Goal: Task Accomplishment & Management: Use online tool/utility

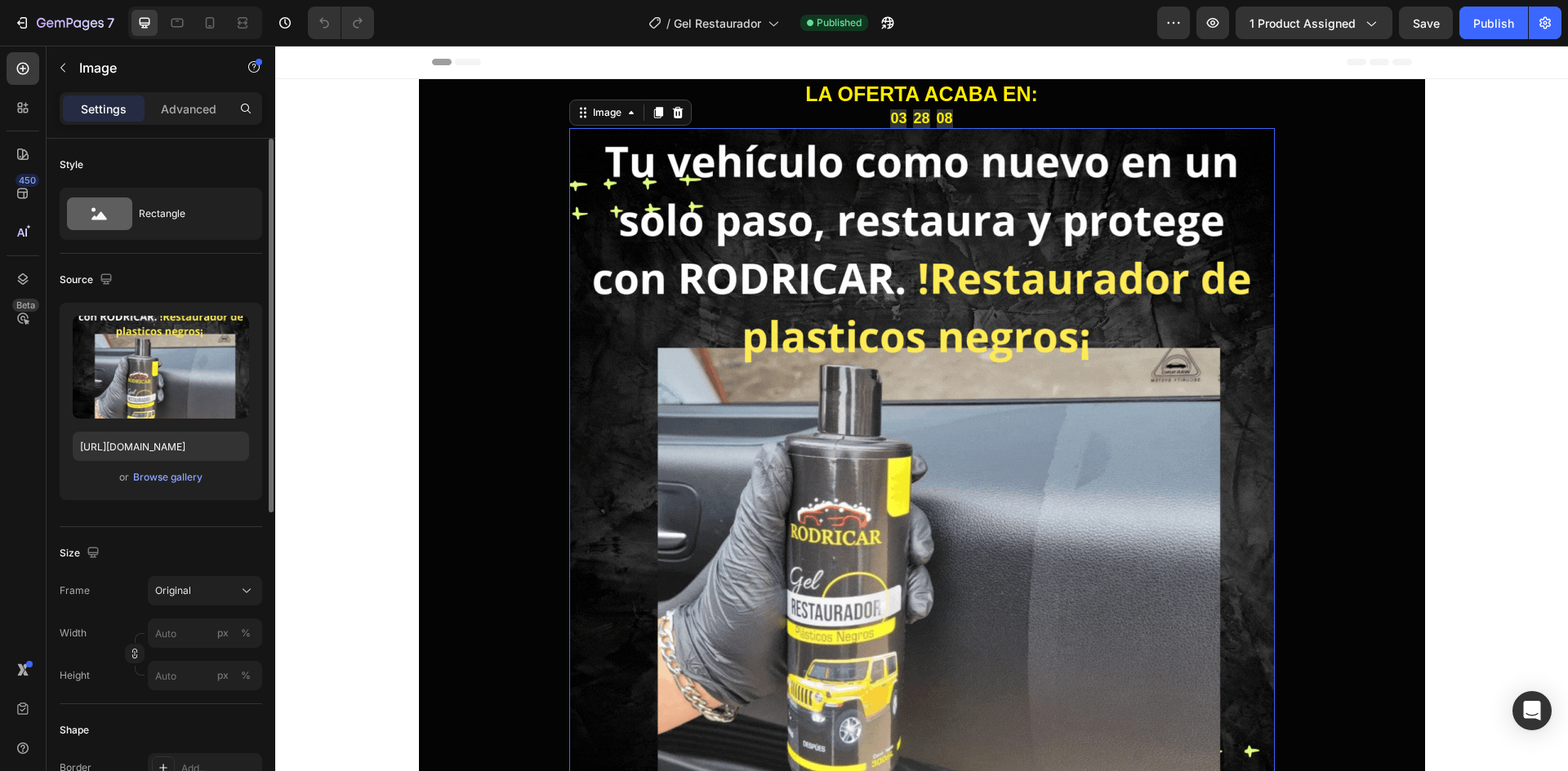
scroll to position [2122, 0]
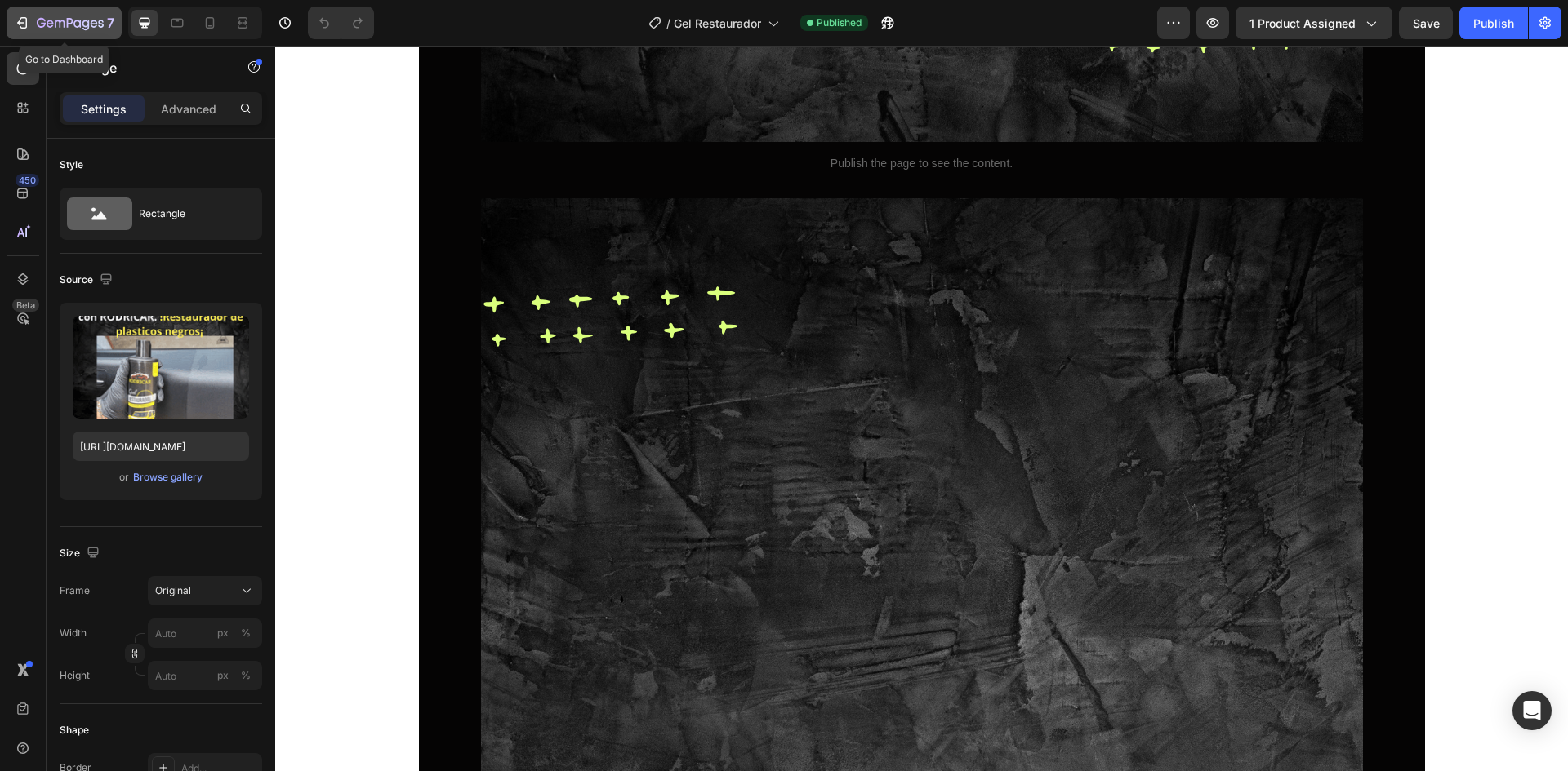
click at [78, 27] on icon "button" at bounding box center [77, 23] width 7 height 7
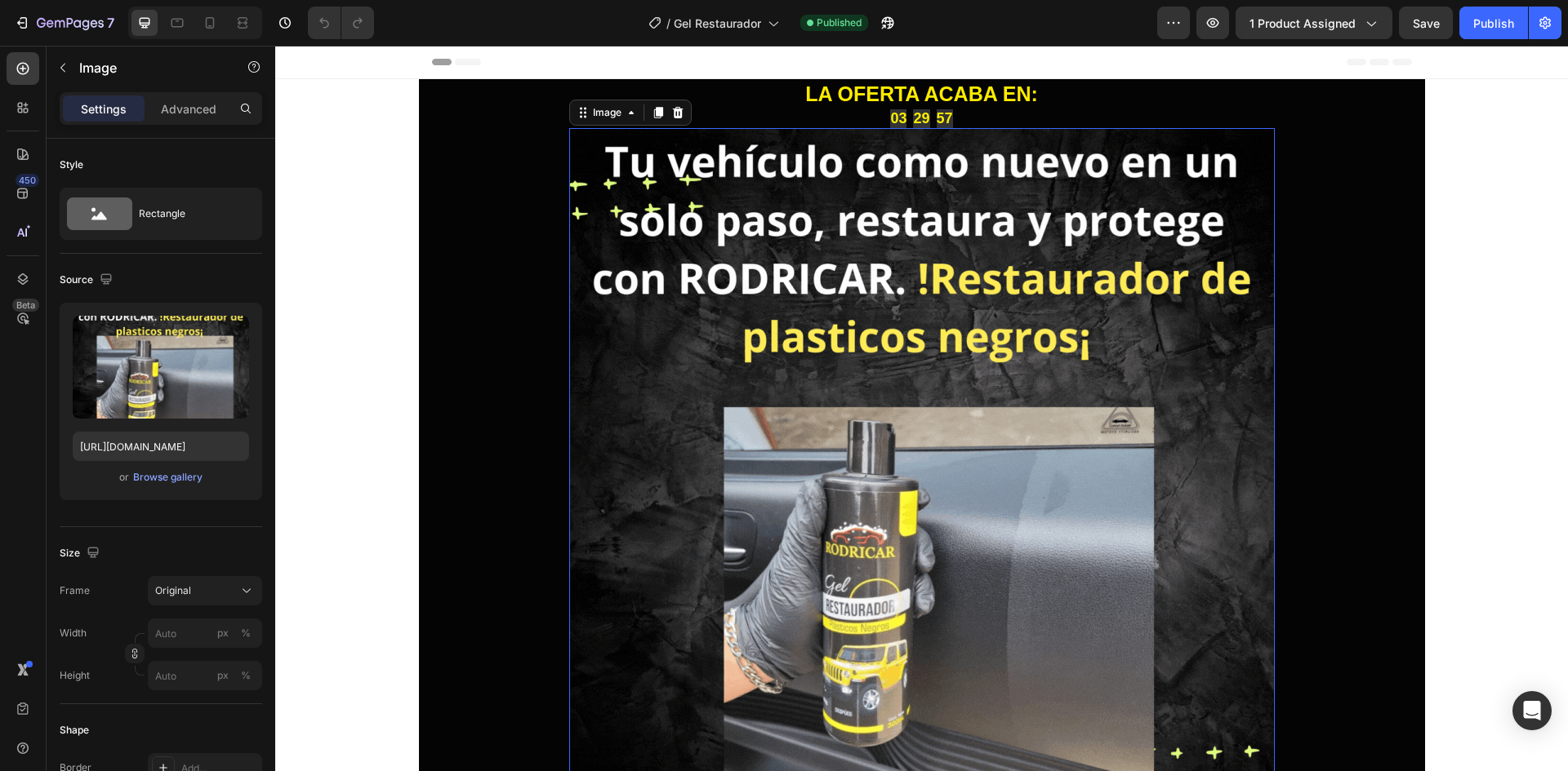
click at [631, 427] on img at bounding box center [922, 480] width 706 height 705
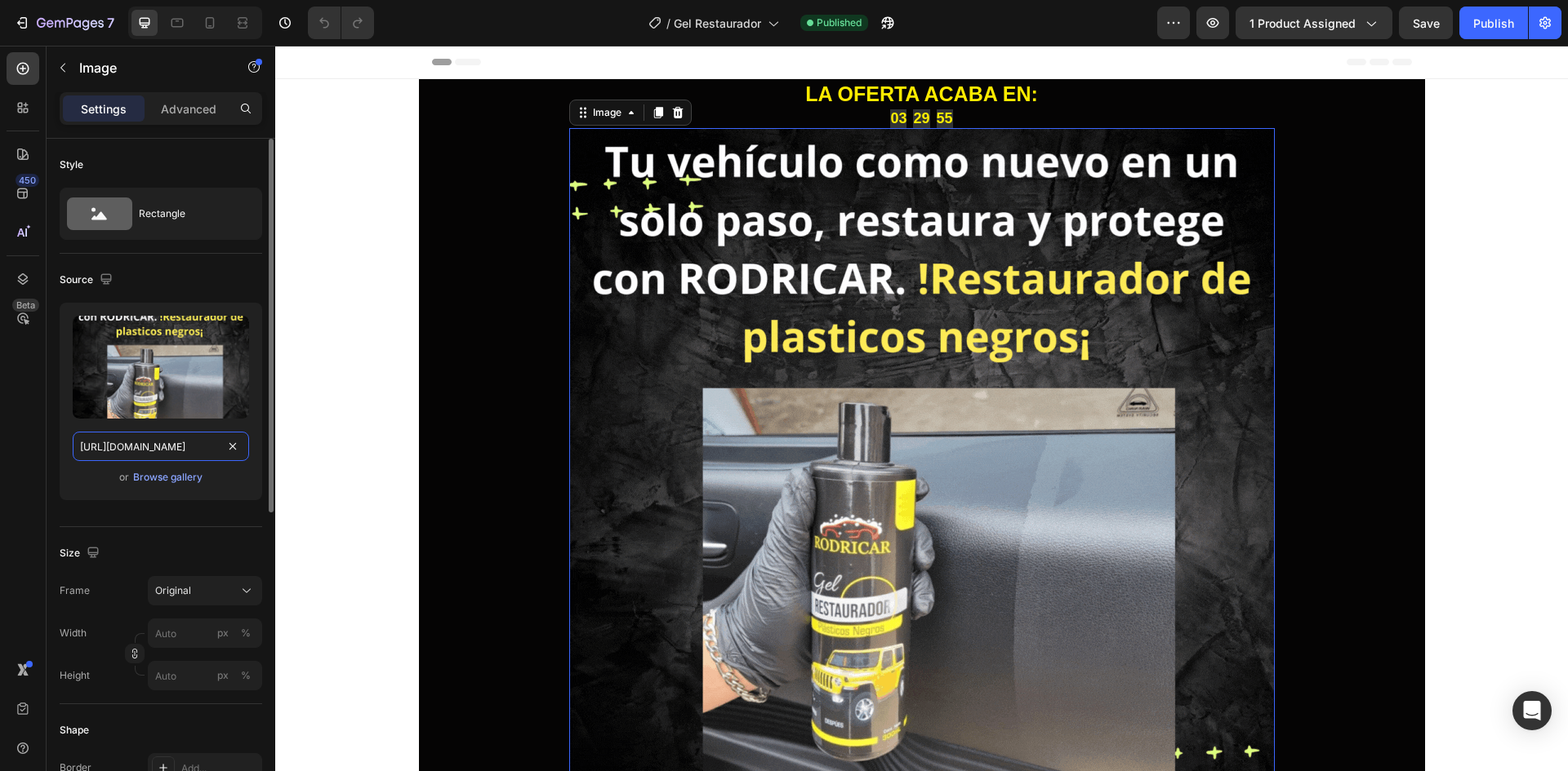
click at [184, 446] on input "[URL][DOMAIN_NAME]" at bounding box center [161, 446] width 176 height 30
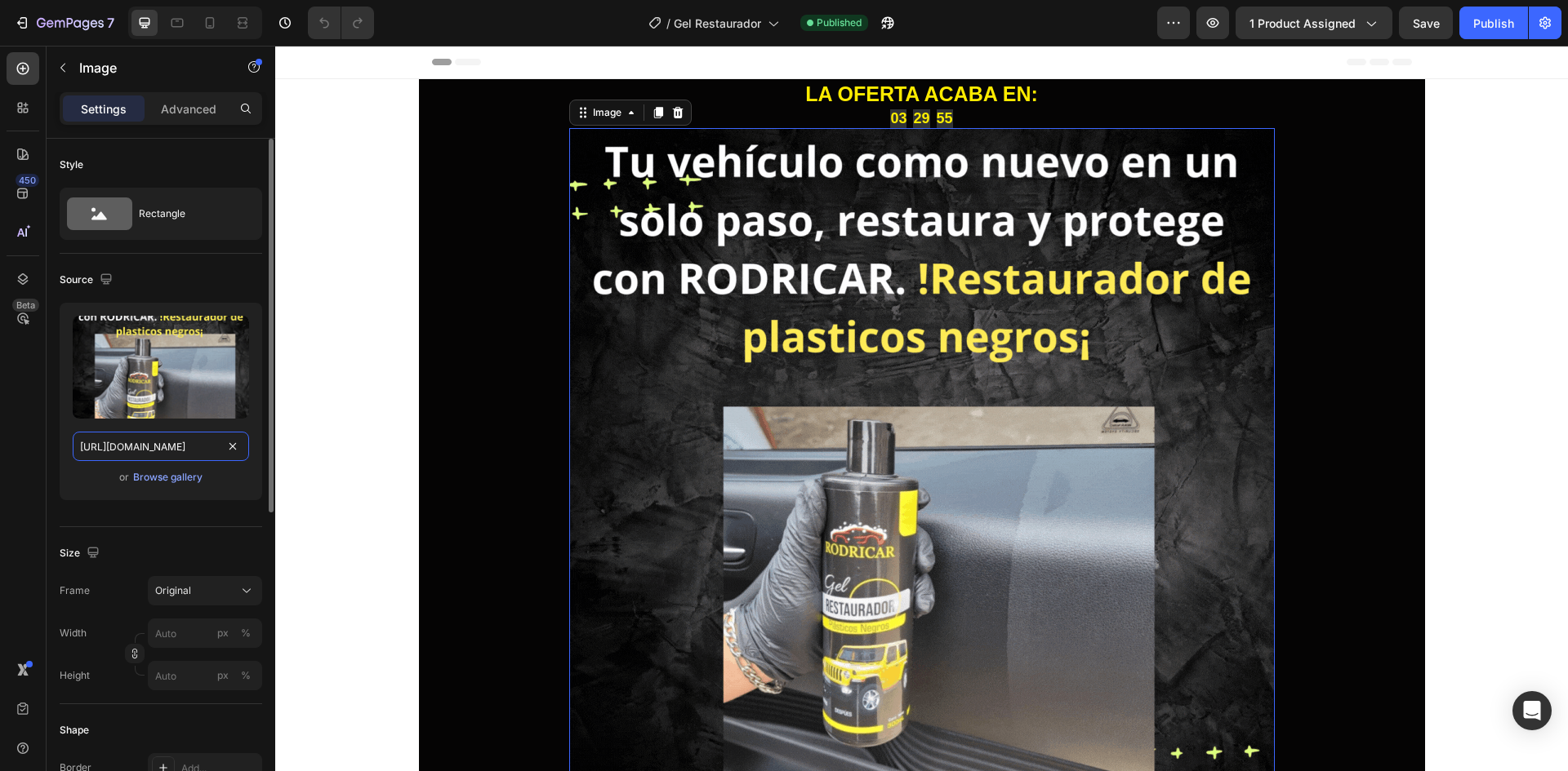
paste input "videos/c/o/v/1db1f50d2af04f848480da05a3dcf861.mp4"
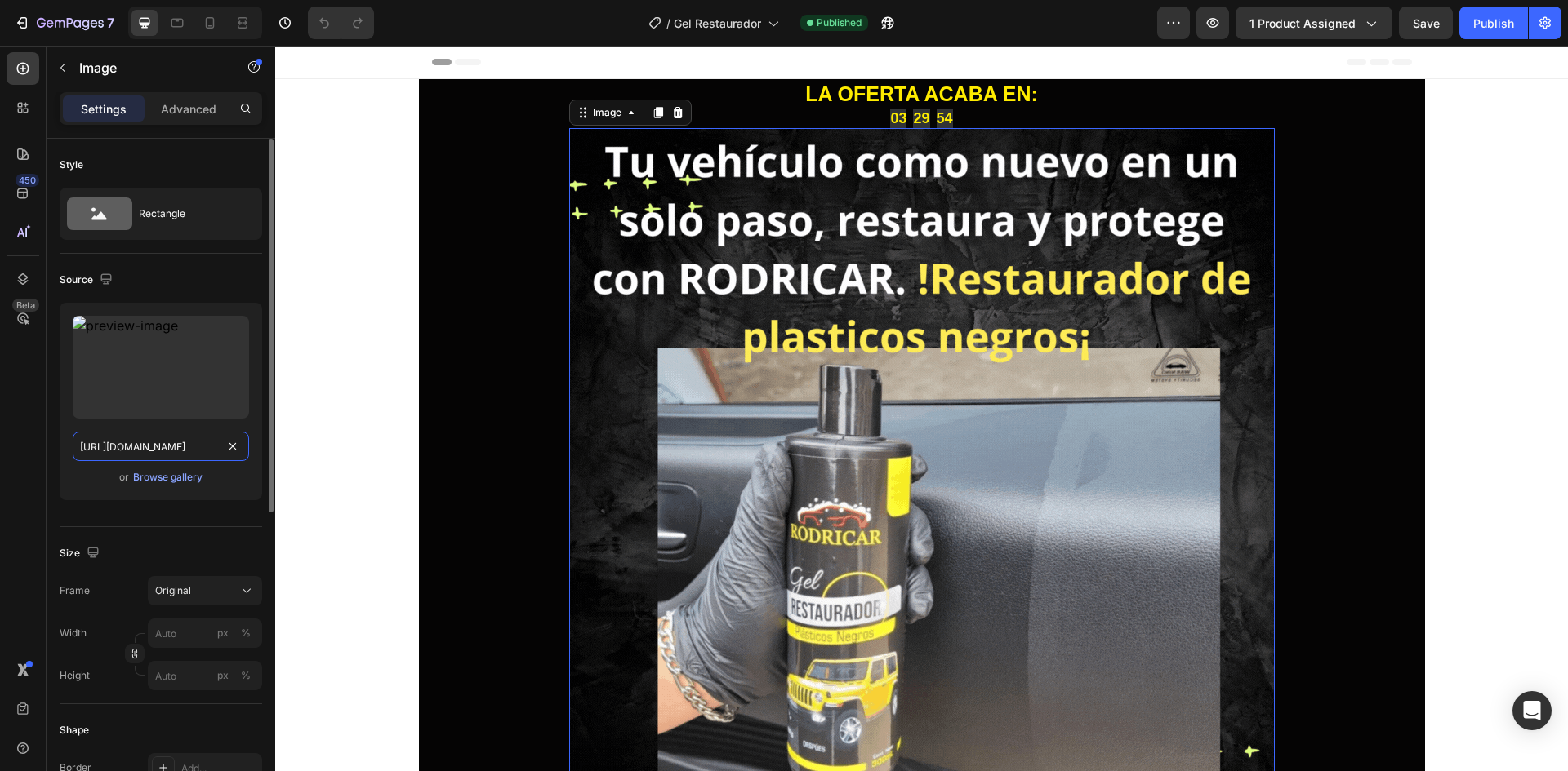
scroll to position [0, 239]
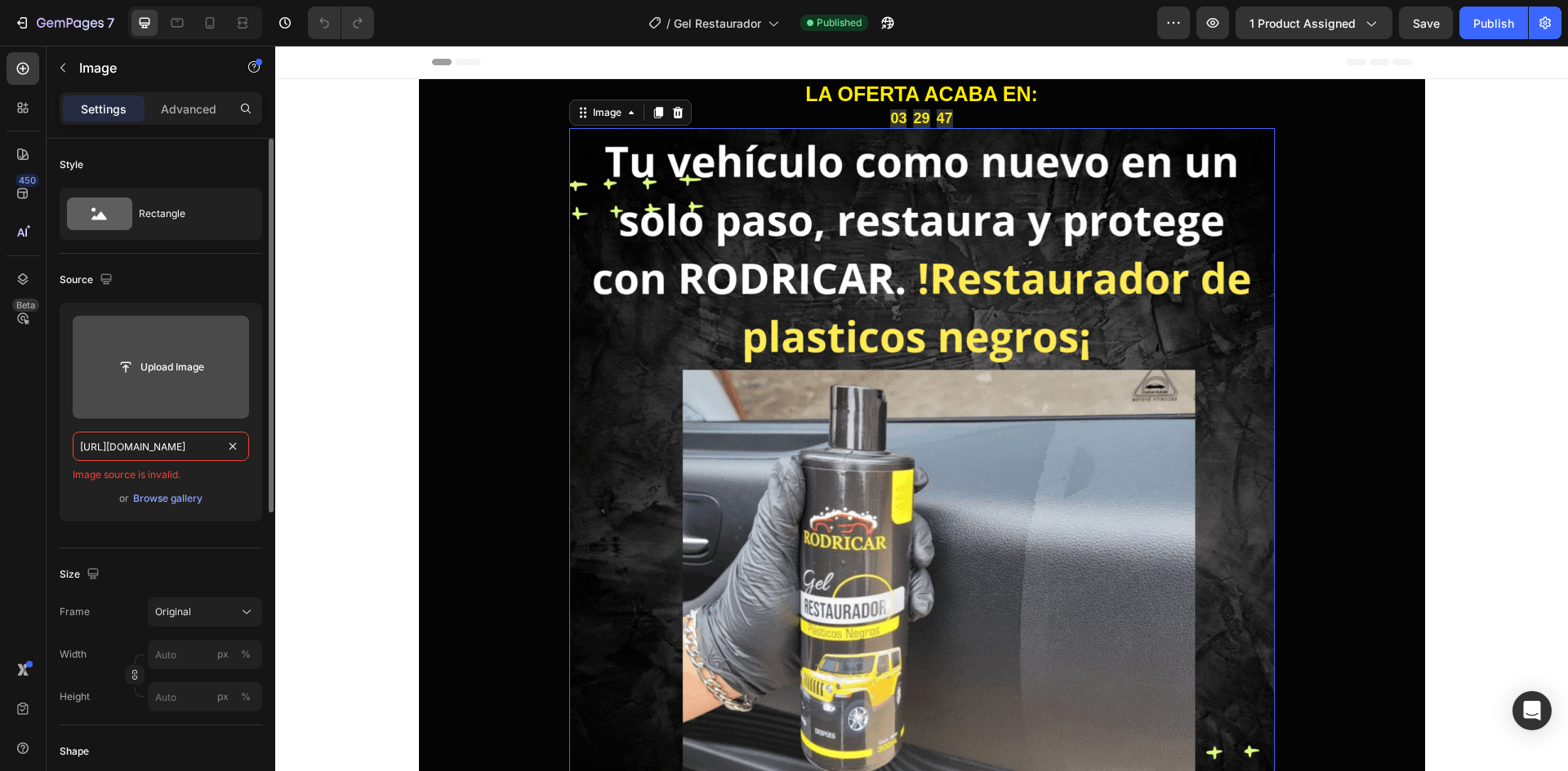
type input "https://cdn.shopify.com/videos/c/o/v/1db1f50d2af04f848480da05a3dcf861.mp4"
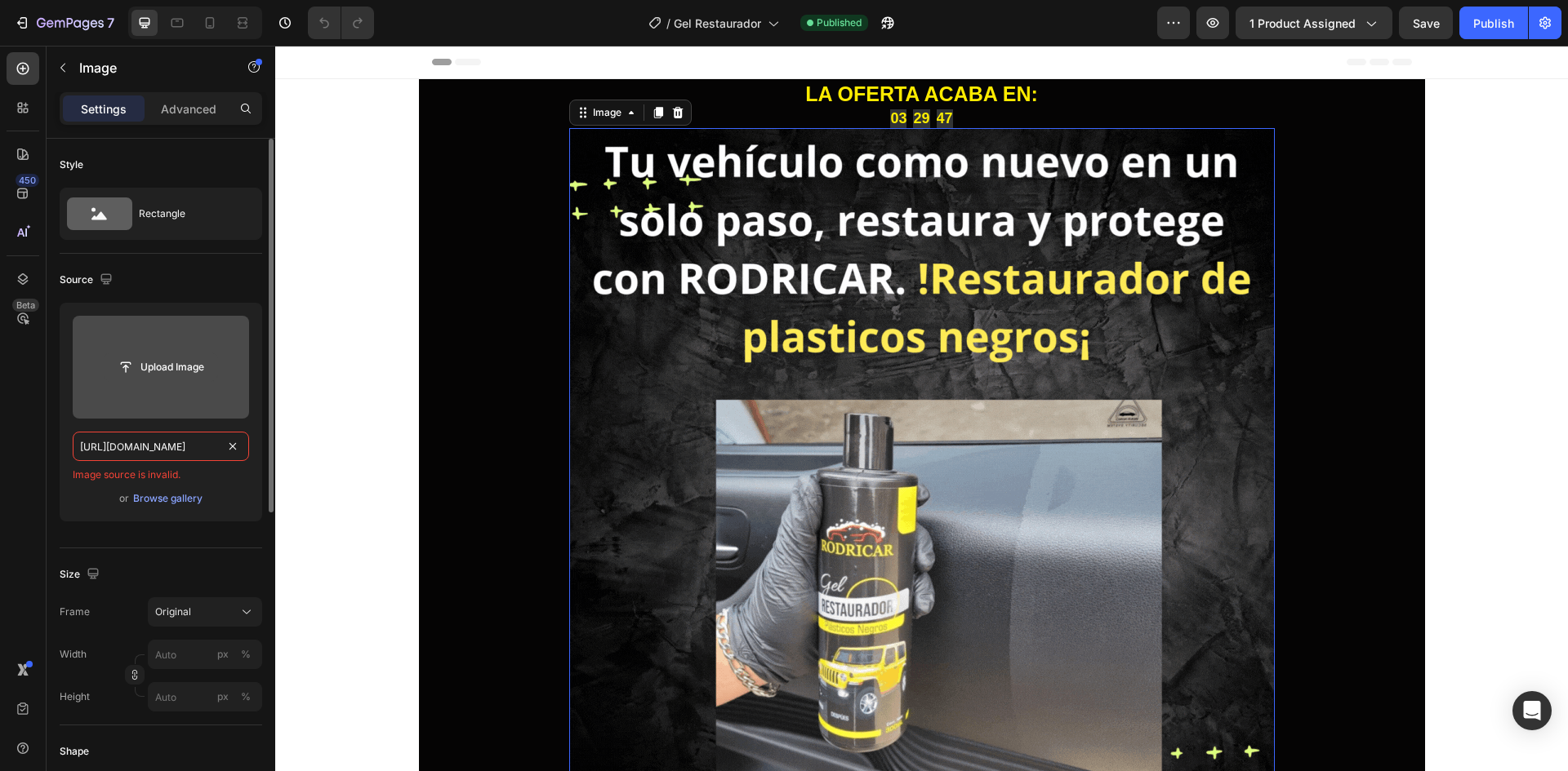
scroll to position [0, 0]
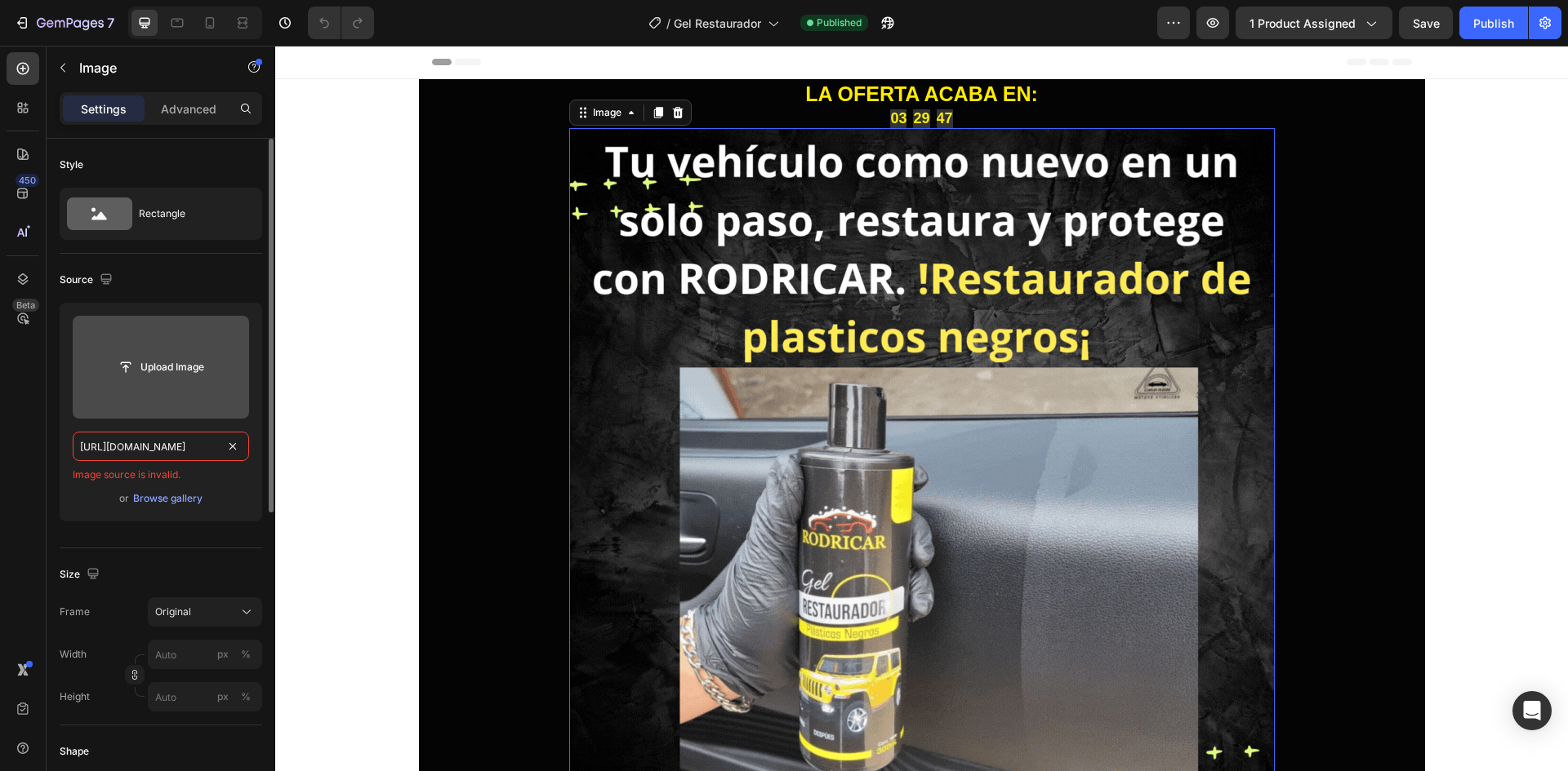
click at [174, 374] on input "file" at bounding box center [160, 367] width 113 height 28
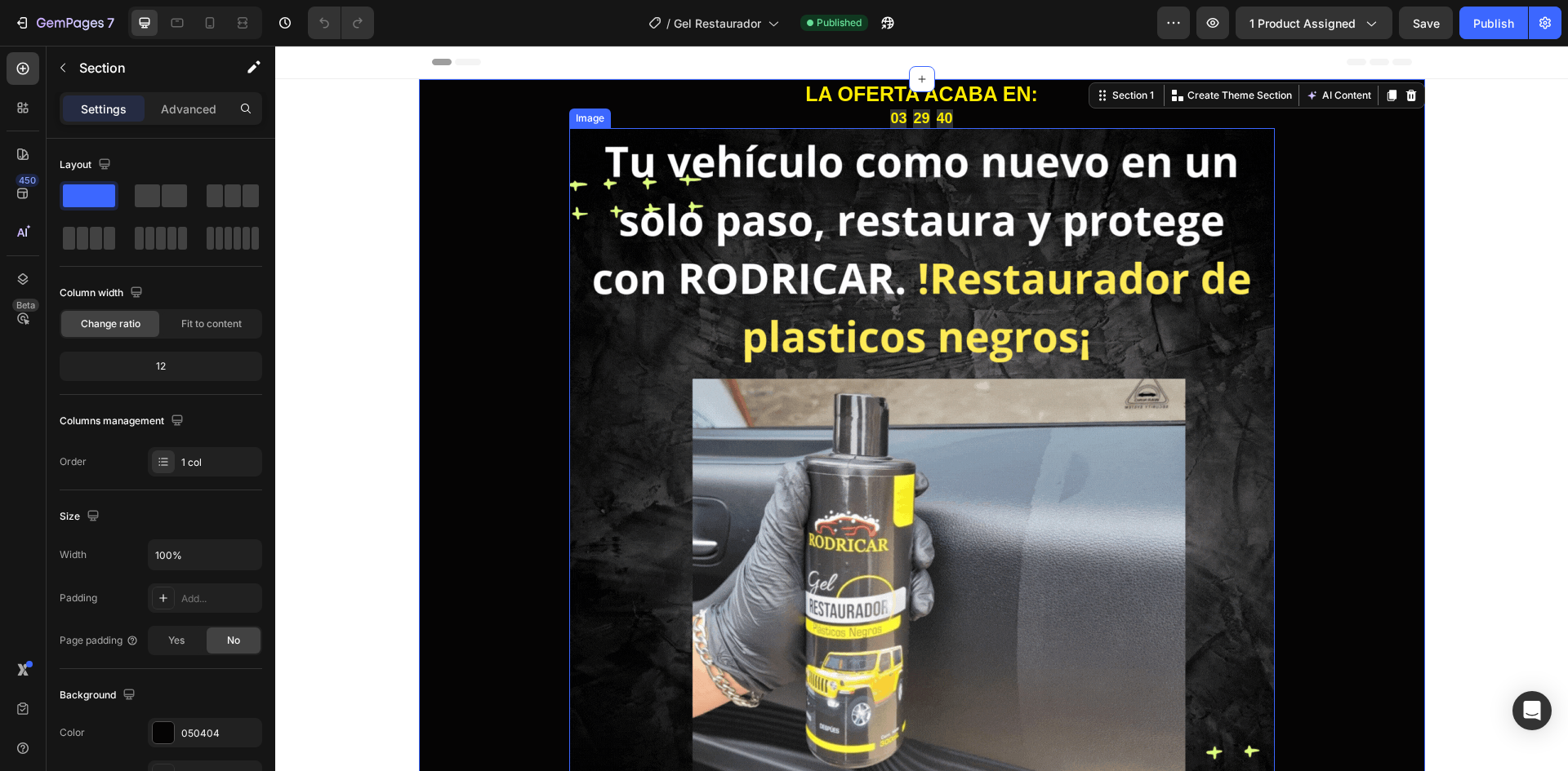
click at [614, 426] on img at bounding box center [922, 480] width 706 height 705
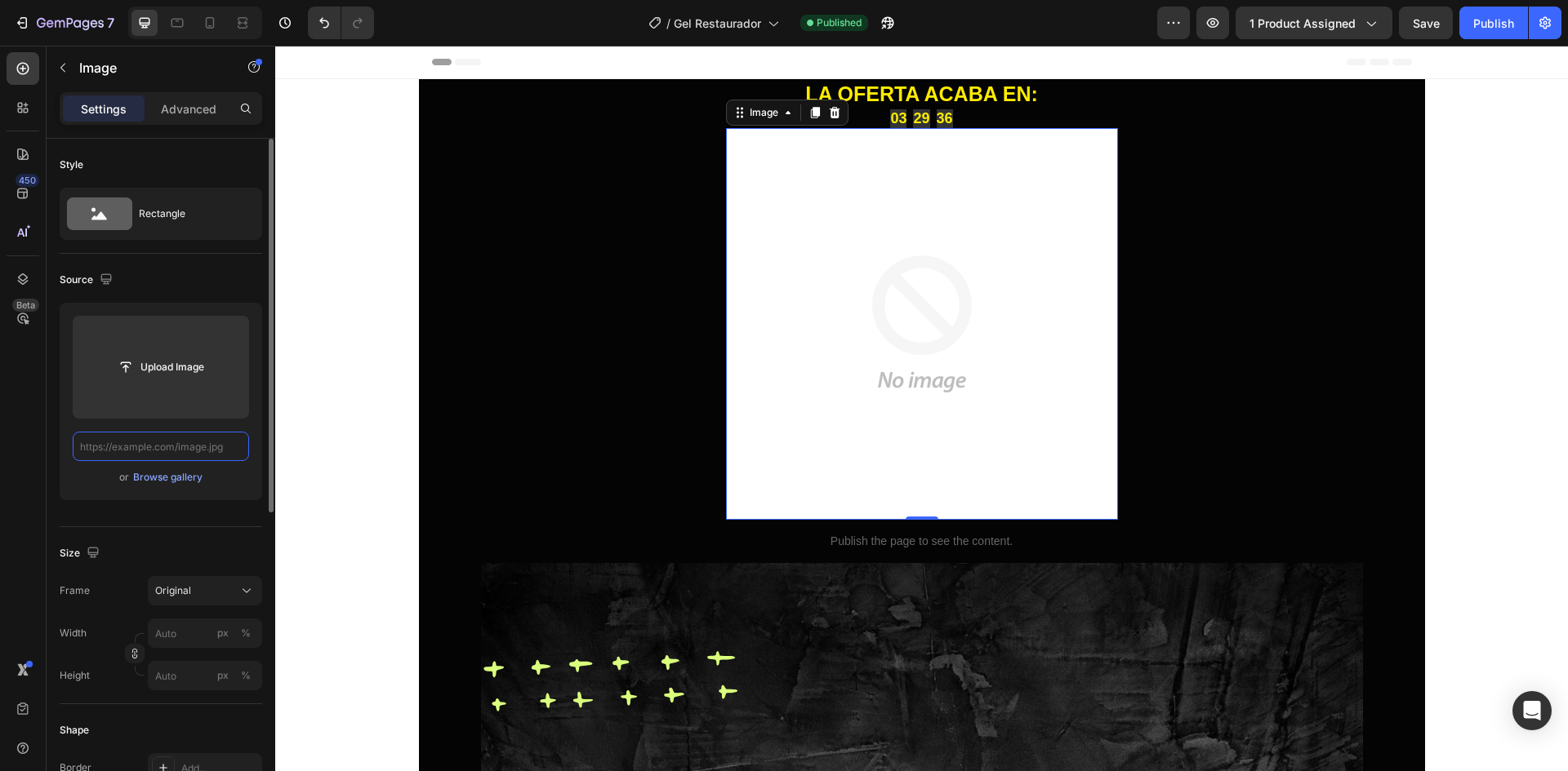
paste input "https://cdn.shopify.com/videos/c/o/v/1db1f50d2af04f848480da05a3dcf861.mp4"
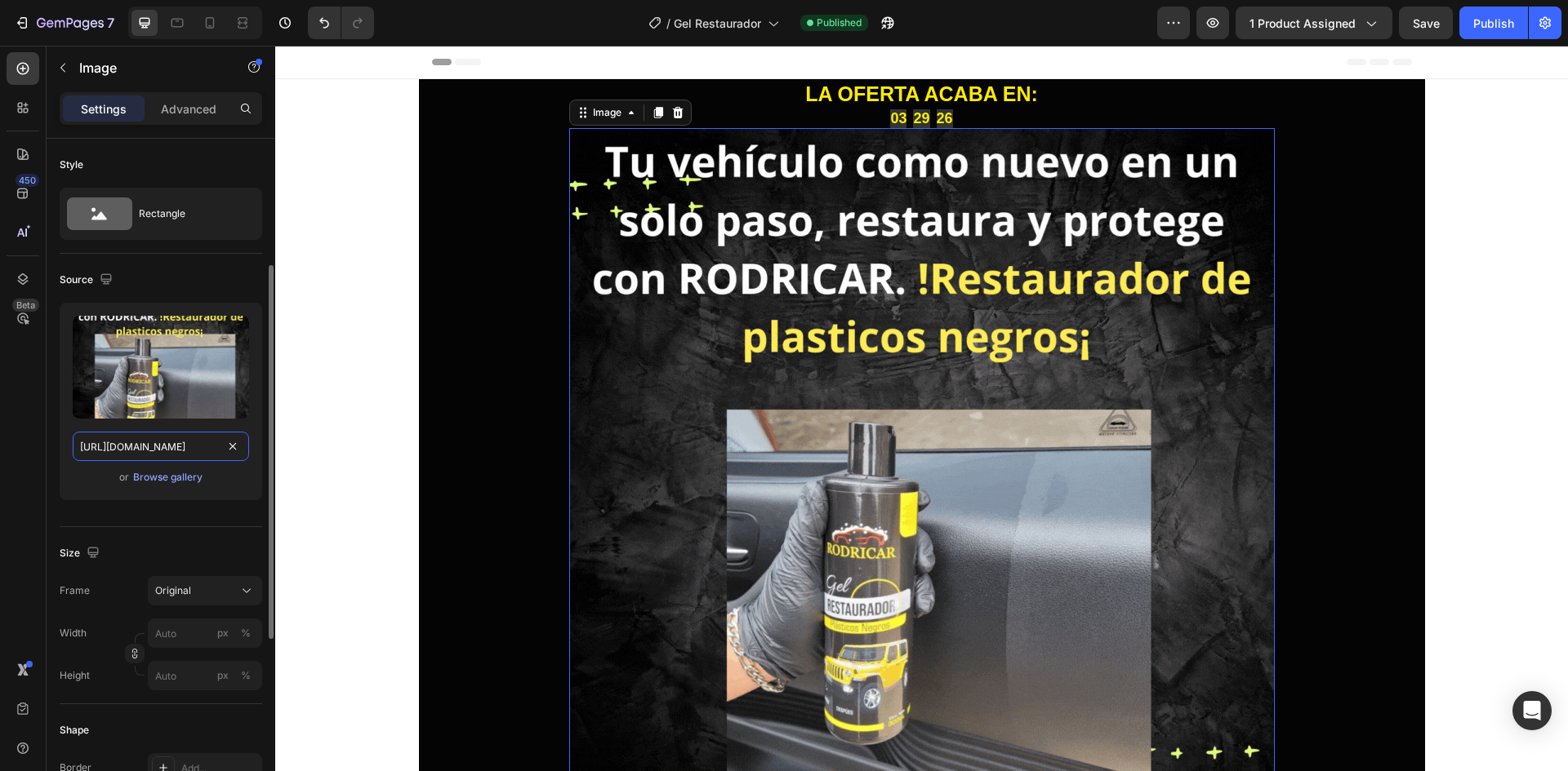
scroll to position [82, 0]
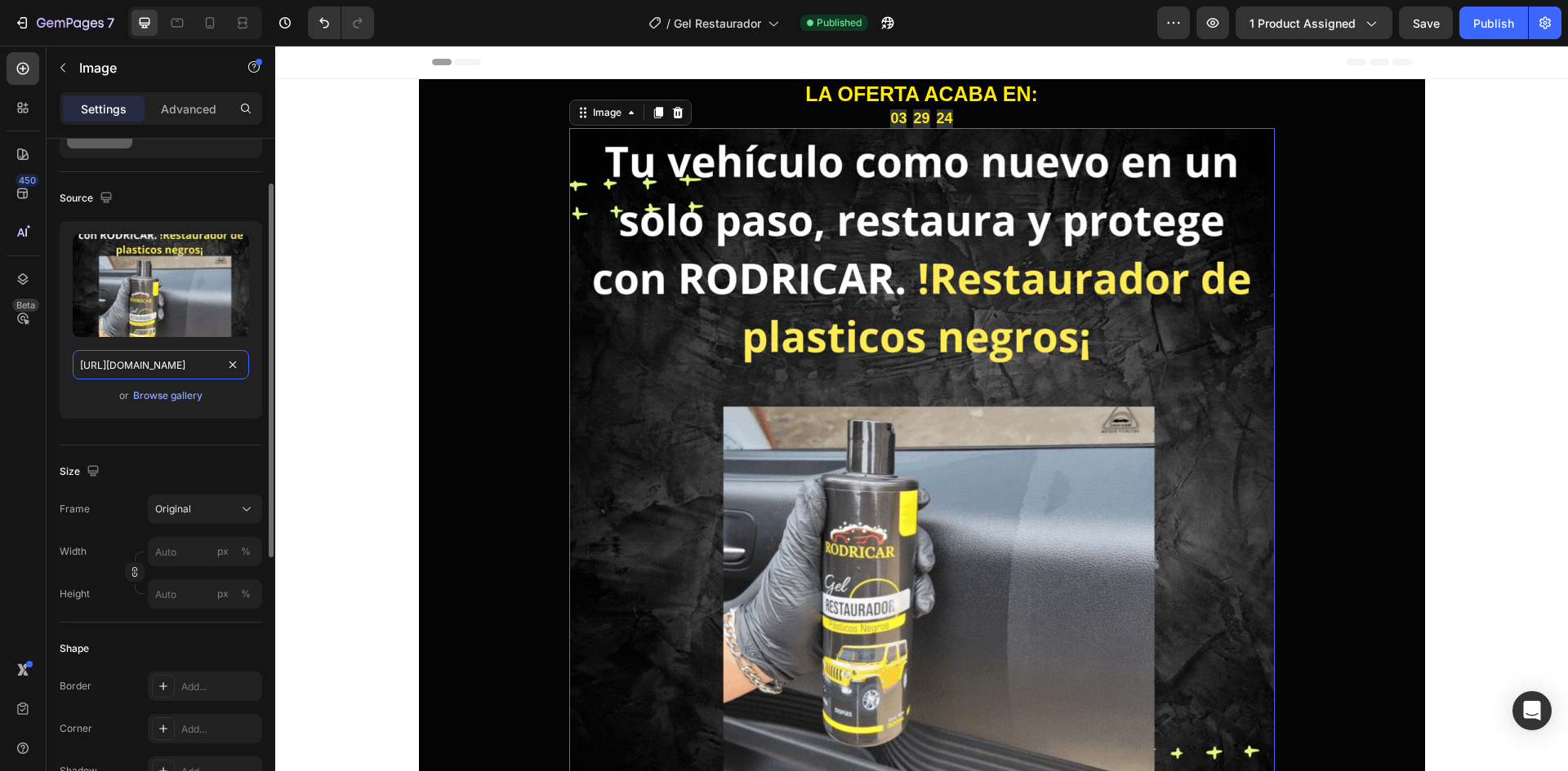
paste input "videos/c/o/v/1db1f50d2af04f848480da05a3dcf861.mp4"
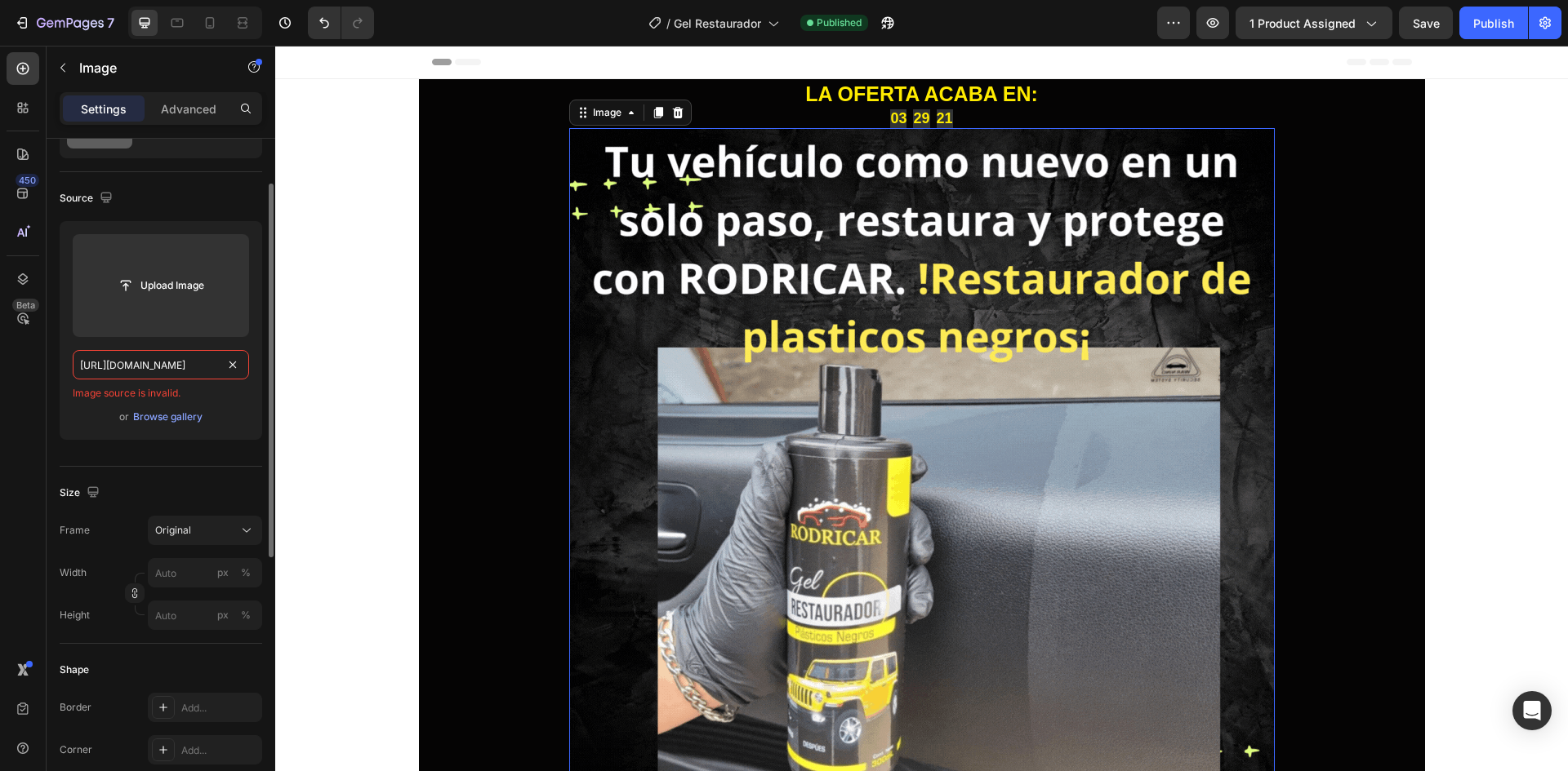
scroll to position [0, 0]
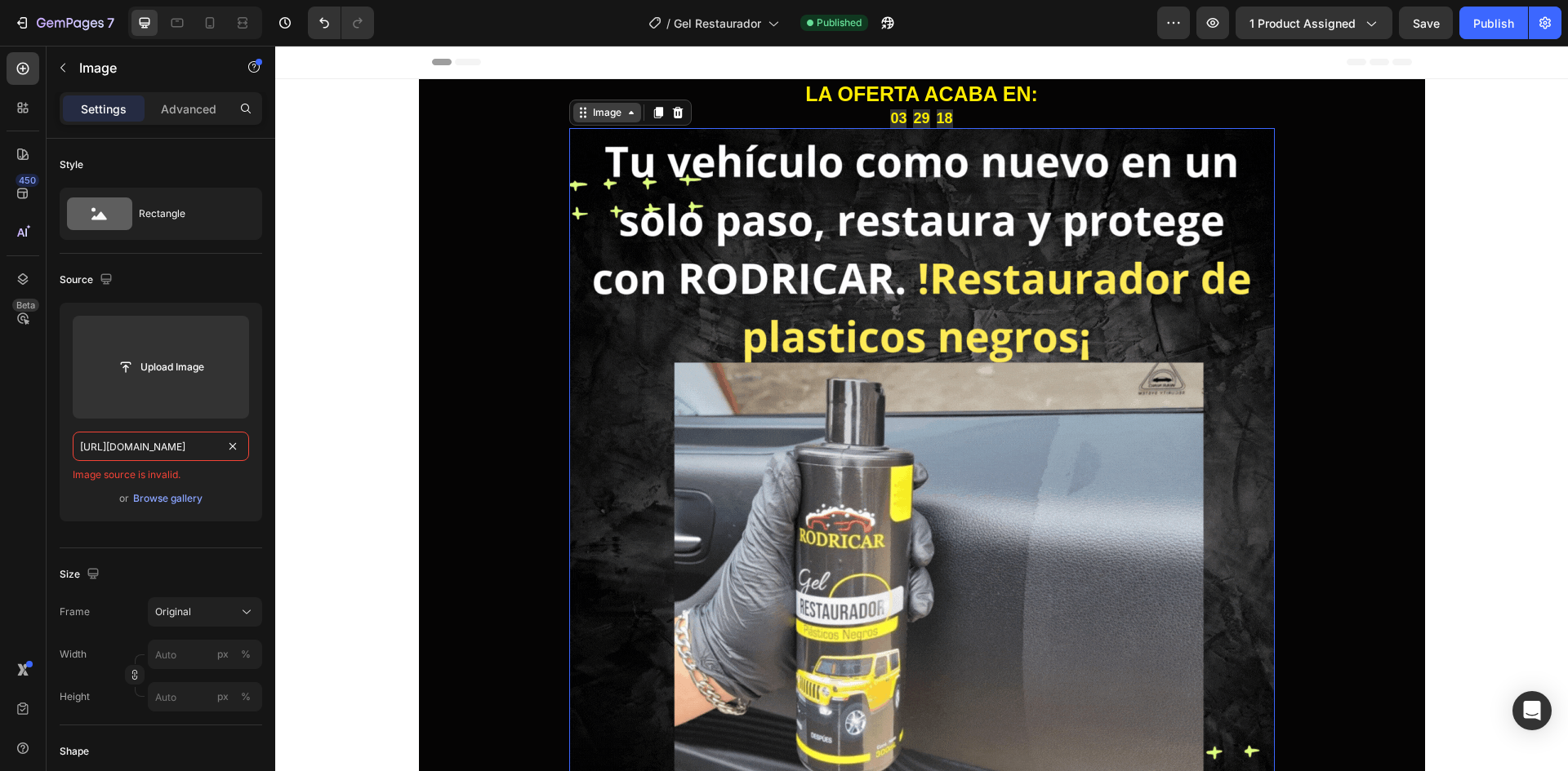
type input "https://cdn.shopify.com/videos/c/o/v/1db1f50d2af04f848480da05a3dcf861.mp4"
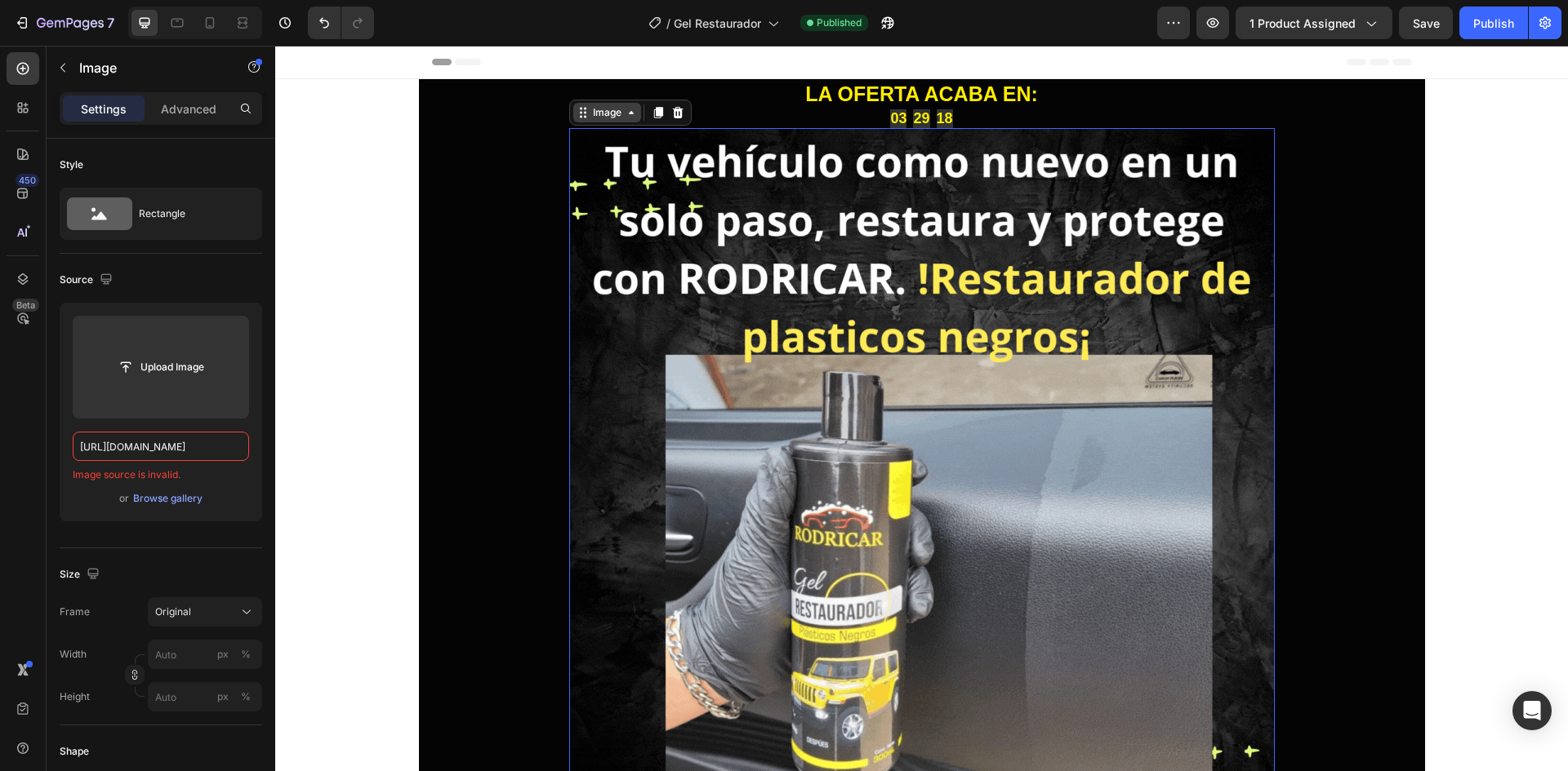
click at [626, 117] on icon at bounding box center [631, 112] width 14 height 13
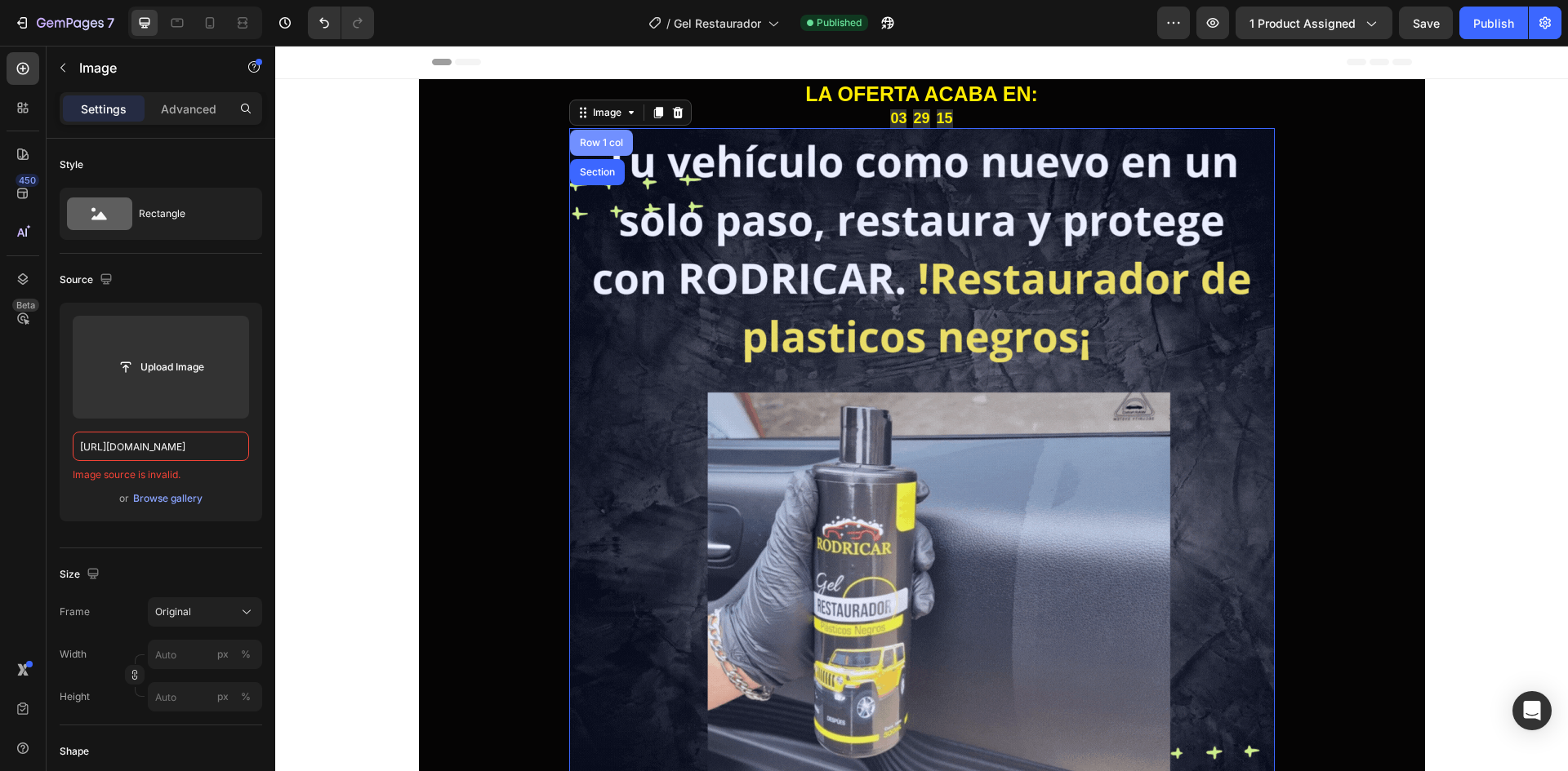
click at [589, 146] on div "Row 1 col" at bounding box center [601, 142] width 50 height 10
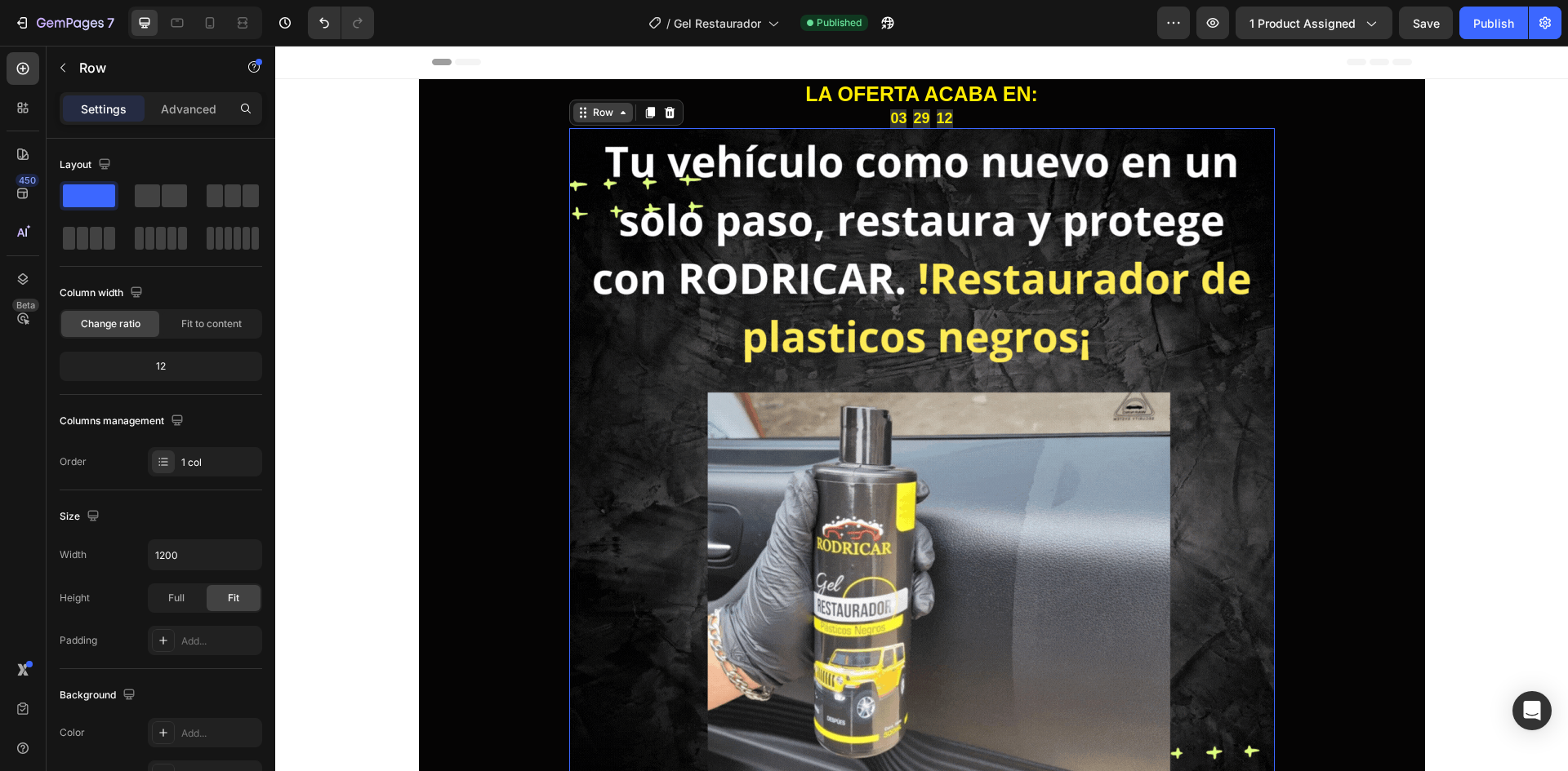
click at [621, 117] on icon at bounding box center [623, 112] width 14 height 13
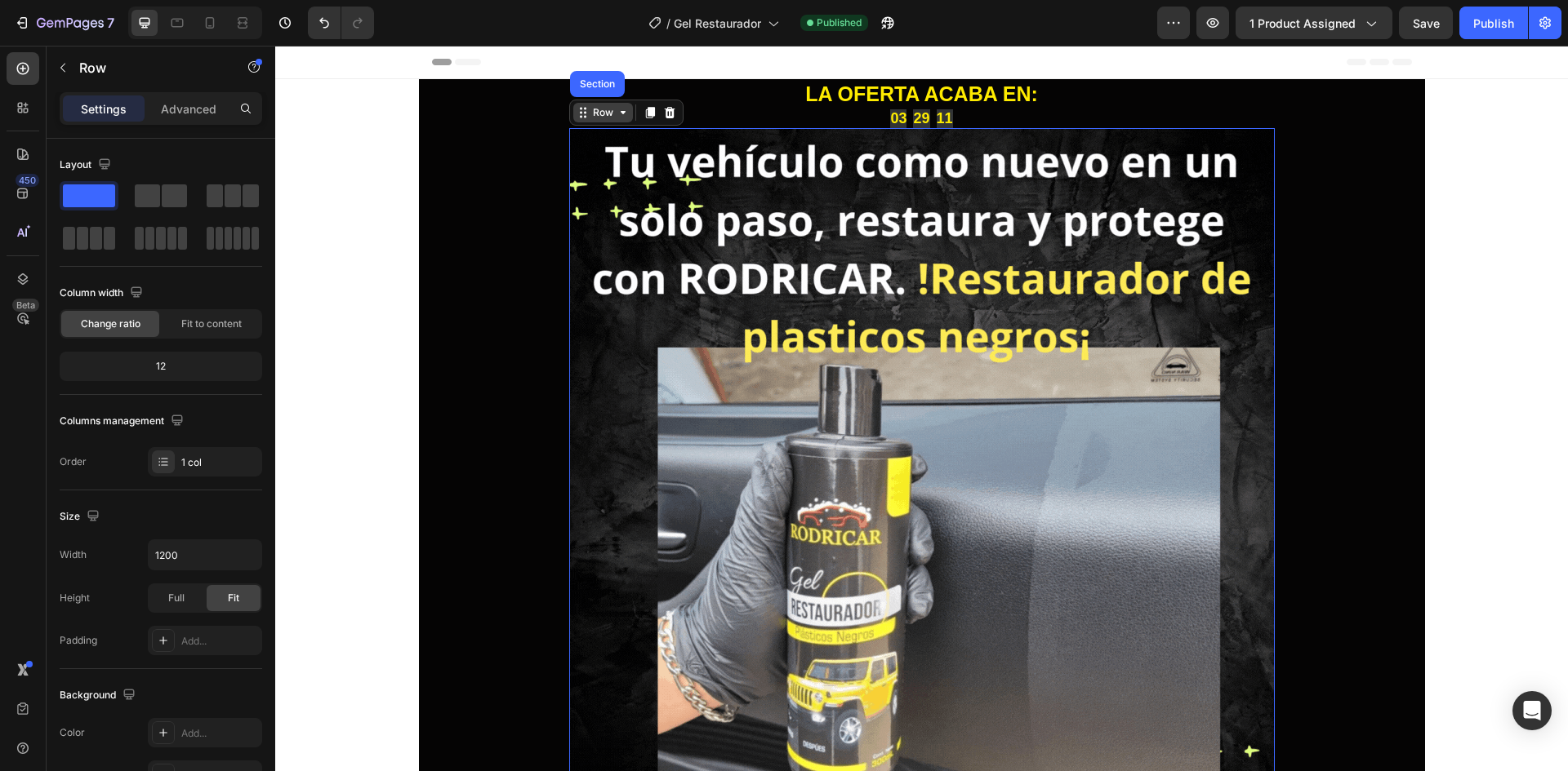
click at [608, 108] on div "Row" at bounding box center [603, 112] width 27 height 14
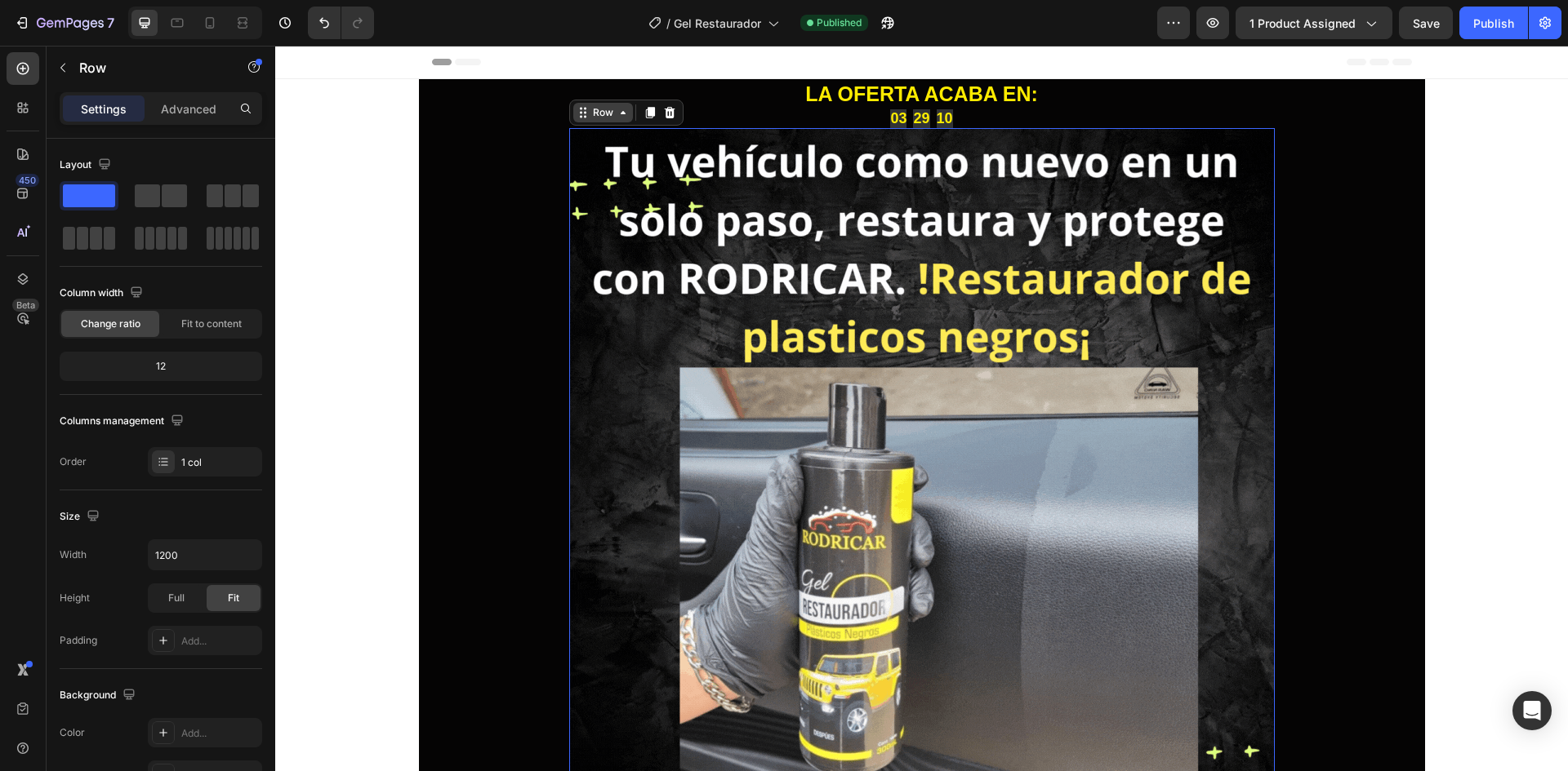
click at [606, 109] on div "Row" at bounding box center [603, 112] width 27 height 14
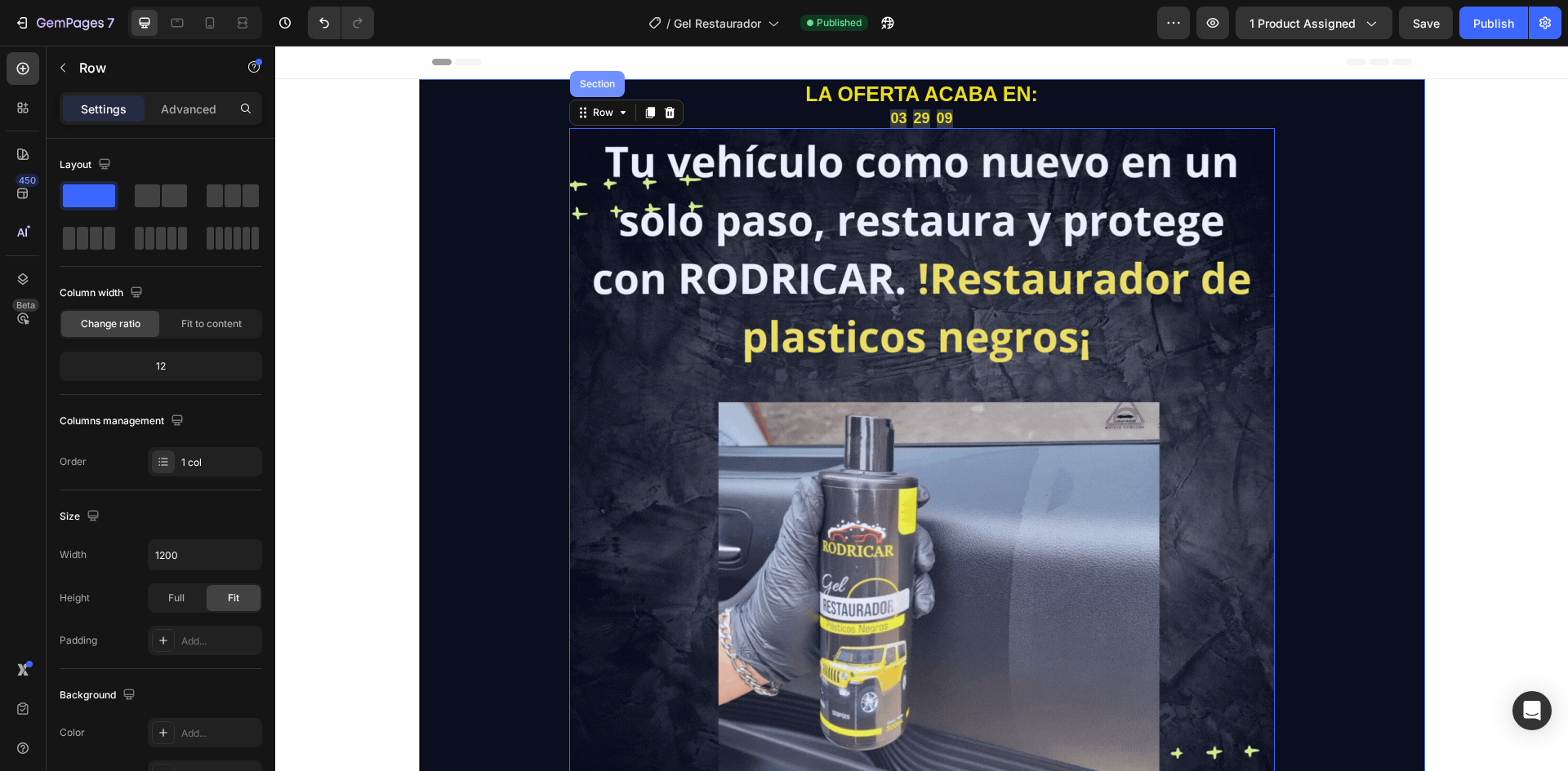
click at [610, 94] on div "Section" at bounding box center [597, 84] width 55 height 26
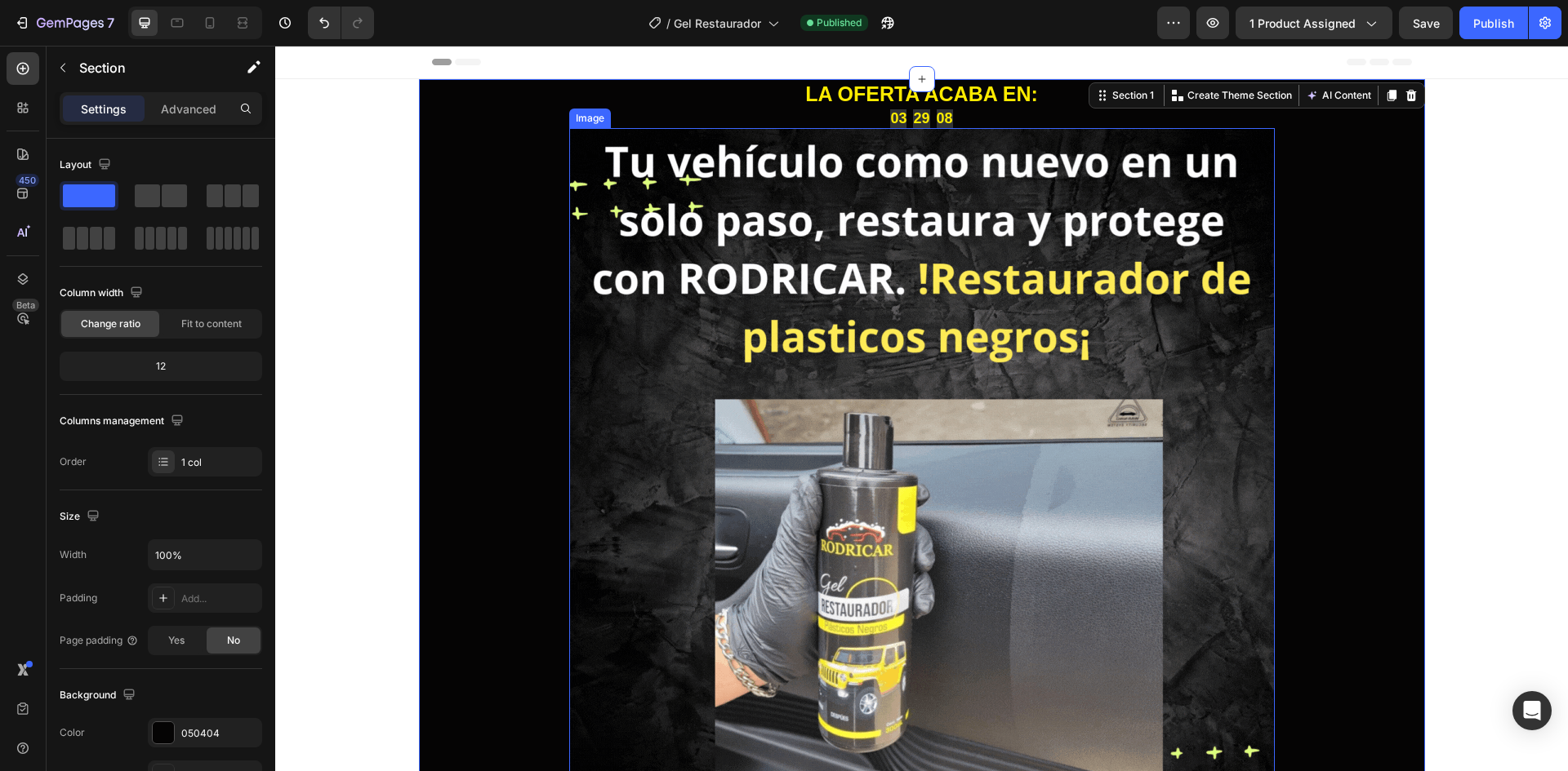
click at [637, 312] on img at bounding box center [922, 480] width 706 height 705
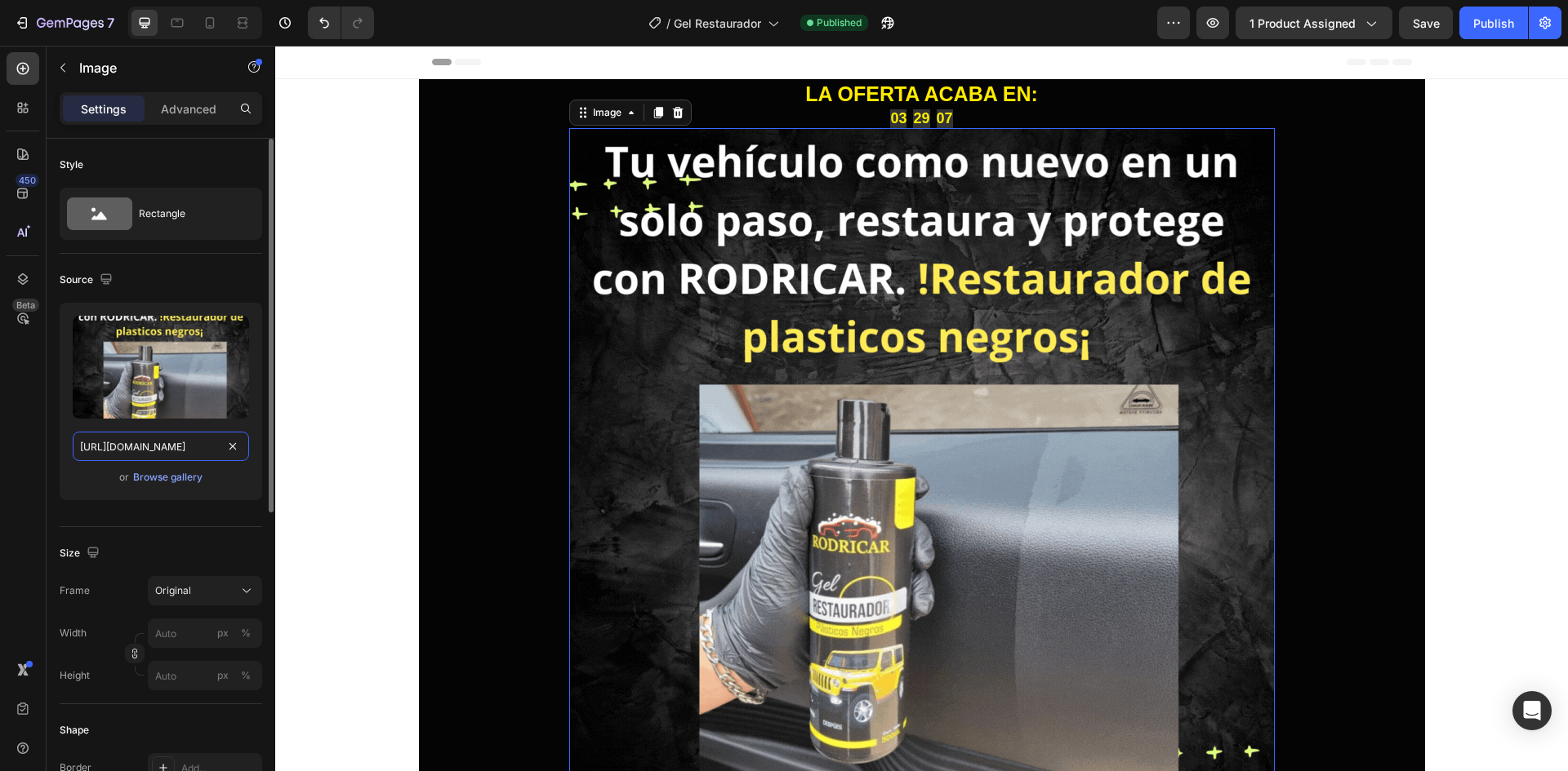
click at [213, 444] on input "[URL][DOMAIN_NAME]" at bounding box center [161, 446] width 176 height 30
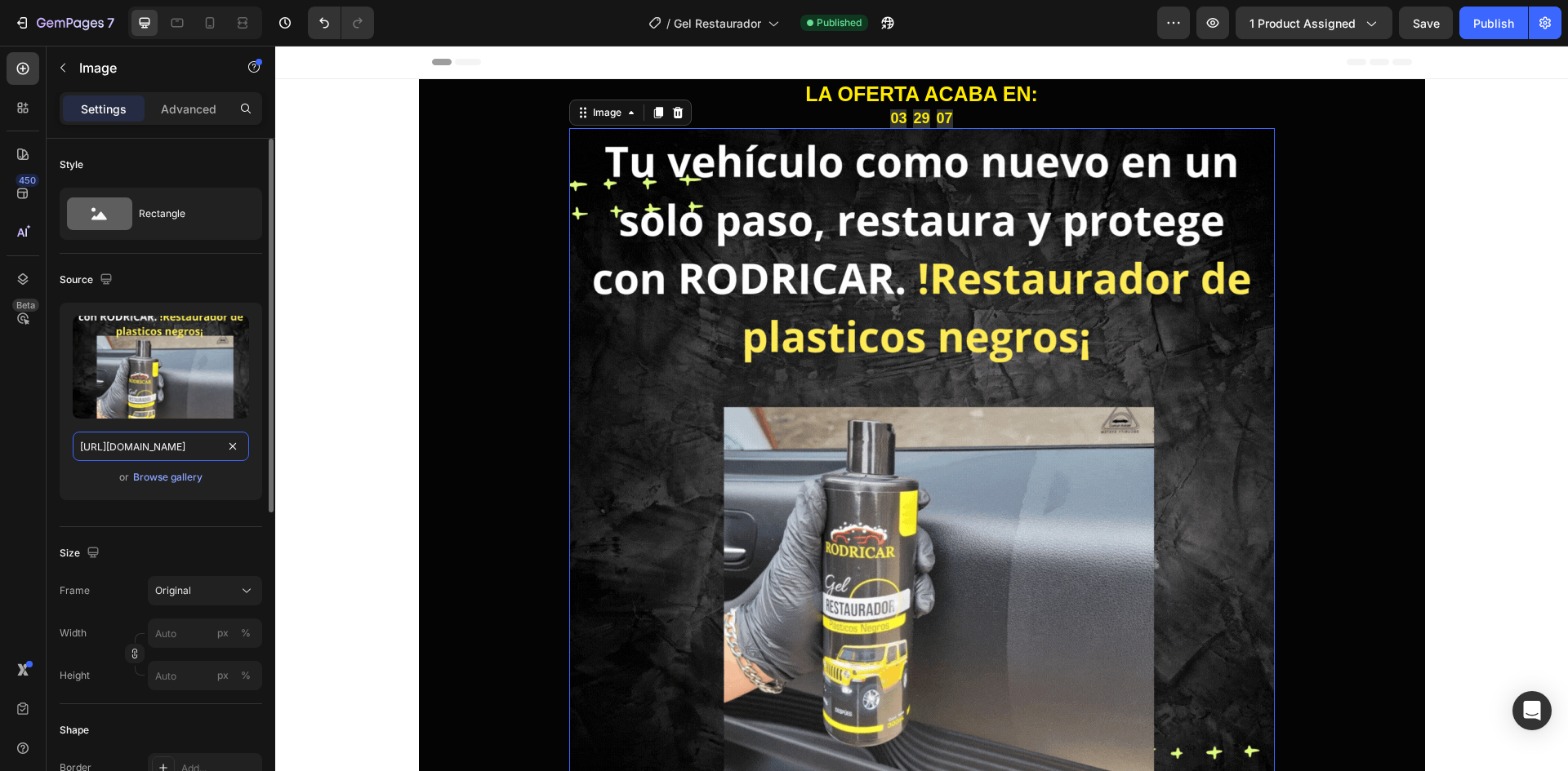
paste input "videos/c/o/v/1db1f50d2af04f848480da05a3dcf861.mp4"
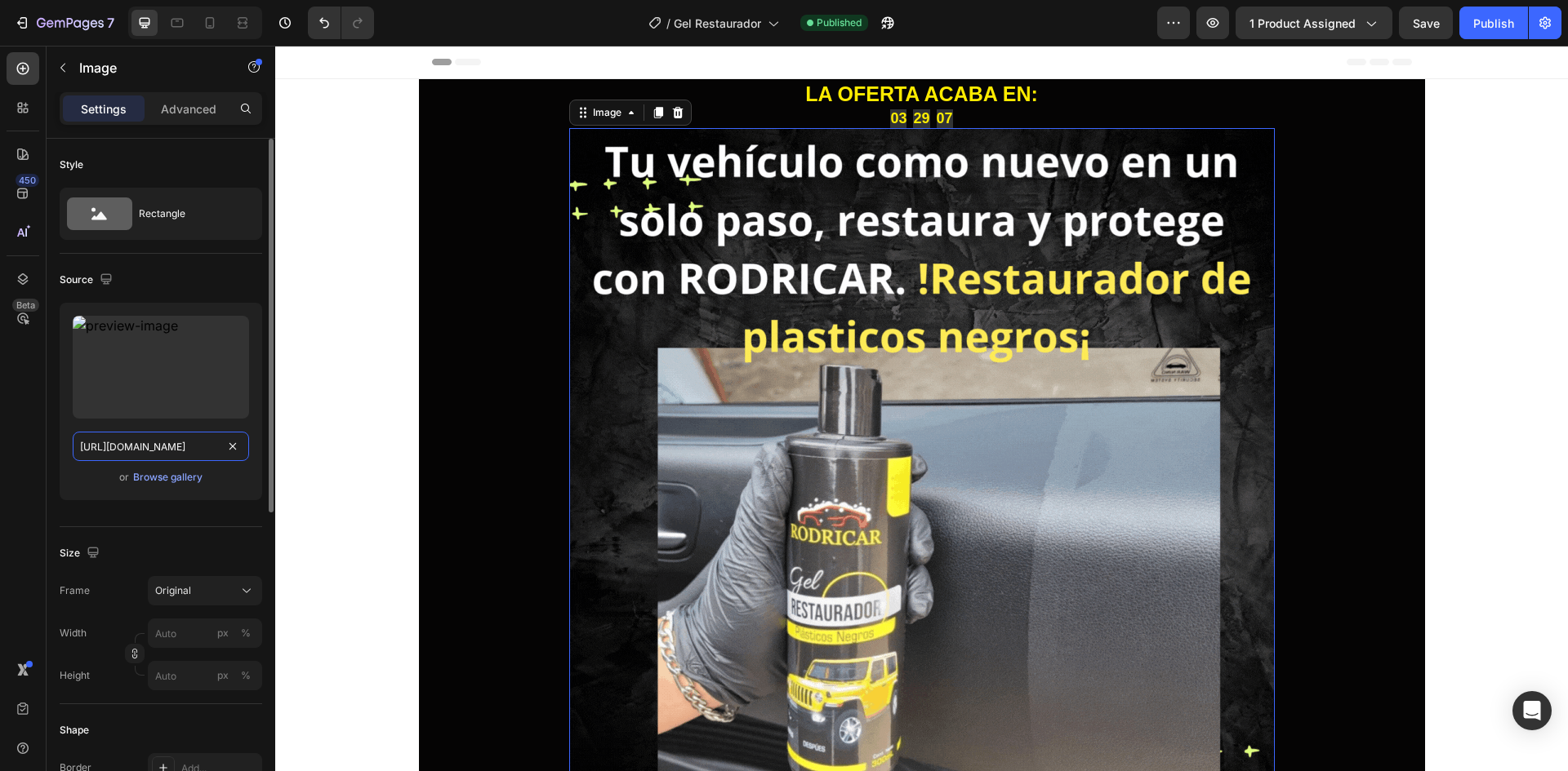
scroll to position [0, 239]
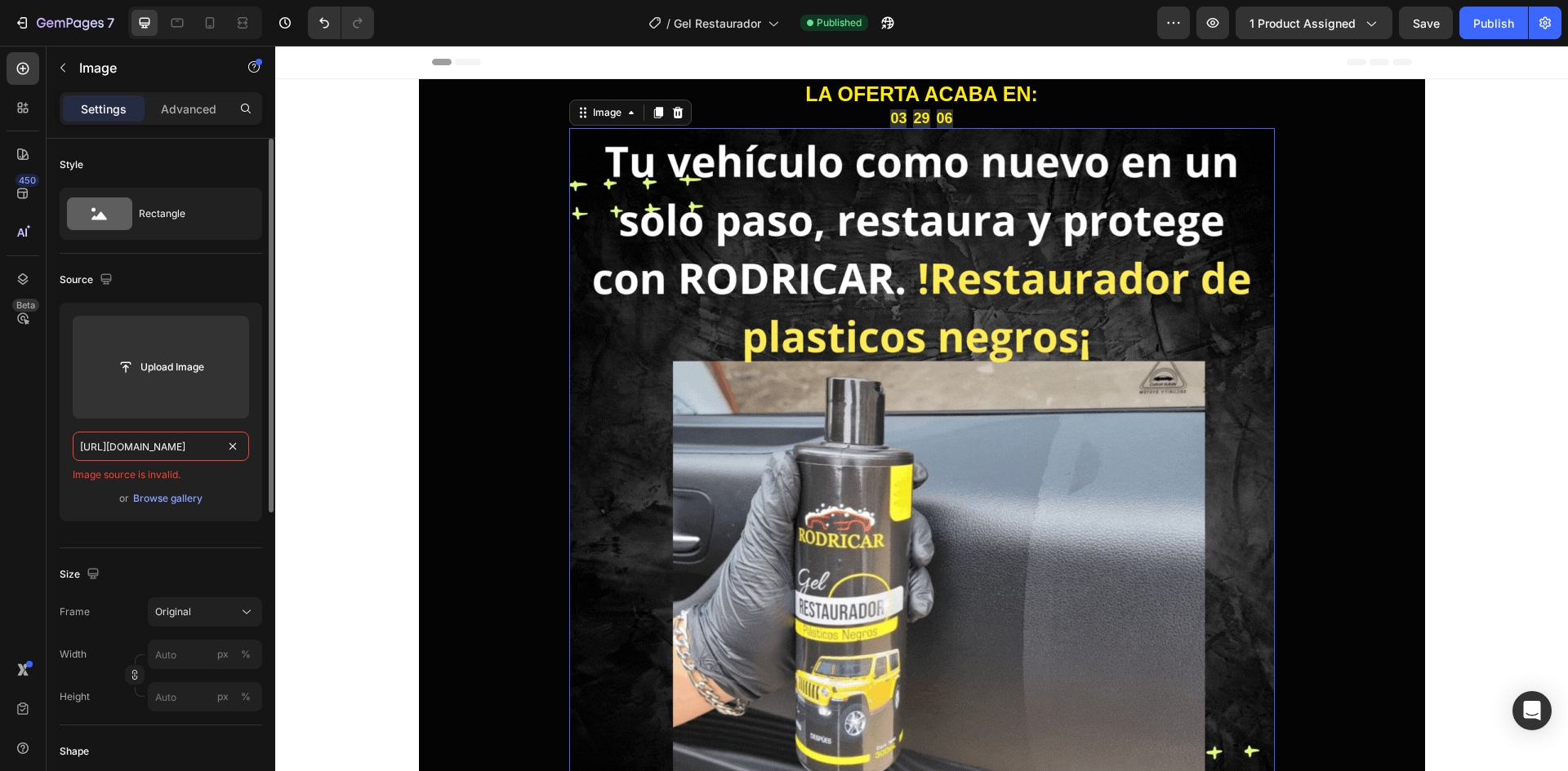
type input "https://cdn.shopify.com/videos/c/o/v/1db1f50d2af04f848480da05a3dcf861.mp4"
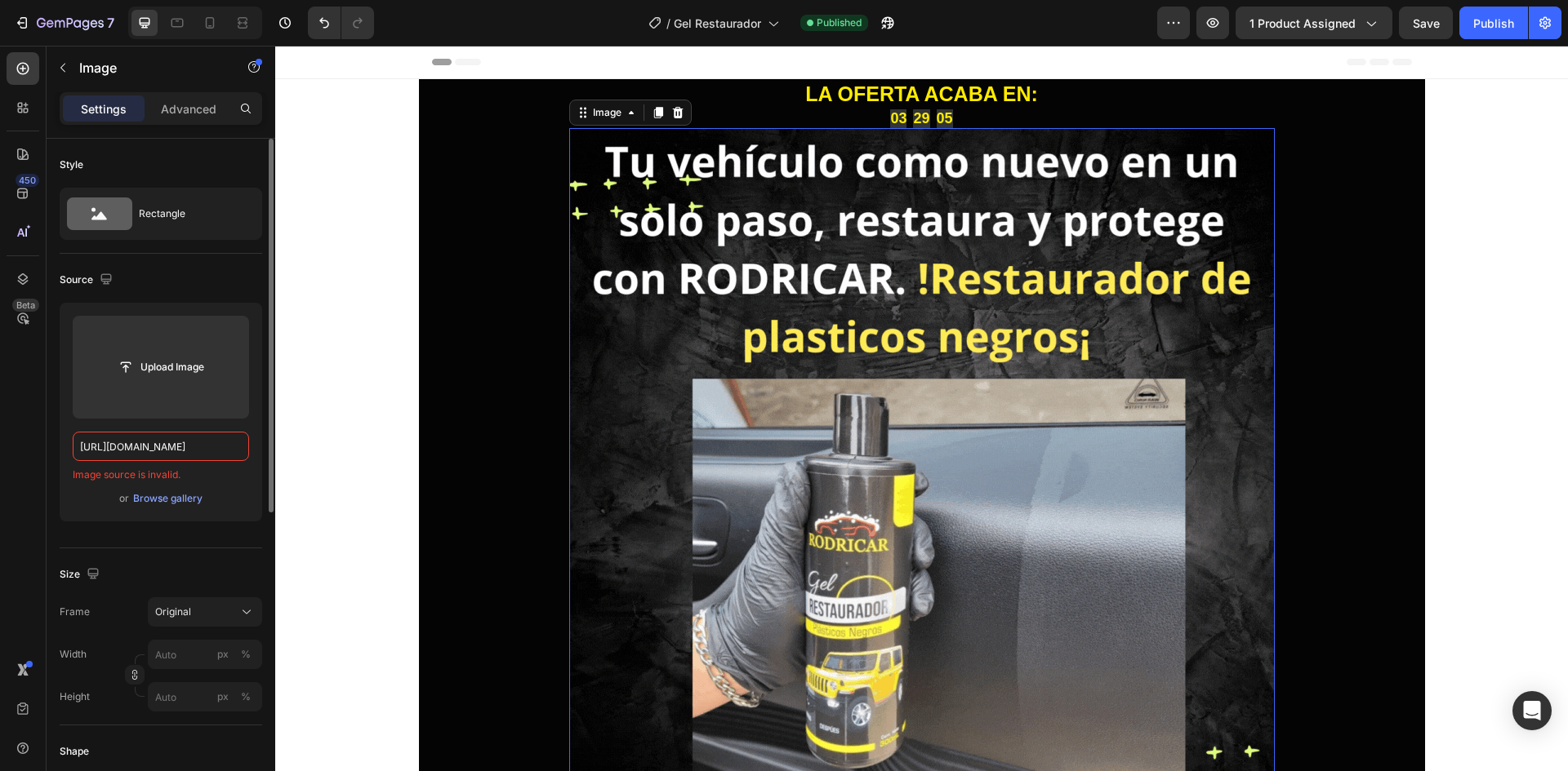
scroll to position [0, 0]
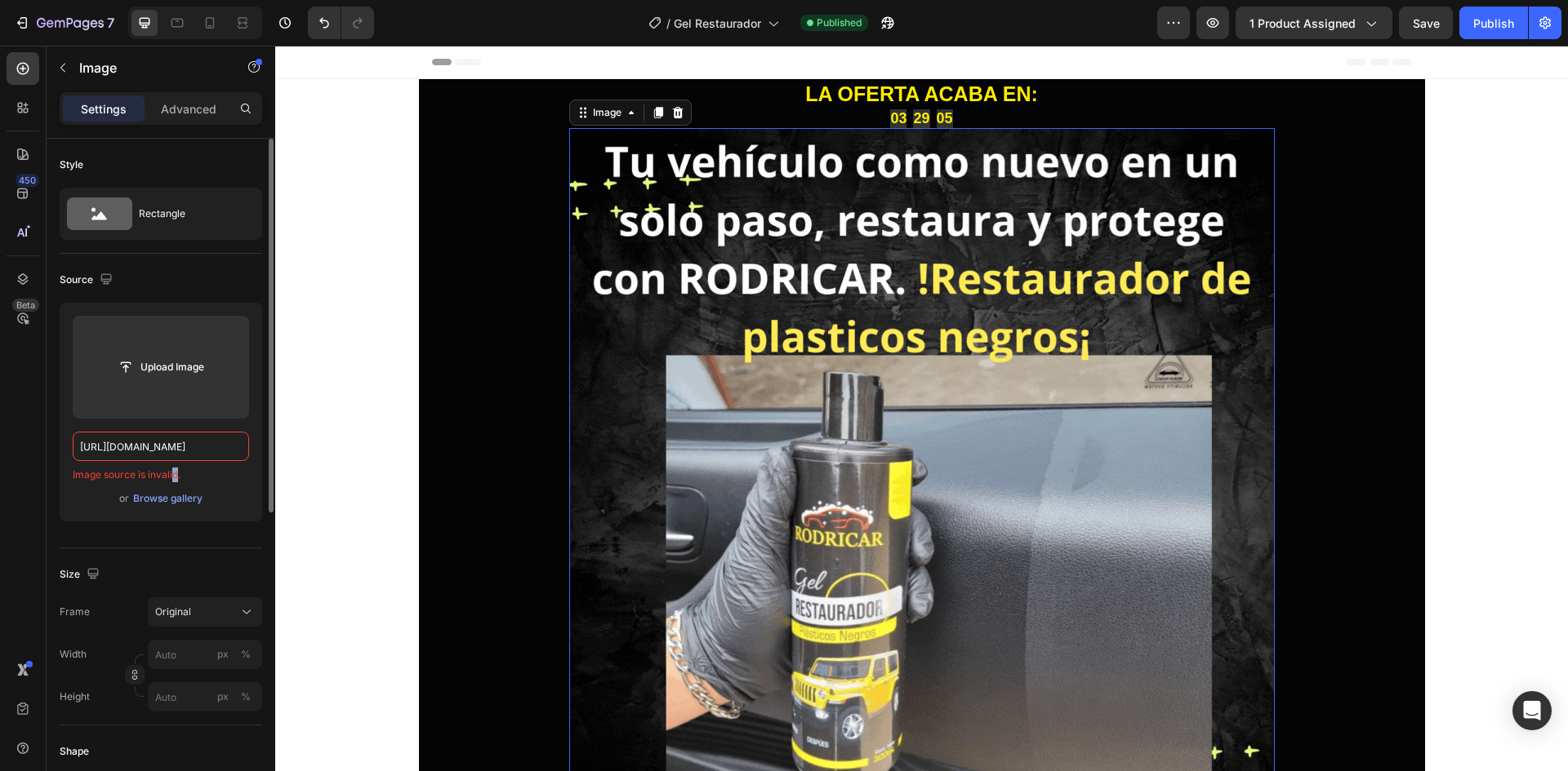
drag, startPoint x: 176, startPoint y: 471, endPoint x: 167, endPoint y: 474, distance: 9.5
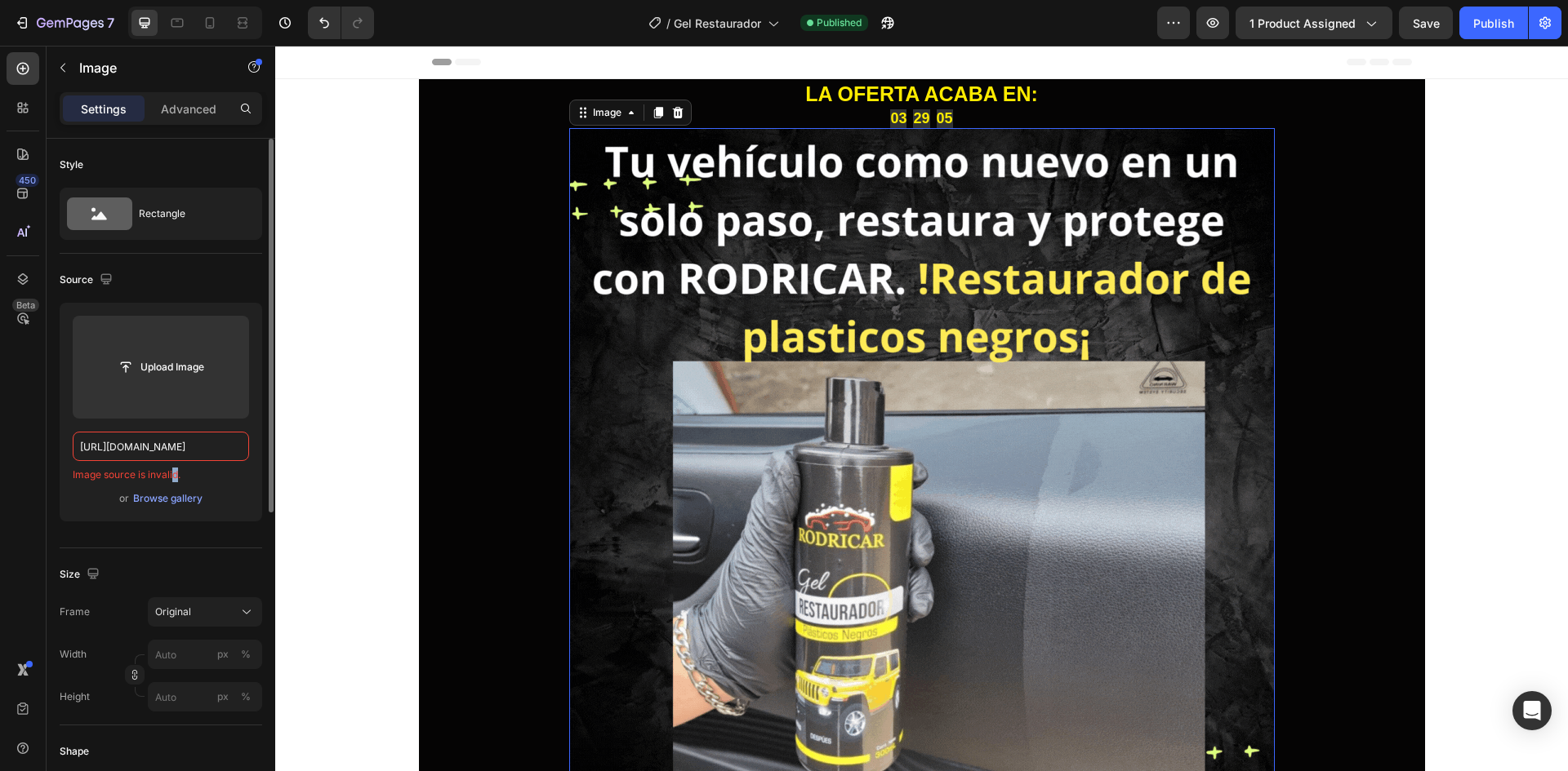
click at [174, 471] on span "Image source is invalid." at bounding box center [127, 475] width 108 height 14
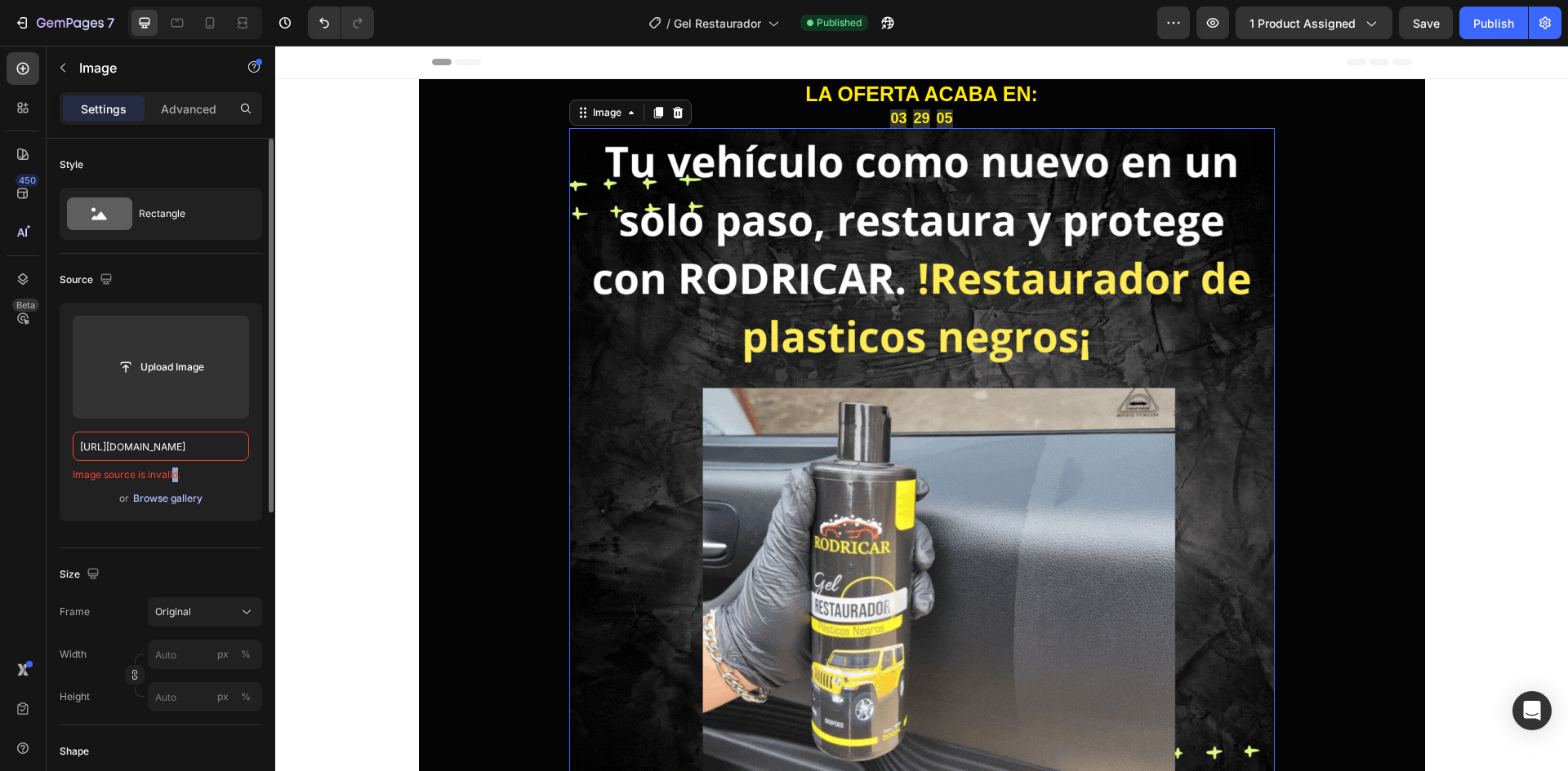
click at [174, 494] on div "Browse gallery" at bounding box center [167, 498] width 69 height 14
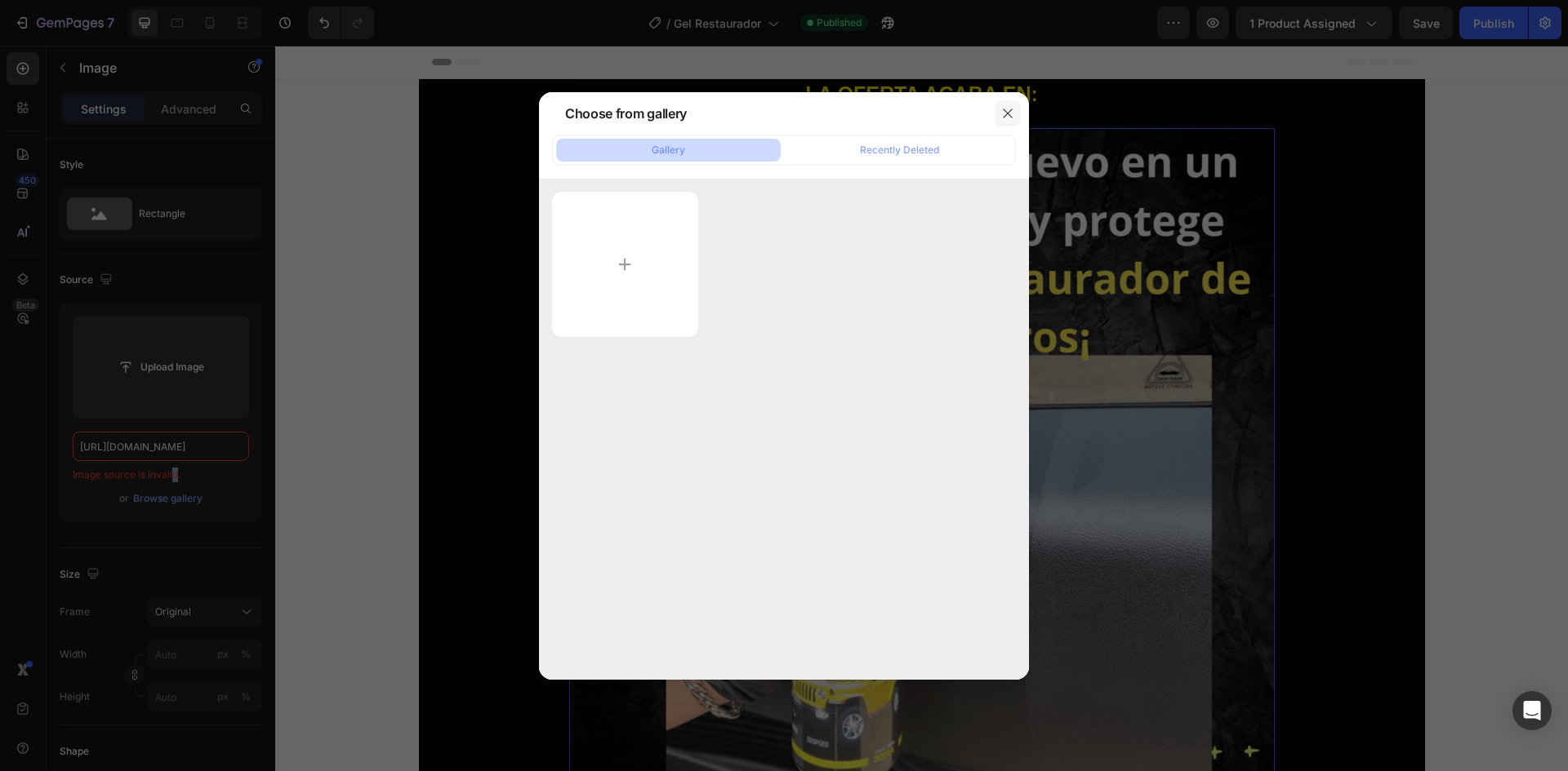
click at [995, 116] on button "button" at bounding box center [1007, 113] width 26 height 26
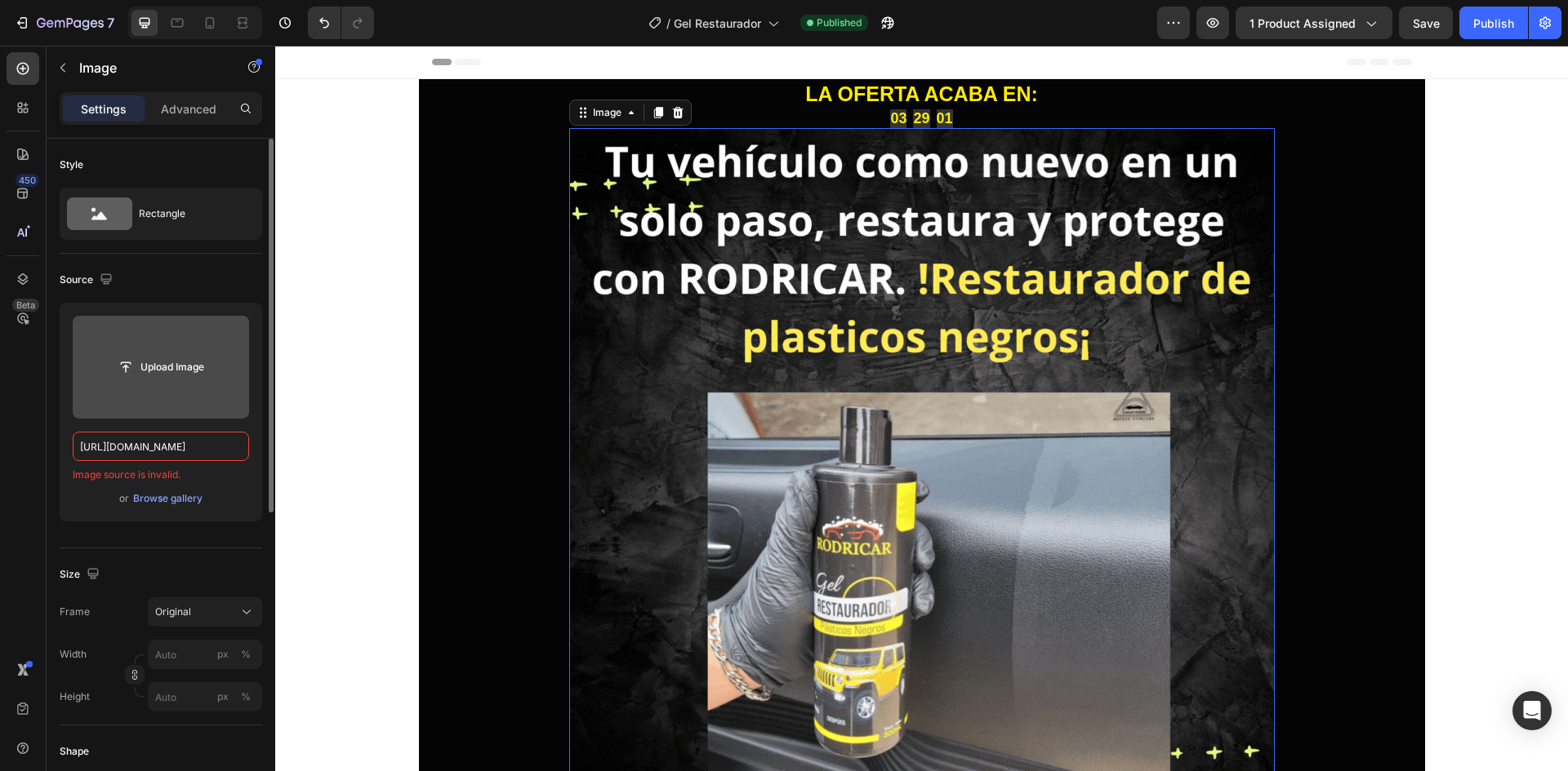
click at [204, 401] on label at bounding box center [161, 367] width 176 height 103
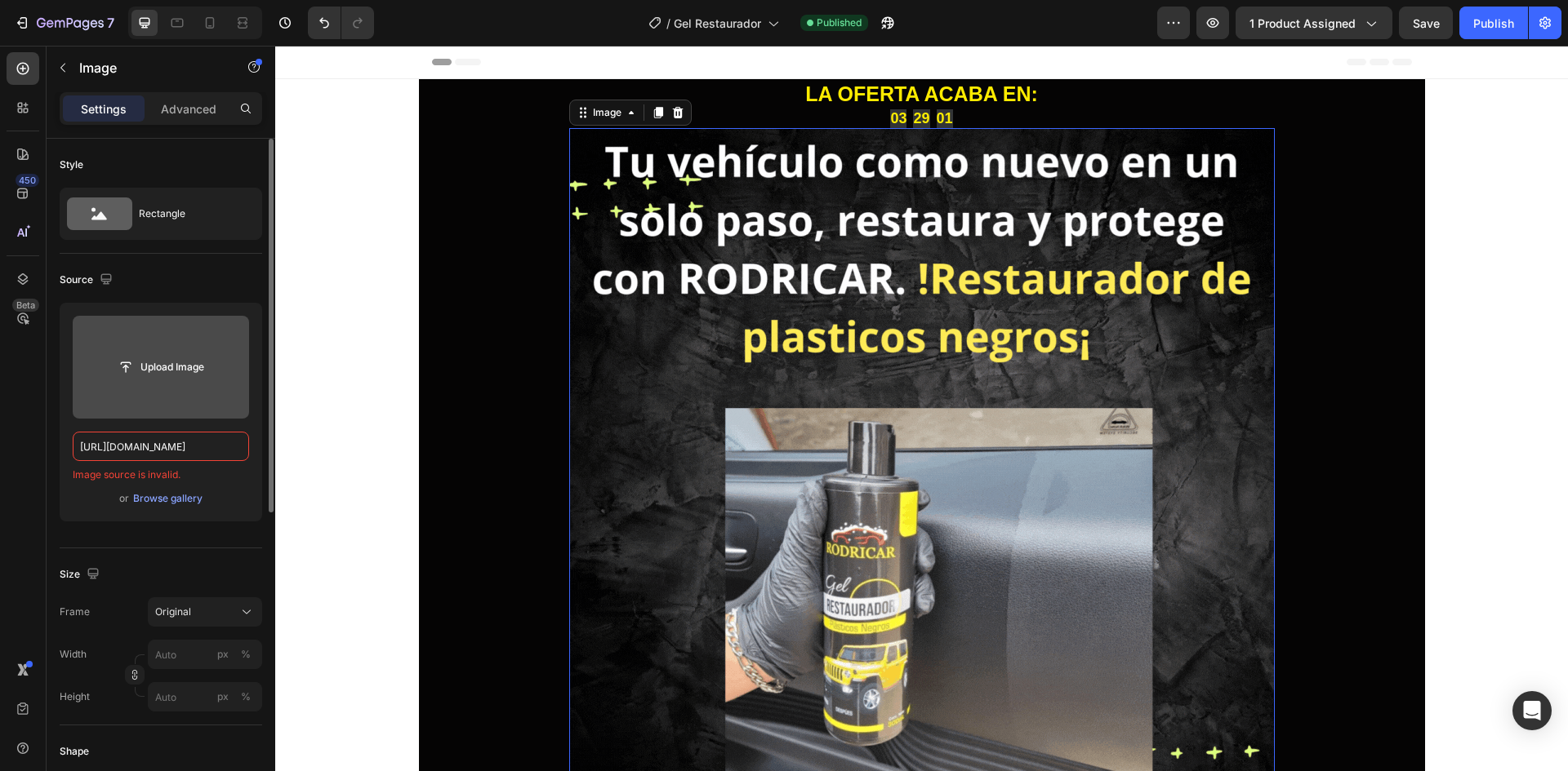
click at [204, 381] on input "file" at bounding box center [160, 367] width 113 height 28
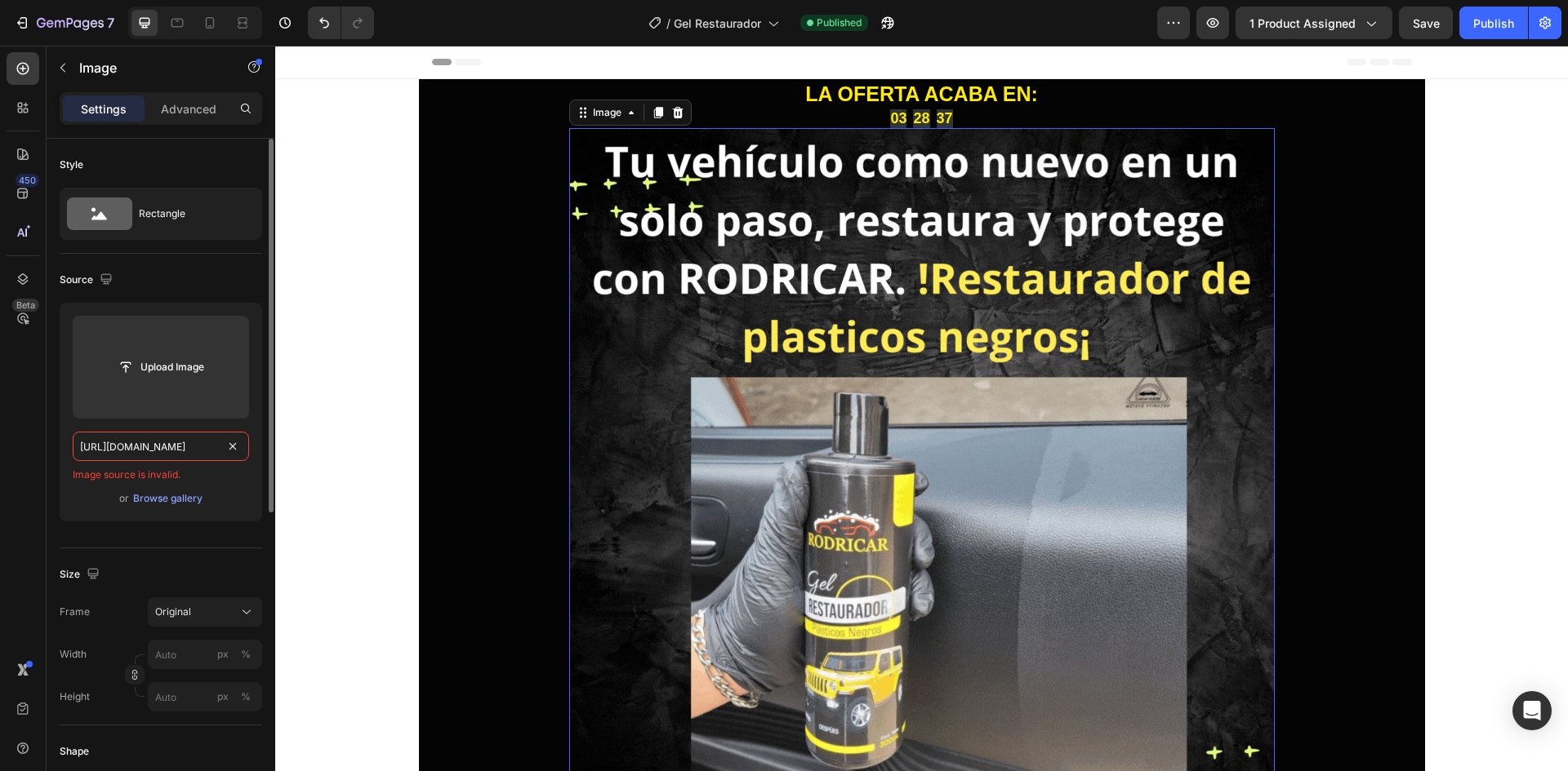
click at [172, 445] on input "https://cdn.shopify.com/videos/c/o/v/1db1f50d2af04f848480da05a3dcf861.mp4" at bounding box center [161, 446] width 176 height 30
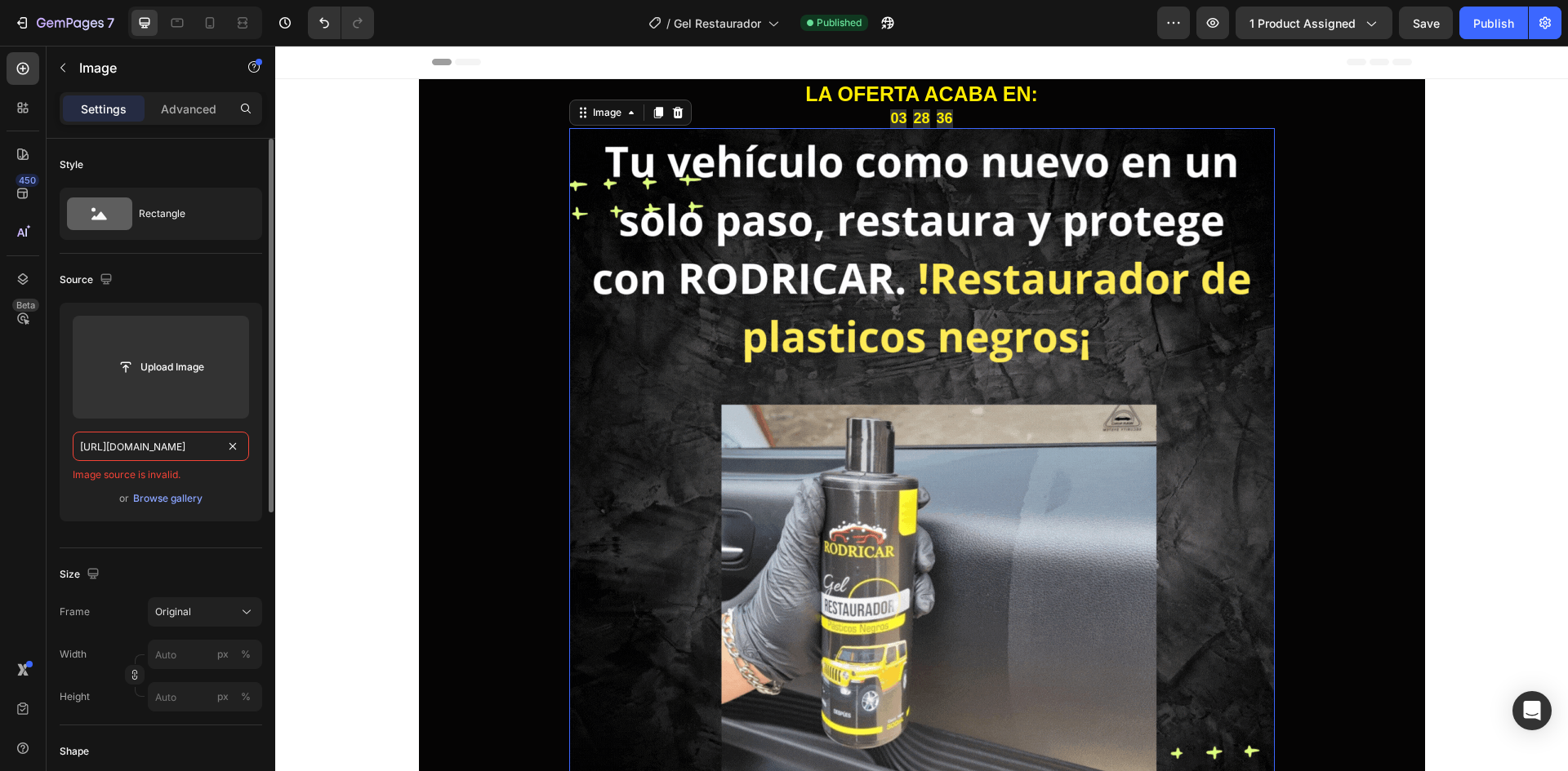
click at [173, 445] on input "https://cdn.shopify.com/videos/c/o/v/1db1f50d2af04f848480da05a3dcf861.mp4" at bounding box center [161, 446] width 176 height 30
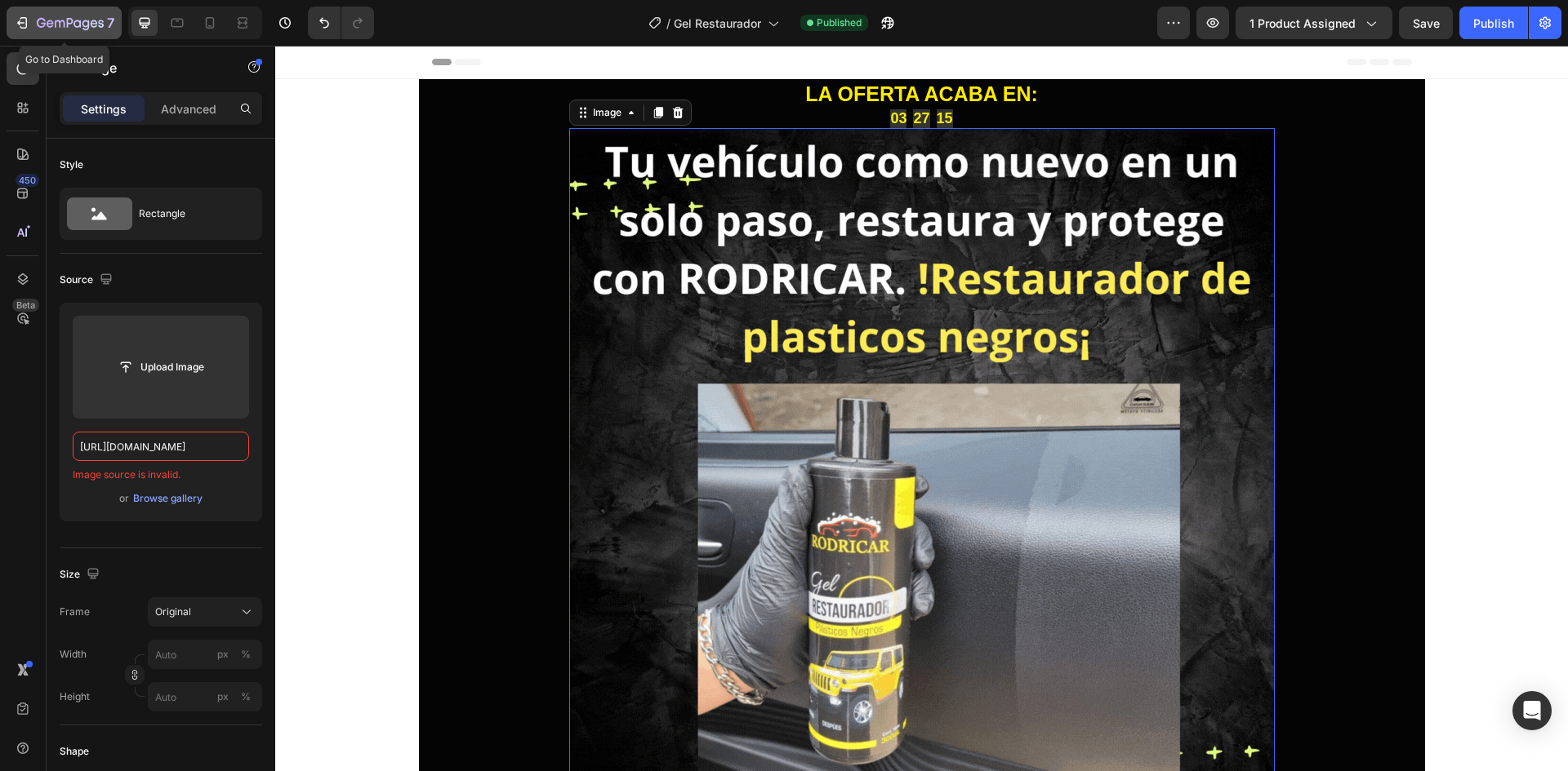
click at [42, 16] on div "7" at bounding box center [76, 23] width 77 height 20
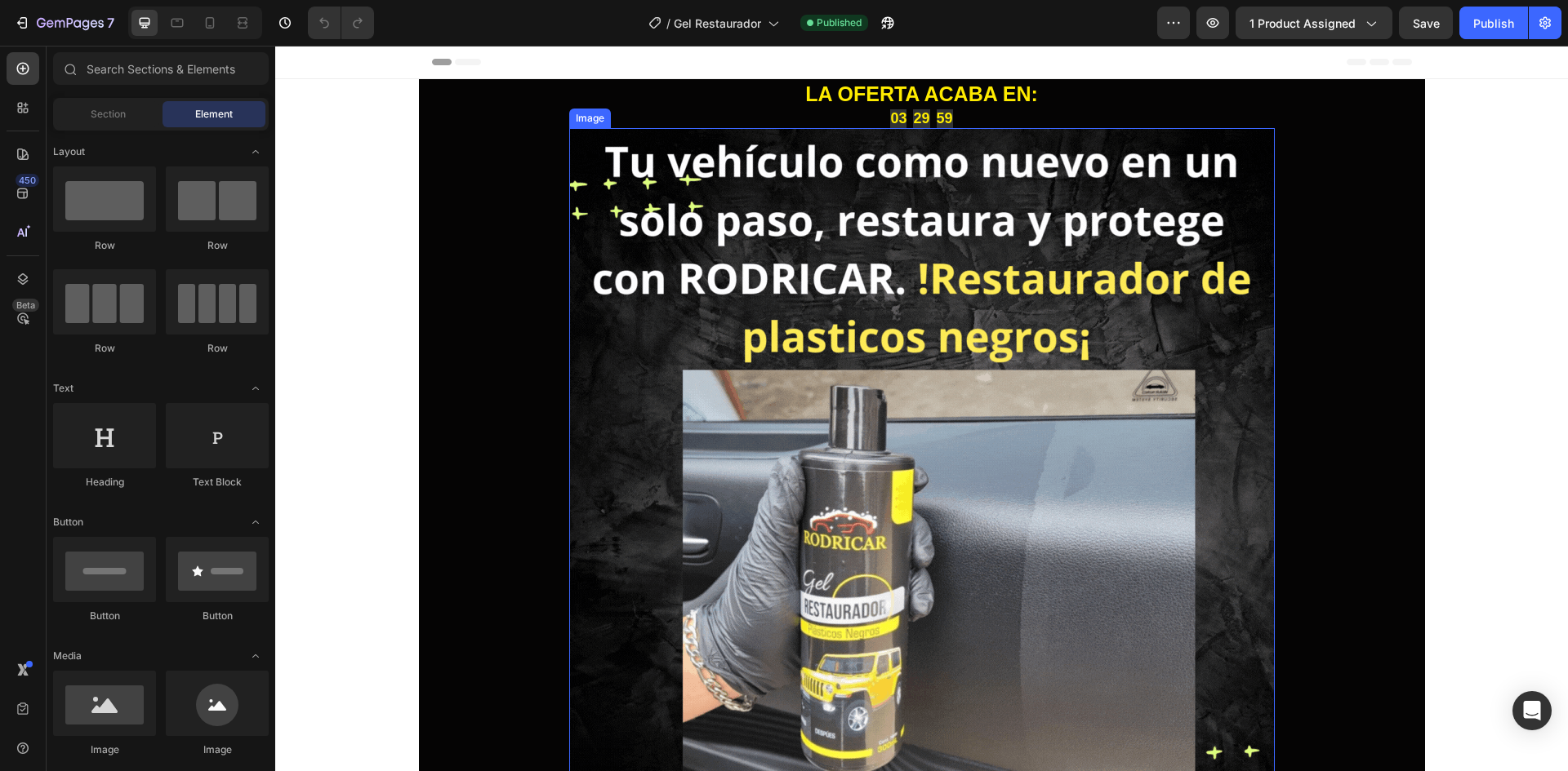
click at [588, 399] on img at bounding box center [922, 480] width 706 height 705
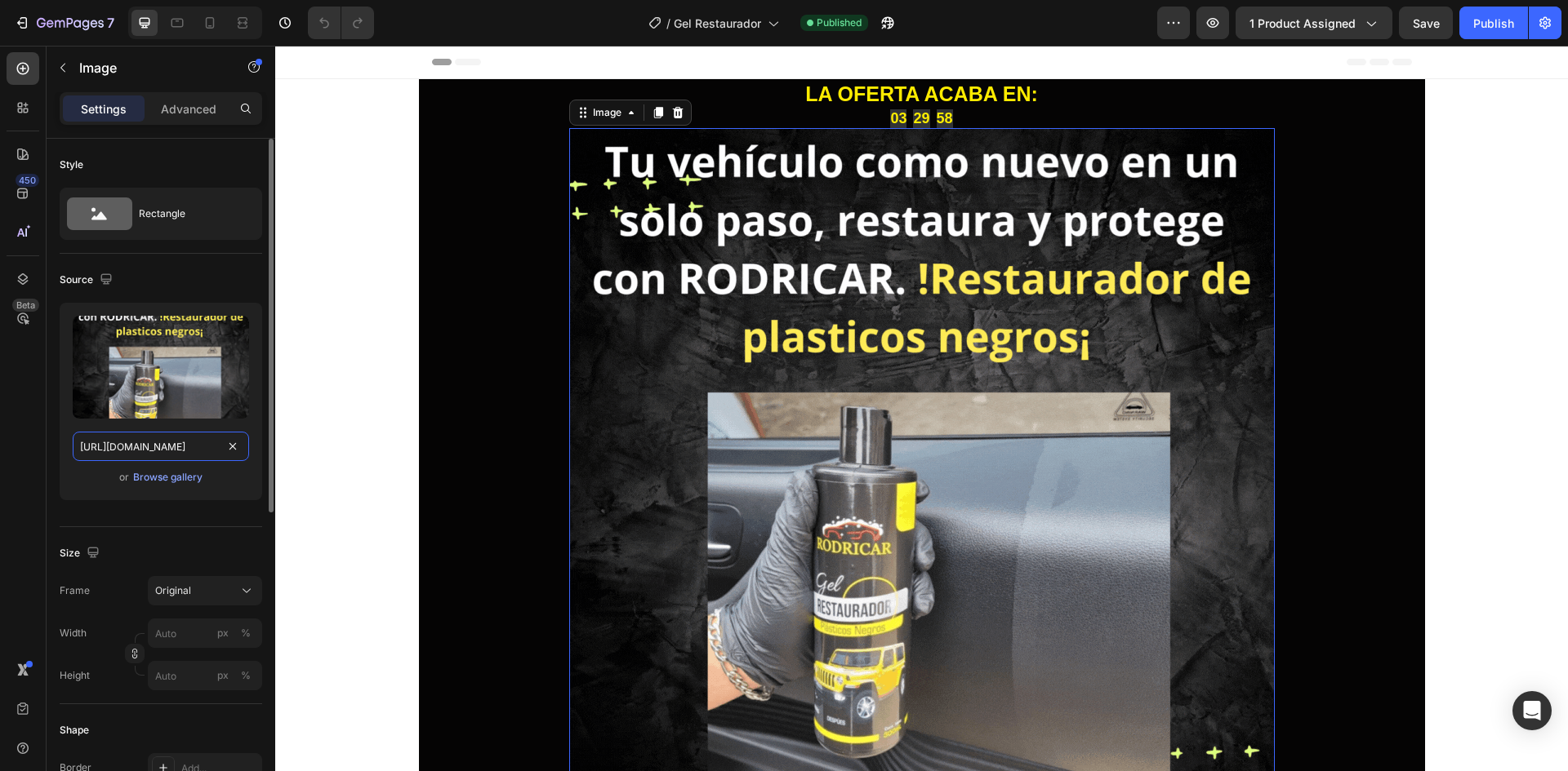
click at [138, 452] on input "[URL][DOMAIN_NAME]" at bounding box center [161, 446] width 176 height 30
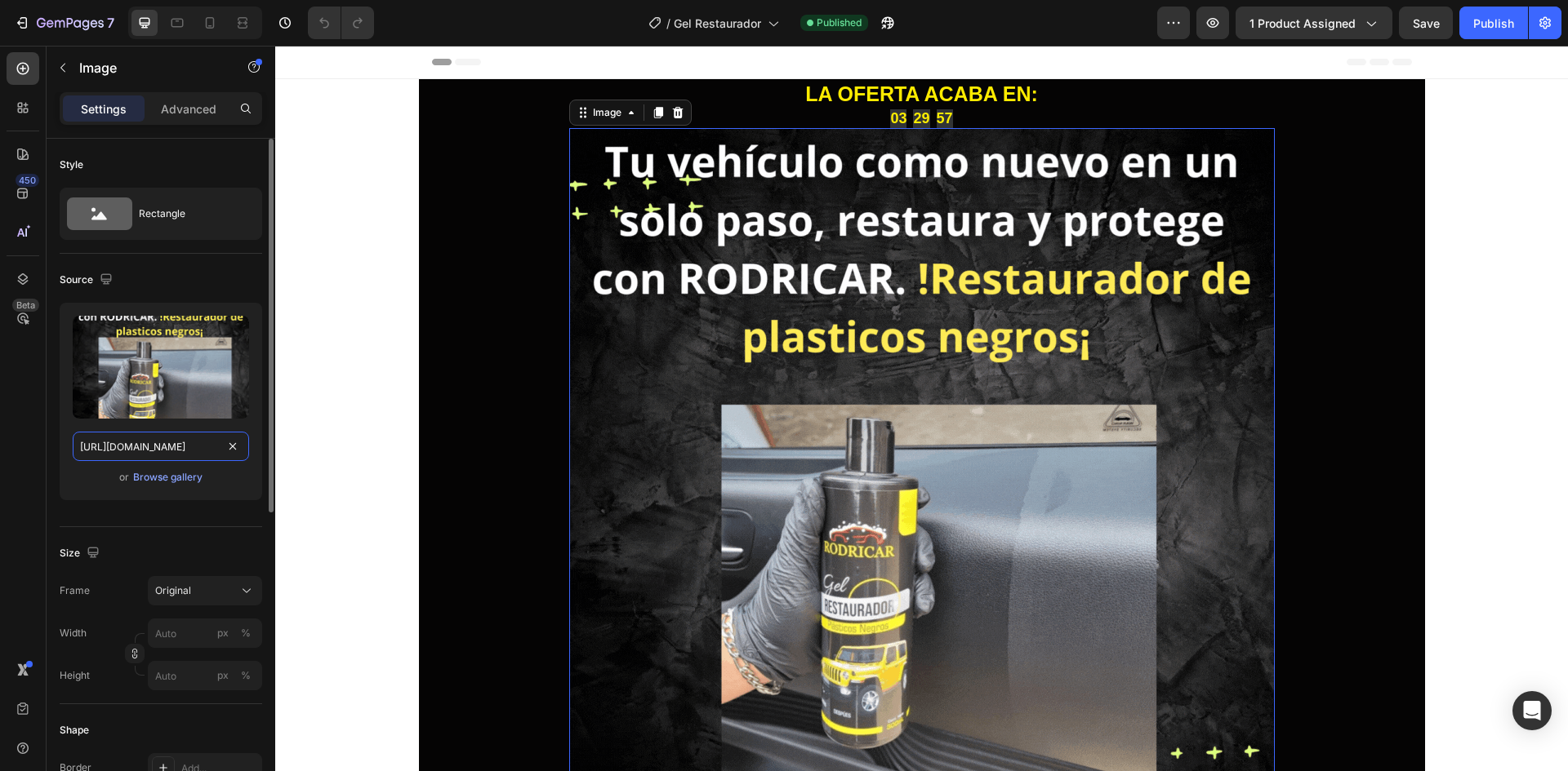
paste input "Compra_segura_Calidad_garantizada_Ordenalo_ahora.gif?v=1756361932"
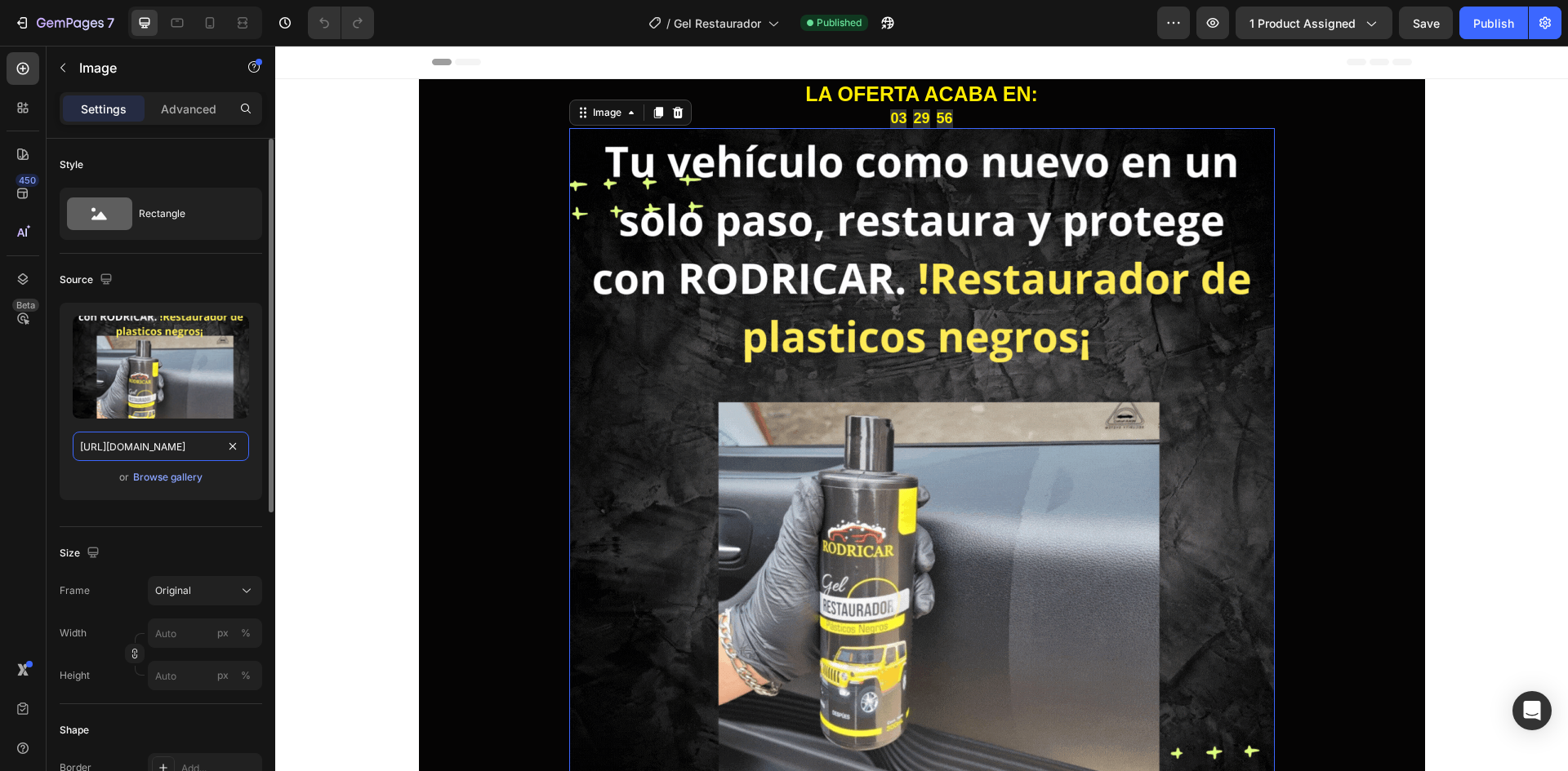
scroll to position [0, 448]
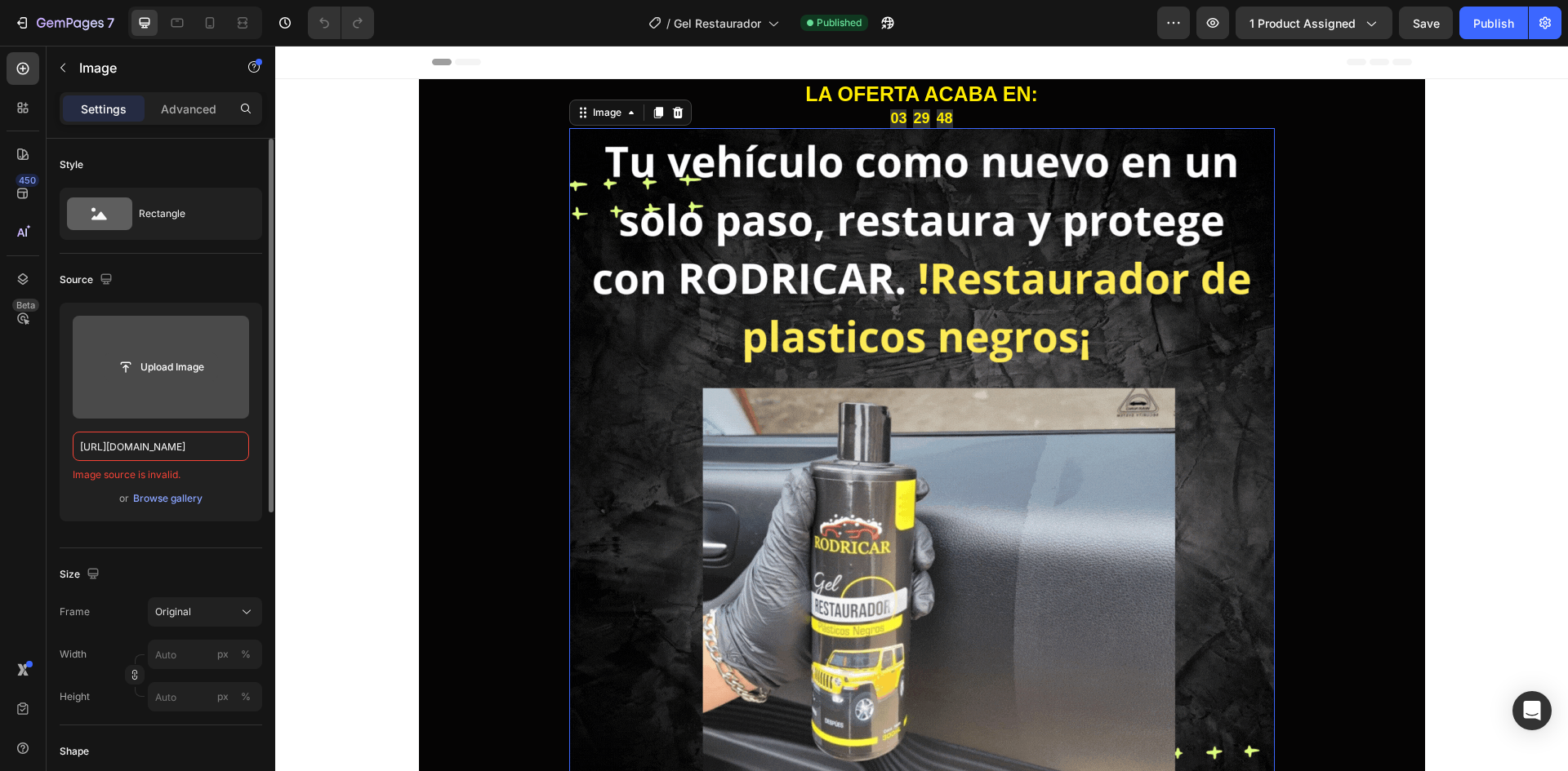
click at [114, 379] on input "file" at bounding box center [160, 367] width 113 height 28
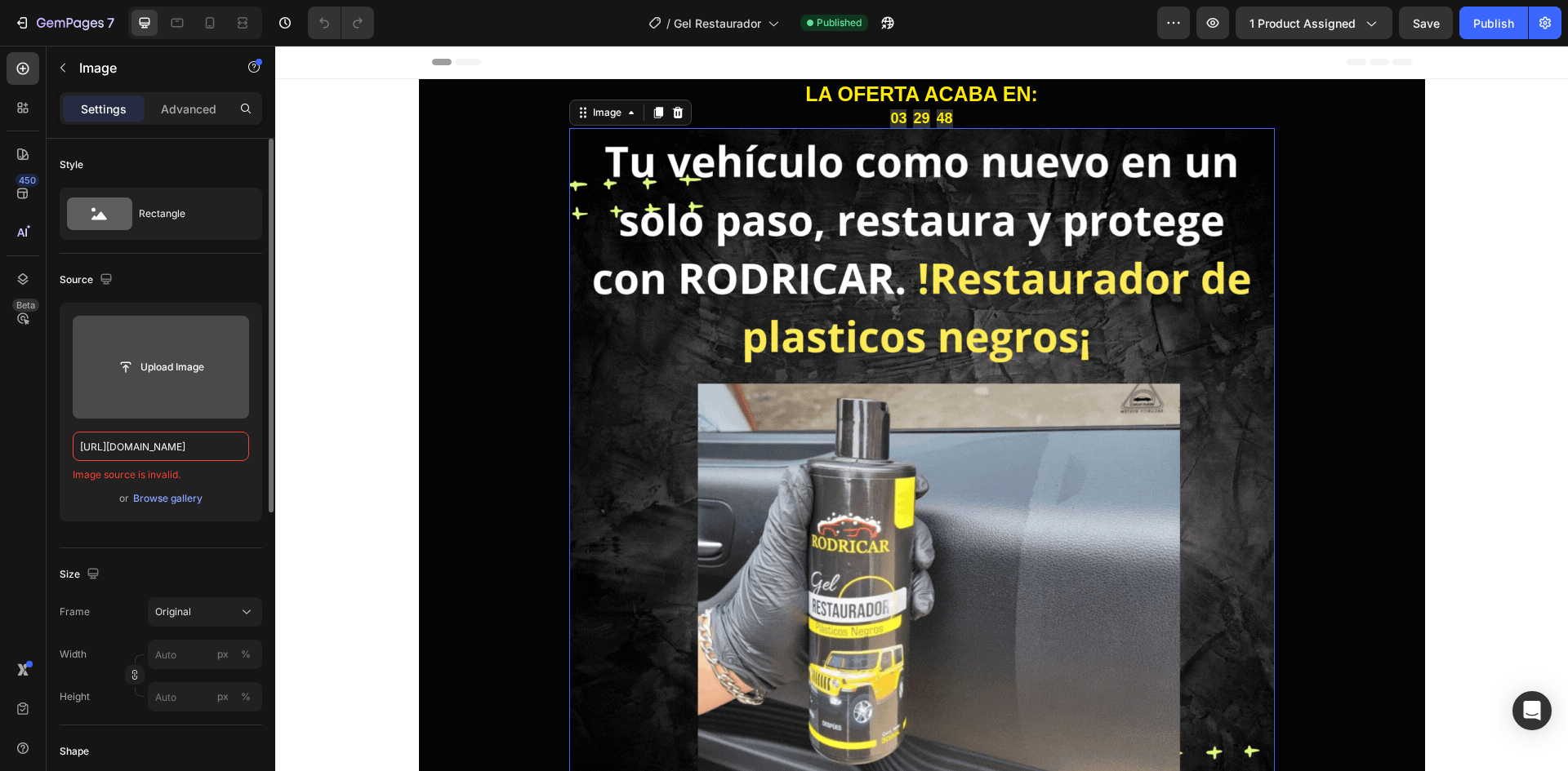
scroll to position [0, 0]
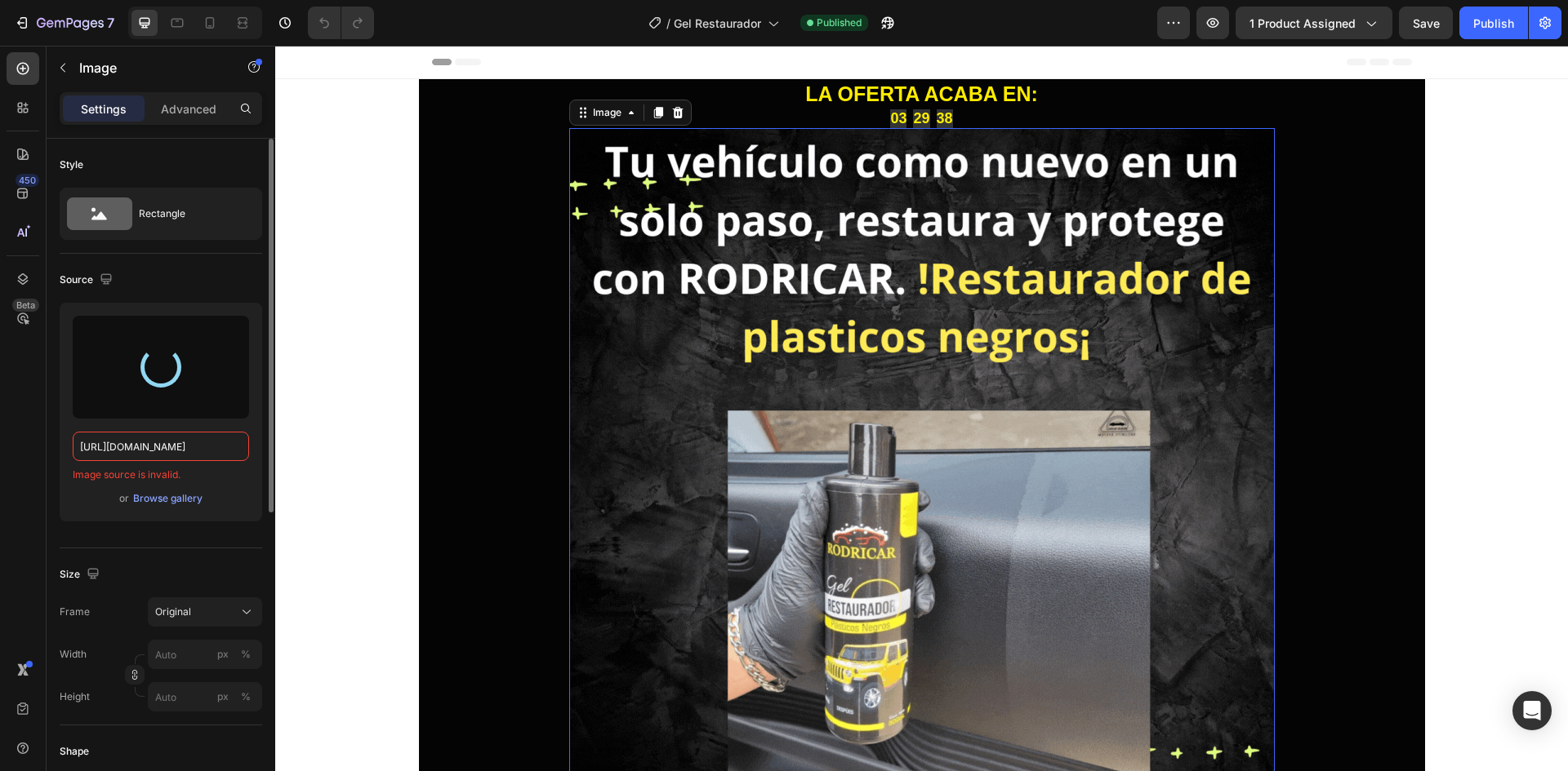
type input "https://cdn.shopify.com/s/files/1/0762/1414/1177/files/gempages_580121271375757…"
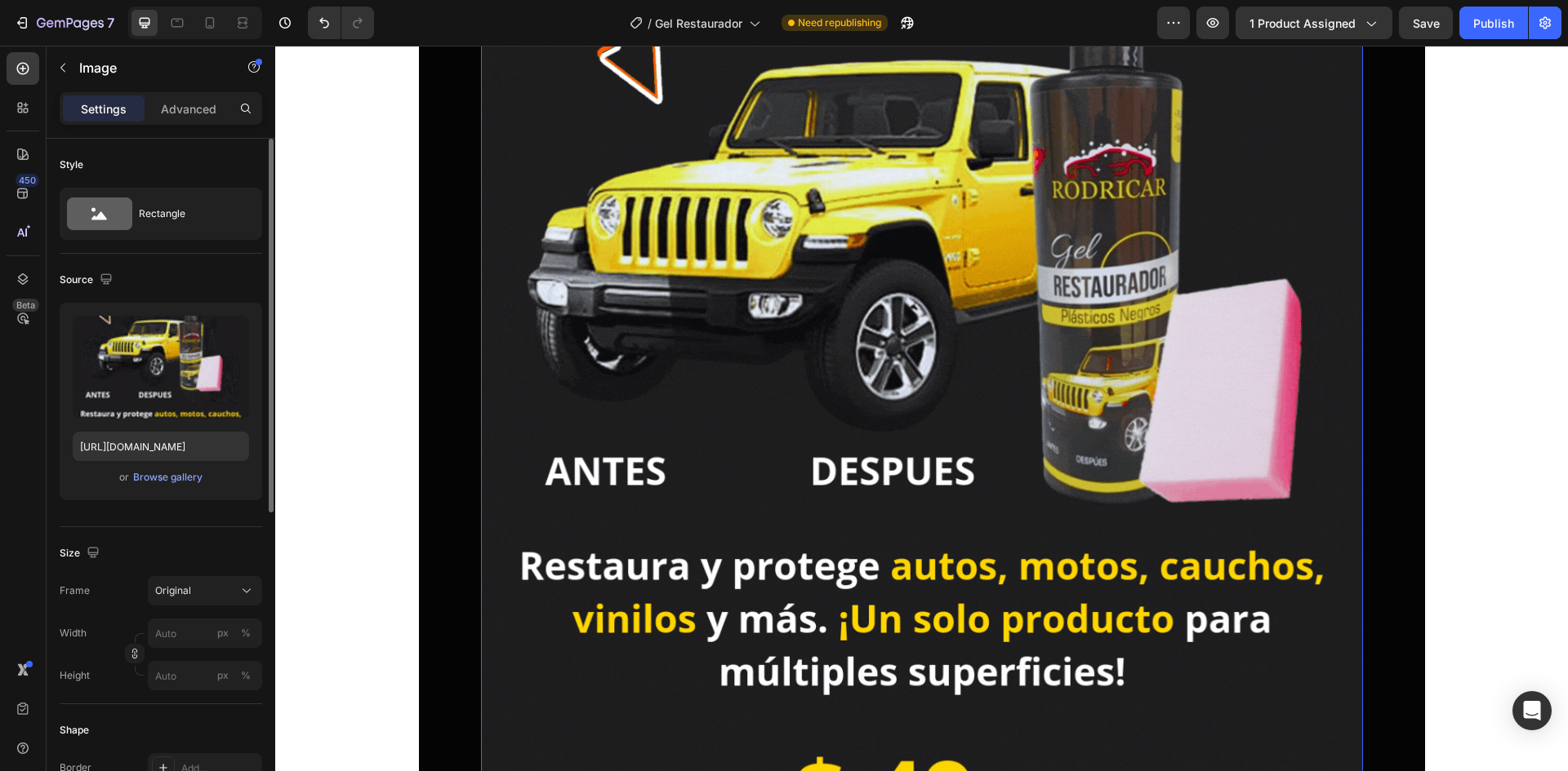
scroll to position [489, 0]
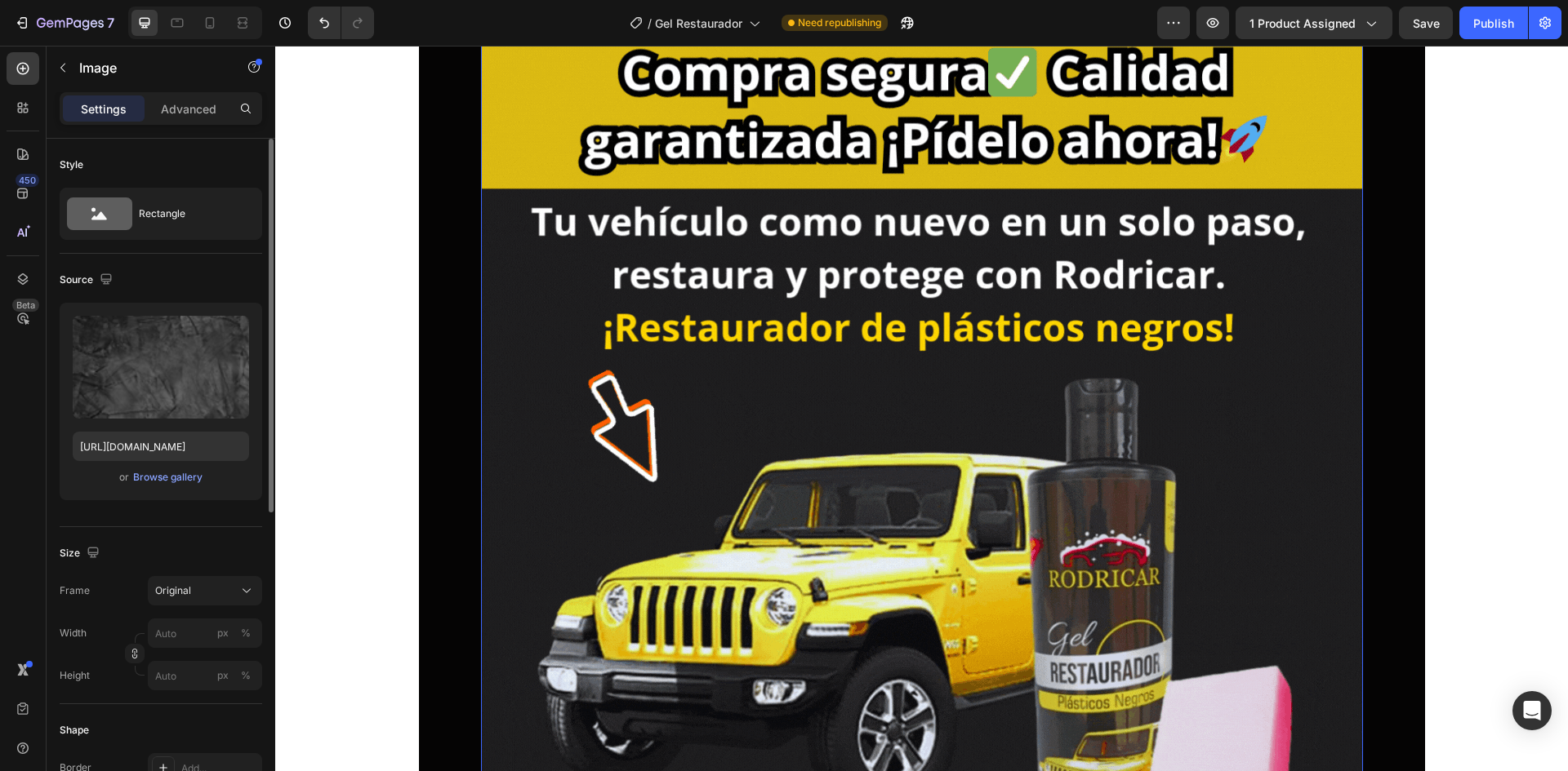
scroll to position [82, 0]
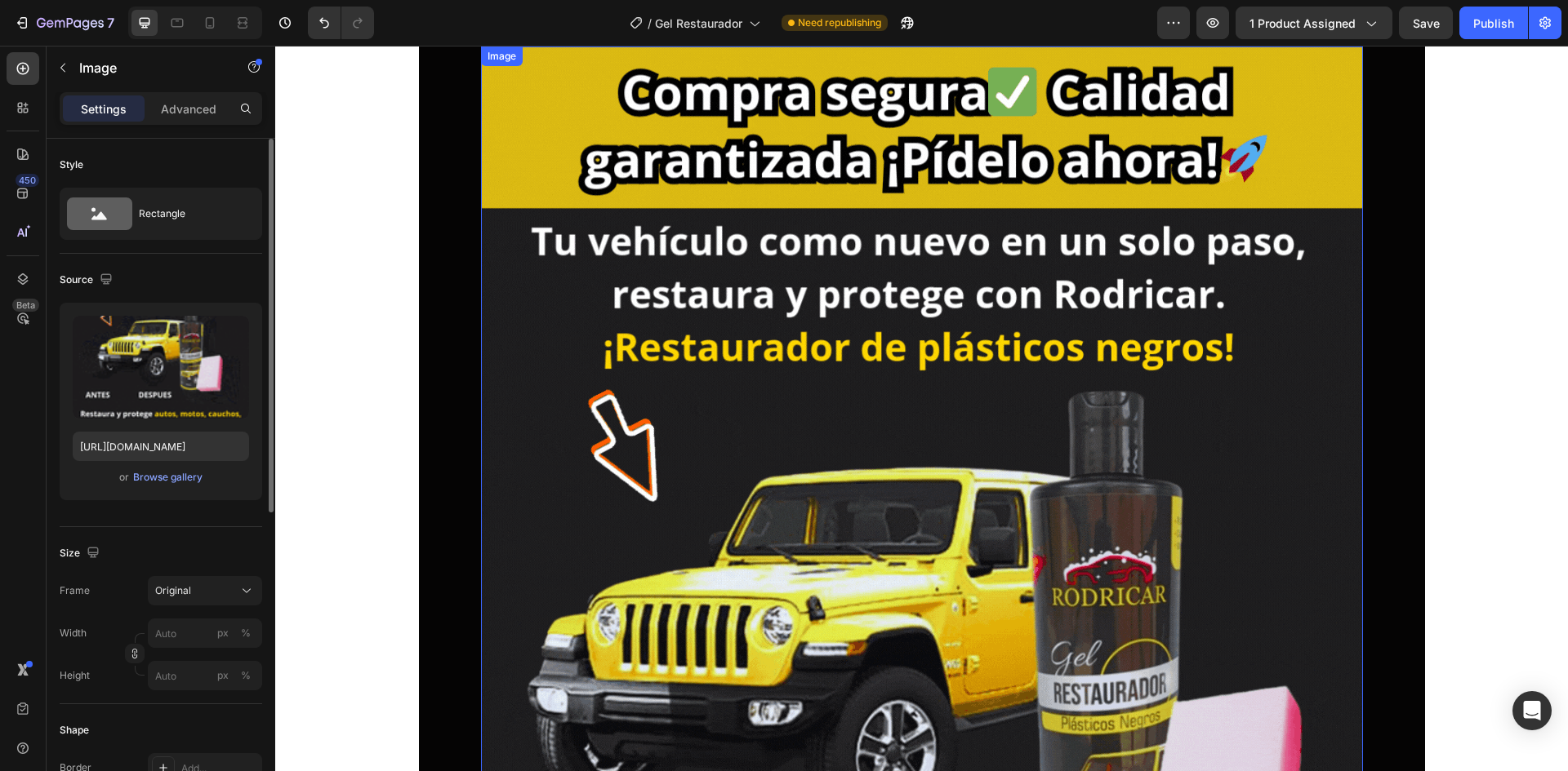
click at [579, 427] on img at bounding box center [922, 740] width 882 height 1388
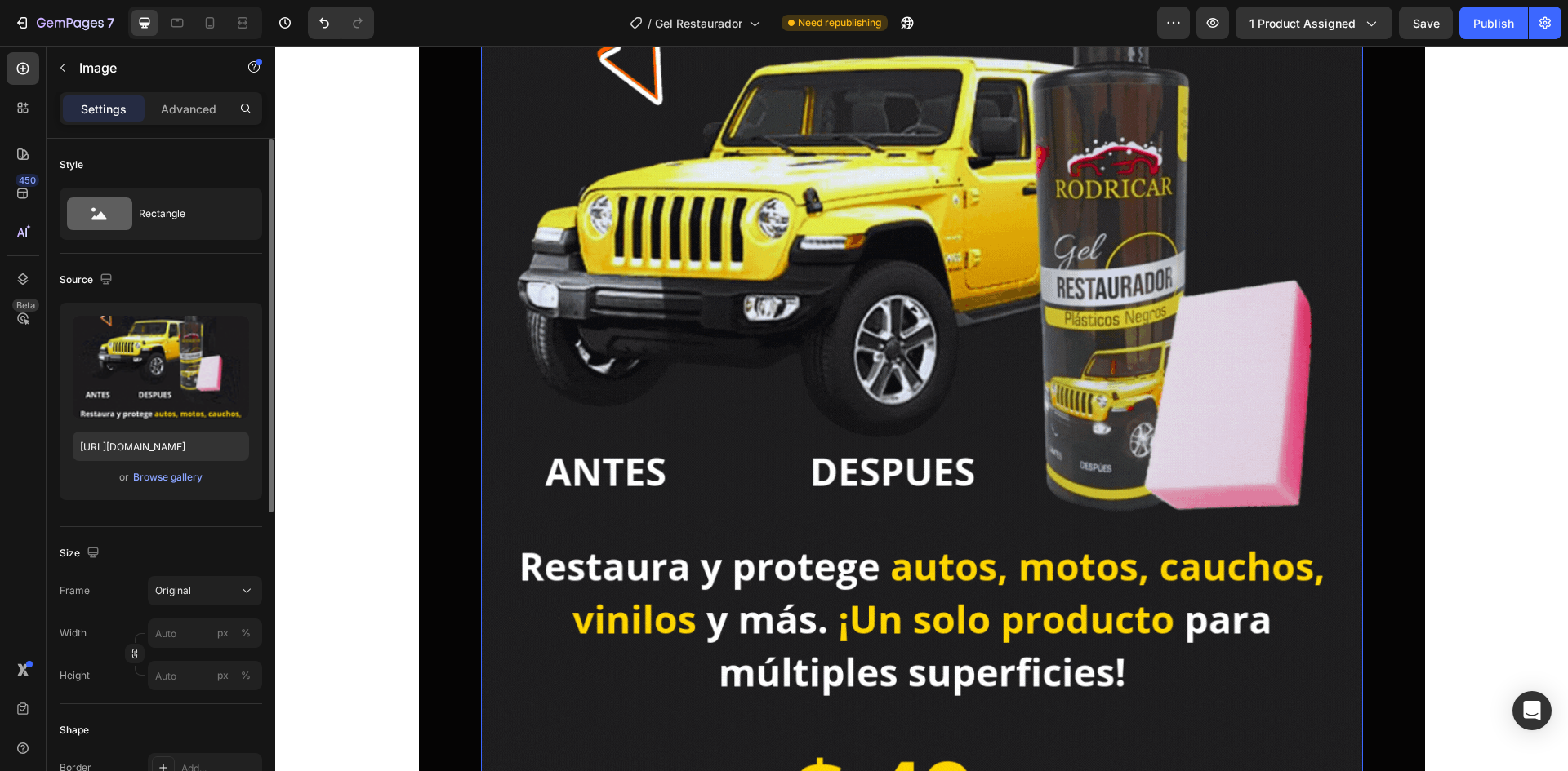
scroll to position [489, 0]
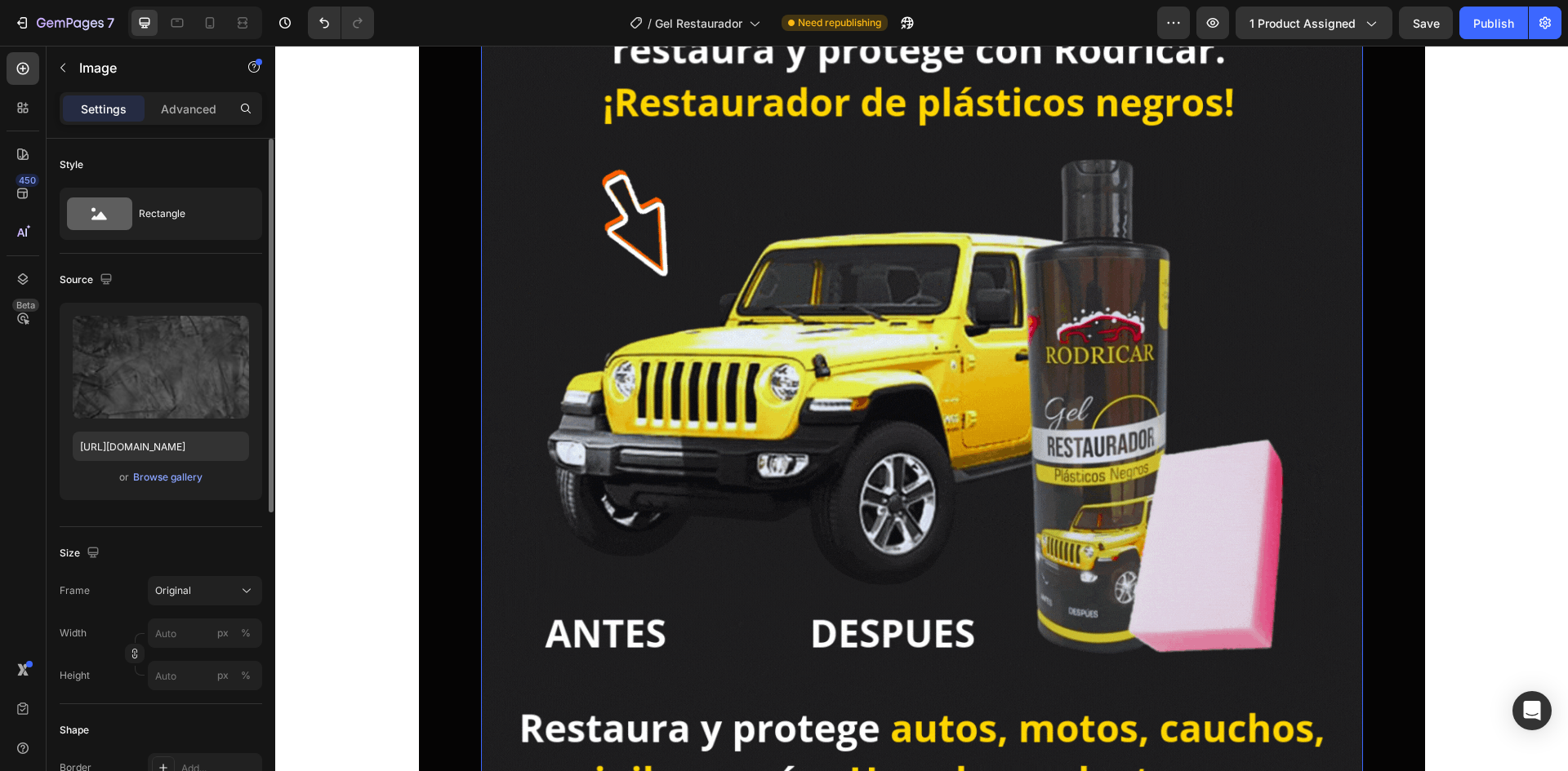
scroll to position [0, 0]
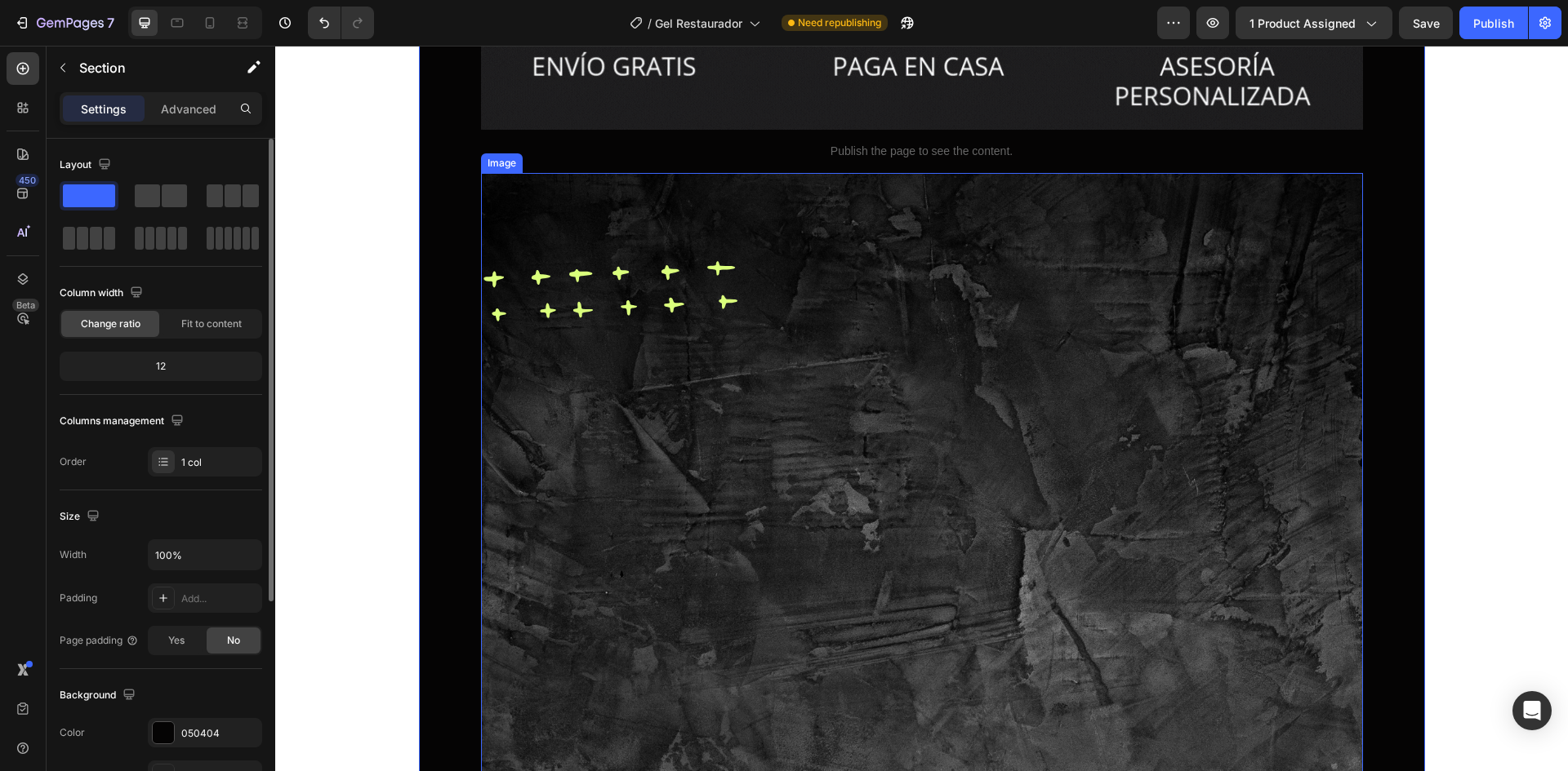
scroll to position [1388, 0]
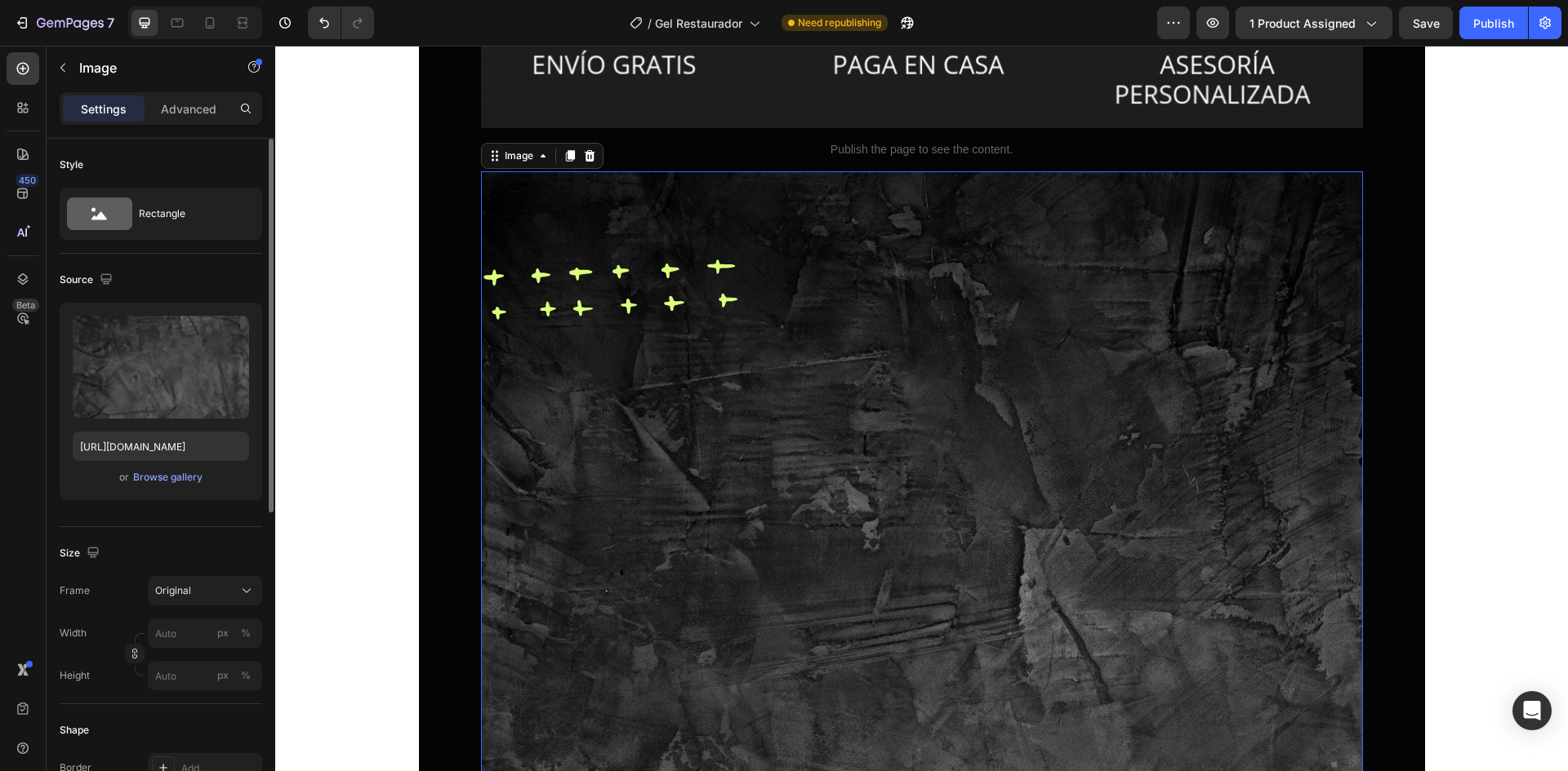
click at [175, 384] on input "file" at bounding box center [160, 394] width 113 height 28
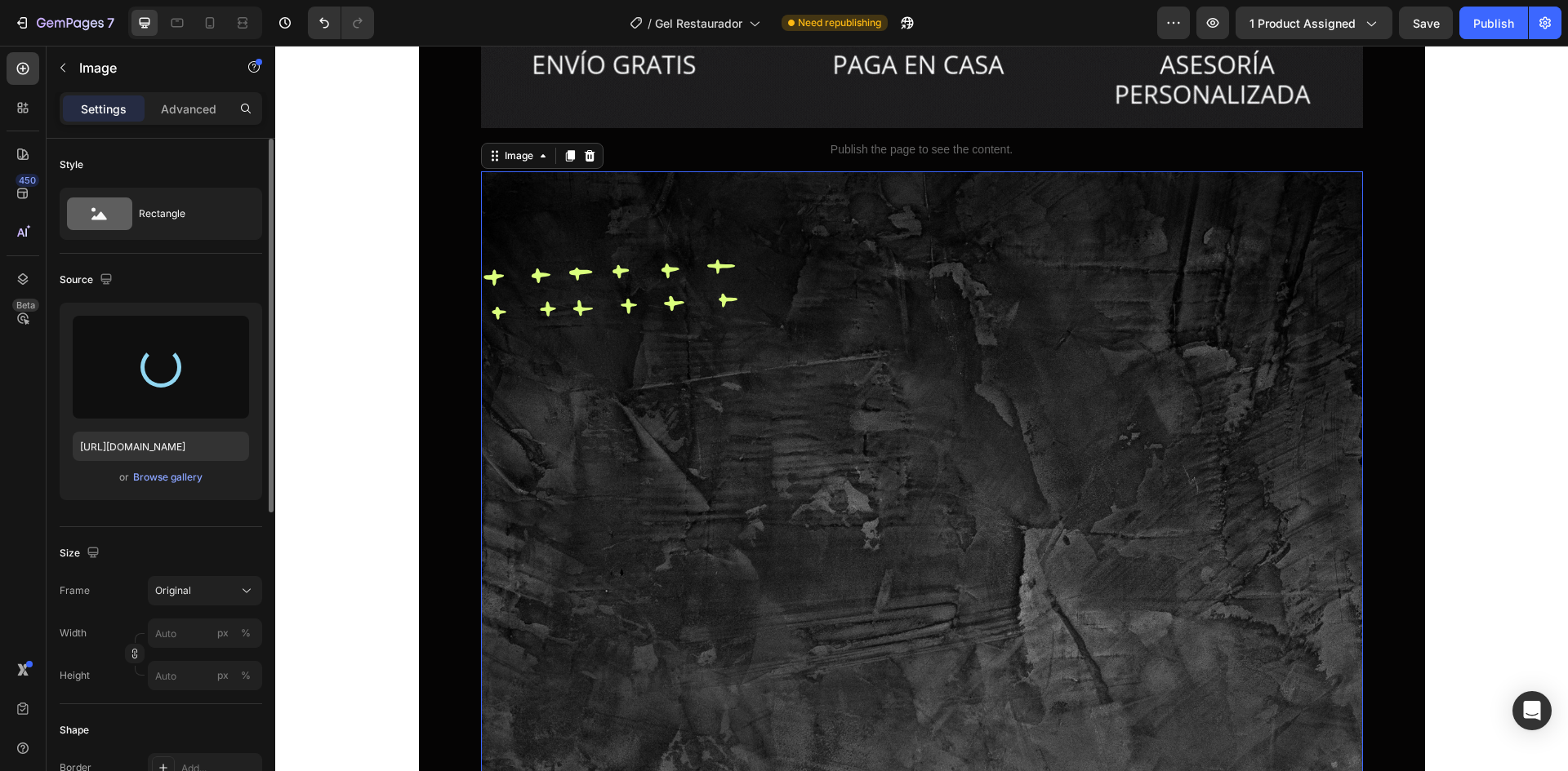
type input "https://cdn.shopify.com/s/files/1/0762/1414/1177/files/gempages_580121271375757…"
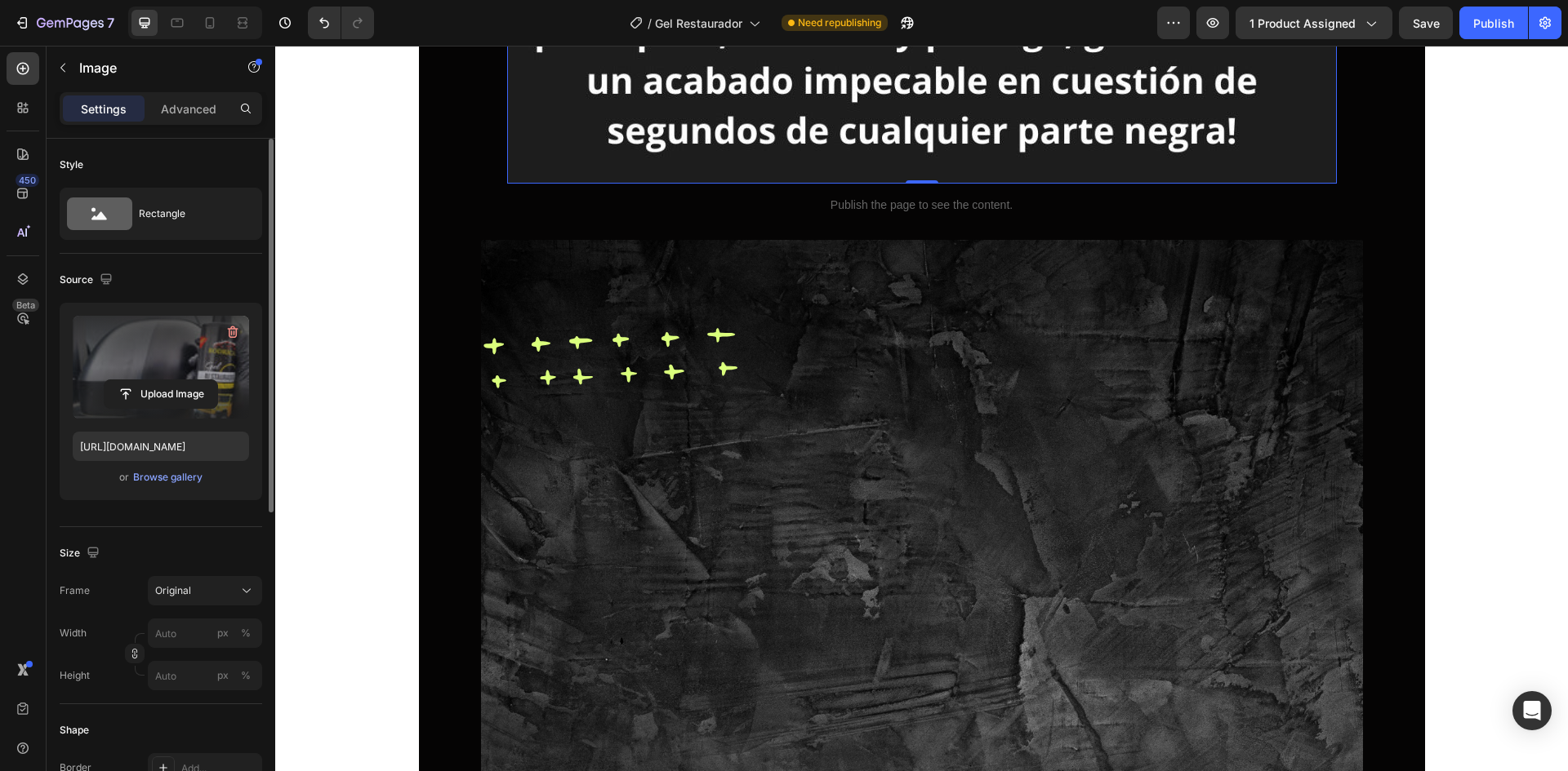
scroll to position [2694, 0]
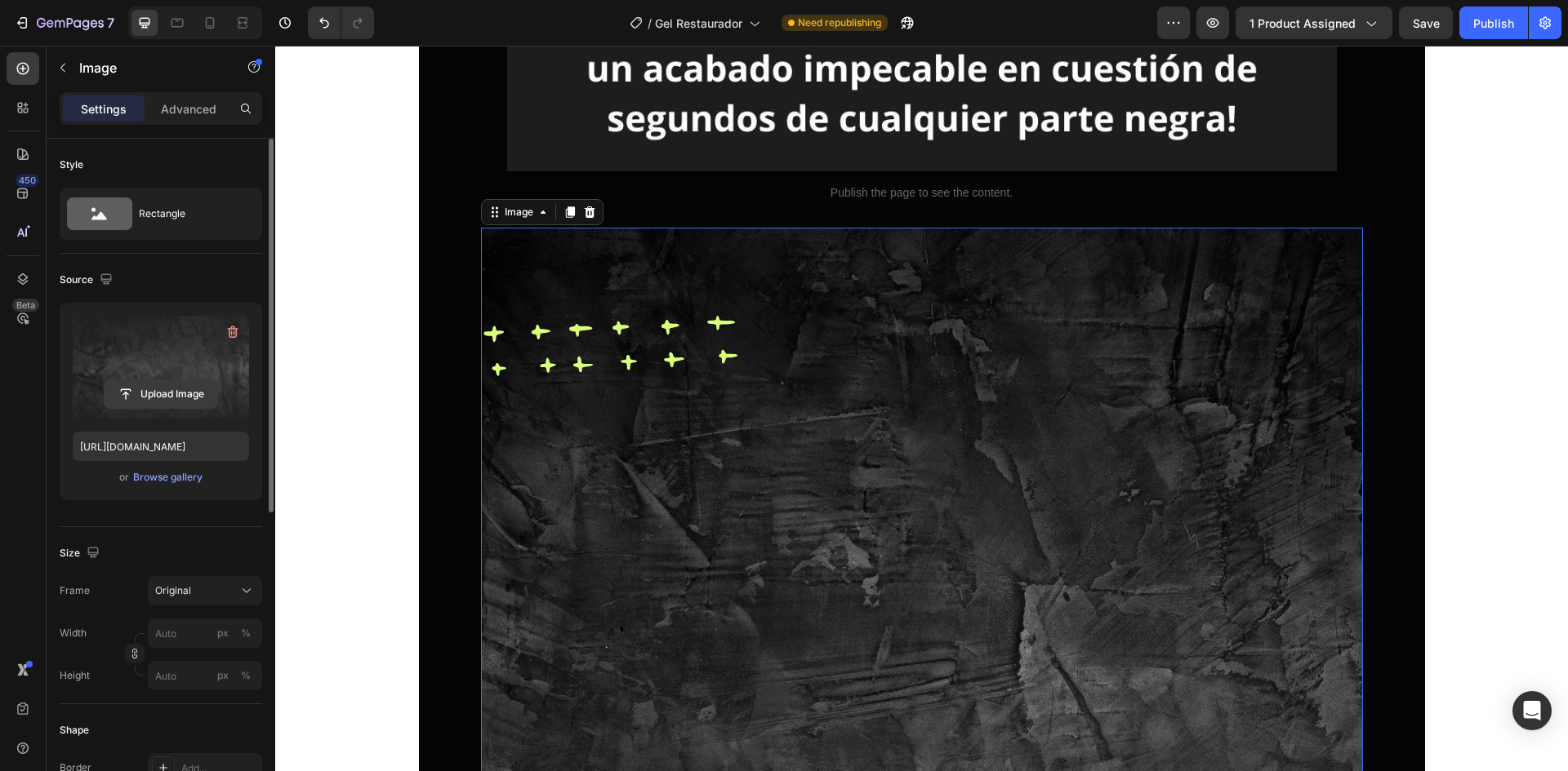
click at [182, 391] on input "file" at bounding box center [160, 394] width 113 height 28
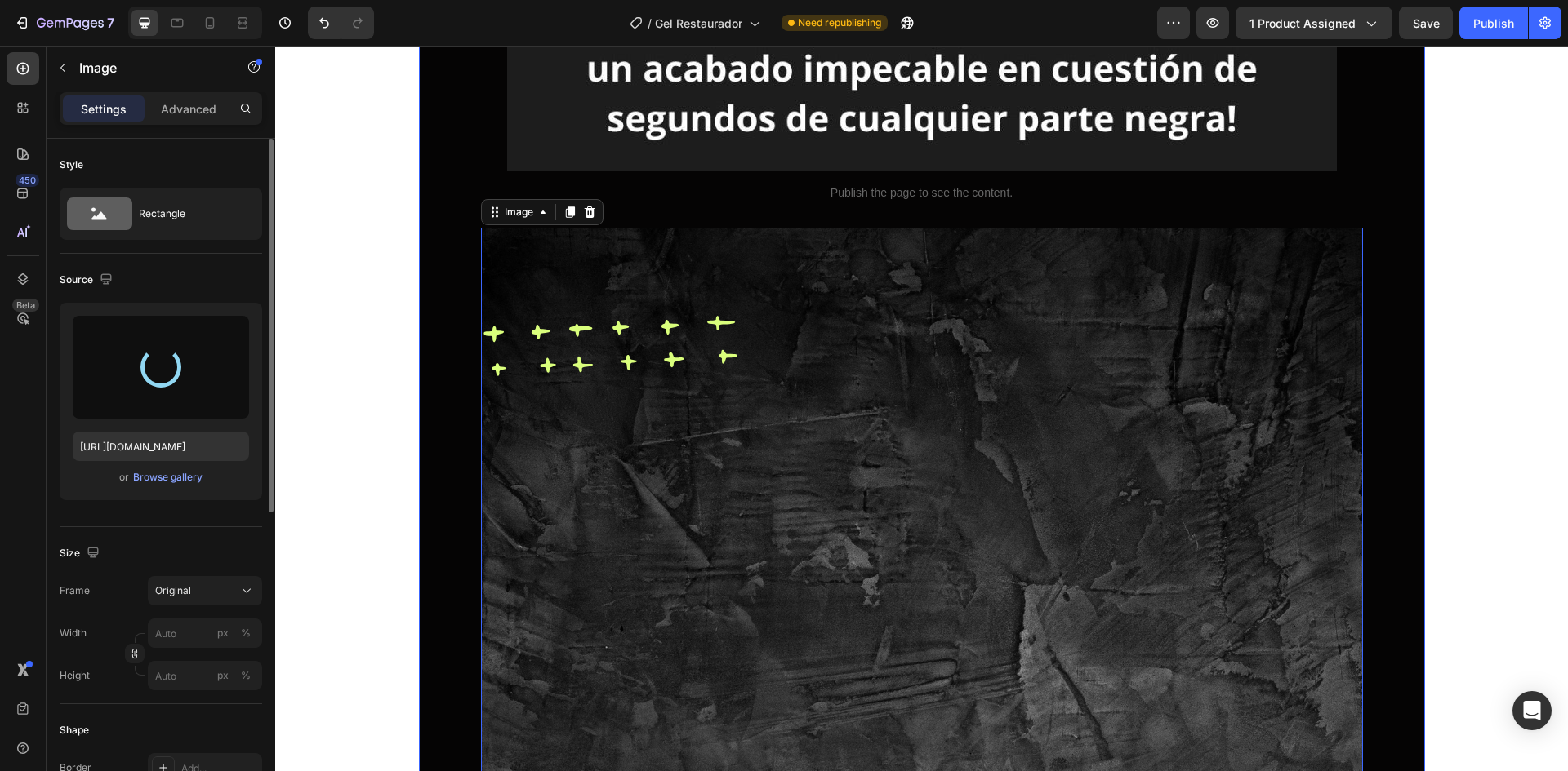
type input "https://cdn.shopify.com/s/files/1/0762/1414/1177/files/gempages_580121271375757…"
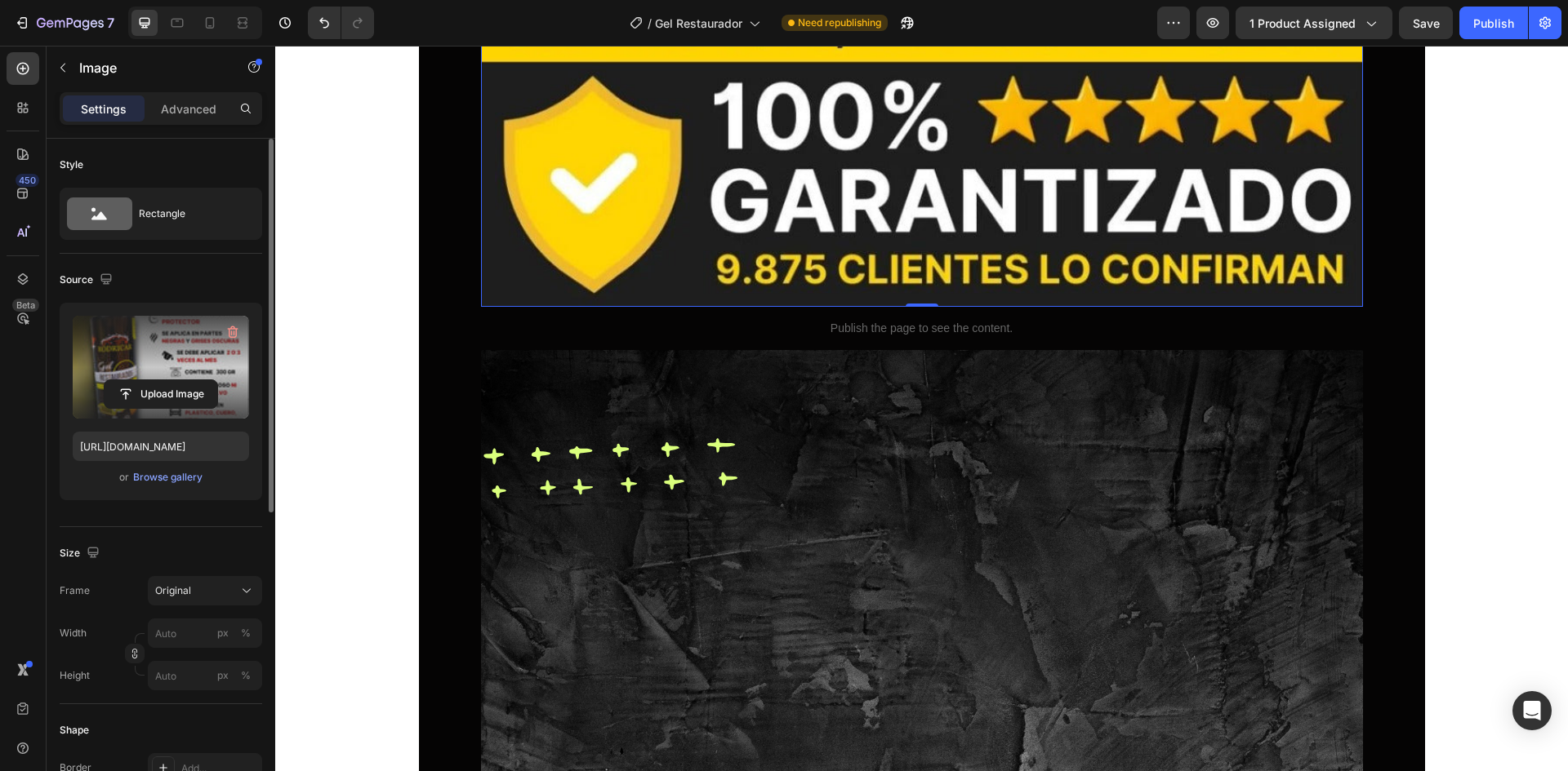
scroll to position [4245, 0]
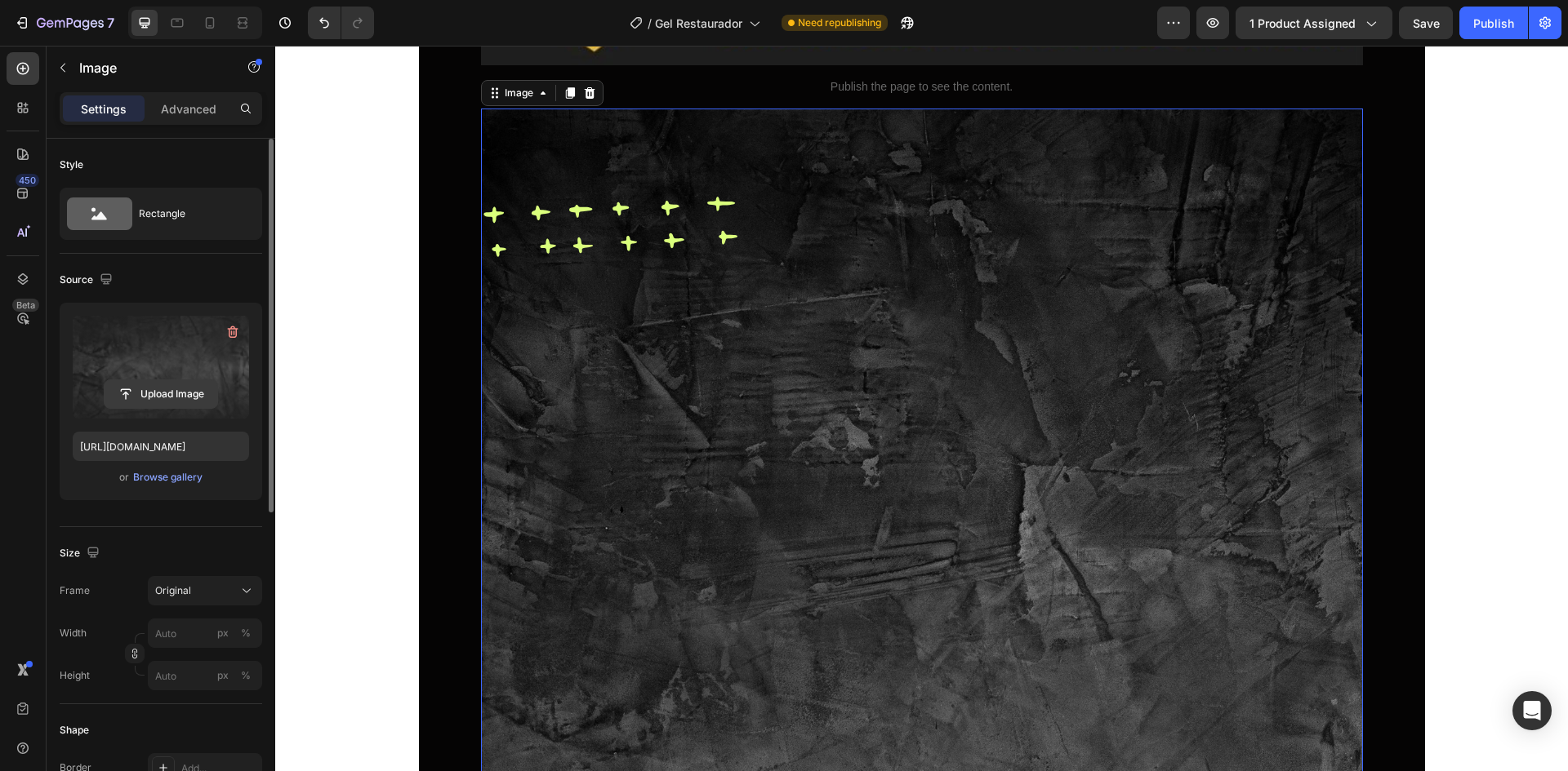
click at [150, 388] on input "file" at bounding box center [160, 394] width 113 height 28
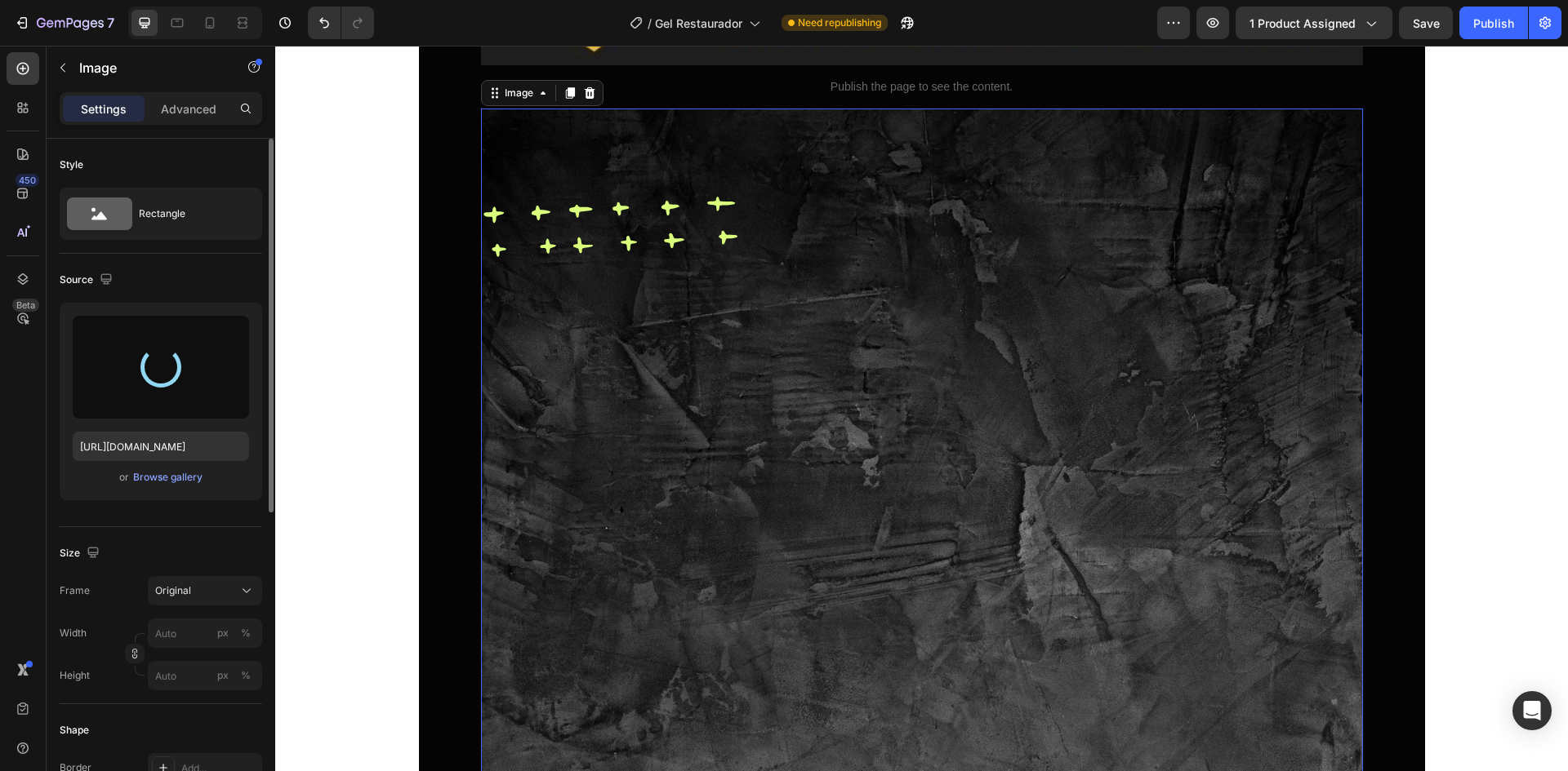
type input "https://cdn.shopify.com/s/files/1/0762/1414/1177/files/gempages_580121271375757…"
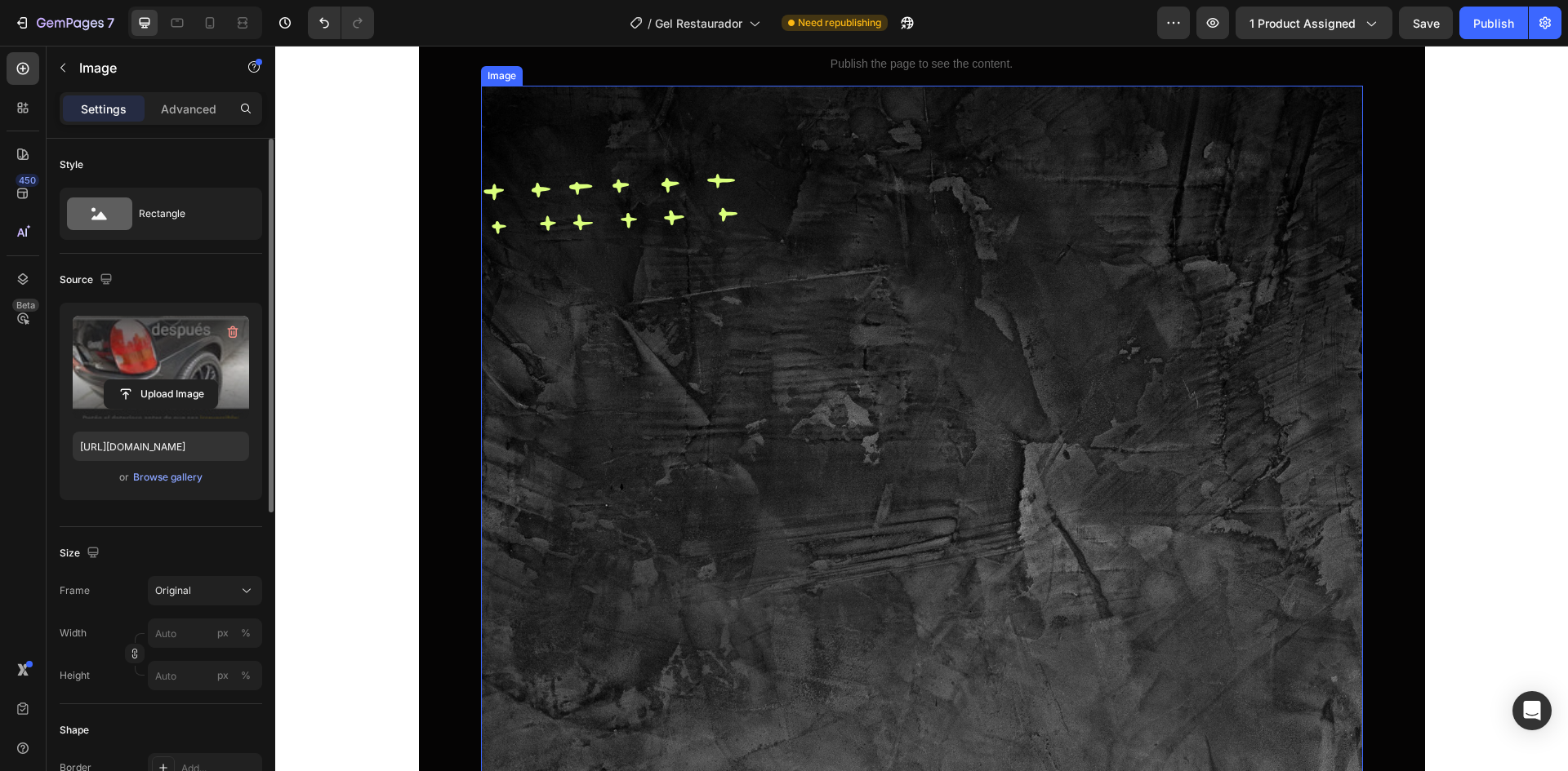
scroll to position [5551, 0]
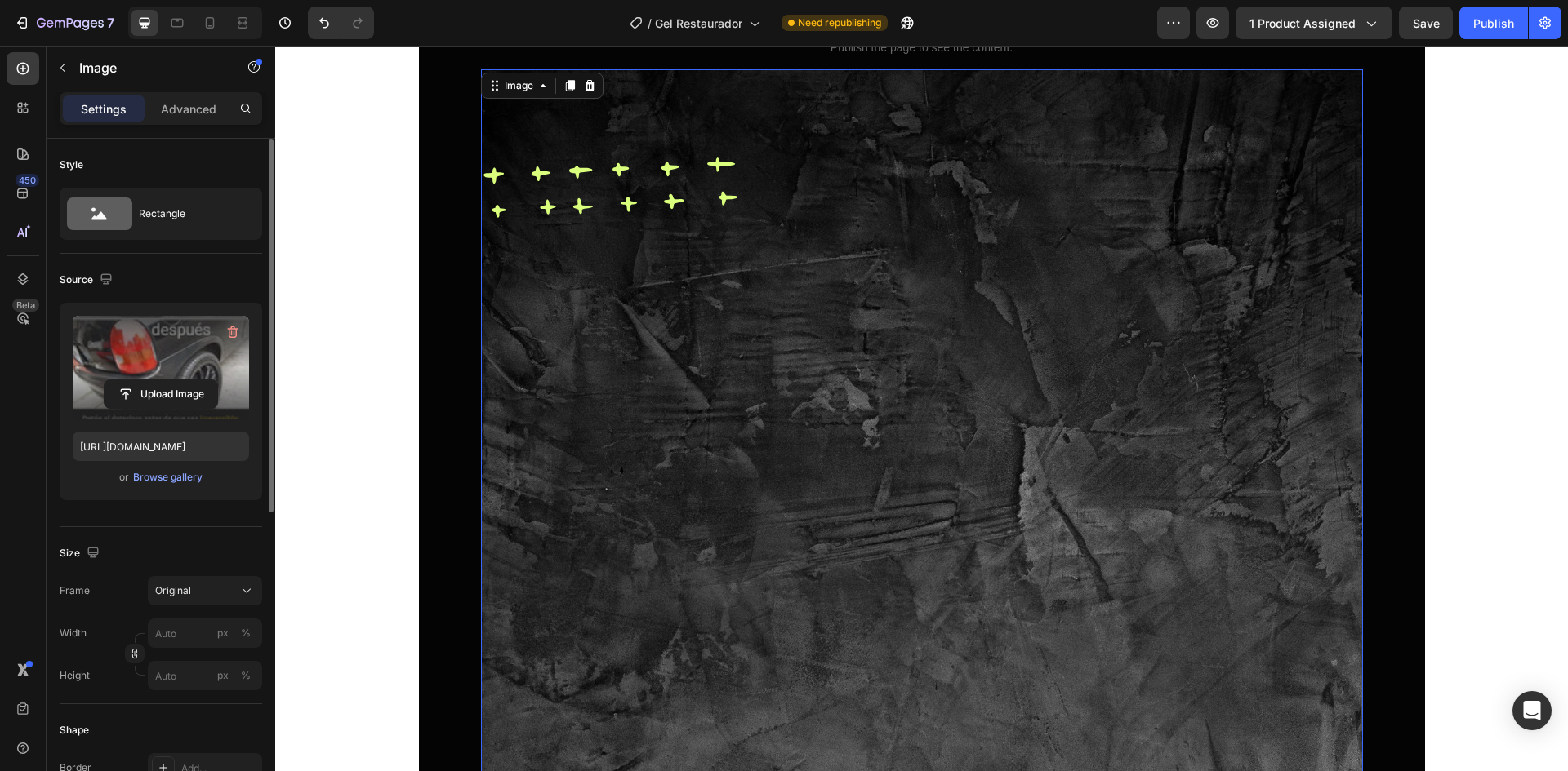
click at [716, 379] on img at bounding box center [922, 763] width 882 height 1388
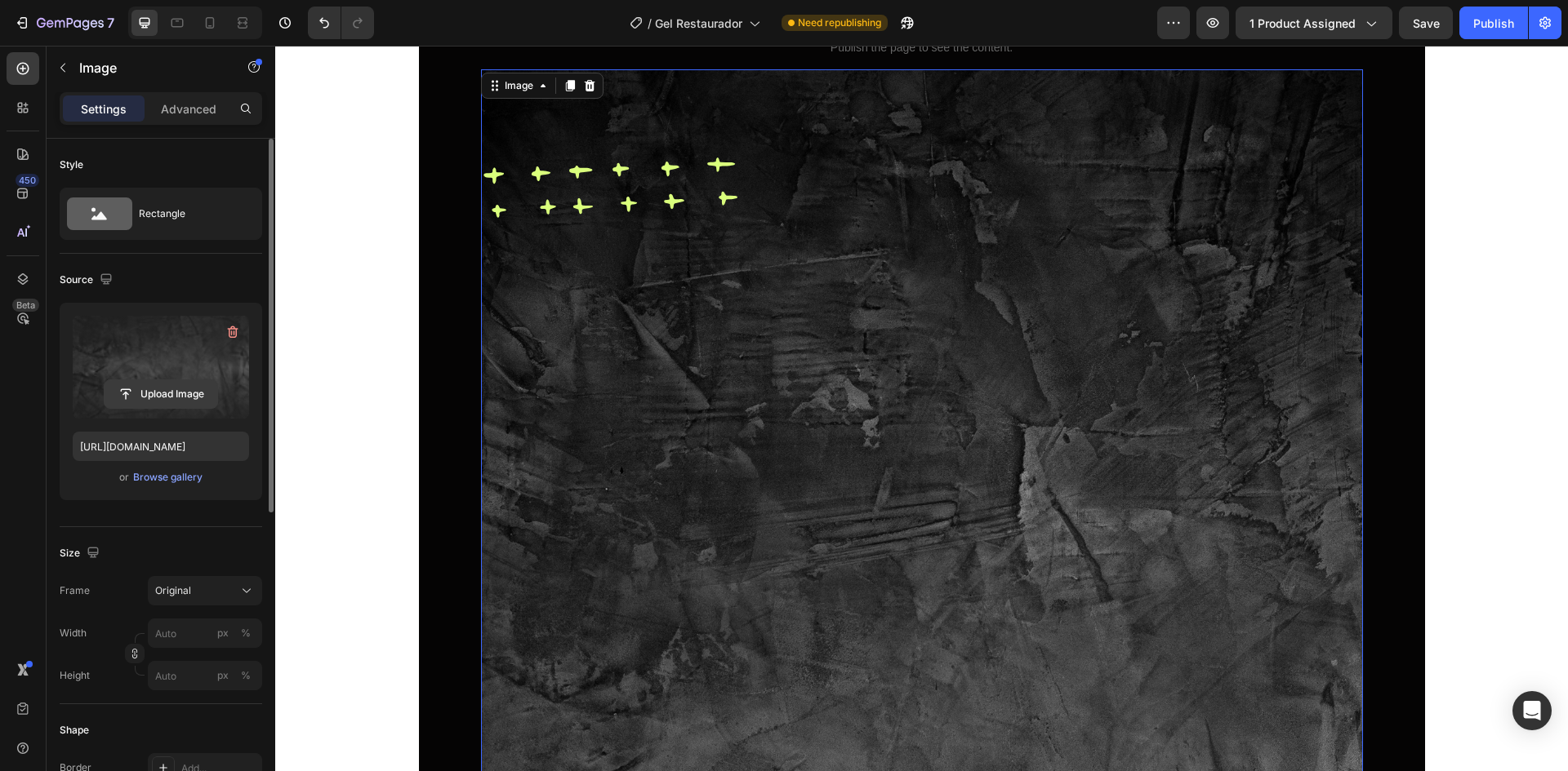
click at [187, 394] on input "file" at bounding box center [160, 394] width 113 height 28
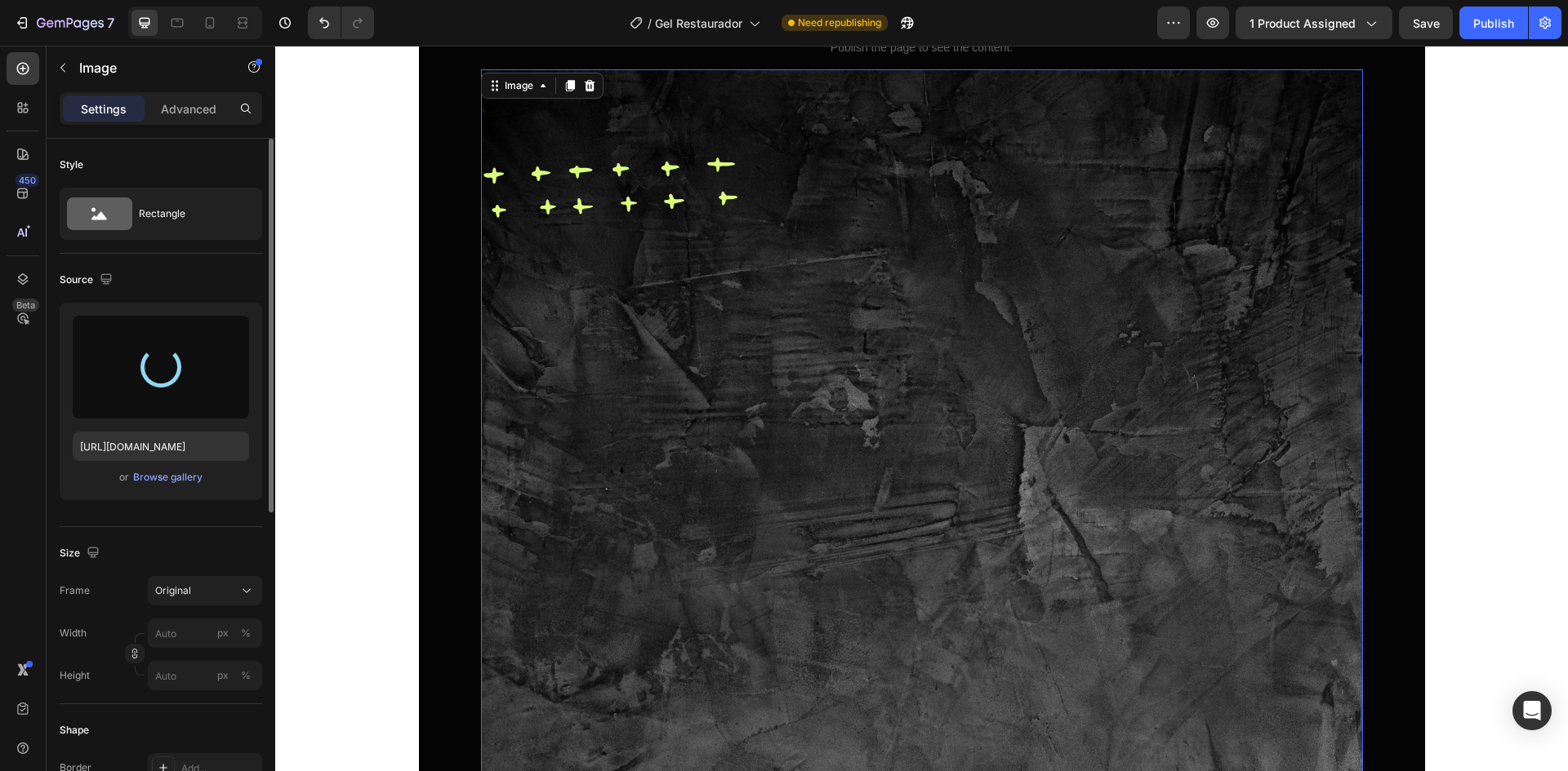
type input "https://cdn.shopify.com/s/files/1/0762/1414/1177/files/gempages_580121271375757…"
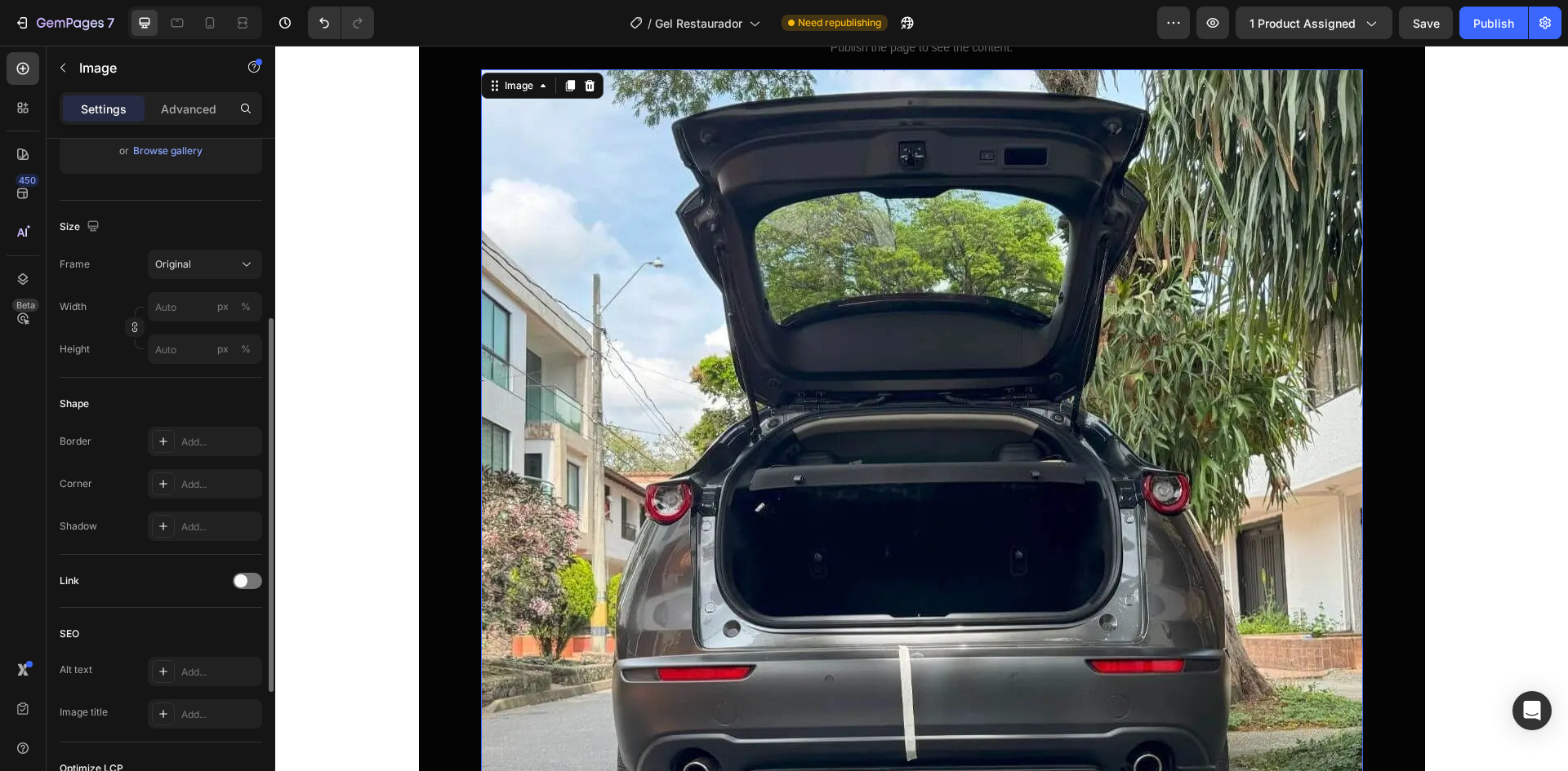
scroll to position [0, 0]
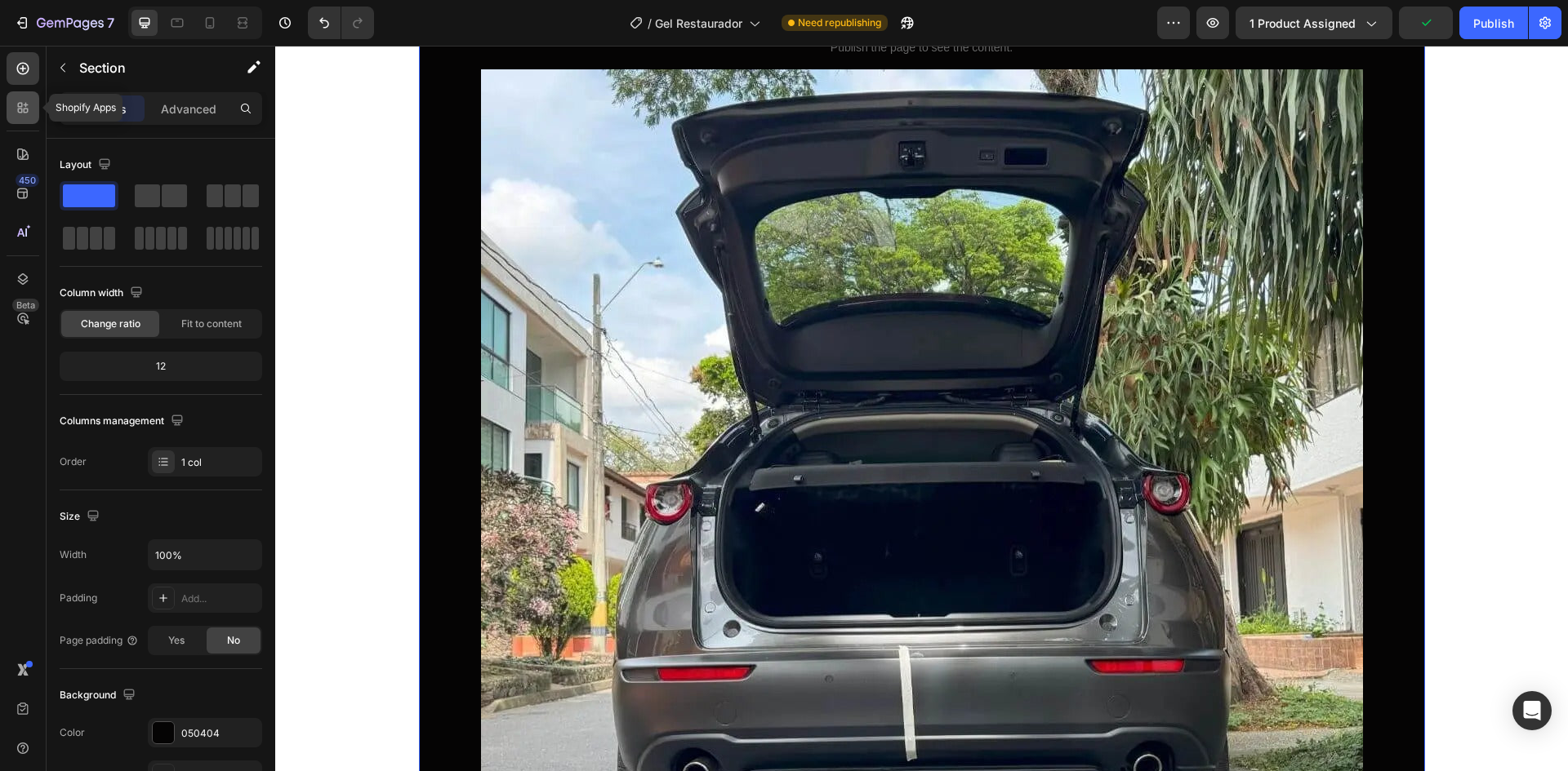
click at [31, 93] on div at bounding box center [23, 108] width 32 height 32
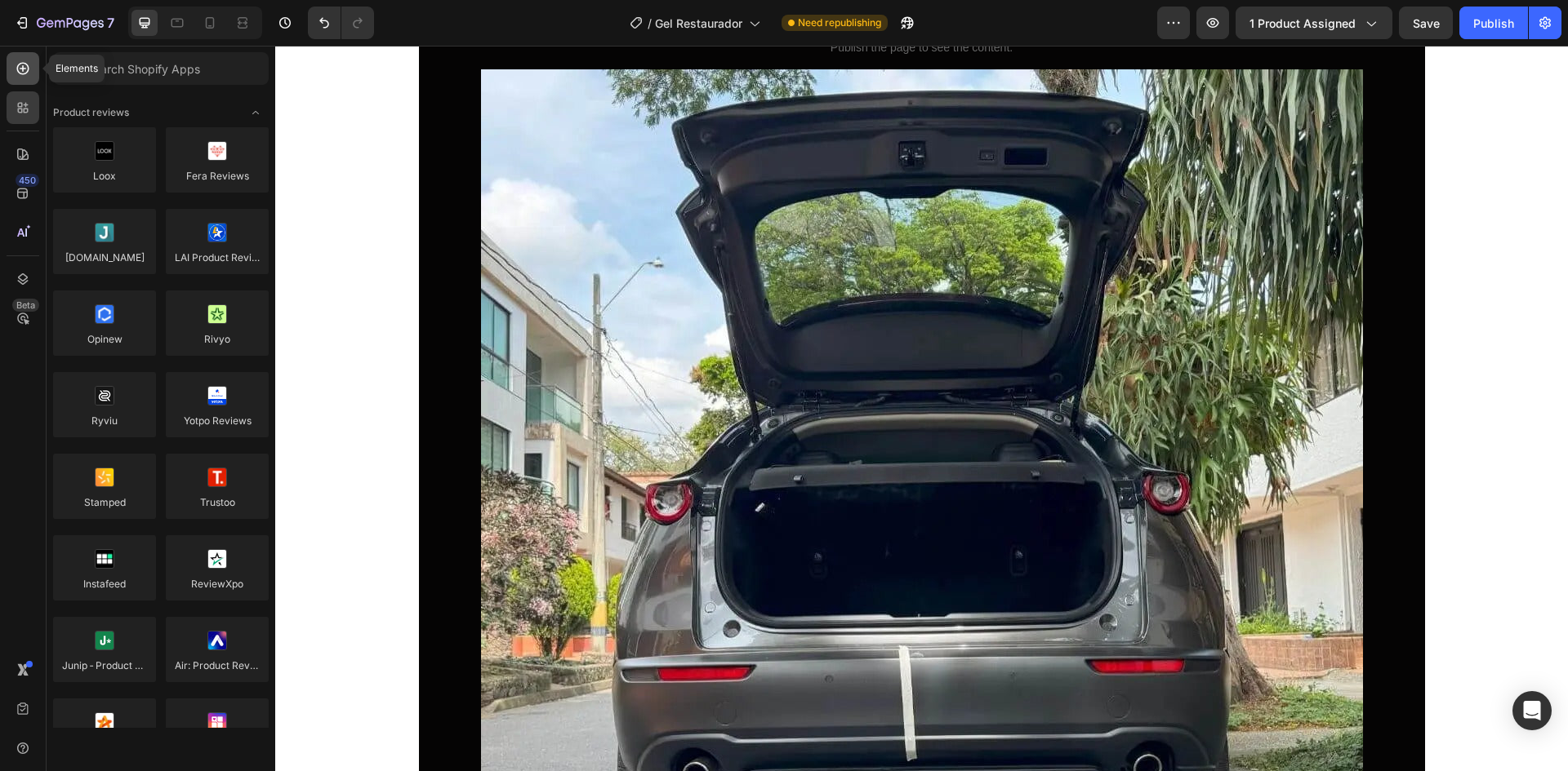
click at [22, 72] on icon at bounding box center [23, 68] width 16 height 16
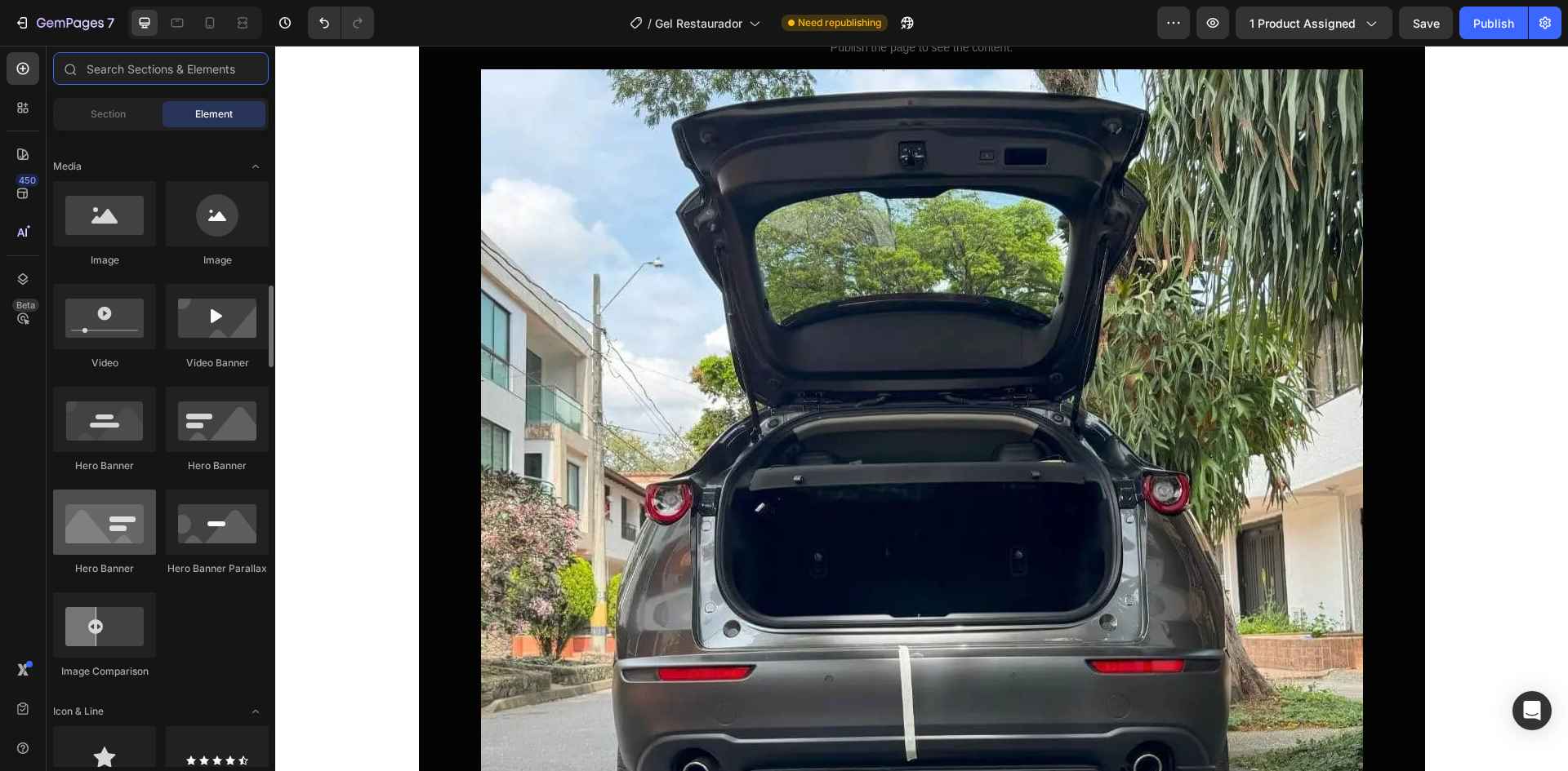
scroll to position [653, 0]
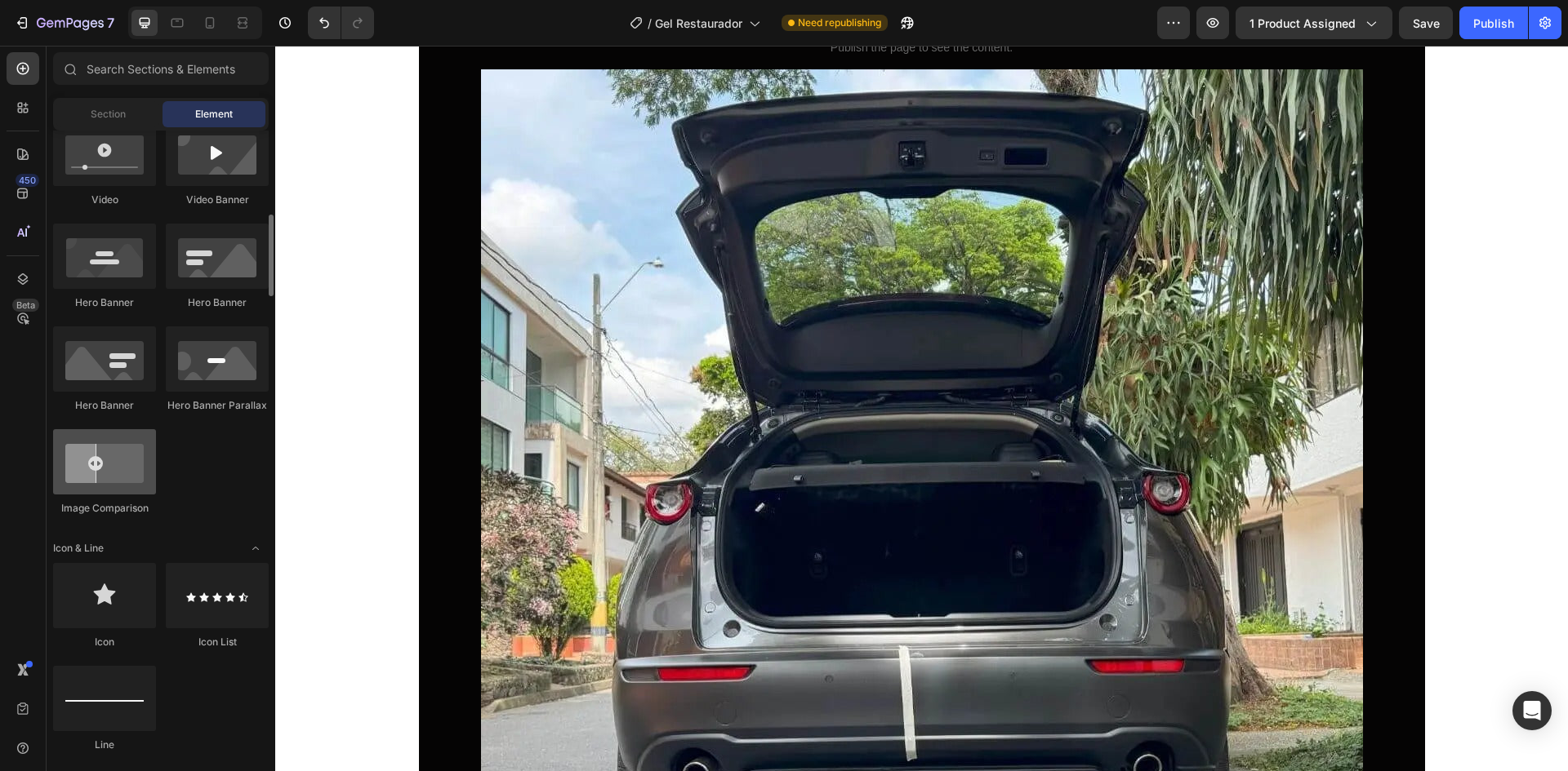
click at [139, 467] on div at bounding box center [104, 462] width 103 height 66
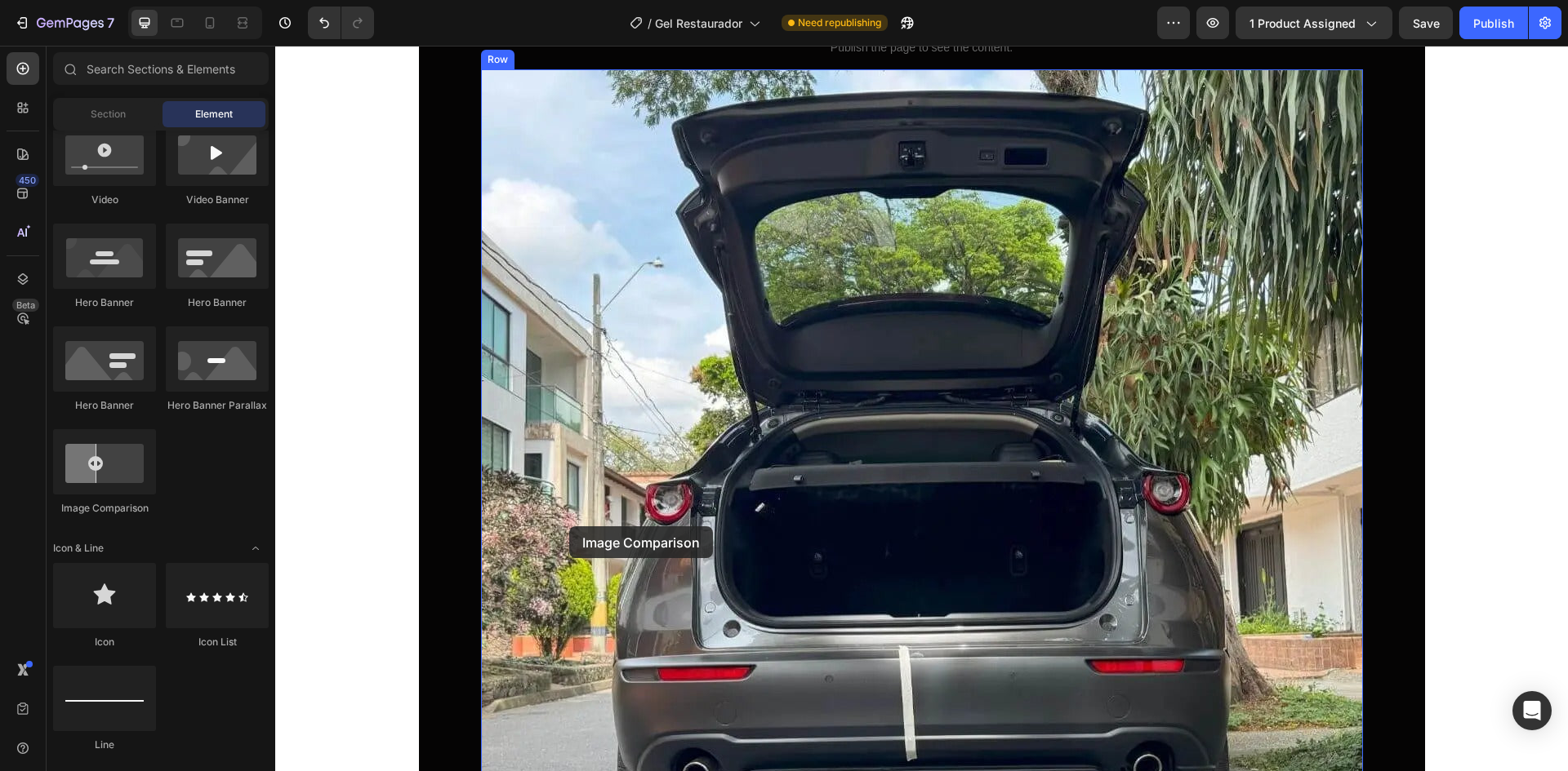
drag, startPoint x: 403, startPoint y: 528, endPoint x: 569, endPoint y: 526, distance: 166.0
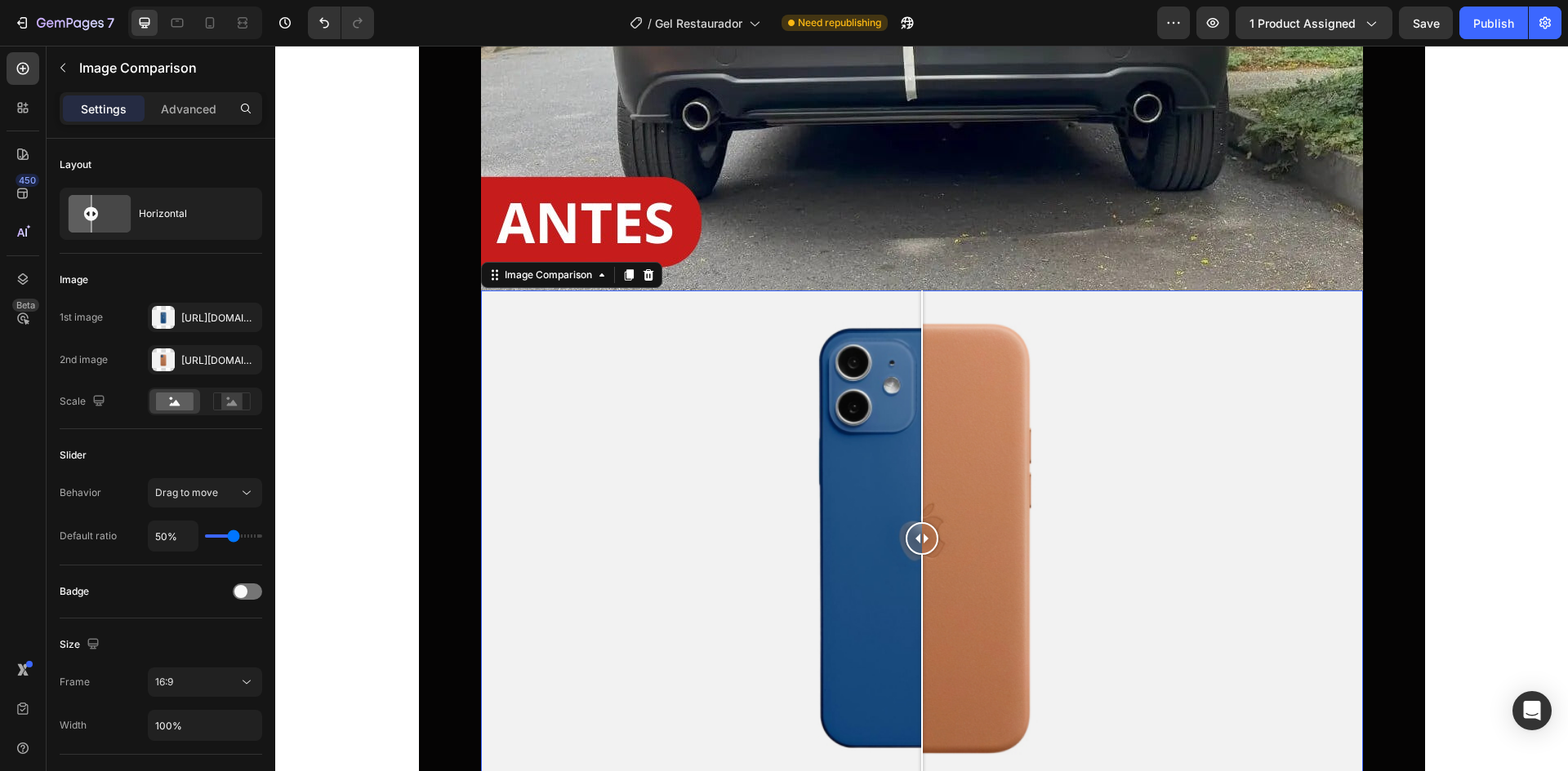
scroll to position [6204, 0]
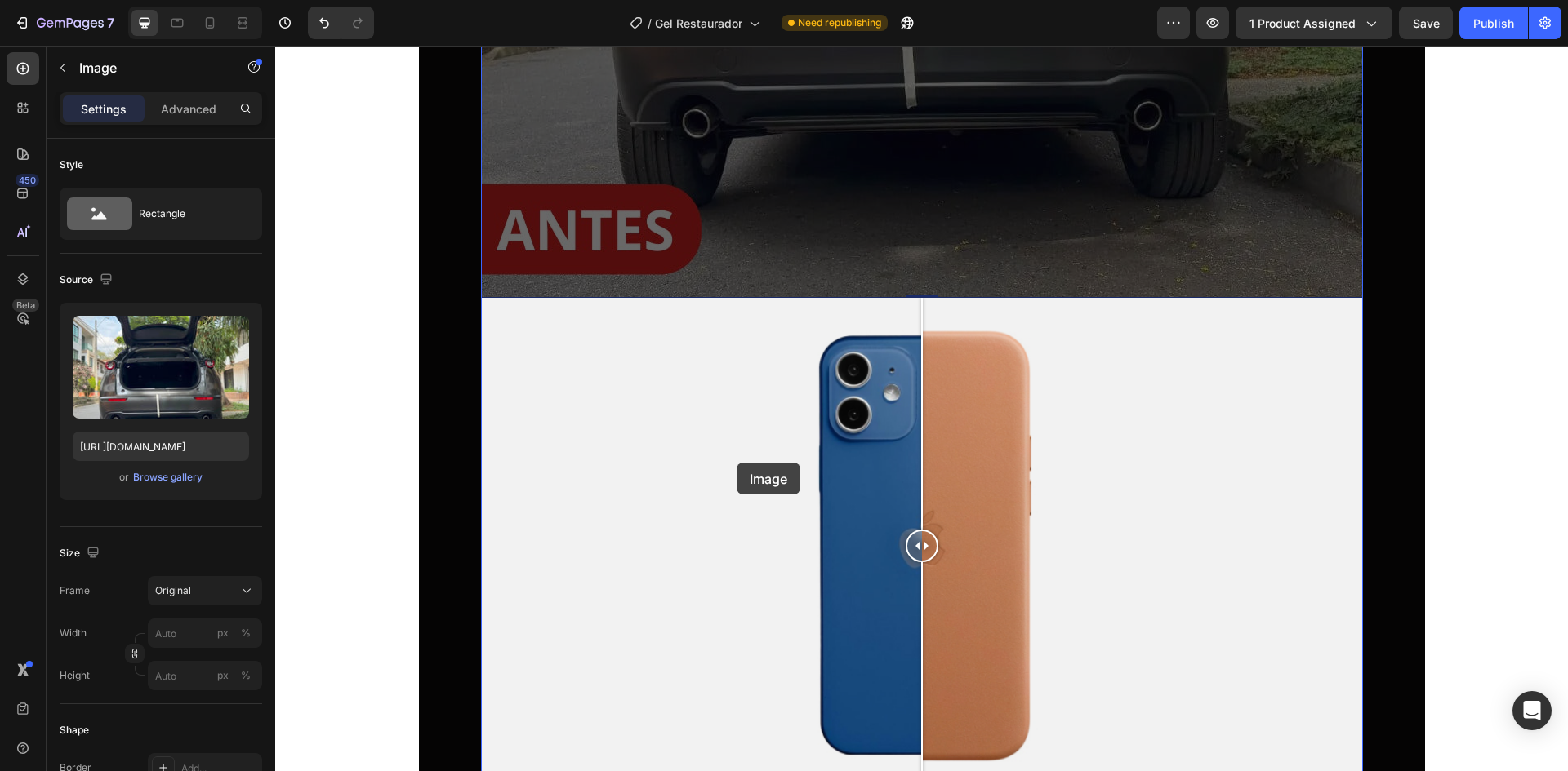
drag, startPoint x: 737, startPoint y: 221, endPoint x: 736, endPoint y: 462, distance: 241.0
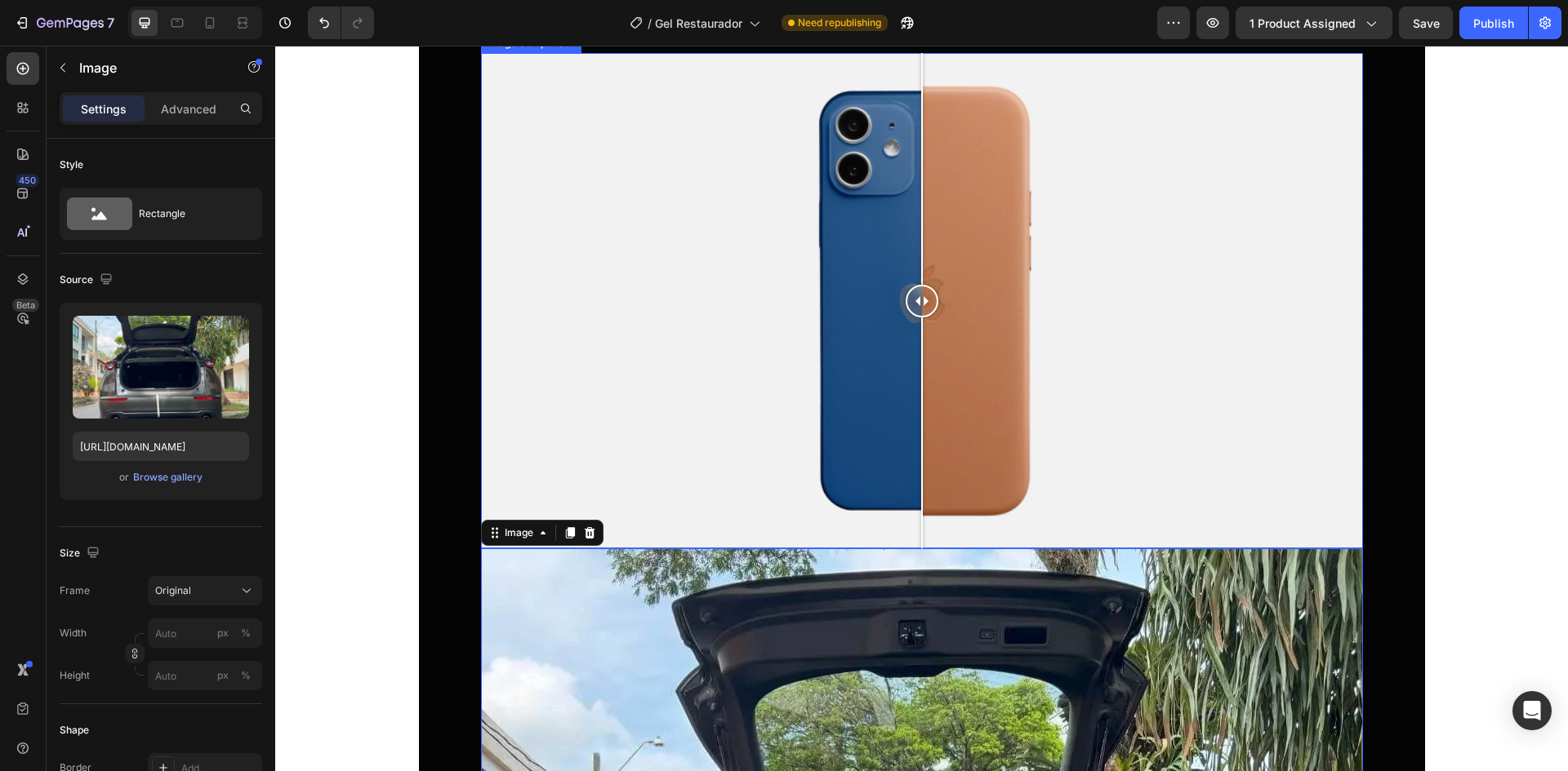
scroll to position [5894, 0]
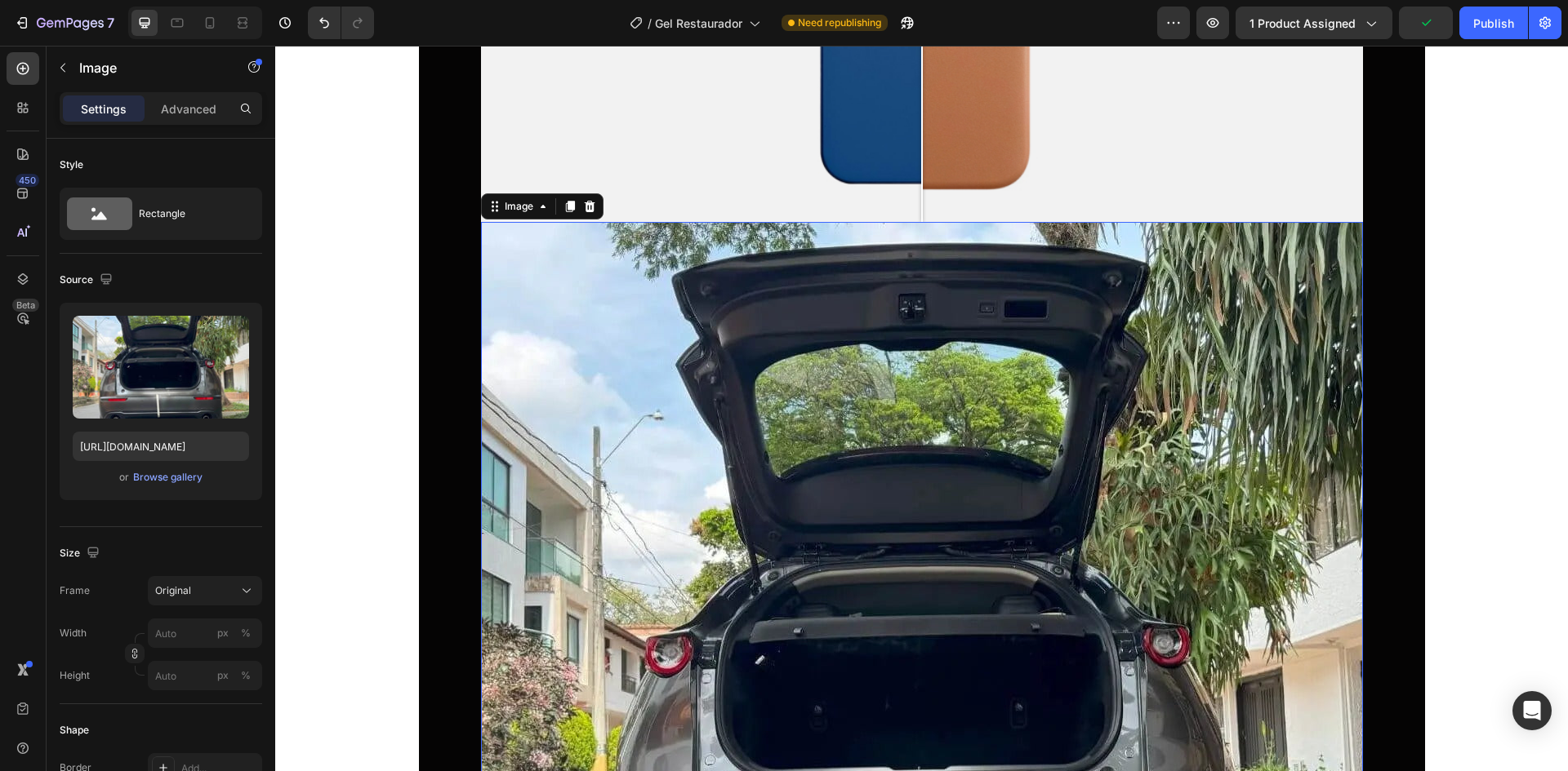
click at [807, 504] on img at bounding box center [922, 663] width 882 height 882
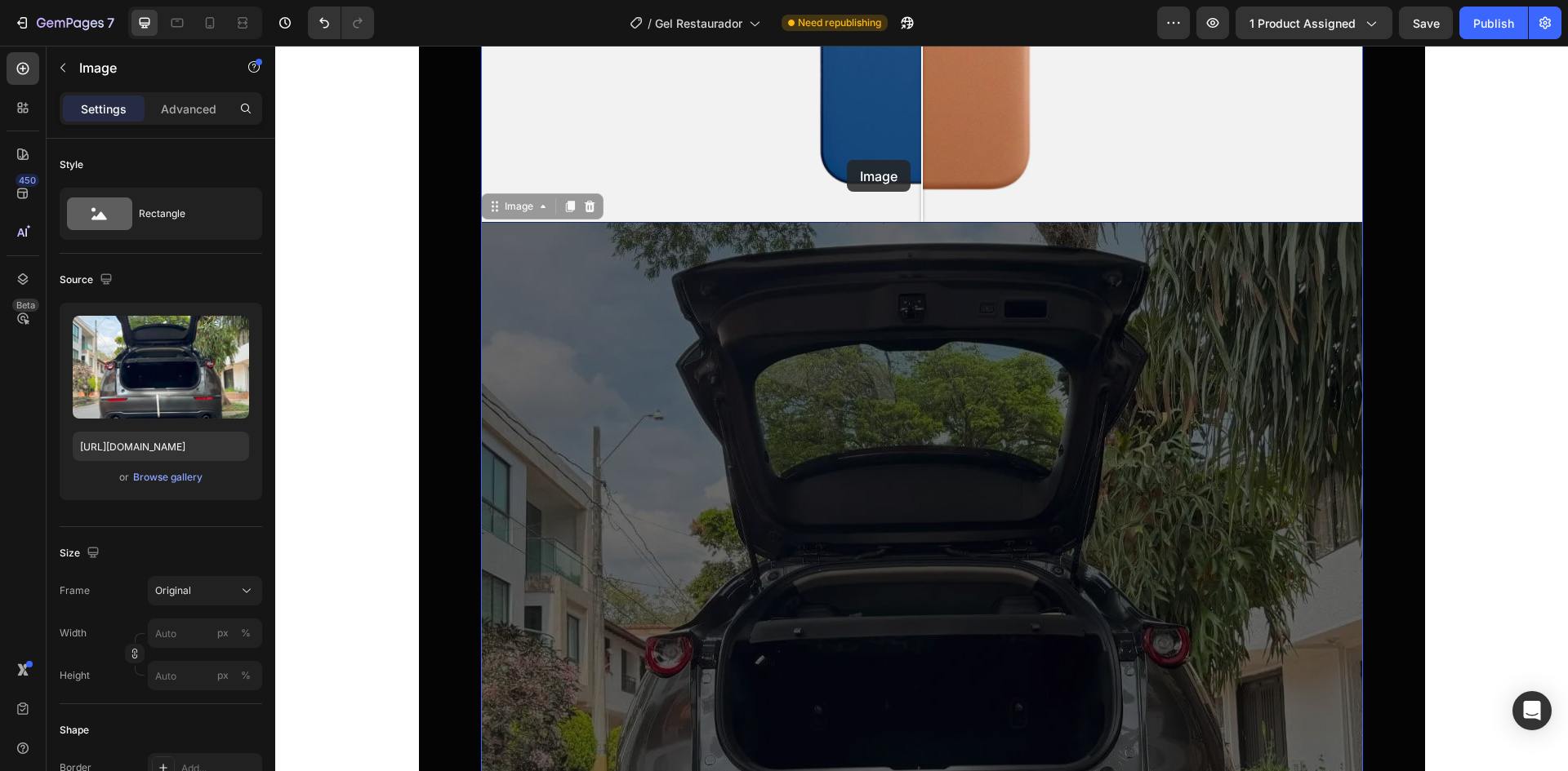
drag, startPoint x: 723, startPoint y: 366, endPoint x: 847, endPoint y: 160, distance: 240.4
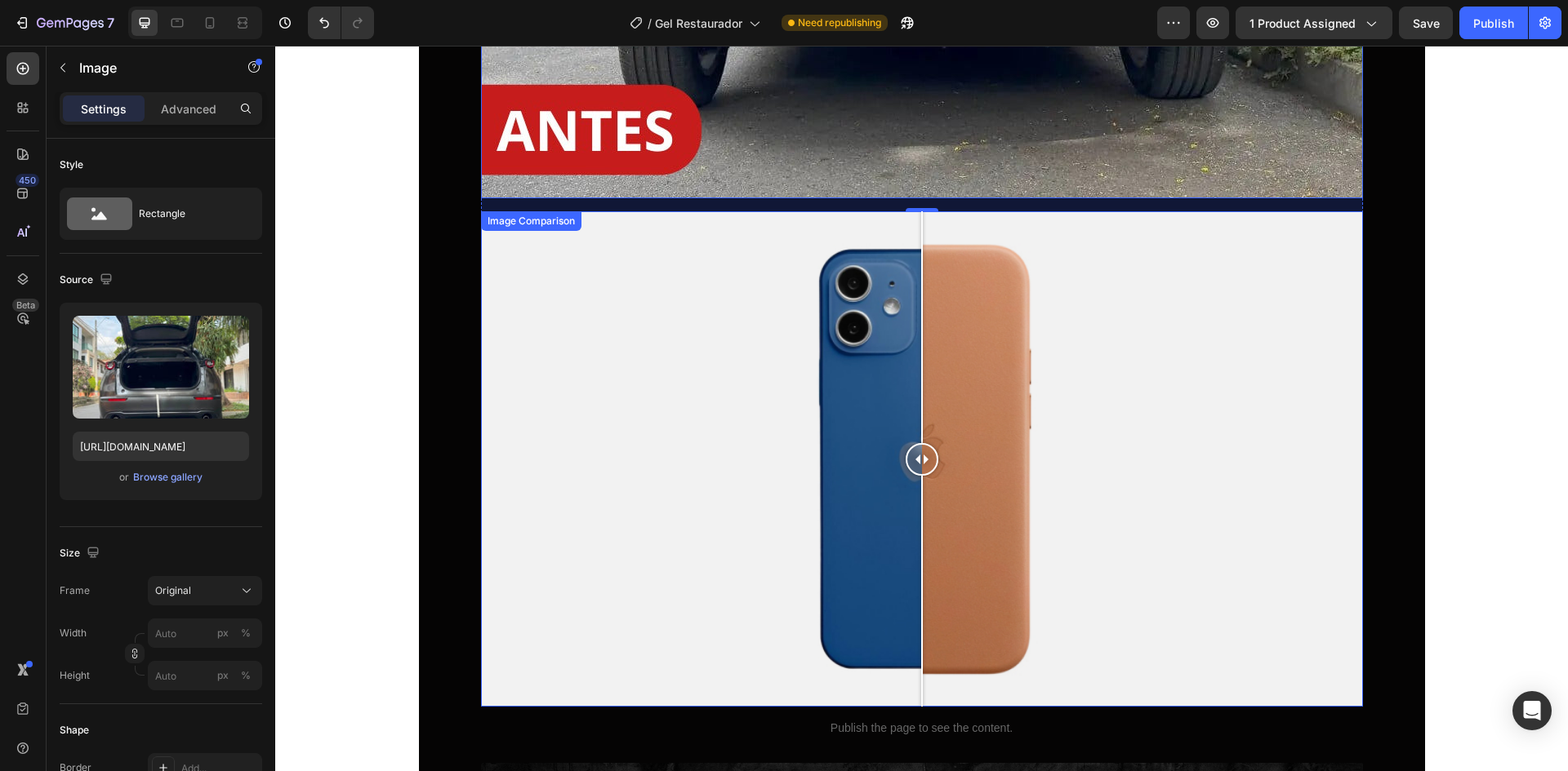
scroll to position [6302, 0]
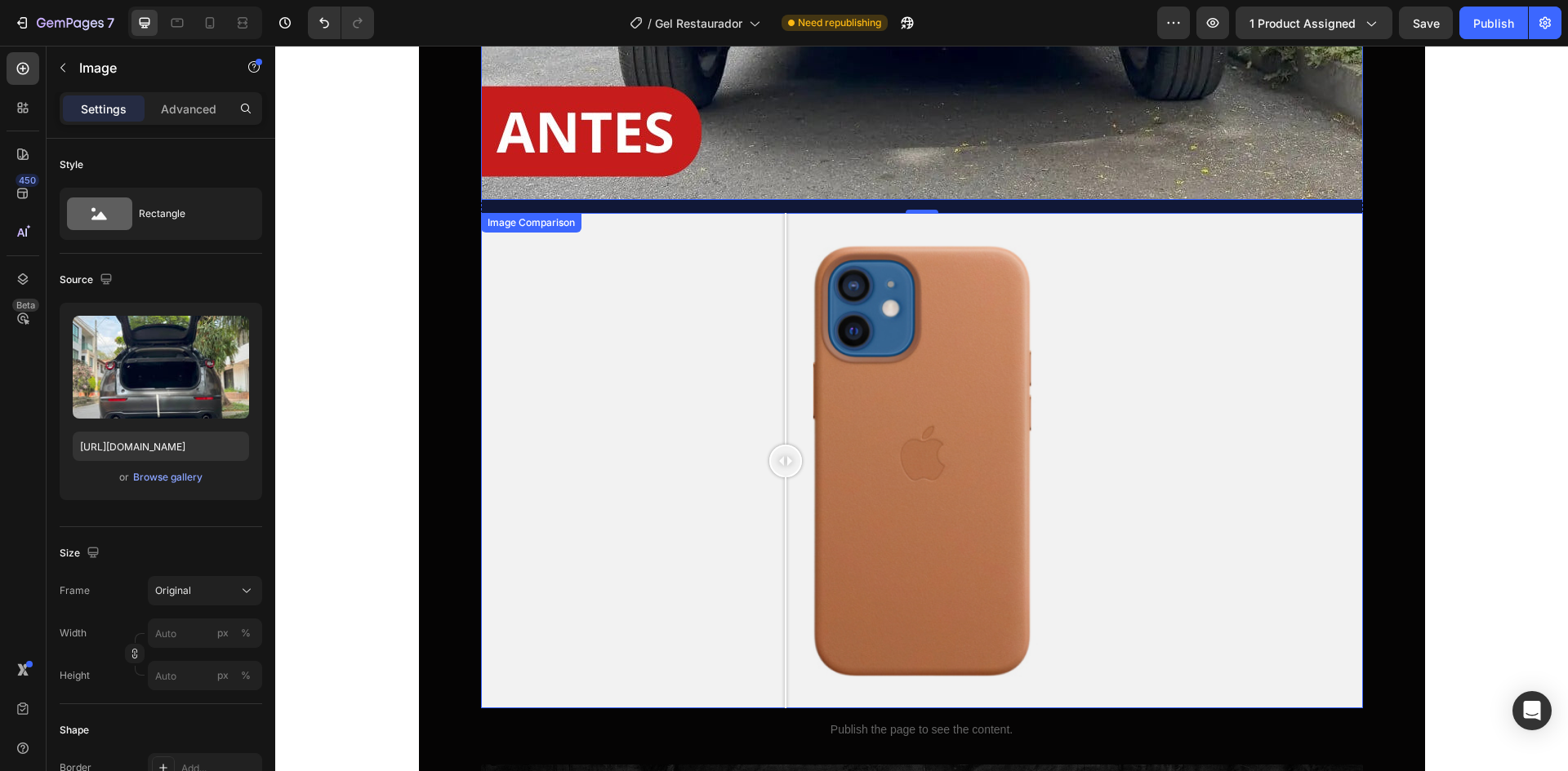
click at [779, 398] on div at bounding box center [922, 462] width 882 height 497
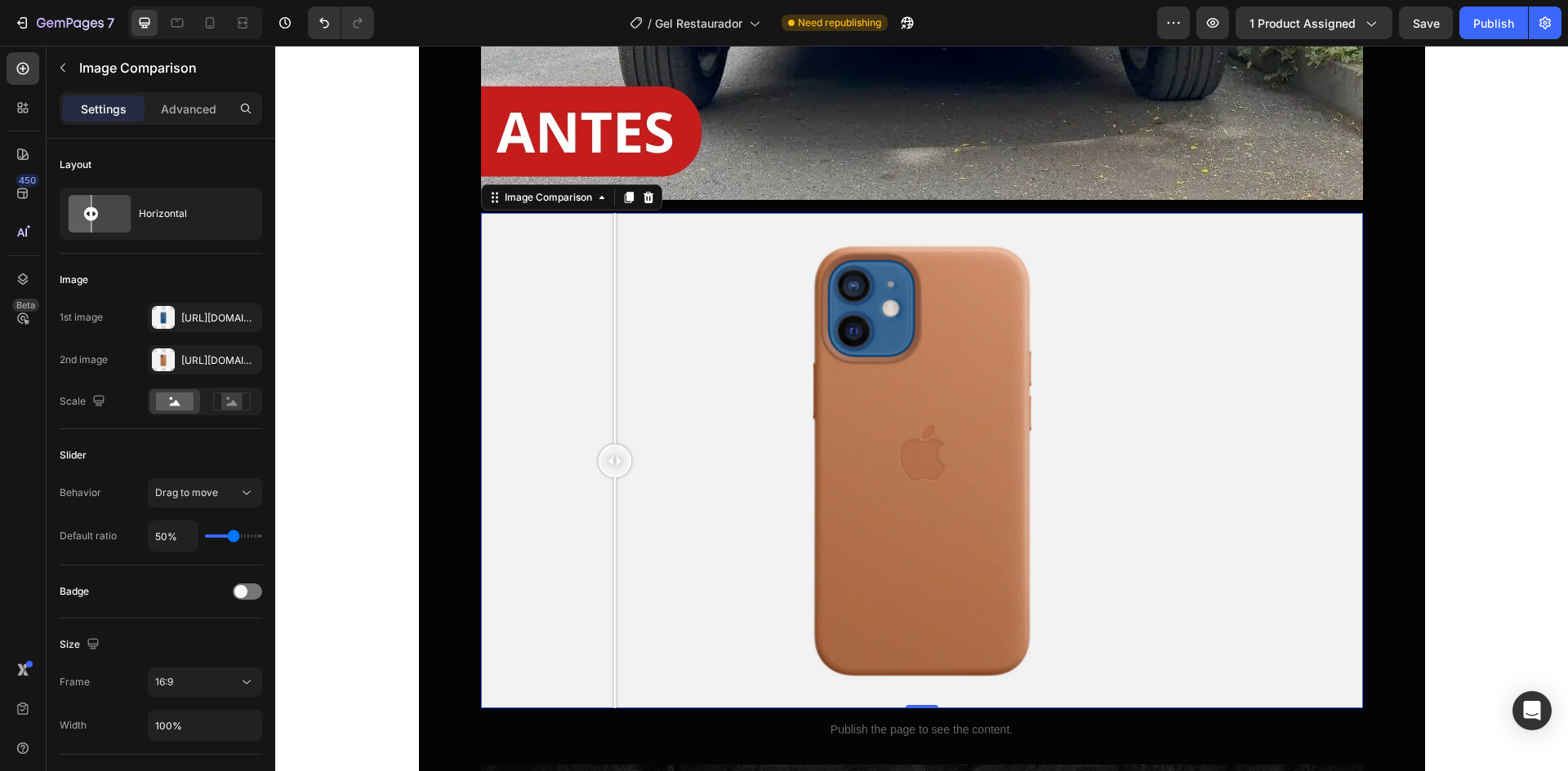
drag, startPoint x: 787, startPoint y: 462, endPoint x: 624, endPoint y: 476, distance: 163.6
click at [608, 496] on div at bounding box center [615, 462] width 32 height 497
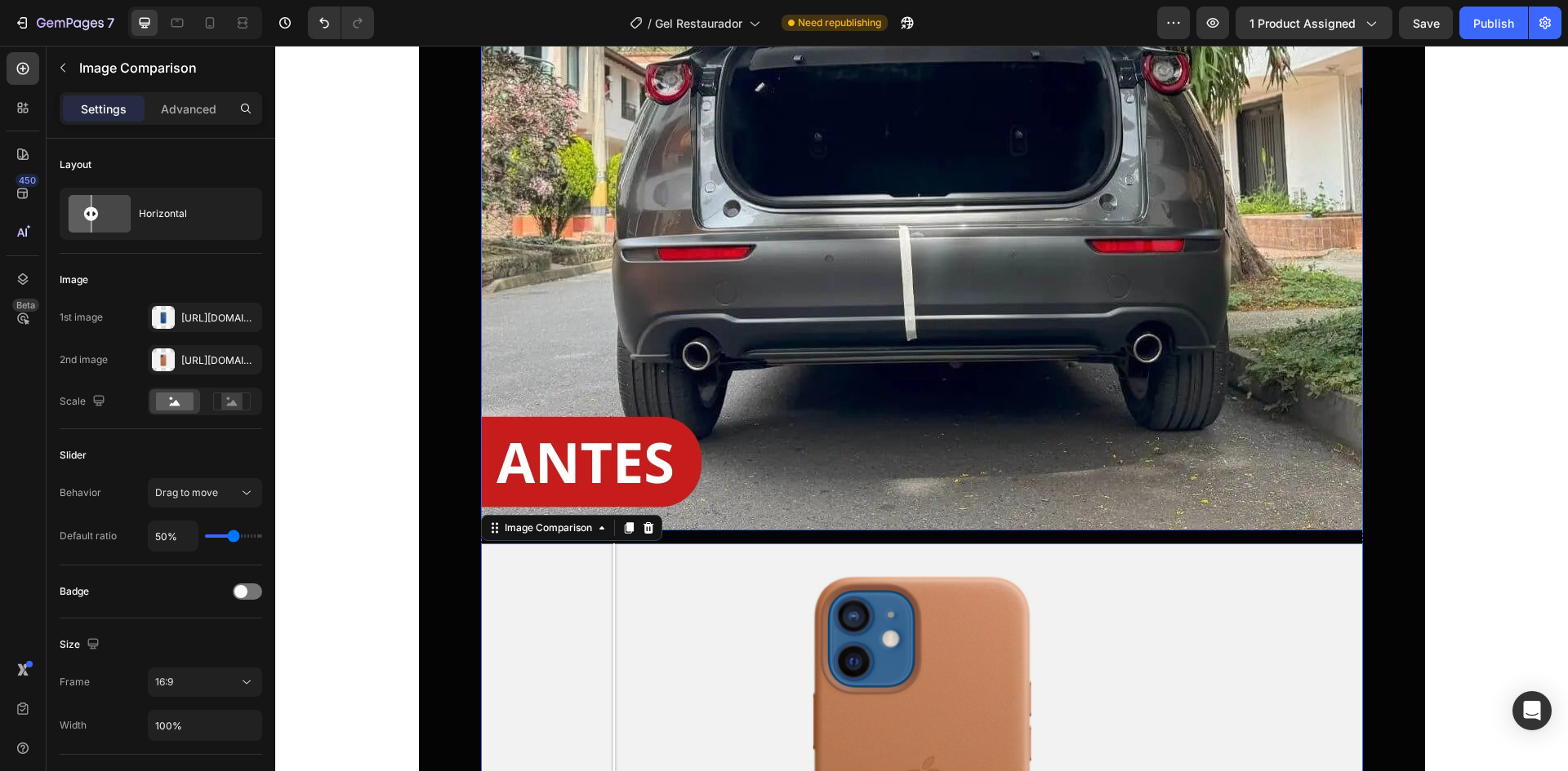
scroll to position [5731, 0]
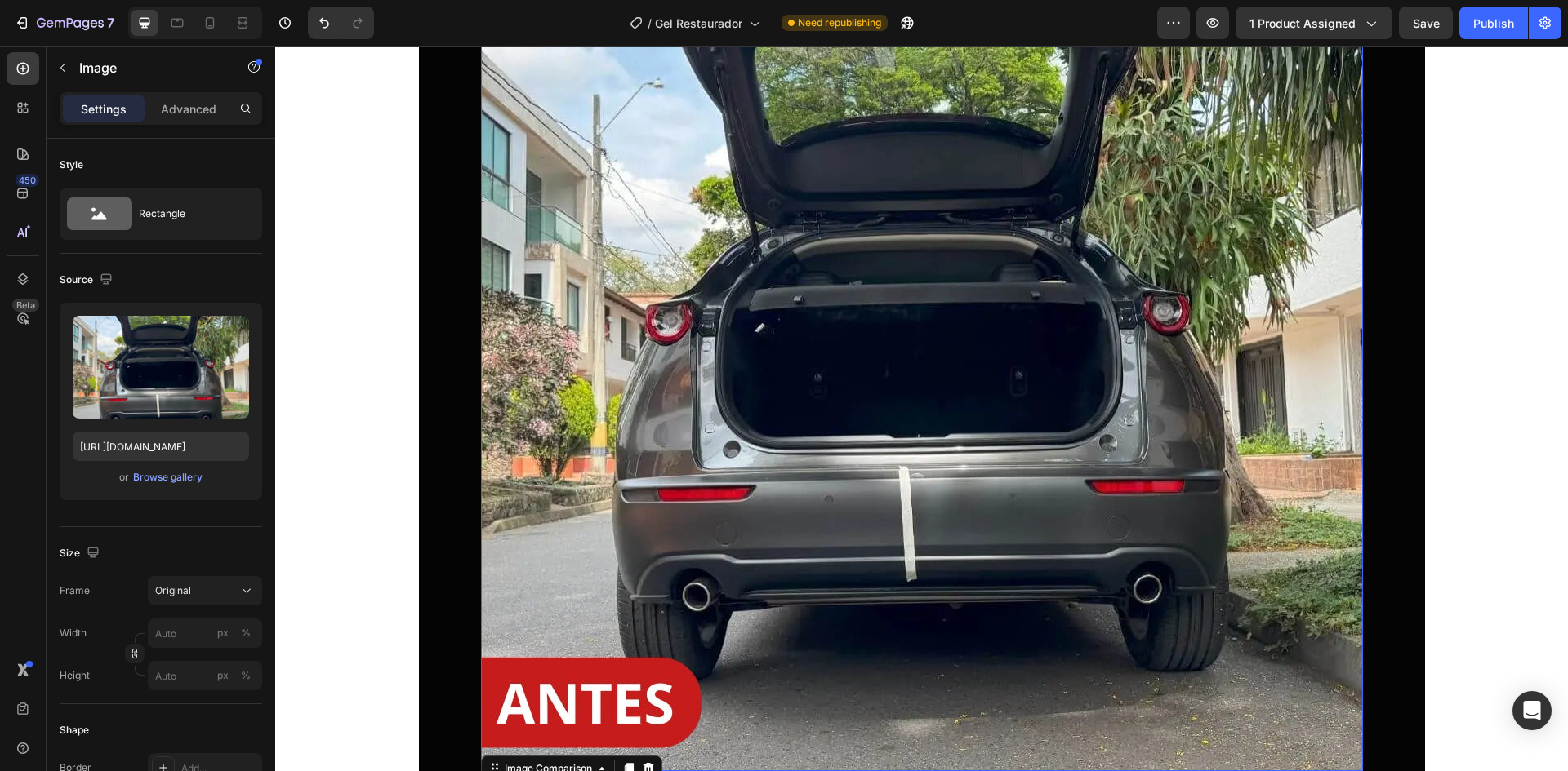
click at [849, 358] on img at bounding box center [922, 331] width 882 height 882
click at [741, 336] on img at bounding box center [922, 331] width 882 height 882
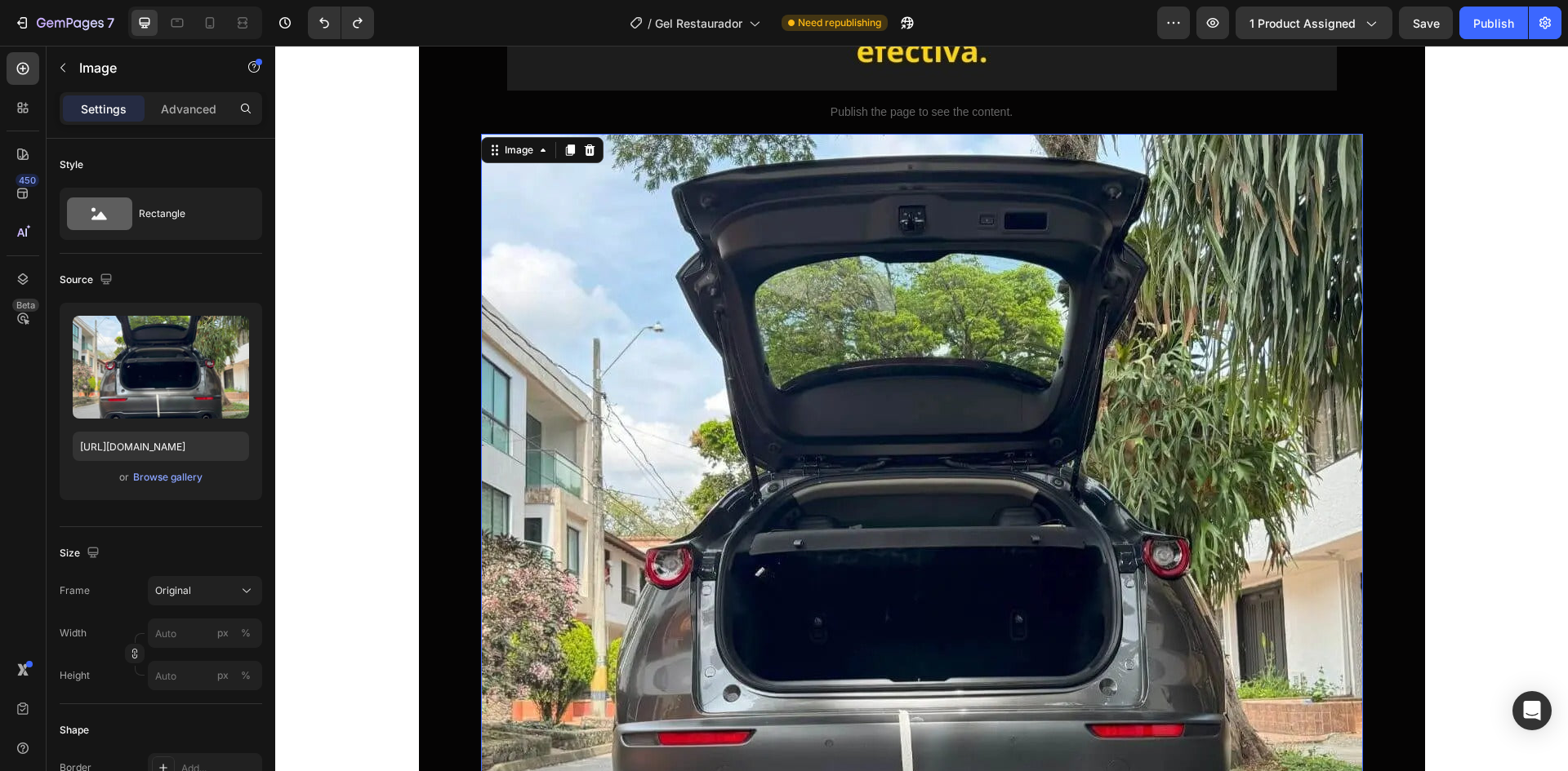
scroll to position [5486, 0]
click at [683, 381] on img at bounding box center [922, 576] width 882 height 882
click at [593, 154] on div at bounding box center [590, 151] width 20 height 20
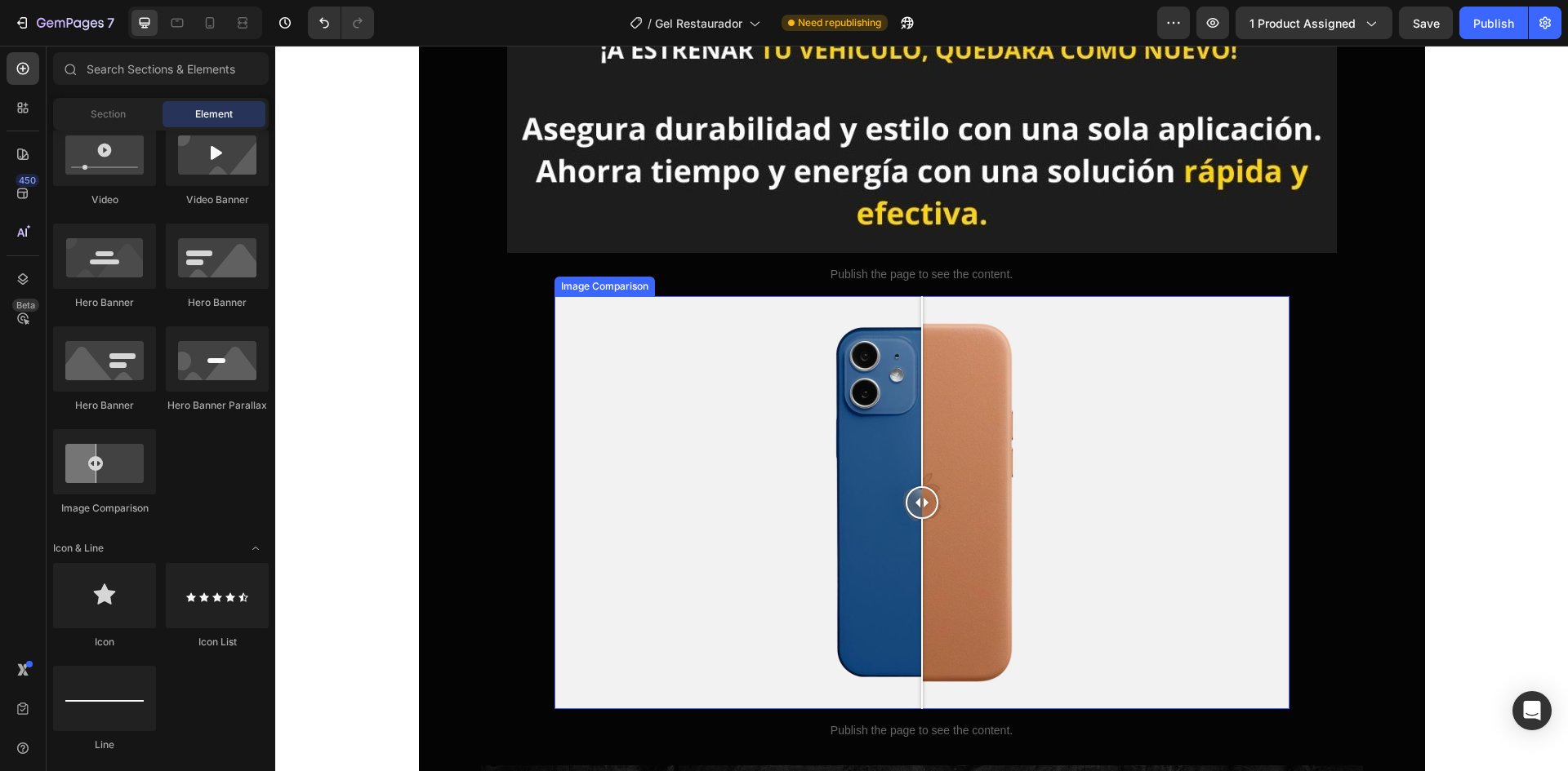
scroll to position [5322, 0]
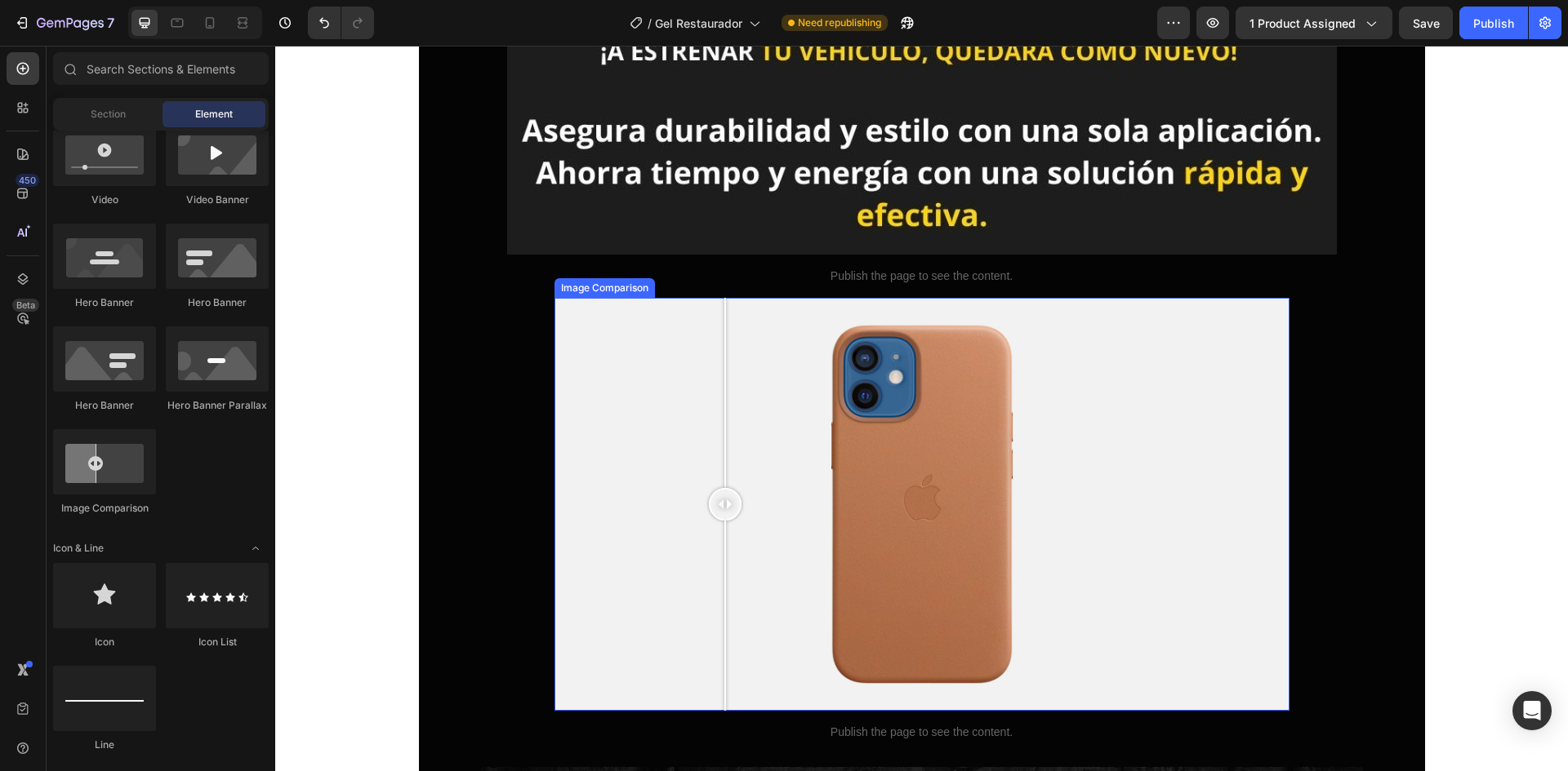
click at [719, 436] on div at bounding box center [922, 504] width 735 height 413
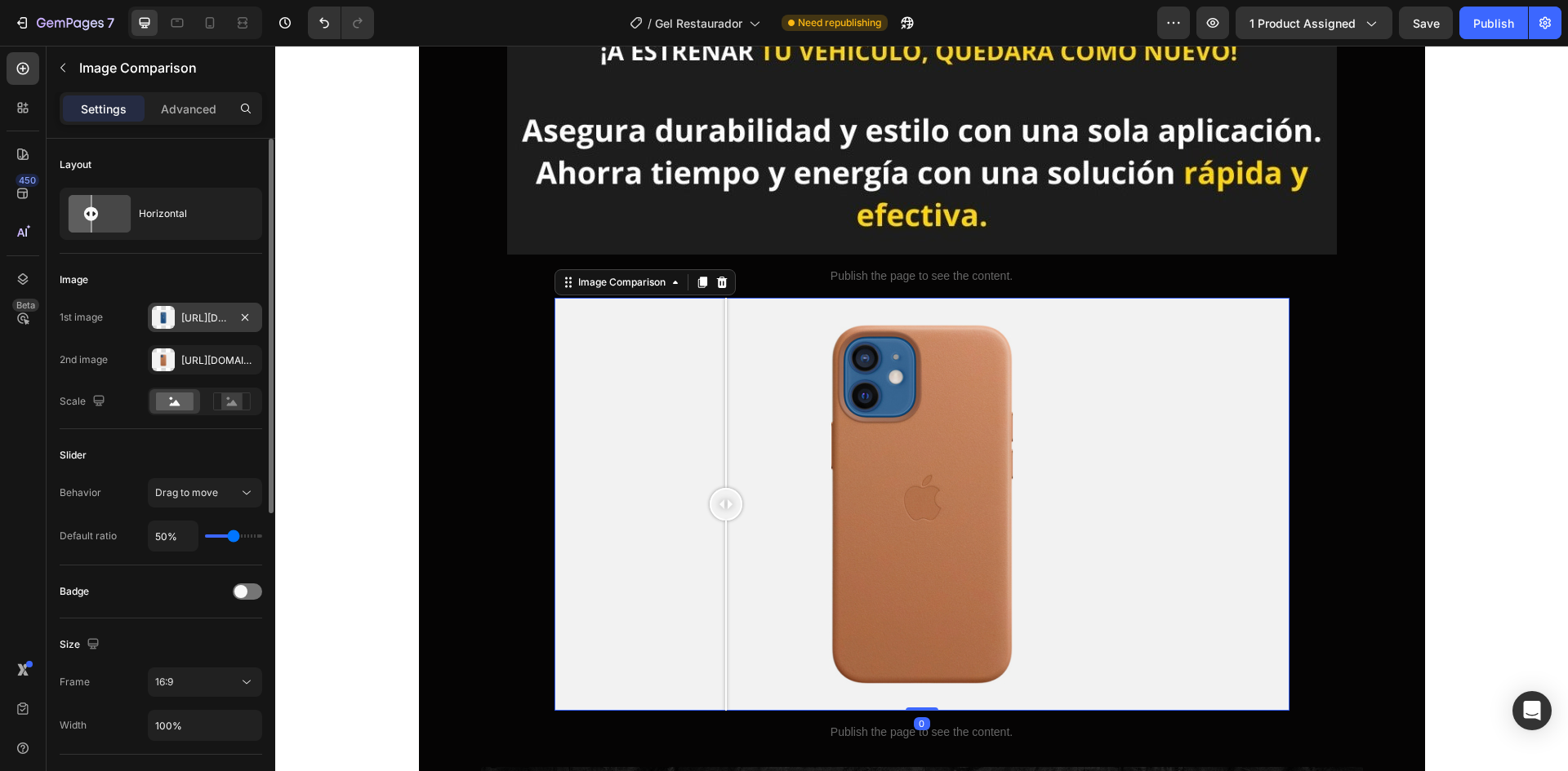
click at [159, 322] on div at bounding box center [163, 317] width 23 height 22
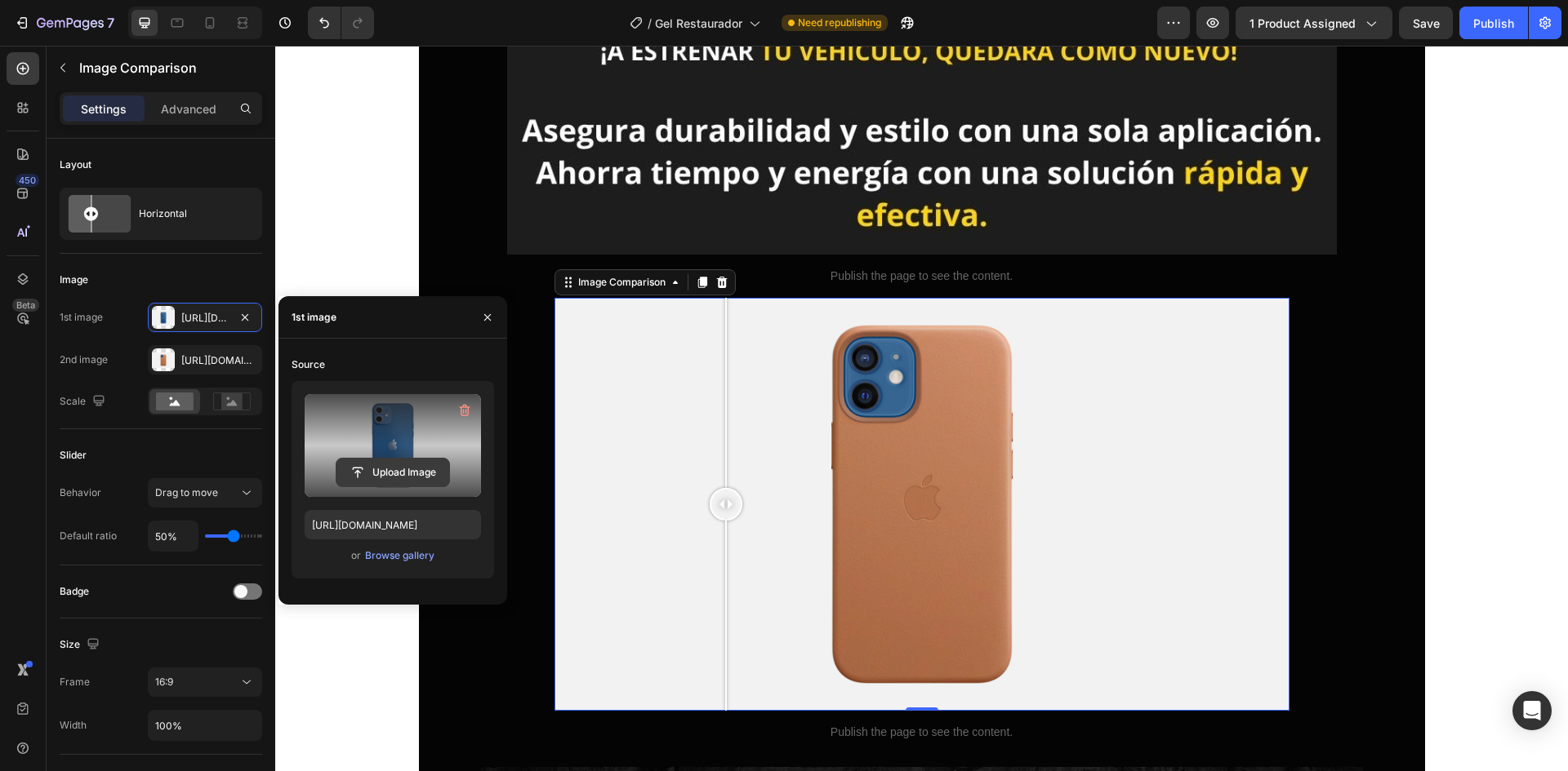
click at [410, 479] on input "file" at bounding box center [392, 472] width 113 height 28
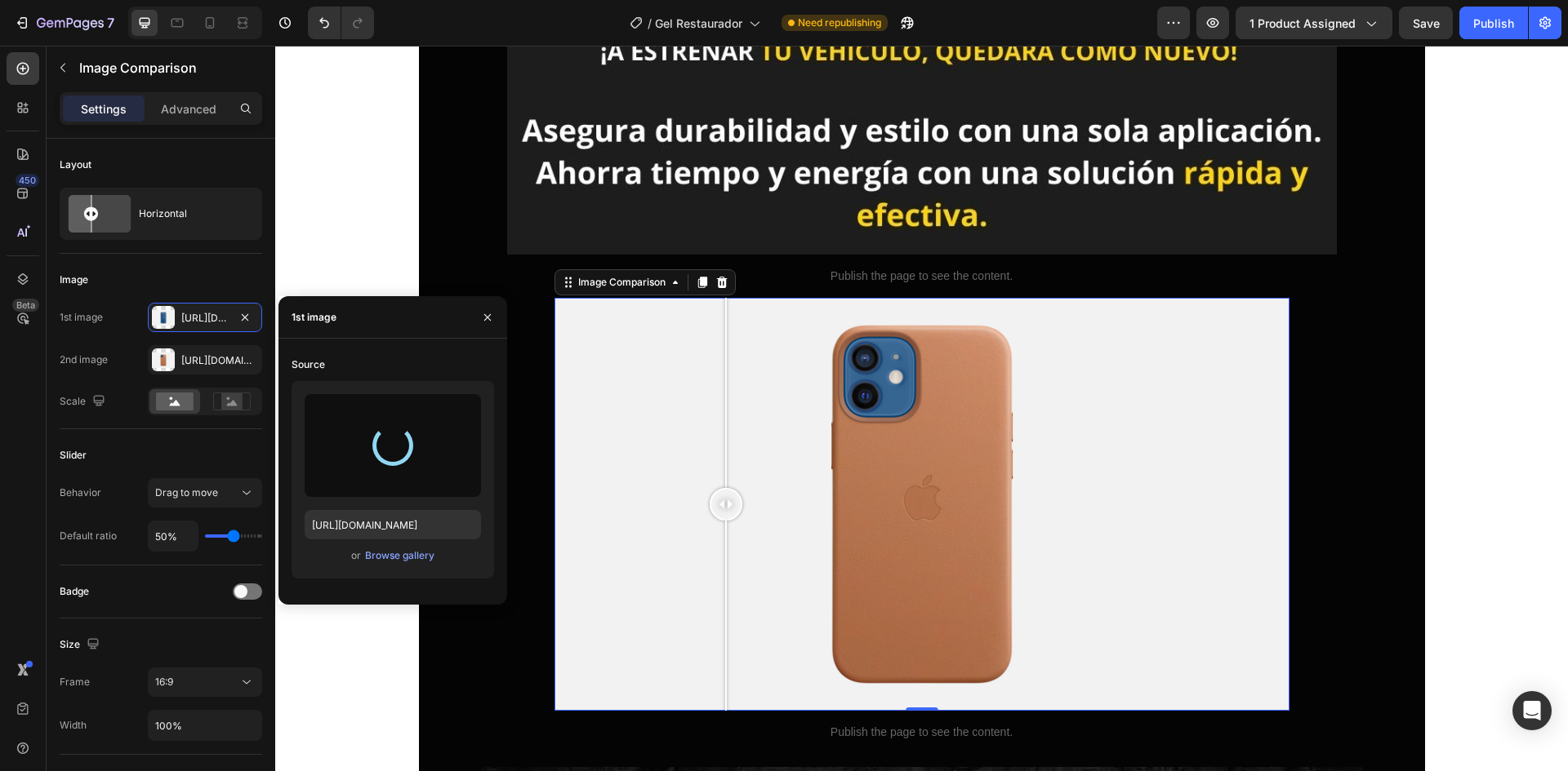
type input "https://cdn.shopify.com/s/files/1/0762/1414/1177/files/gempages_580121271375757…"
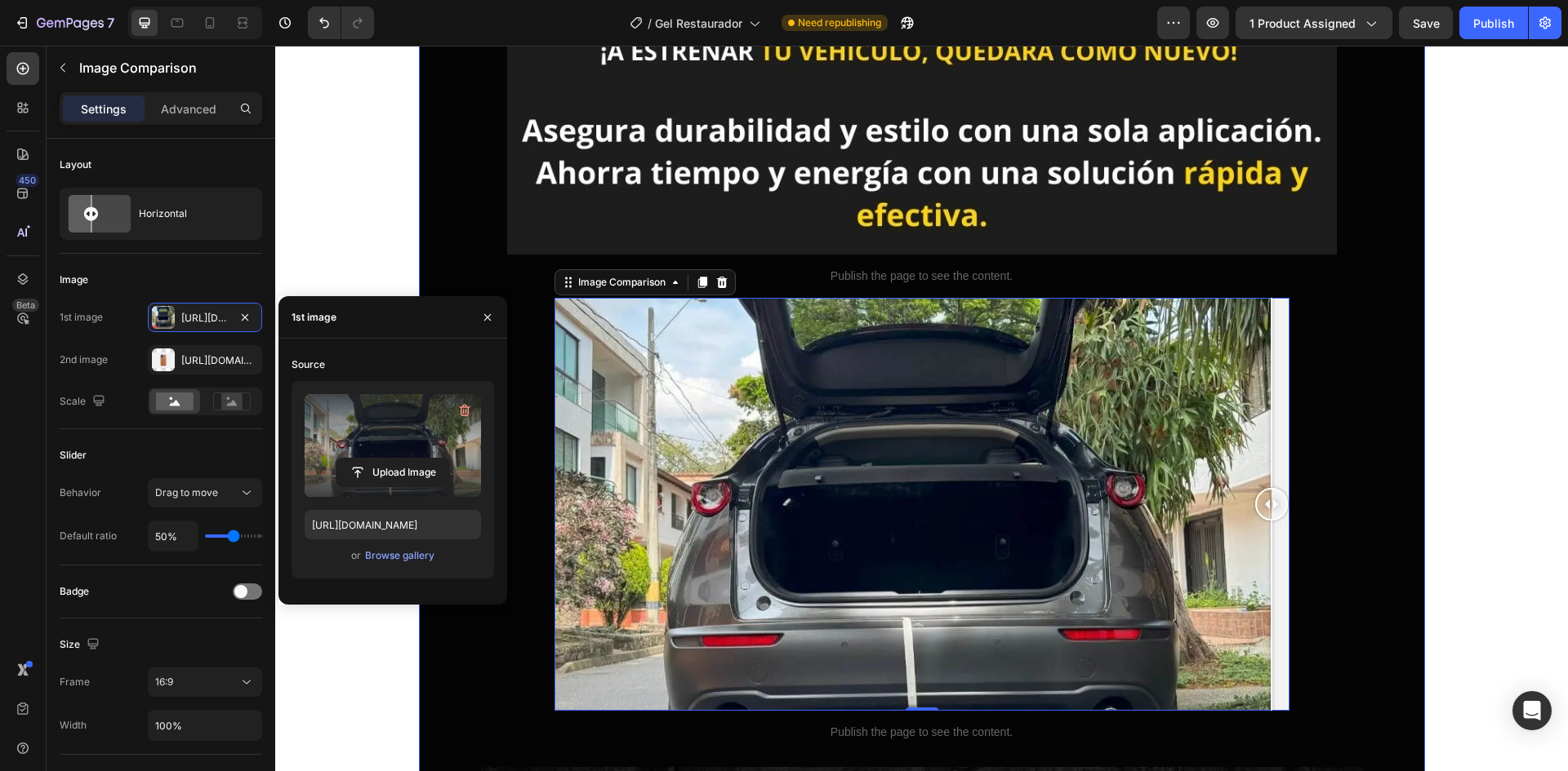
drag, startPoint x: 918, startPoint y: 508, endPoint x: 1349, endPoint y: 578, distance: 436.6
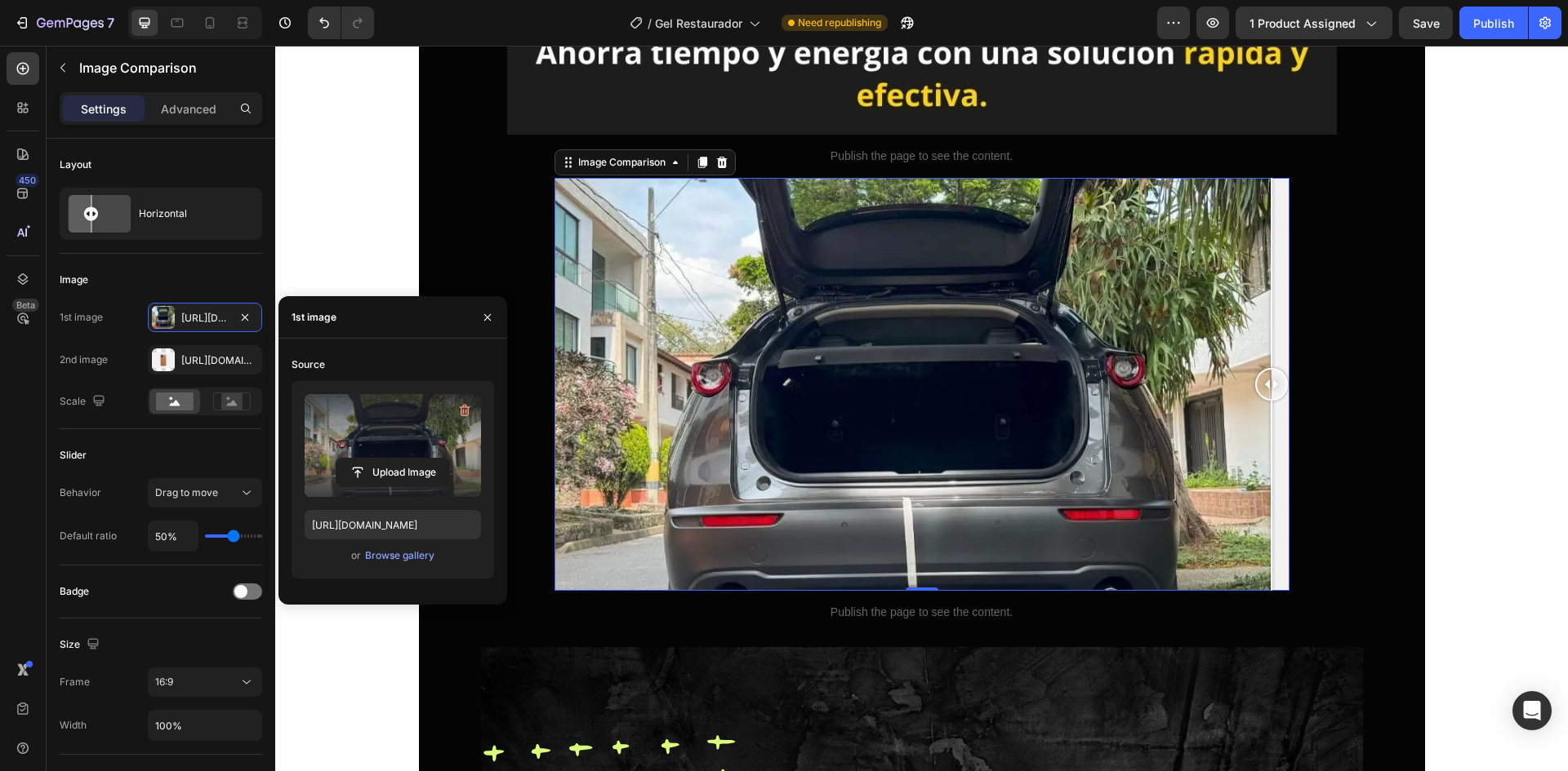
scroll to position [5404, 0]
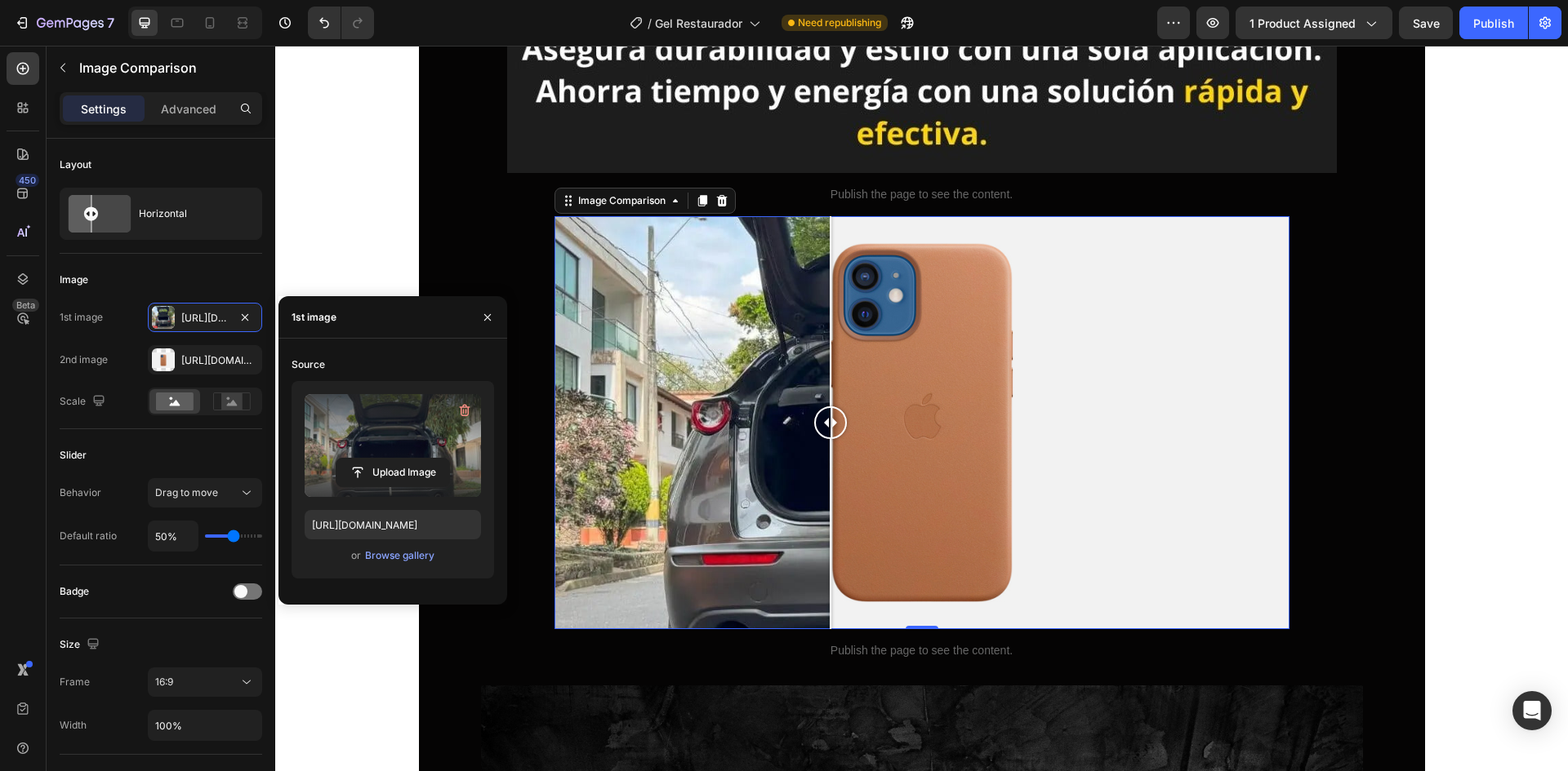
click at [825, 489] on div at bounding box center [922, 422] width 735 height 413
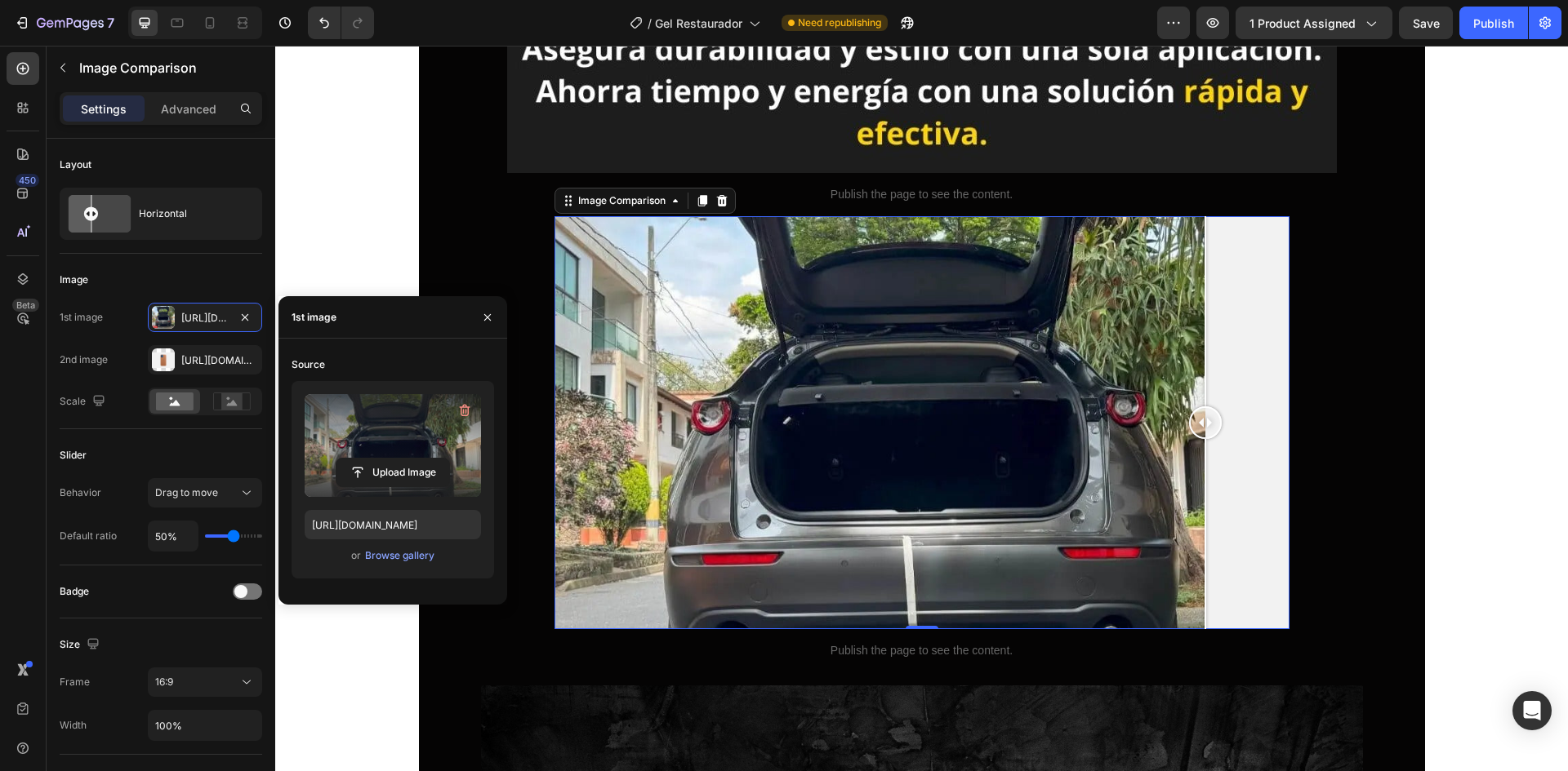
drag, startPoint x: 826, startPoint y: 424, endPoint x: 1293, endPoint y: 489, distance: 471.5
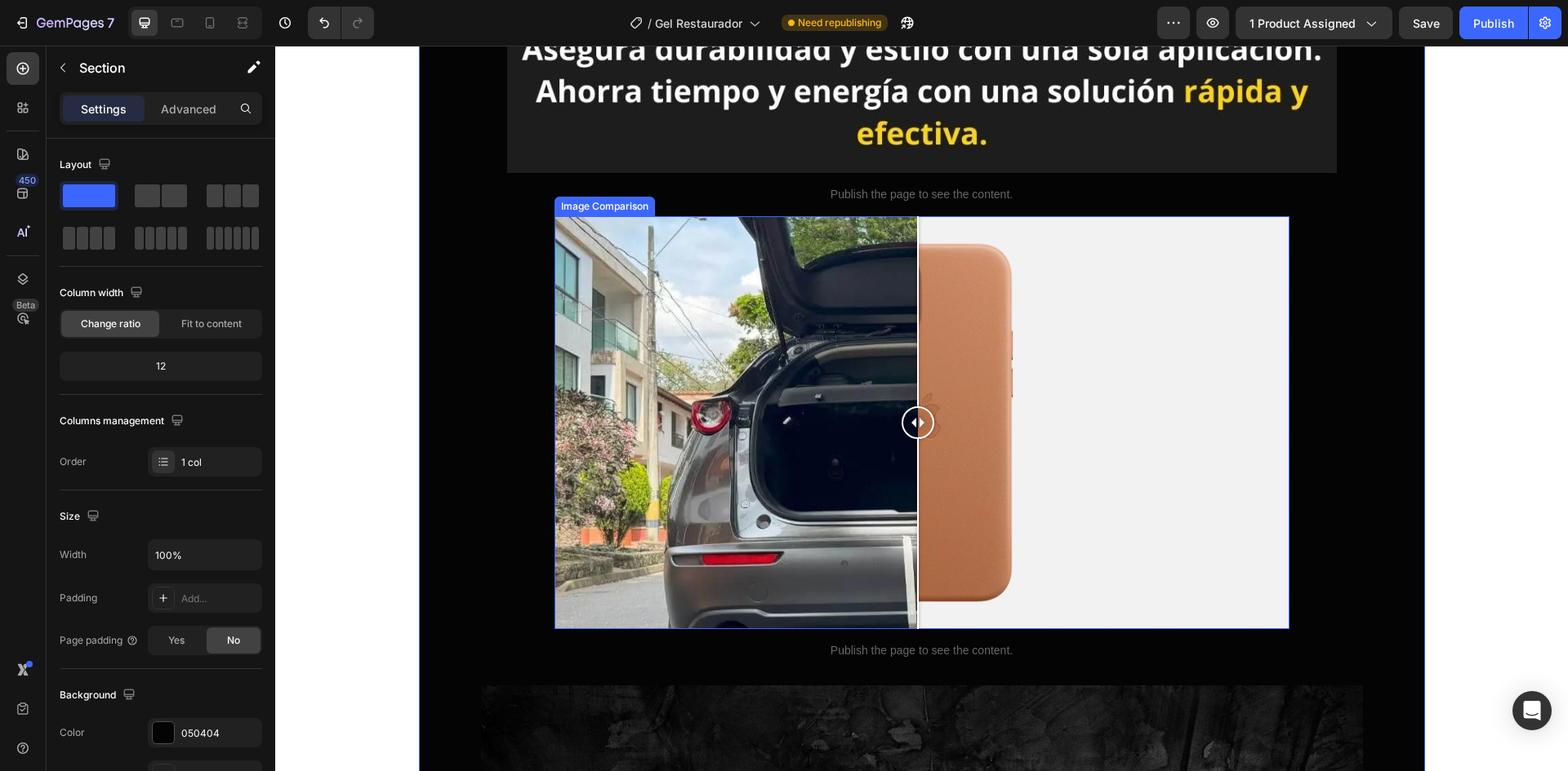
click at [912, 396] on div at bounding box center [922, 422] width 735 height 413
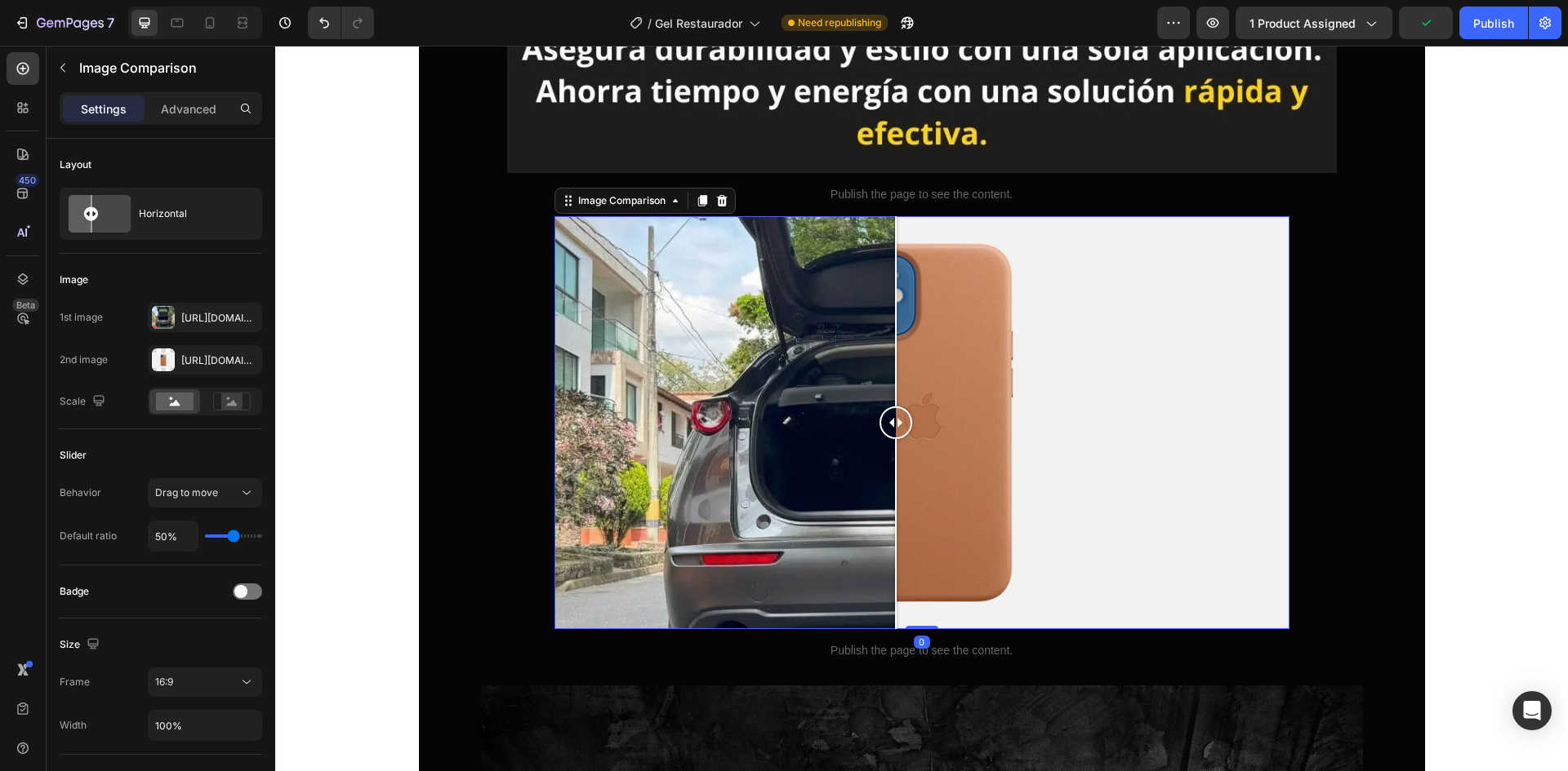
click at [891, 417] on div at bounding box center [922, 422] width 735 height 413
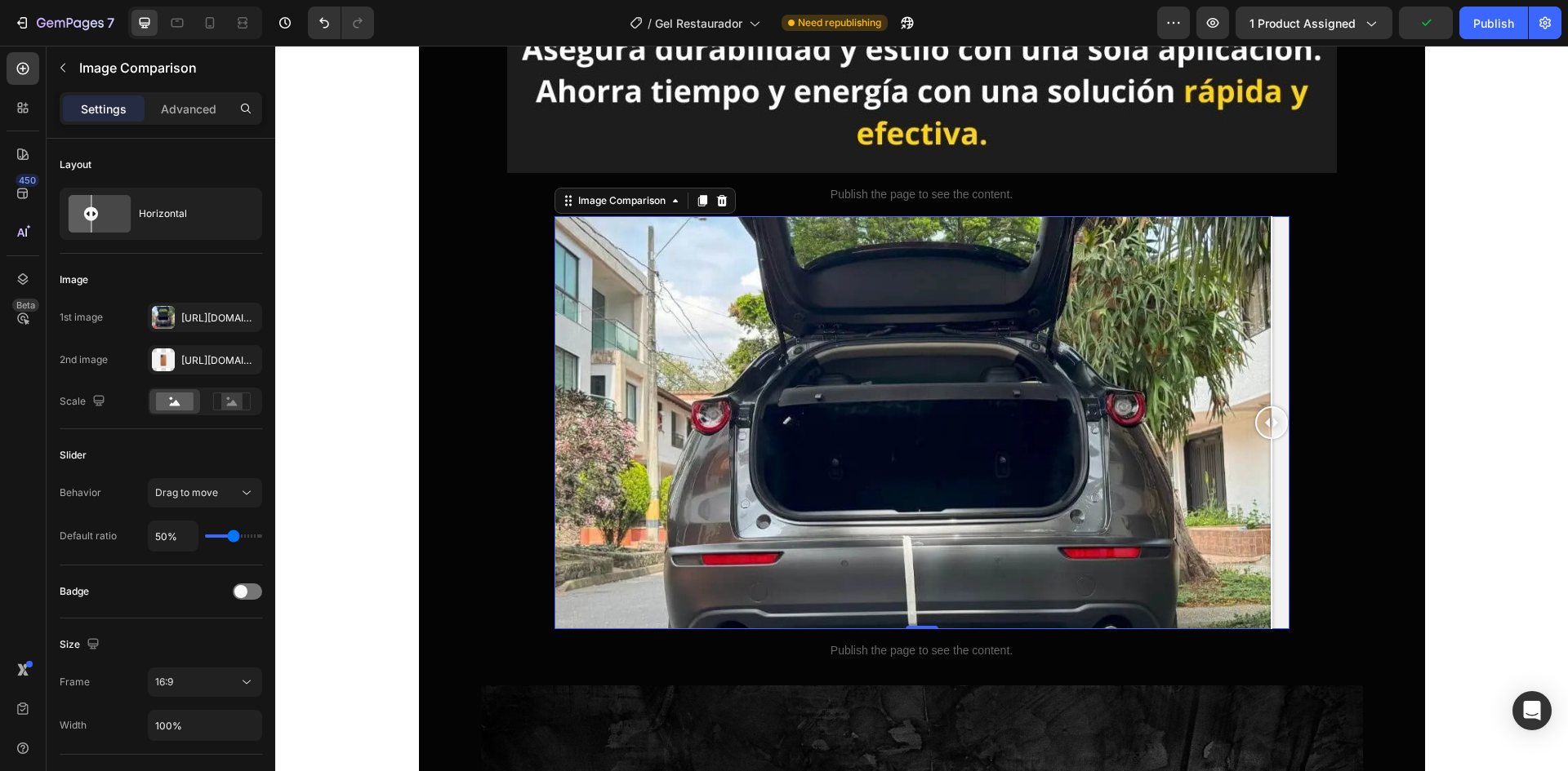
drag, startPoint x: 900, startPoint y: 417, endPoint x: 1335, endPoint y: 411, distance: 435.0
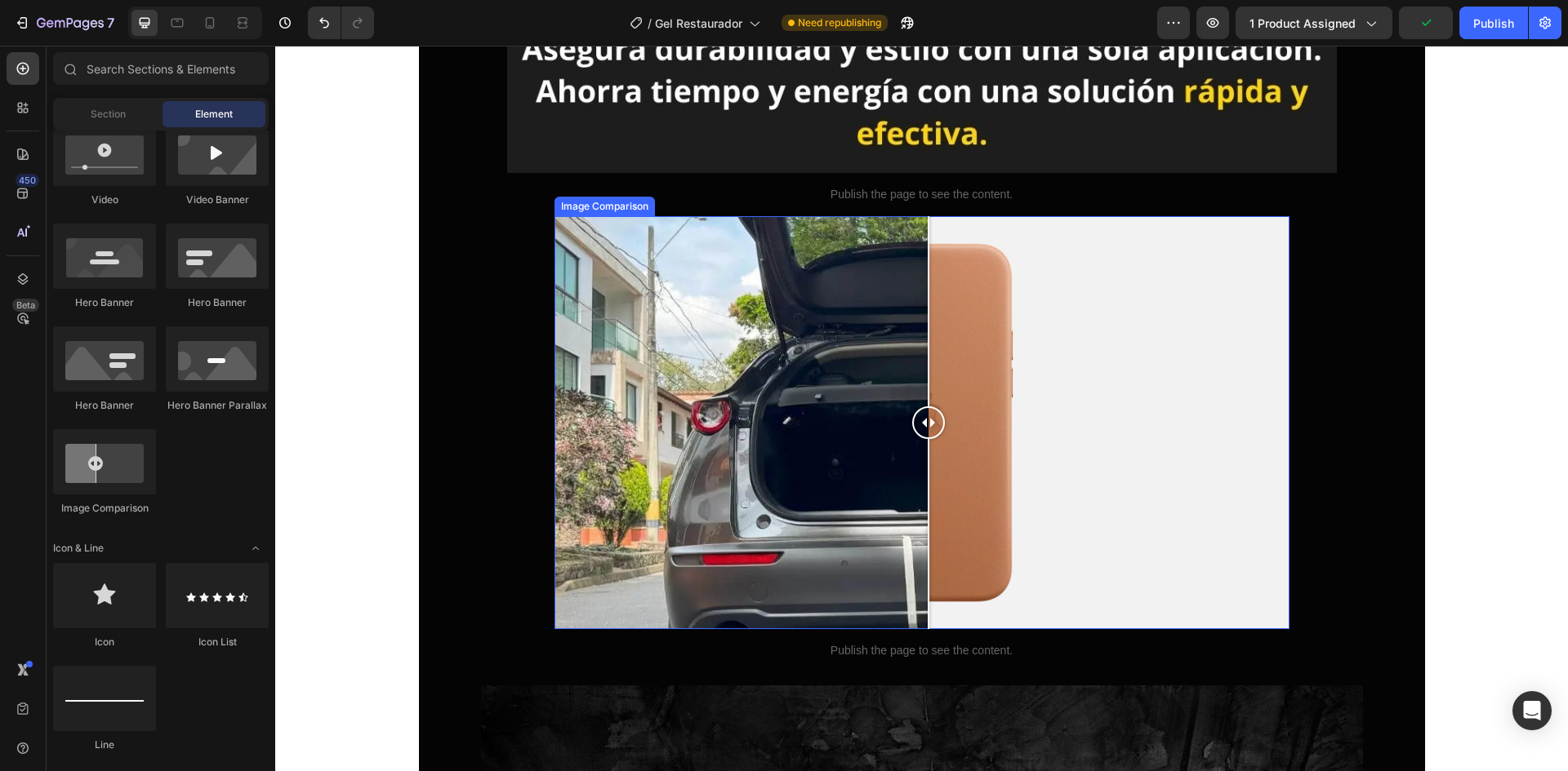
click at [922, 356] on div at bounding box center [922, 422] width 735 height 413
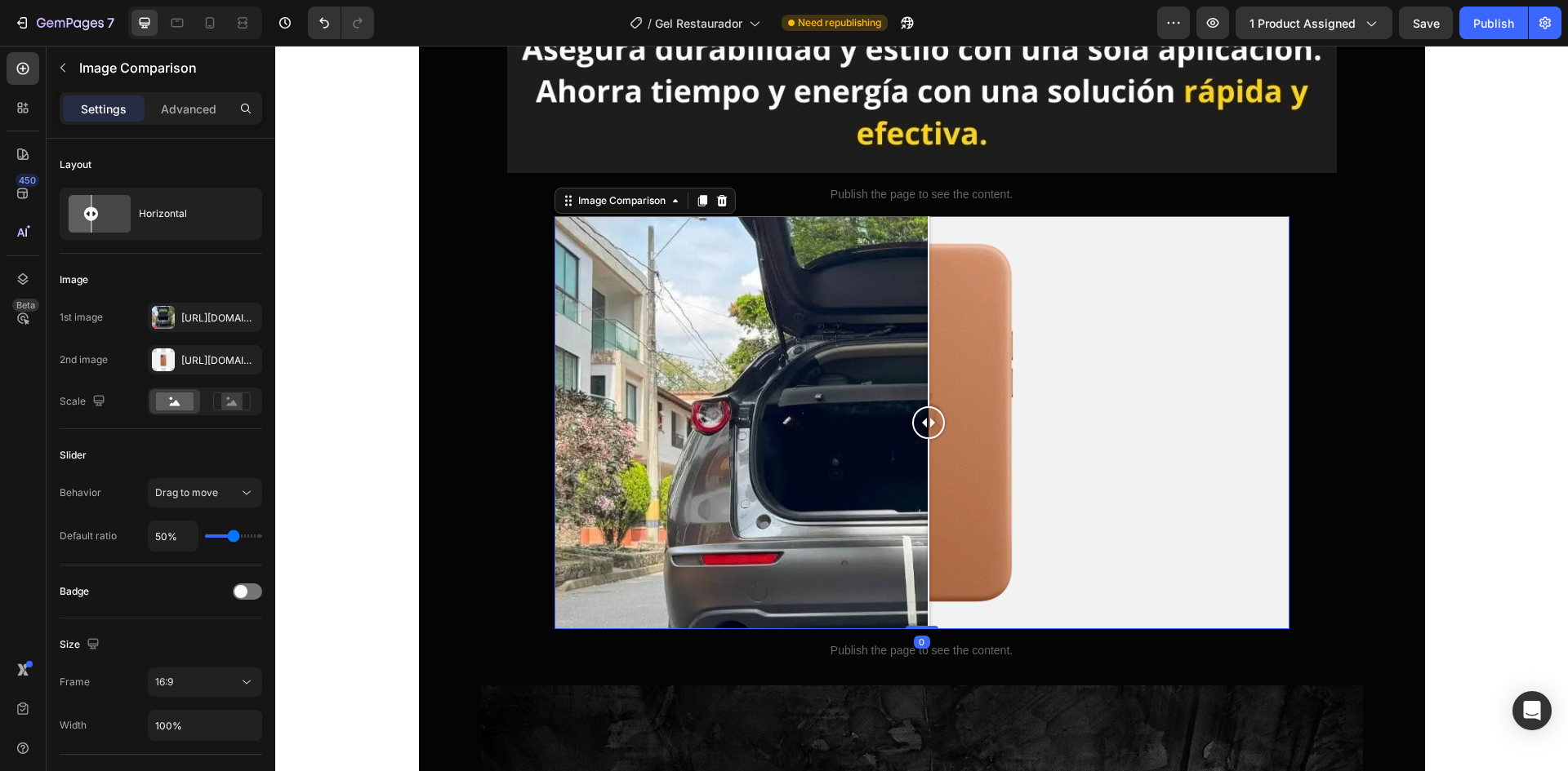
drag, startPoint x: 956, startPoint y: 436, endPoint x: 982, endPoint y: 428, distance: 27.2
click at [982, 428] on div at bounding box center [922, 422] width 735 height 413
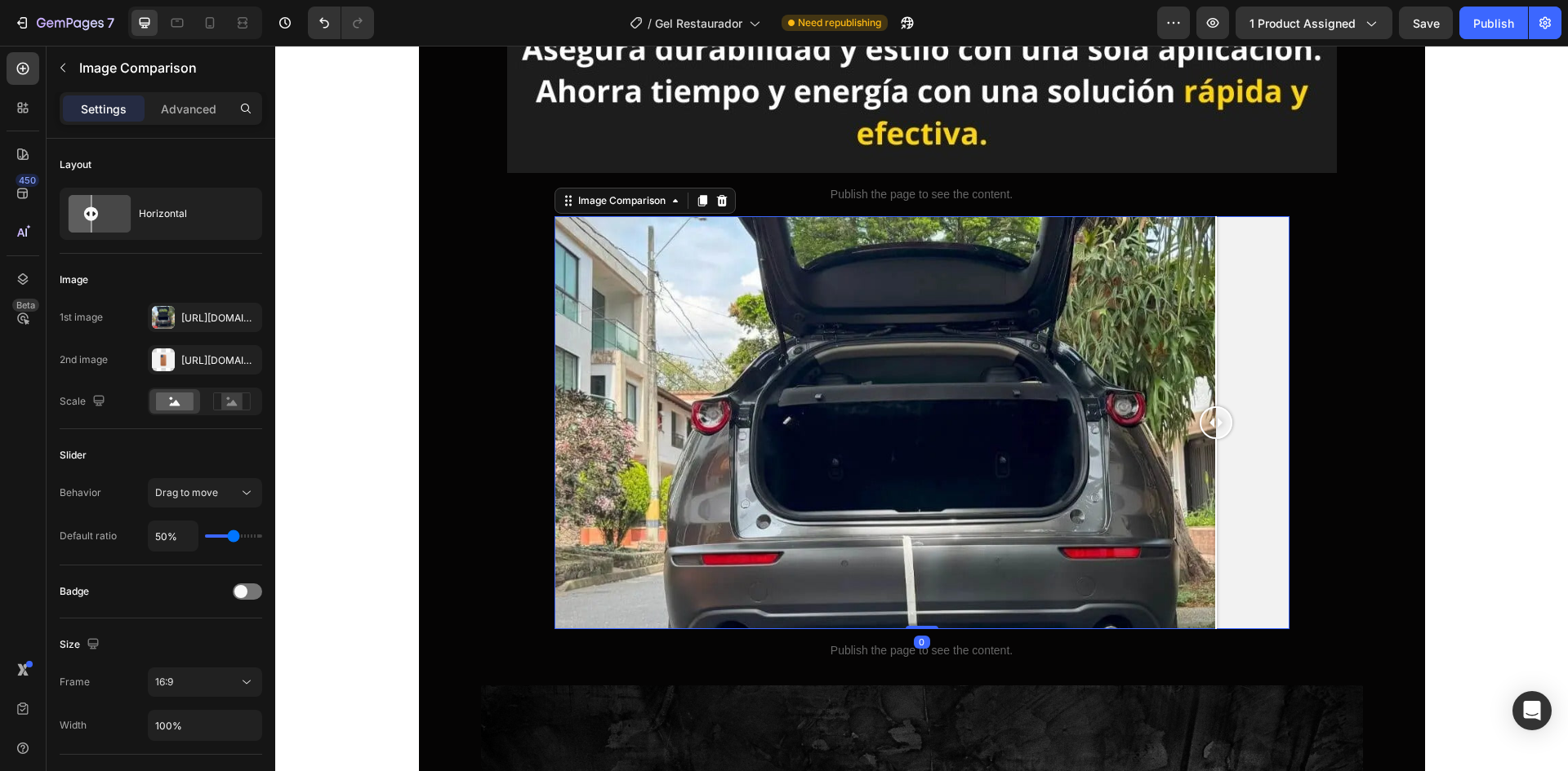
drag, startPoint x: 1105, startPoint y: 435, endPoint x: 1363, endPoint y: 436, distance: 258.0
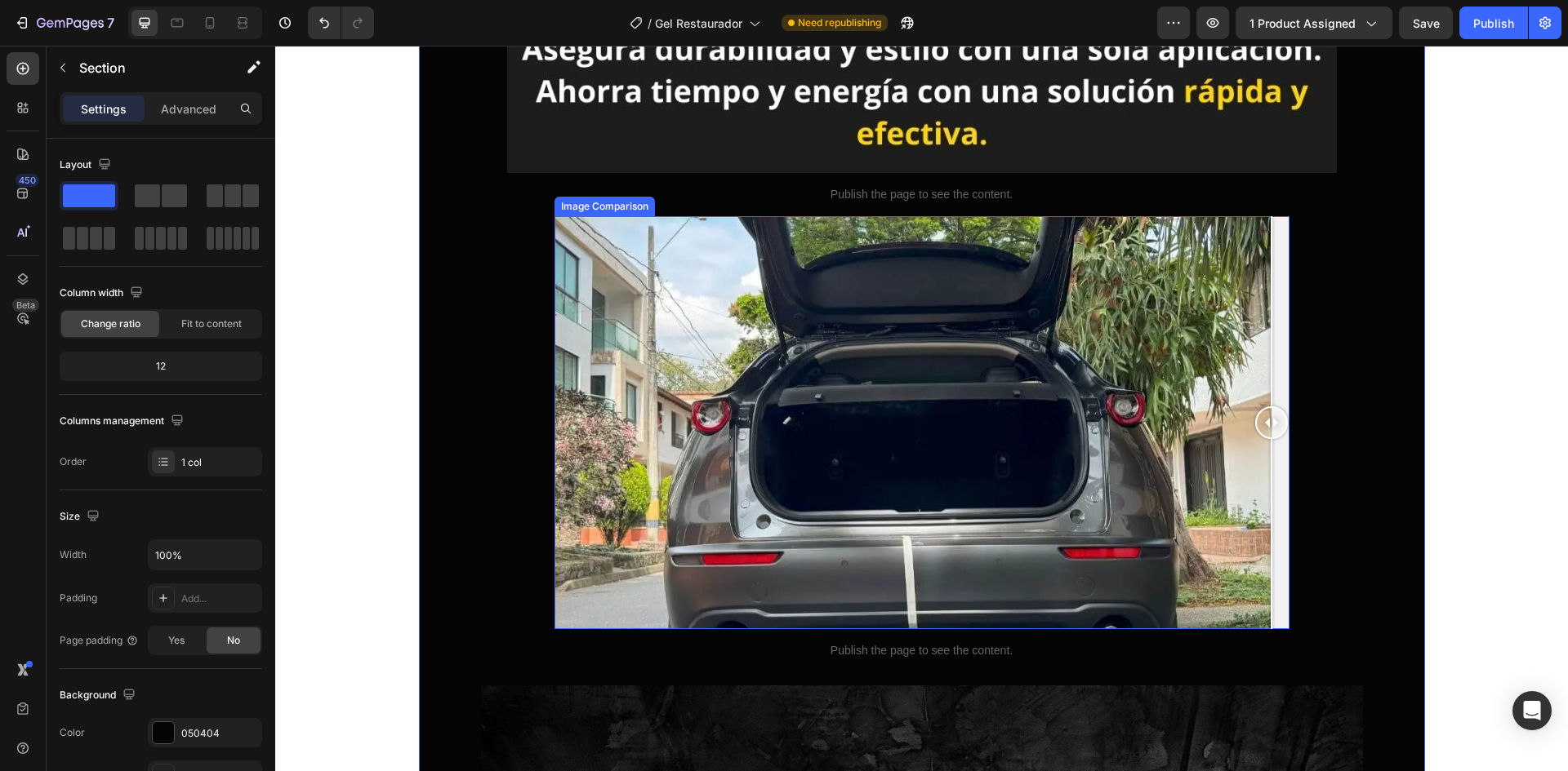
click at [782, 400] on div at bounding box center [922, 422] width 735 height 413
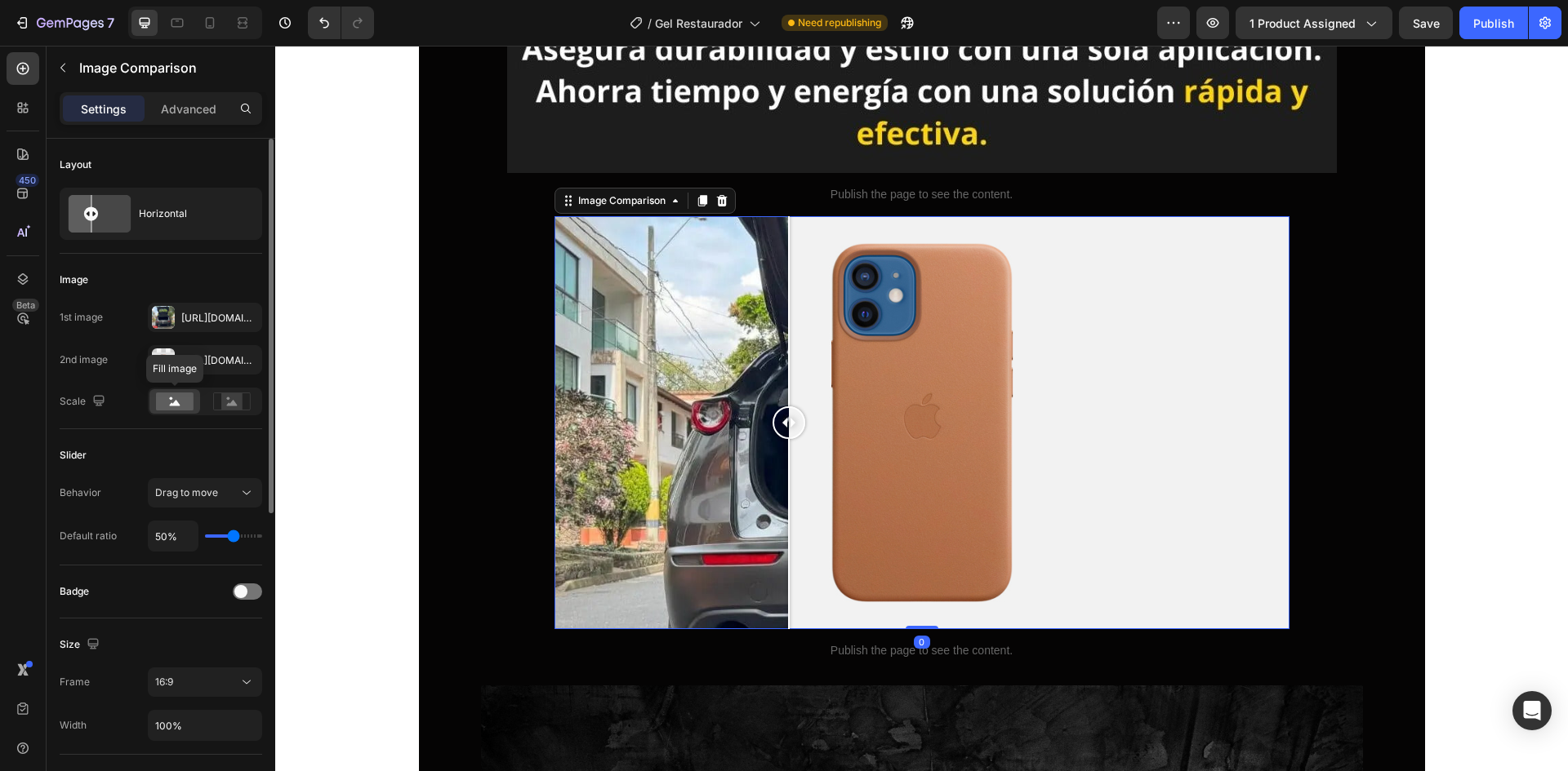
click at [184, 401] on rect at bounding box center [175, 401] width 38 height 18
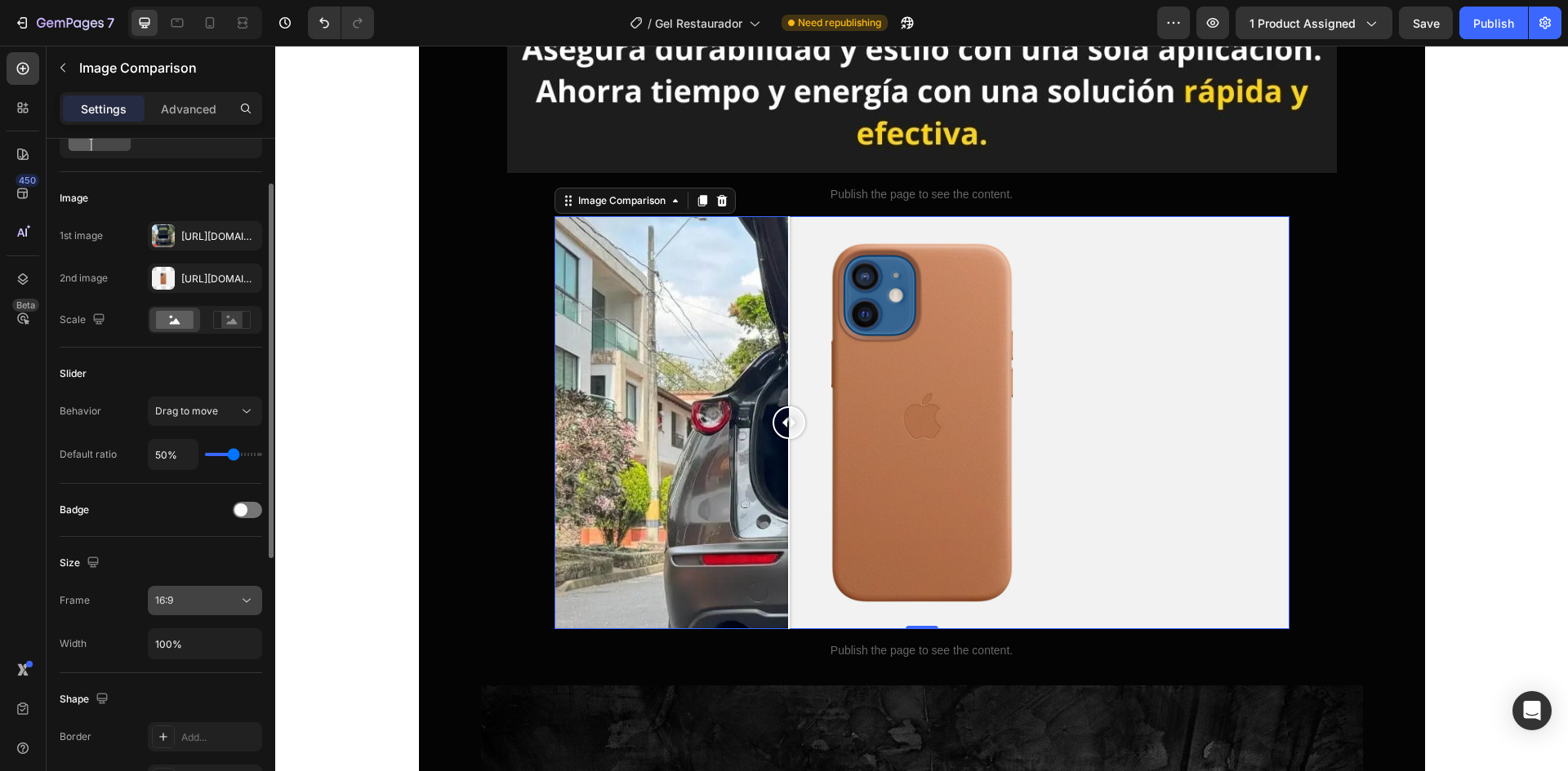
click at [244, 603] on icon at bounding box center [247, 601] width 16 height 16
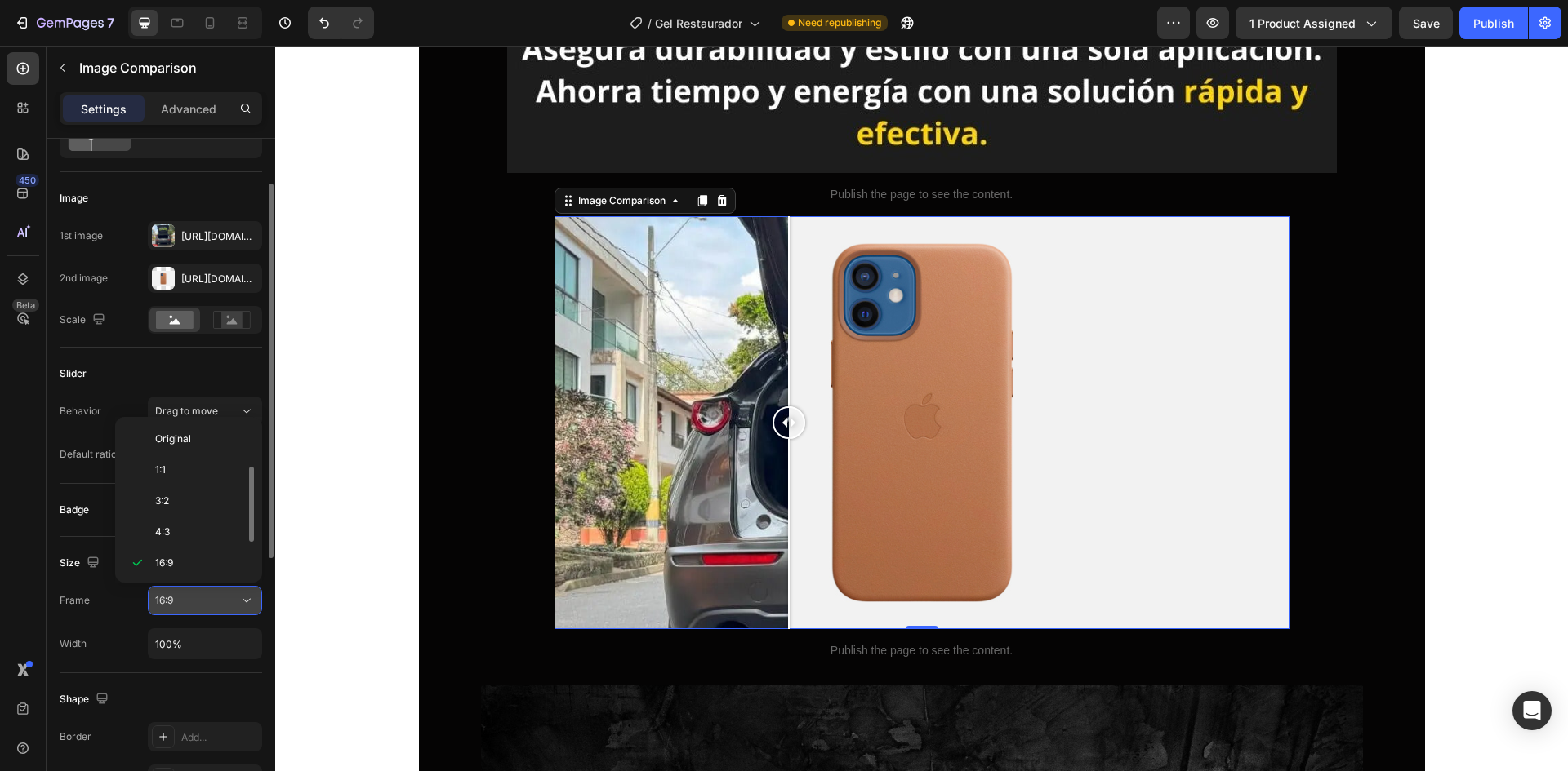
scroll to position [30, 0]
click at [203, 564] on p "21:9" at bounding box center [198, 565] width 86 height 14
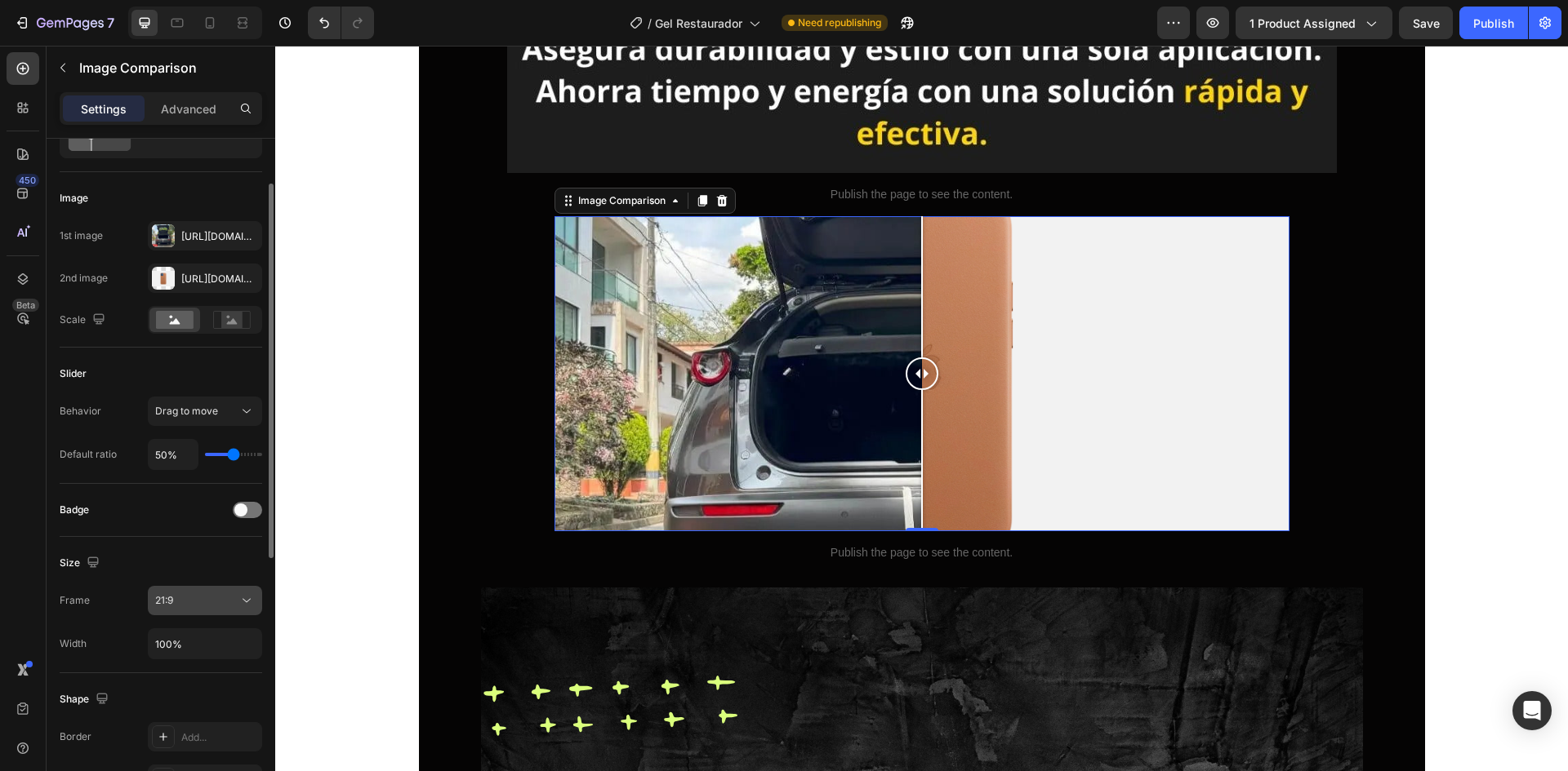
click at [240, 602] on icon at bounding box center [247, 601] width 16 height 16
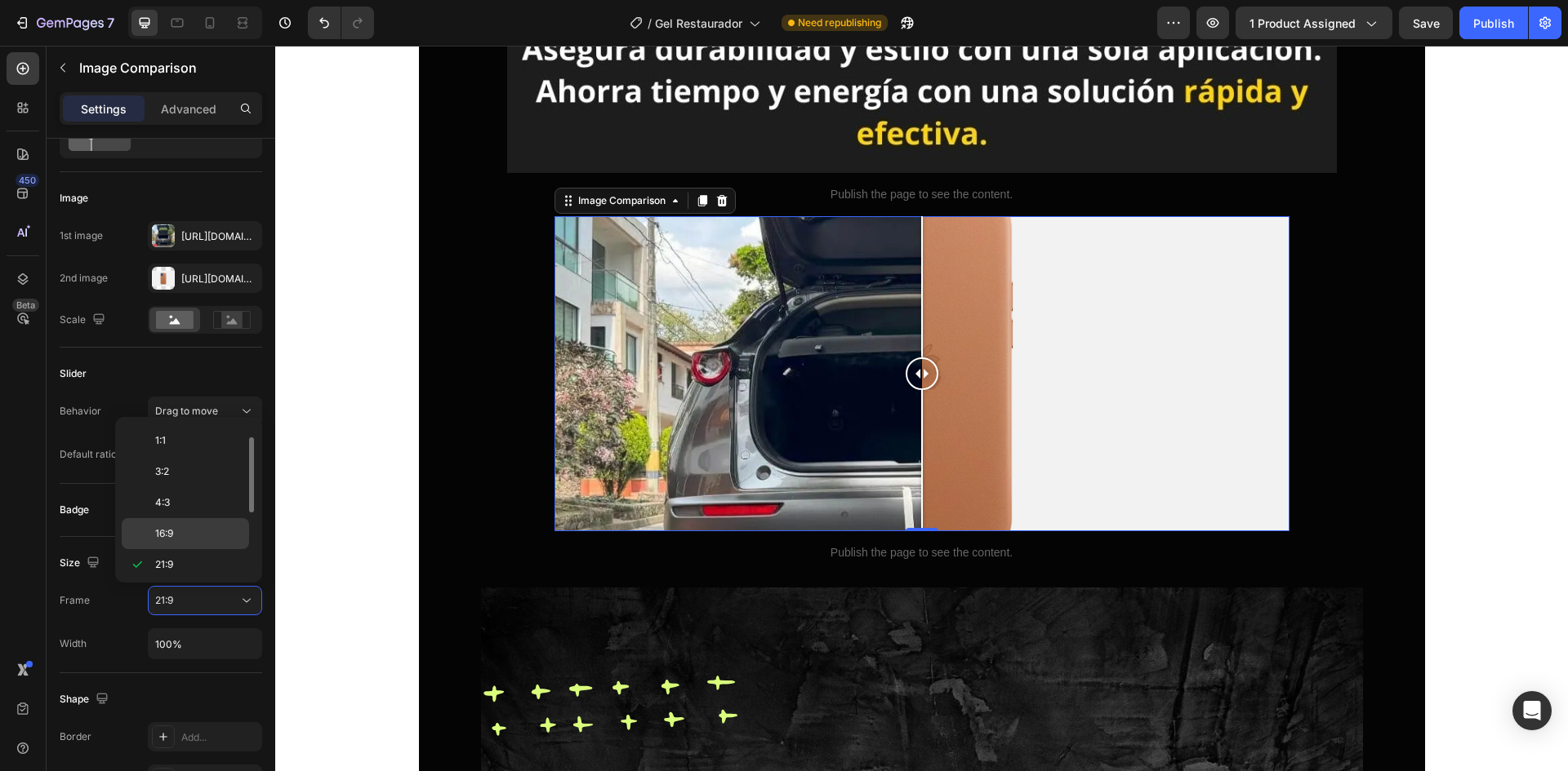
click at [198, 521] on div "16:9" at bounding box center [185, 533] width 128 height 31
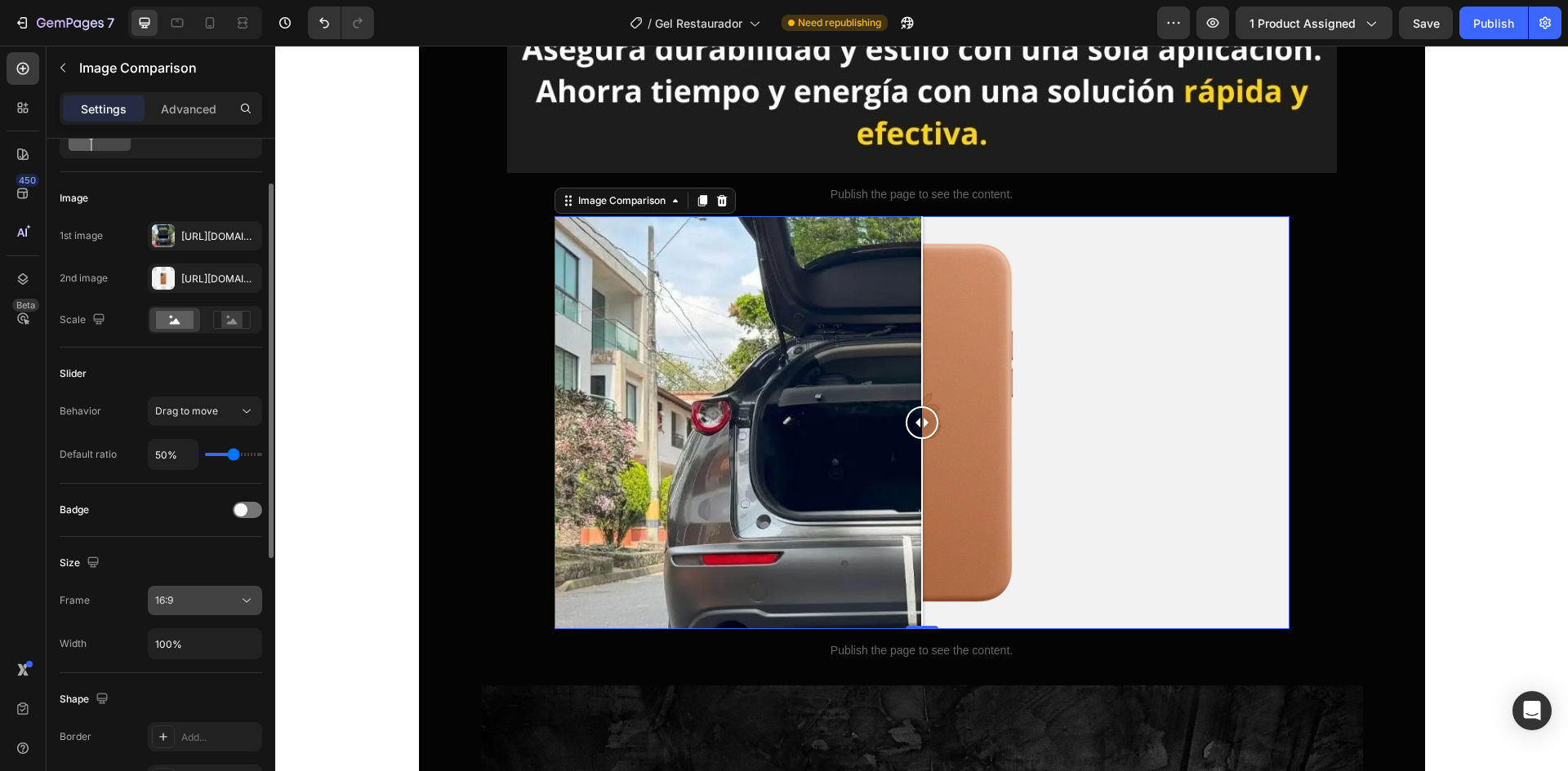
click at [237, 588] on button "16:9" at bounding box center [204, 601] width 114 height 30
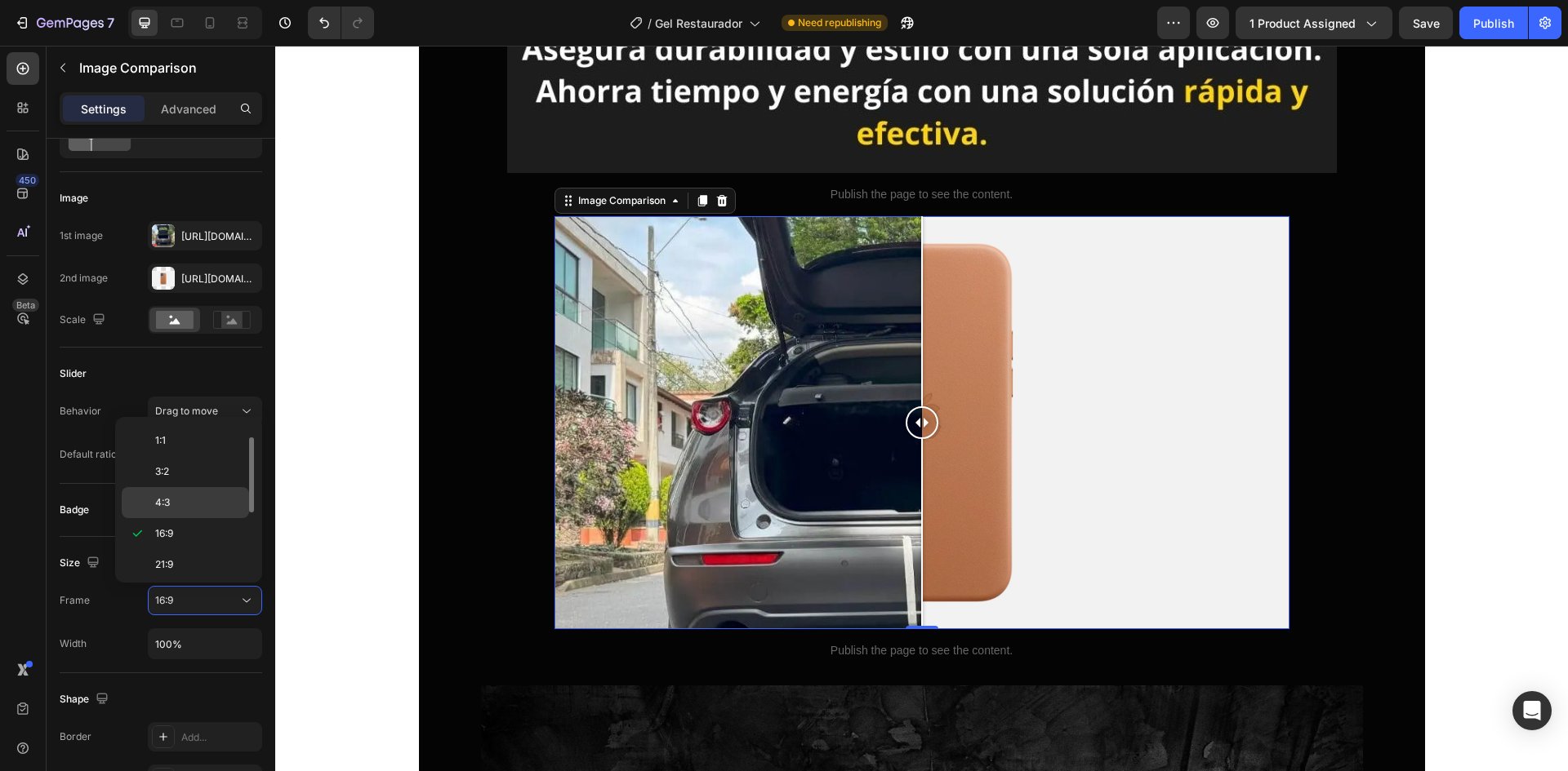
click at [198, 508] on p "4:3" at bounding box center [198, 503] width 86 height 14
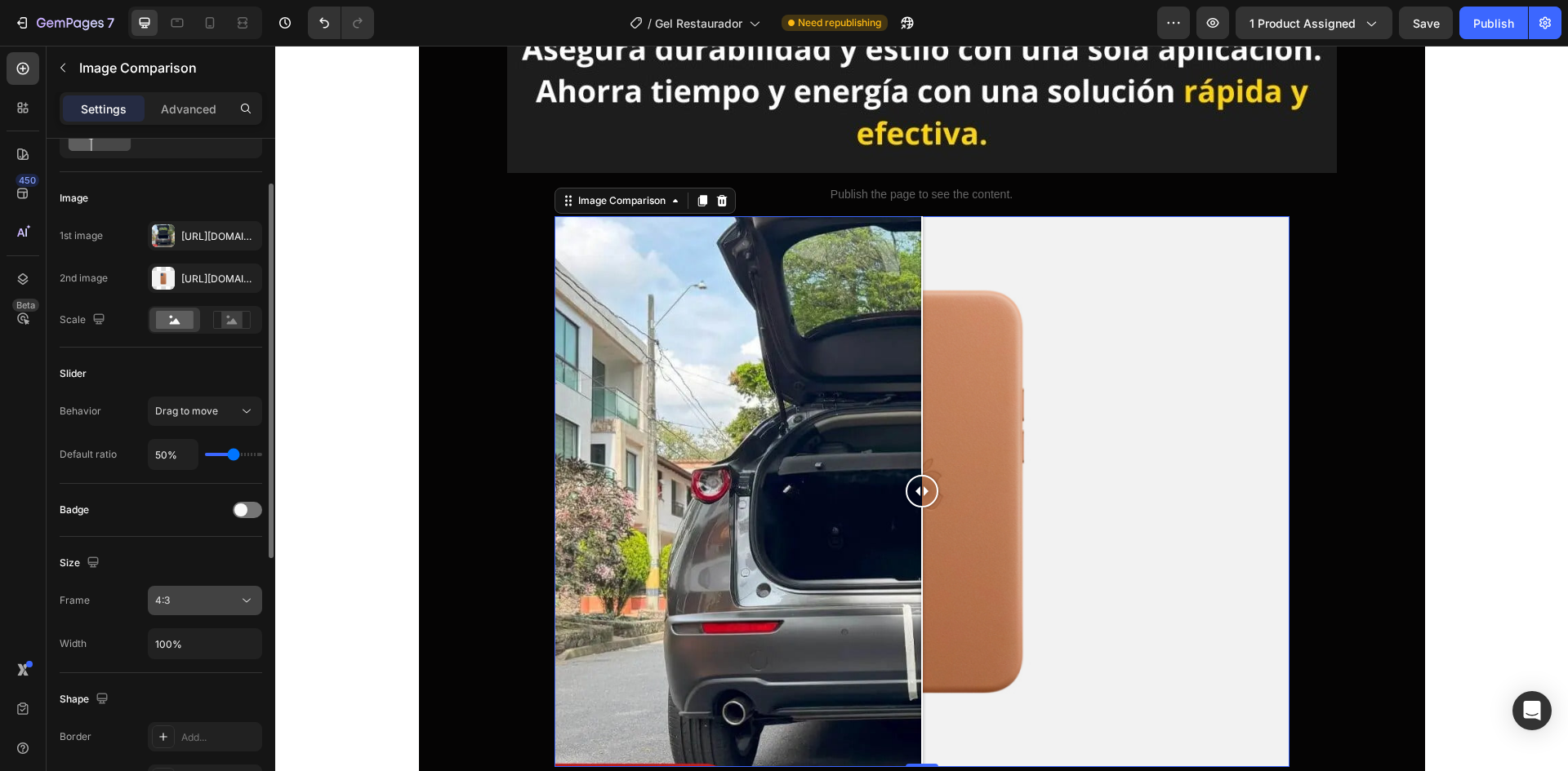
click at [245, 608] on icon at bounding box center [247, 601] width 16 height 16
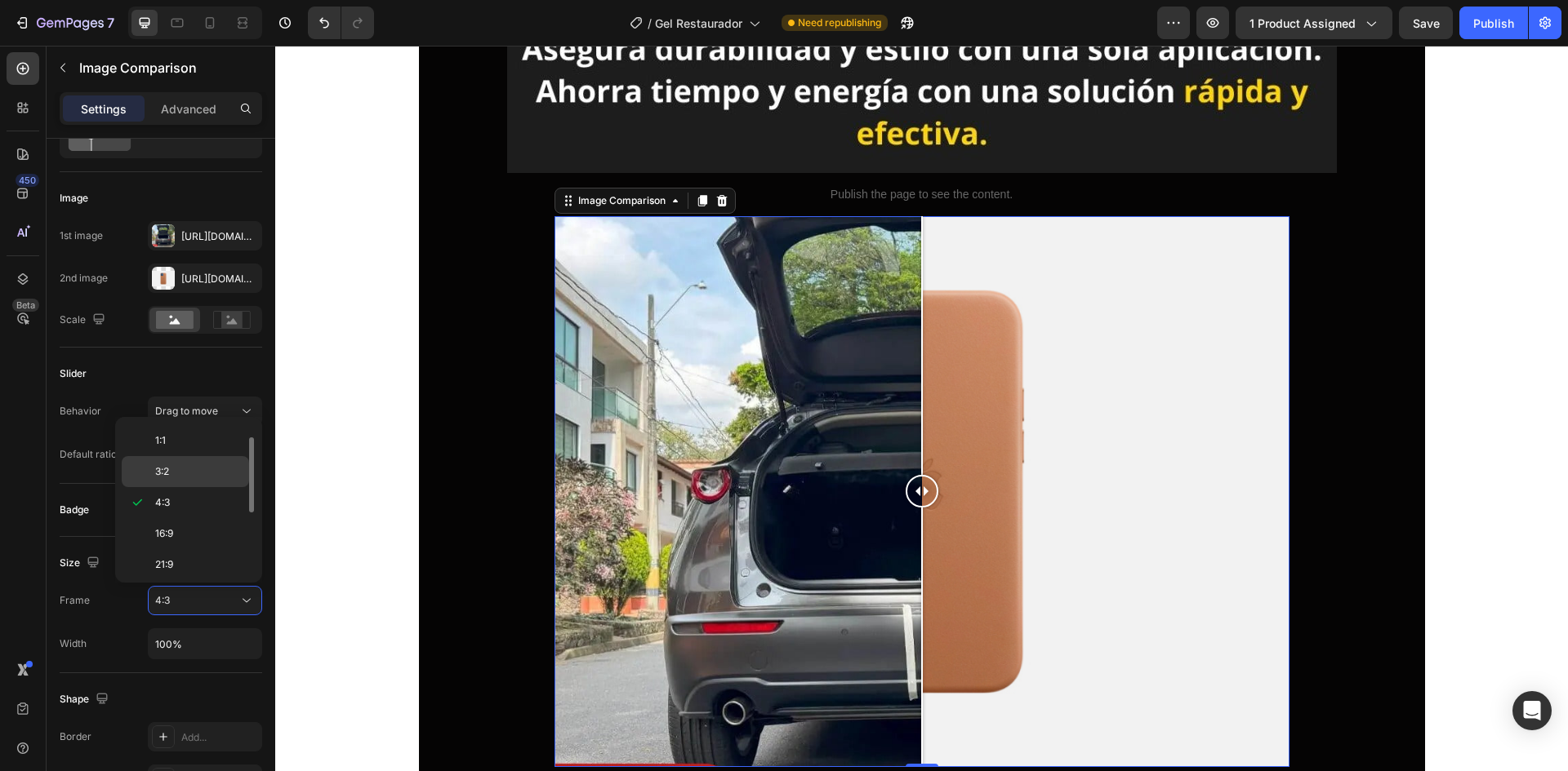
click at [190, 479] on p "3:2" at bounding box center [198, 471] width 86 height 14
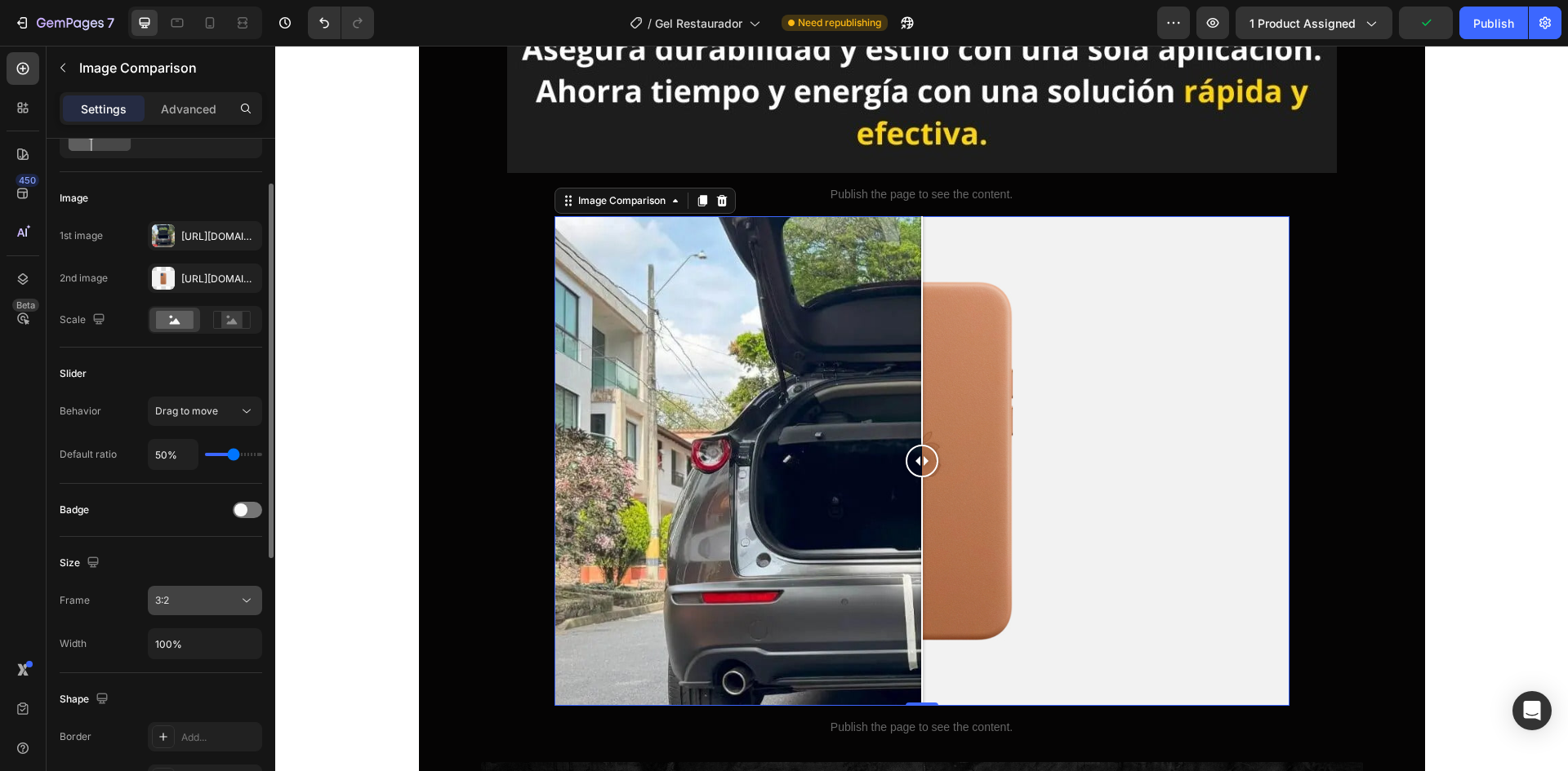
click at [242, 593] on icon at bounding box center [247, 601] width 16 height 16
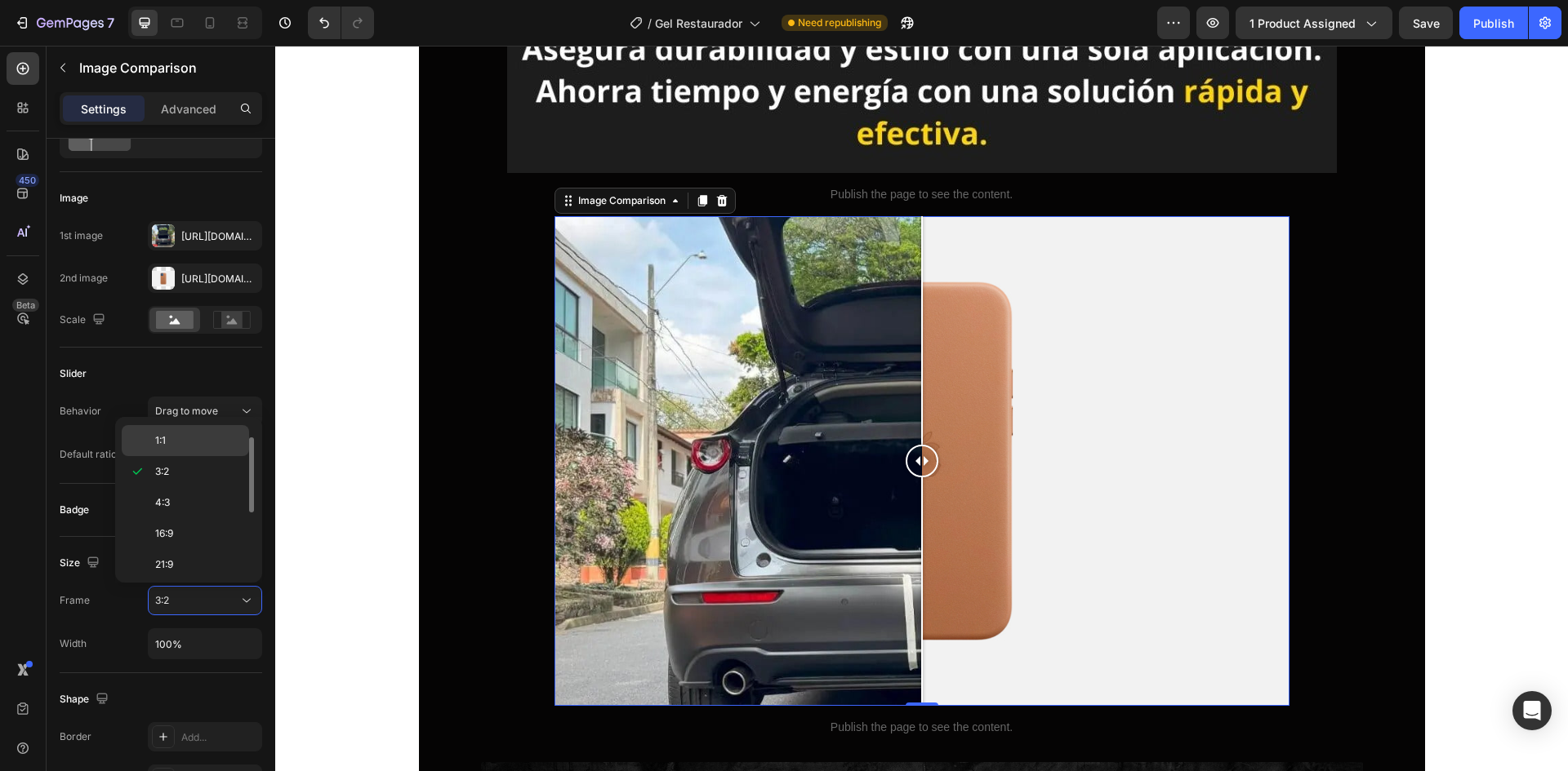
click at [184, 444] on p "1:1" at bounding box center [198, 441] width 86 height 14
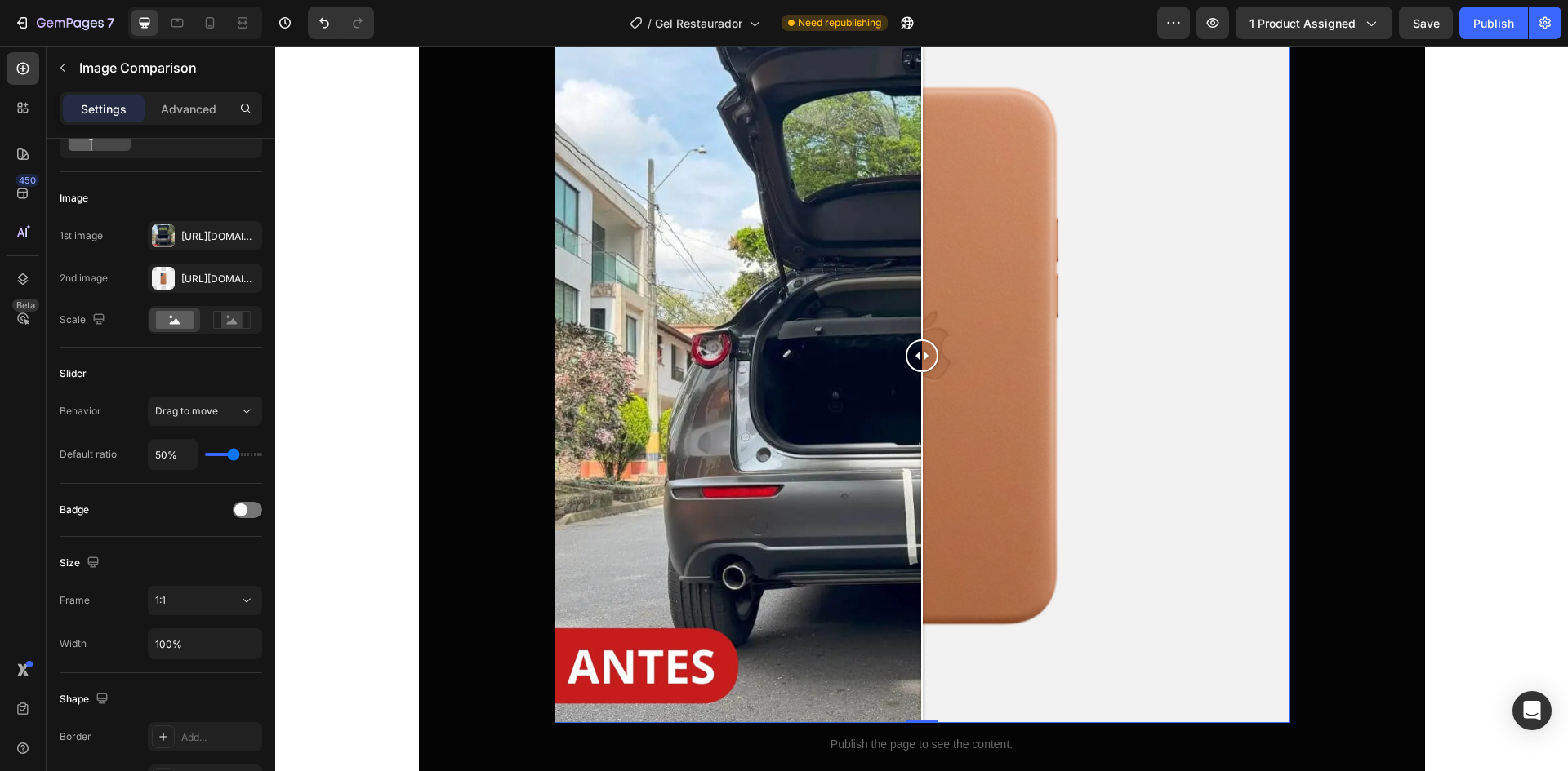
scroll to position [5649, 0]
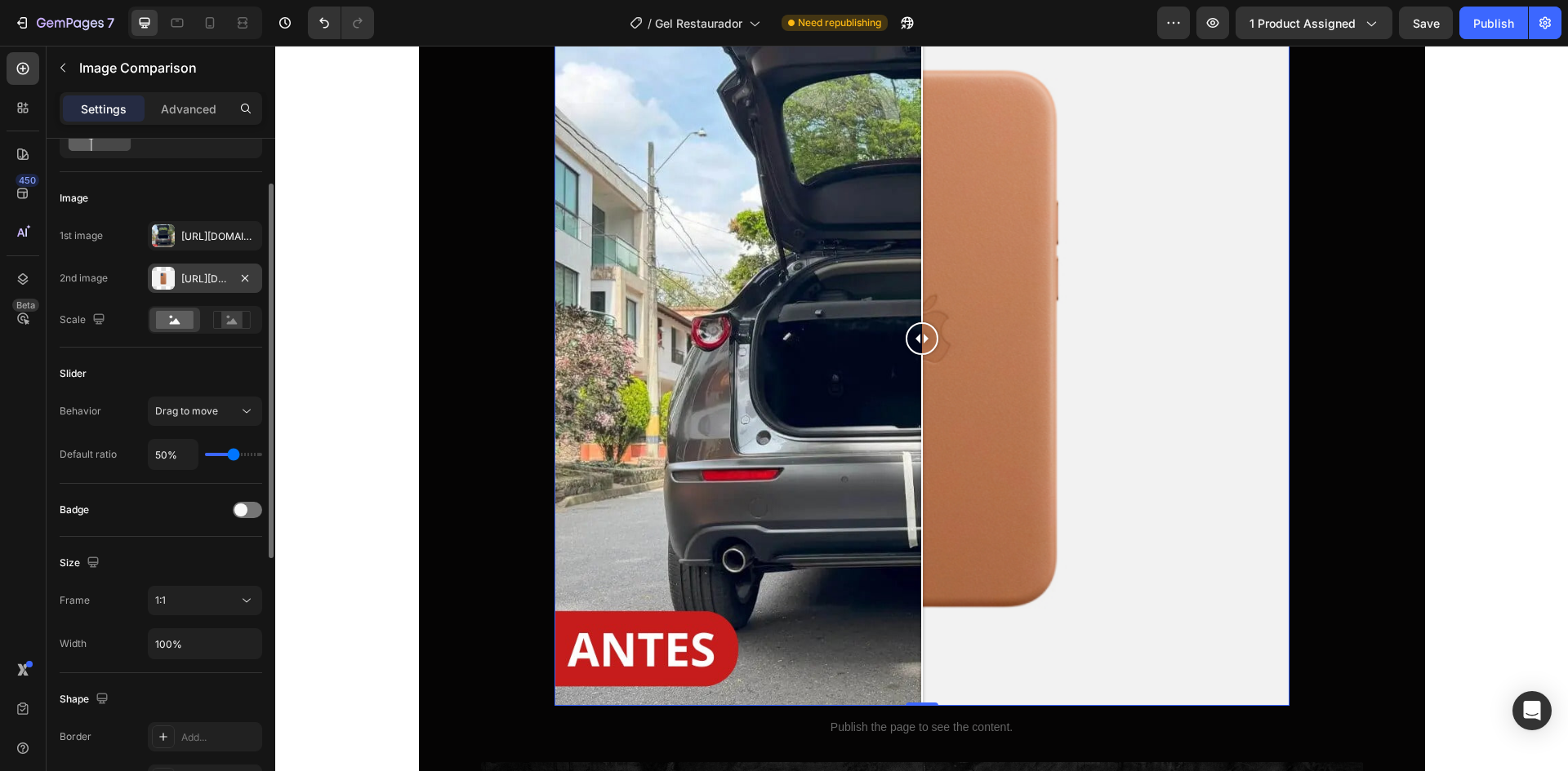
click at [210, 274] on div "Https://cdn.Shopify.Com/s/files/1/2005/9307/files/image_compare_after.Png" at bounding box center [204, 279] width 48 height 14
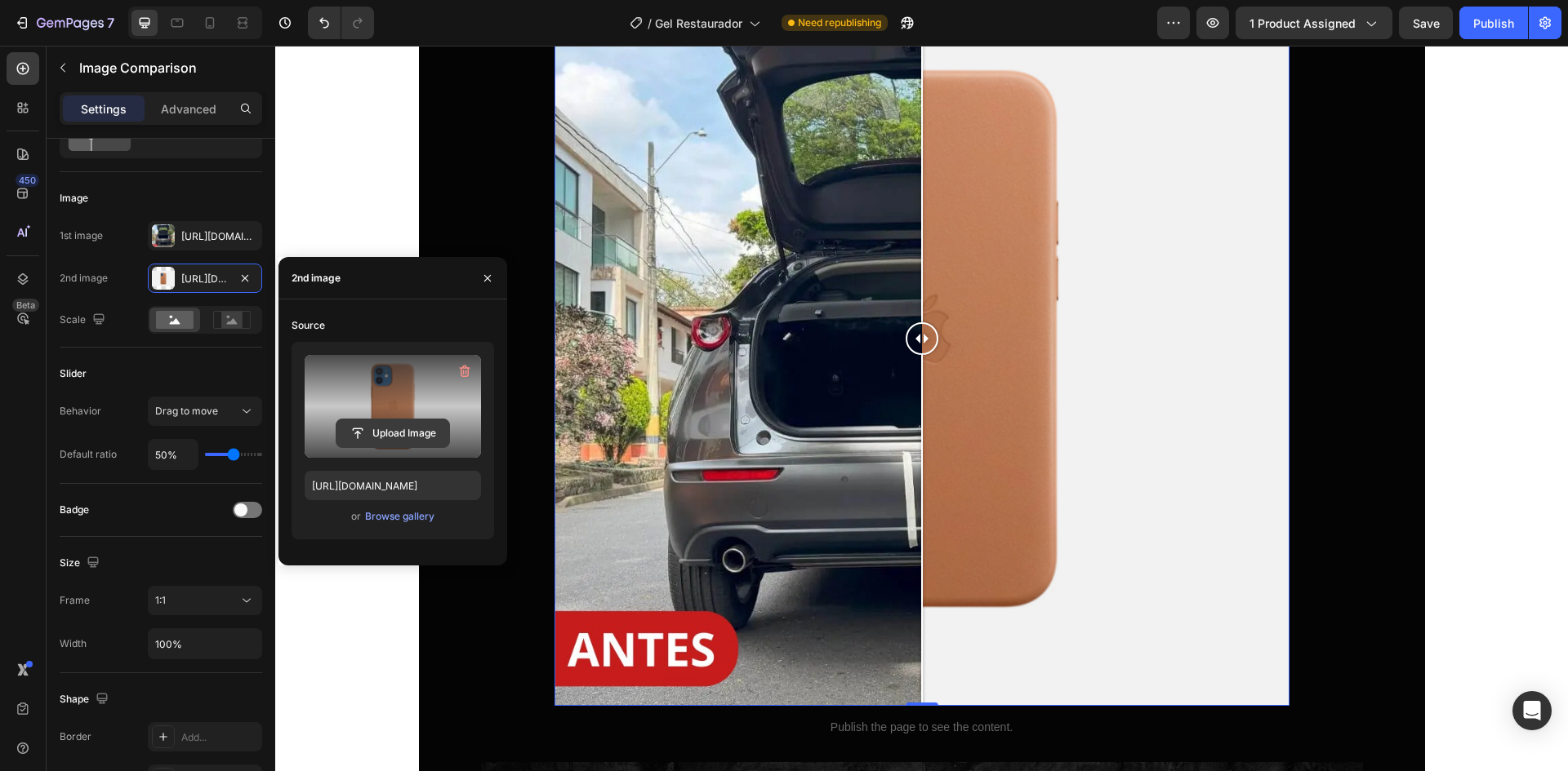
click at [387, 422] on input "file" at bounding box center [392, 433] width 113 height 28
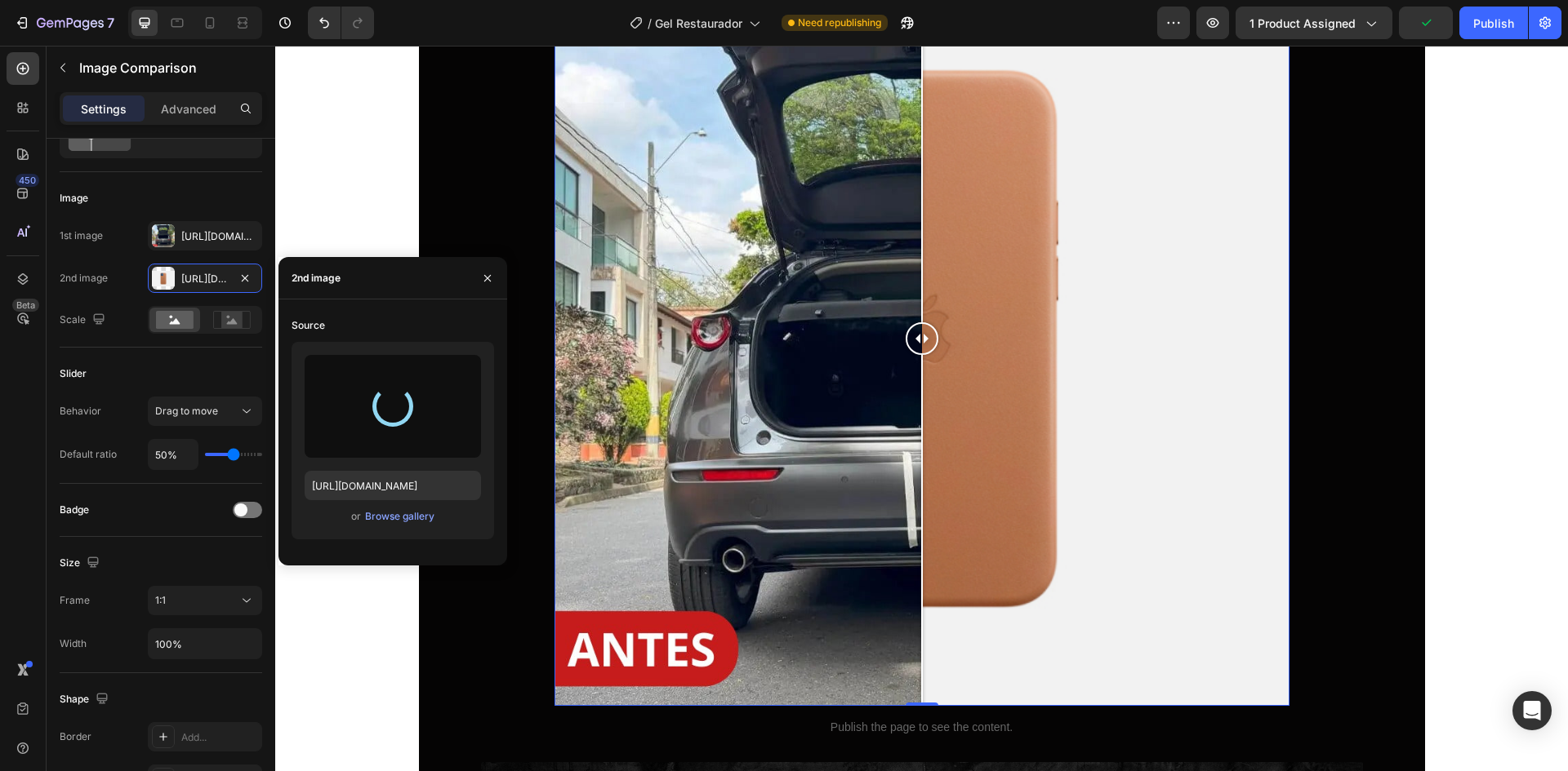
type input "https://cdn.shopify.com/s/files/1/0762/1414/1177/files/gempages_580121271375757…"
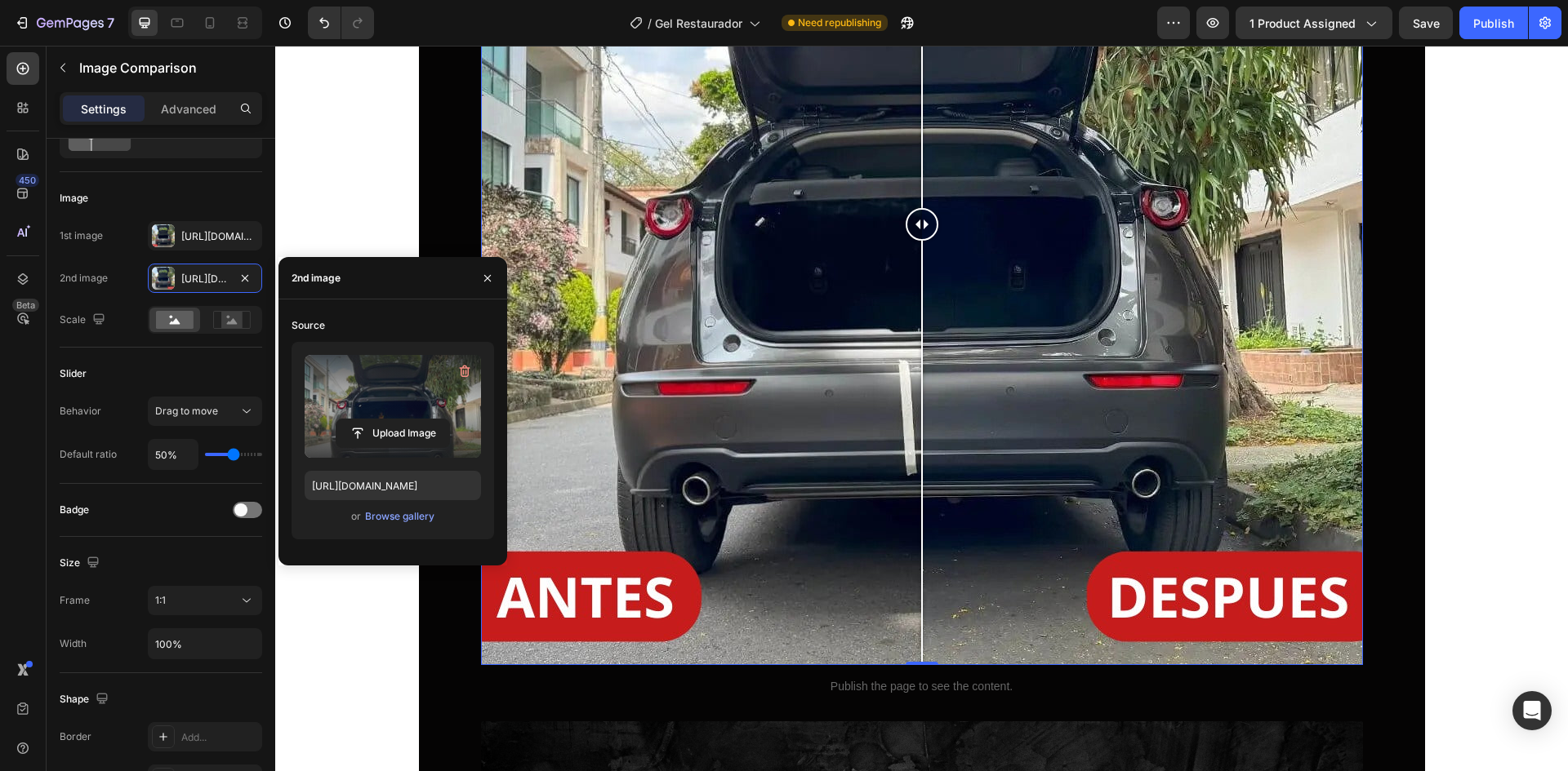
scroll to position [5813, 0]
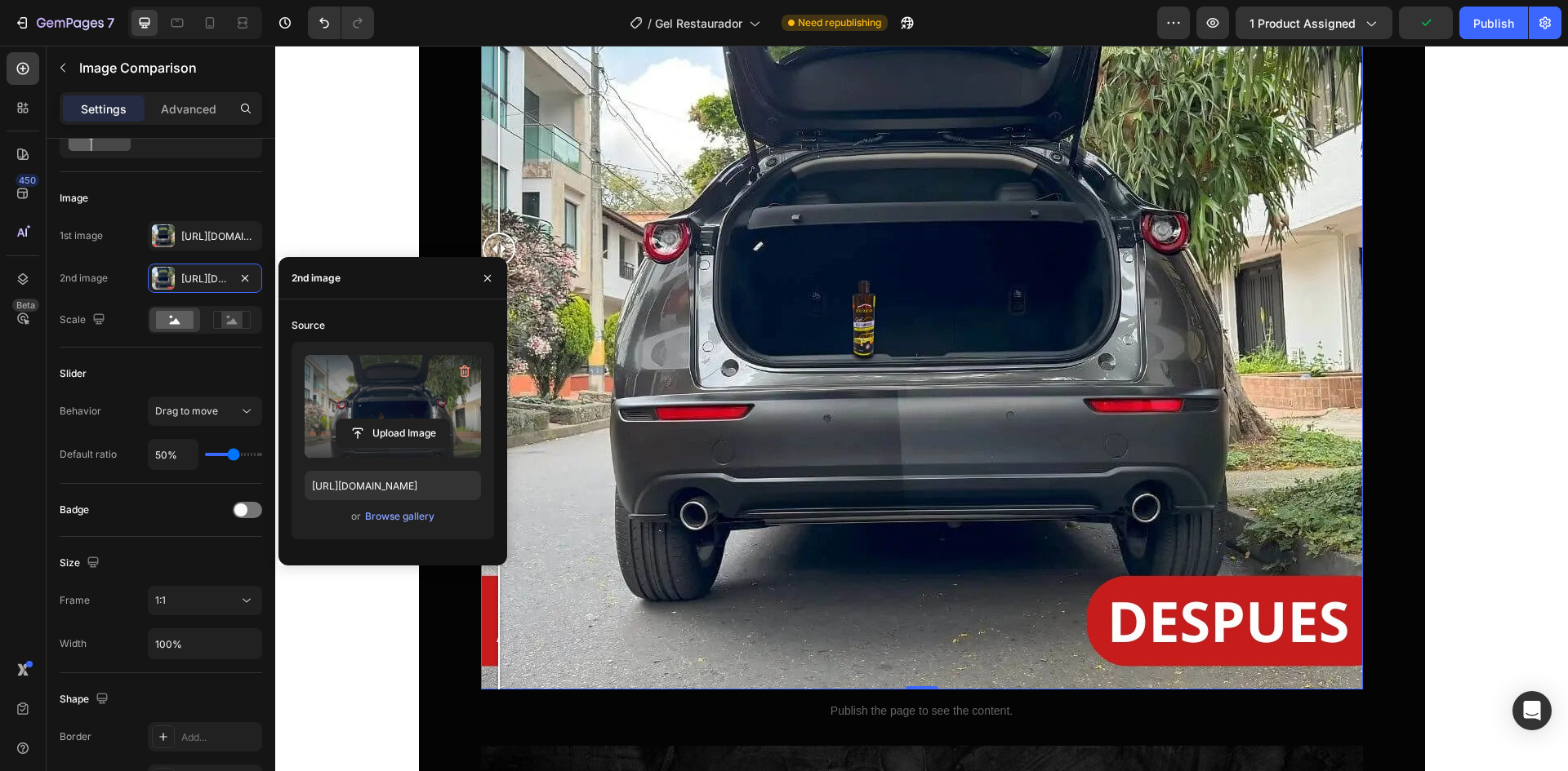
drag, startPoint x: 919, startPoint y: 260, endPoint x: 392, endPoint y: 462, distance: 564.4
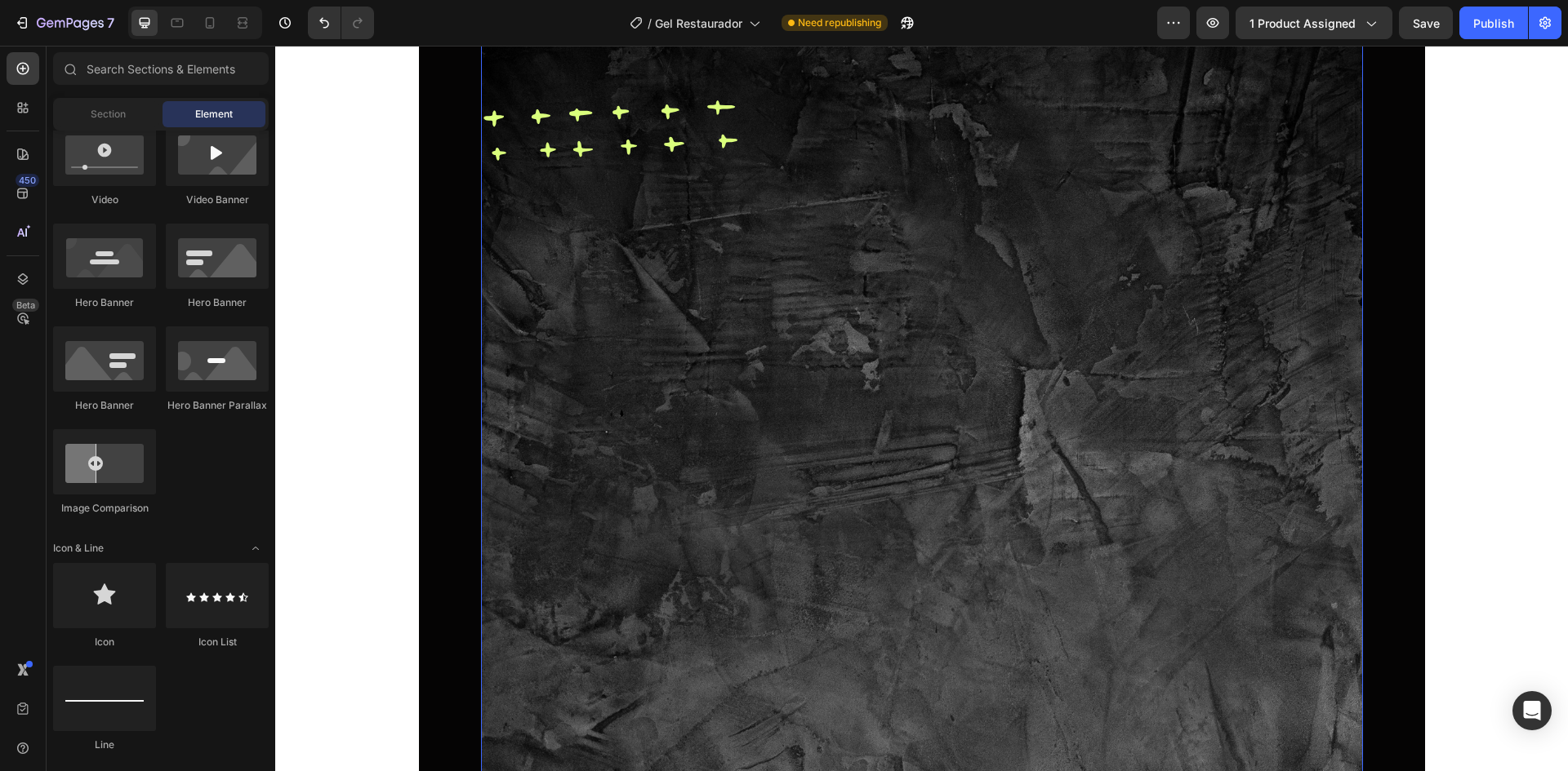
scroll to position [6547, 0]
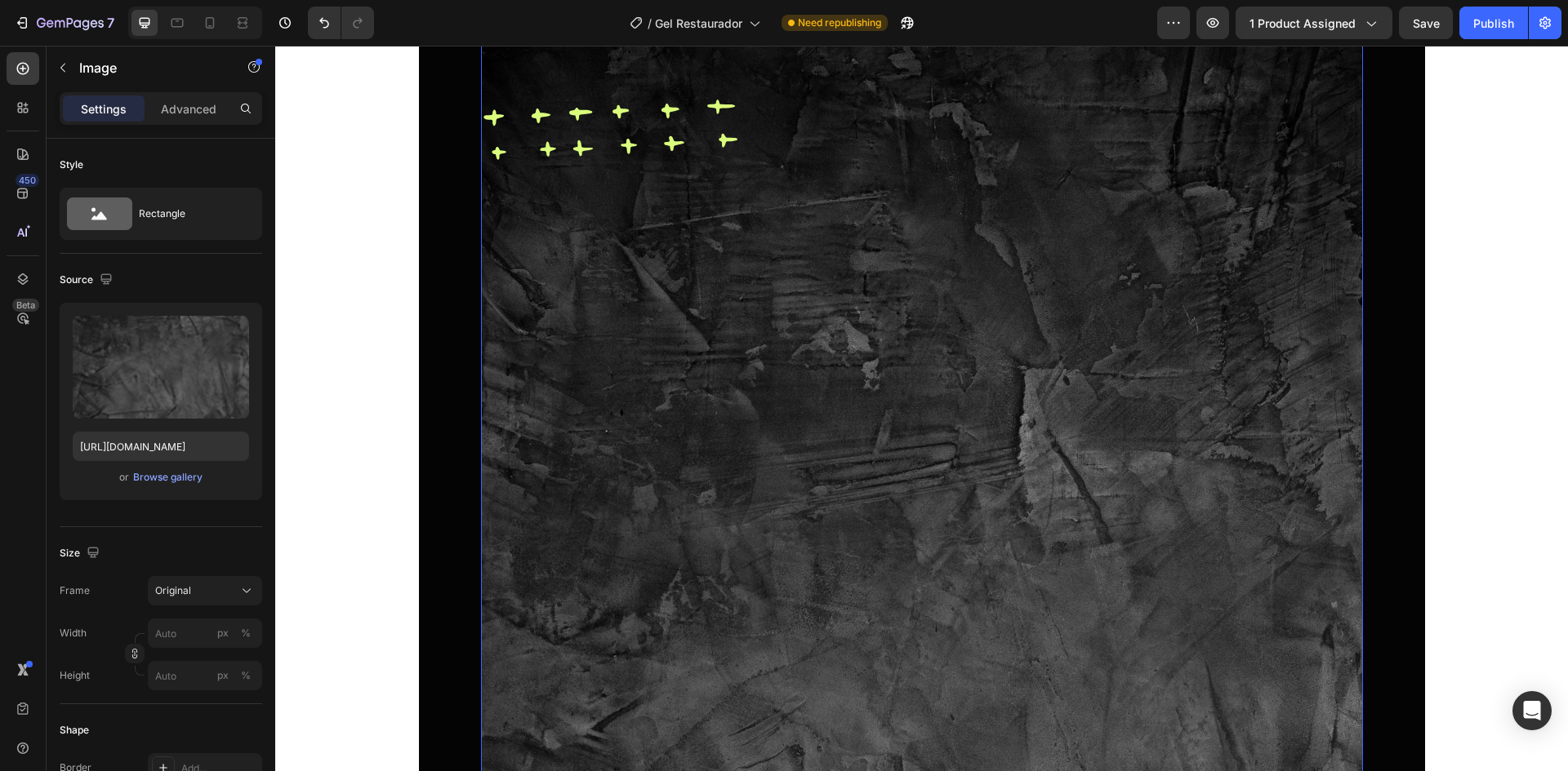
click at [683, 316] on img at bounding box center [922, 705] width 882 height 1388
click at [177, 404] on input "file" at bounding box center [160, 394] width 113 height 28
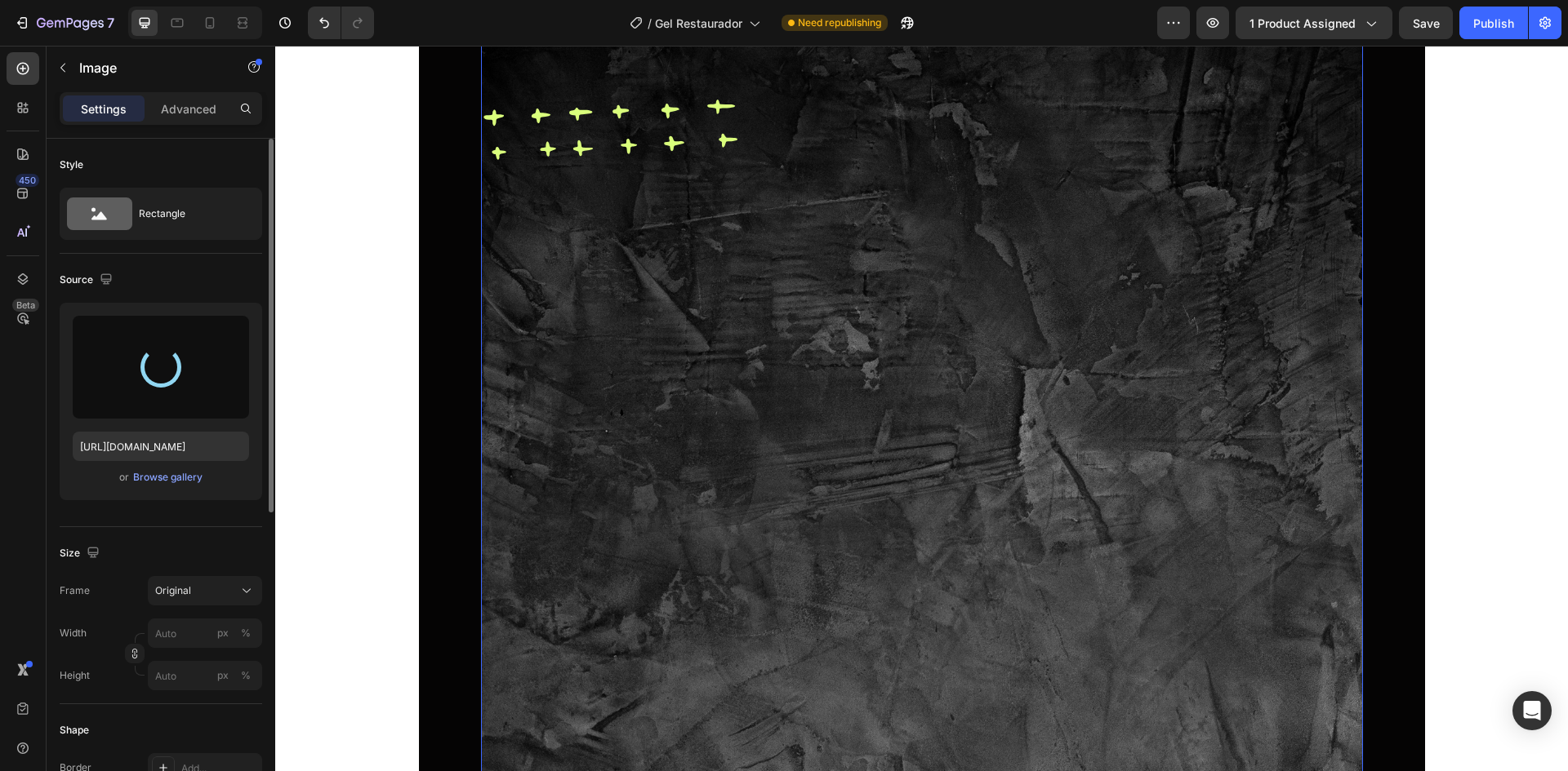
type input "https://cdn.shopify.com/s/files/1/0762/1414/1177/files/gempages_580121271375757…"
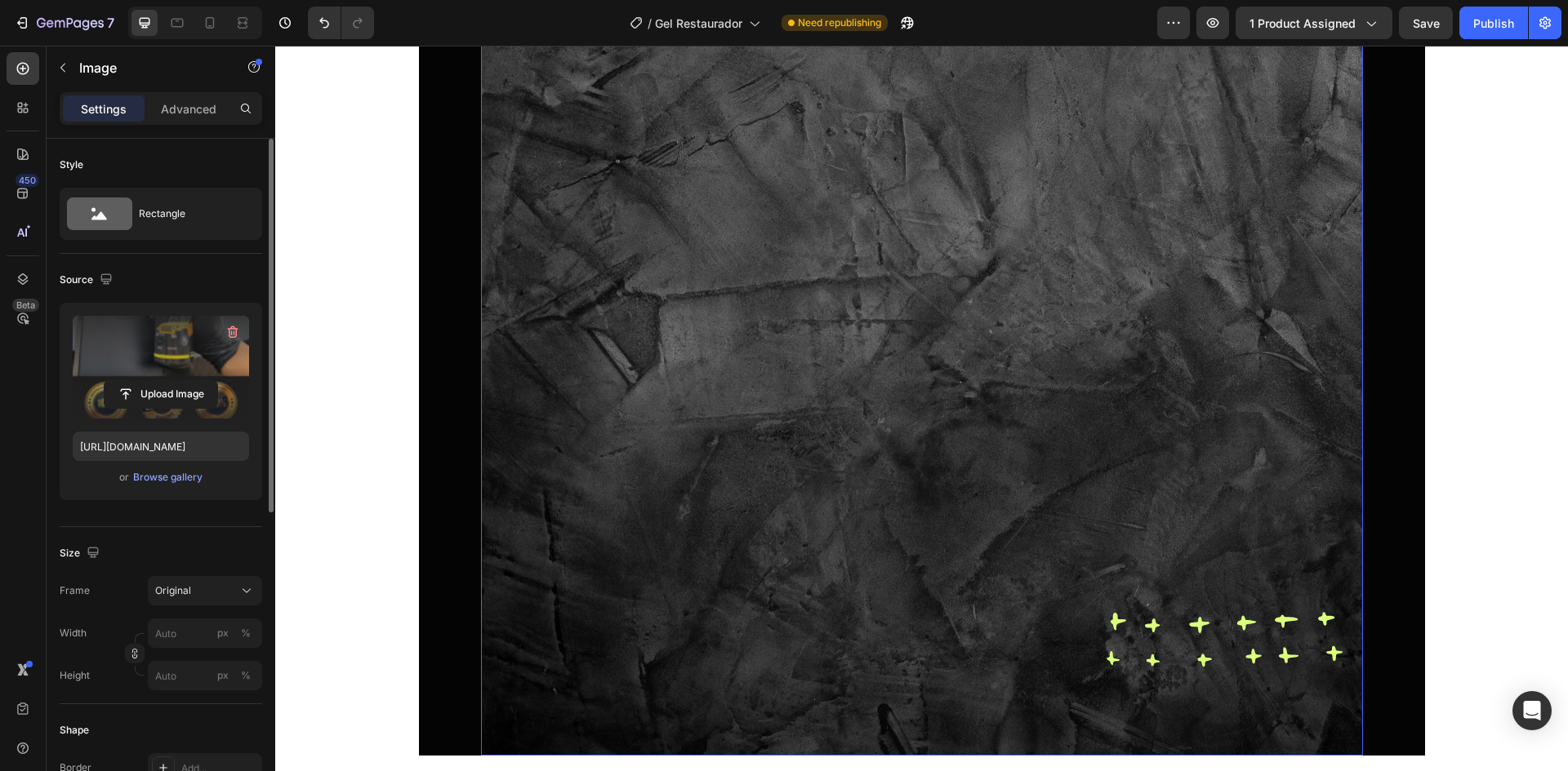
scroll to position [8406, 0]
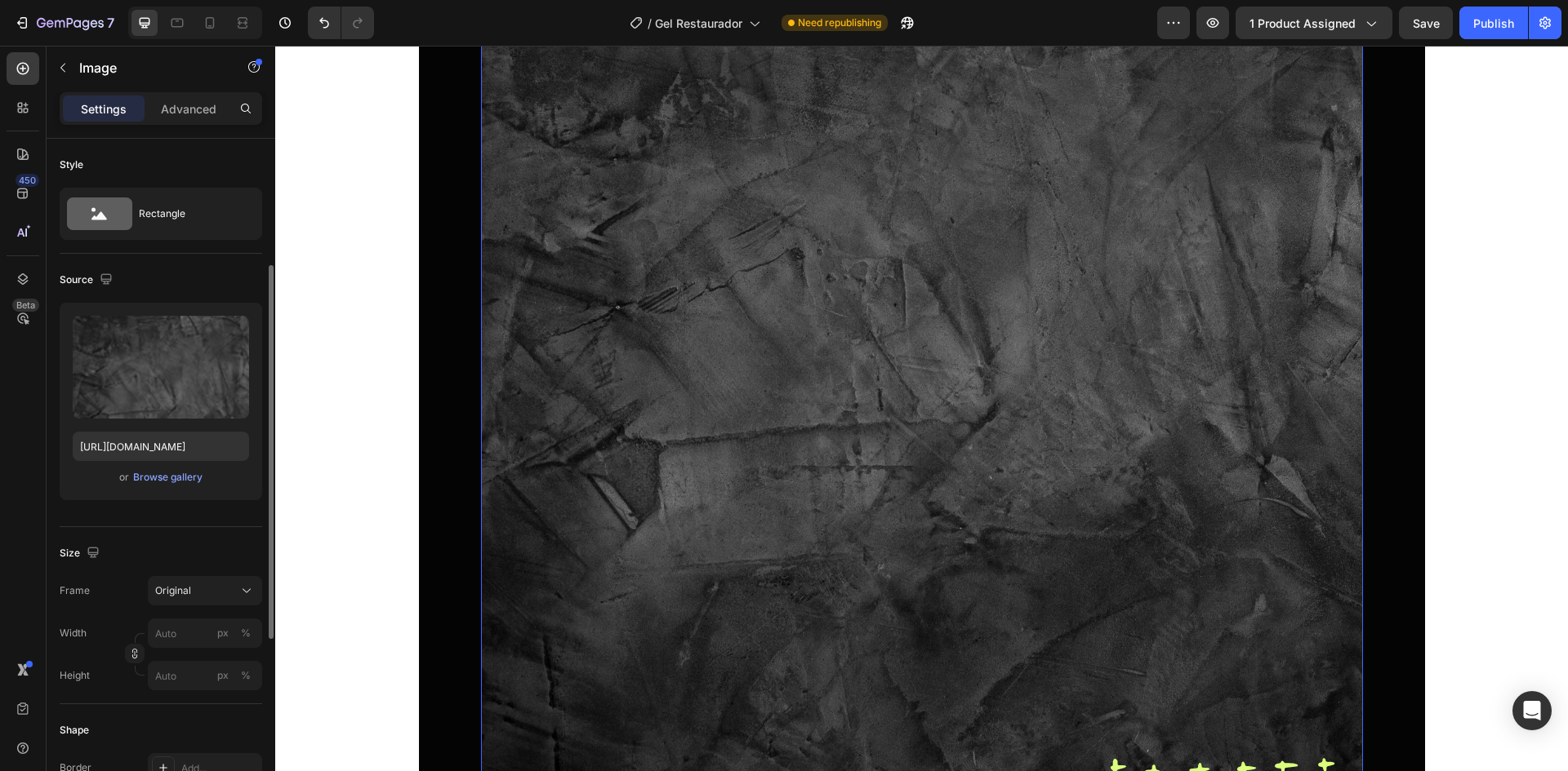
click at [828, 429] on img at bounding box center [922, 208] width 882 height 1388
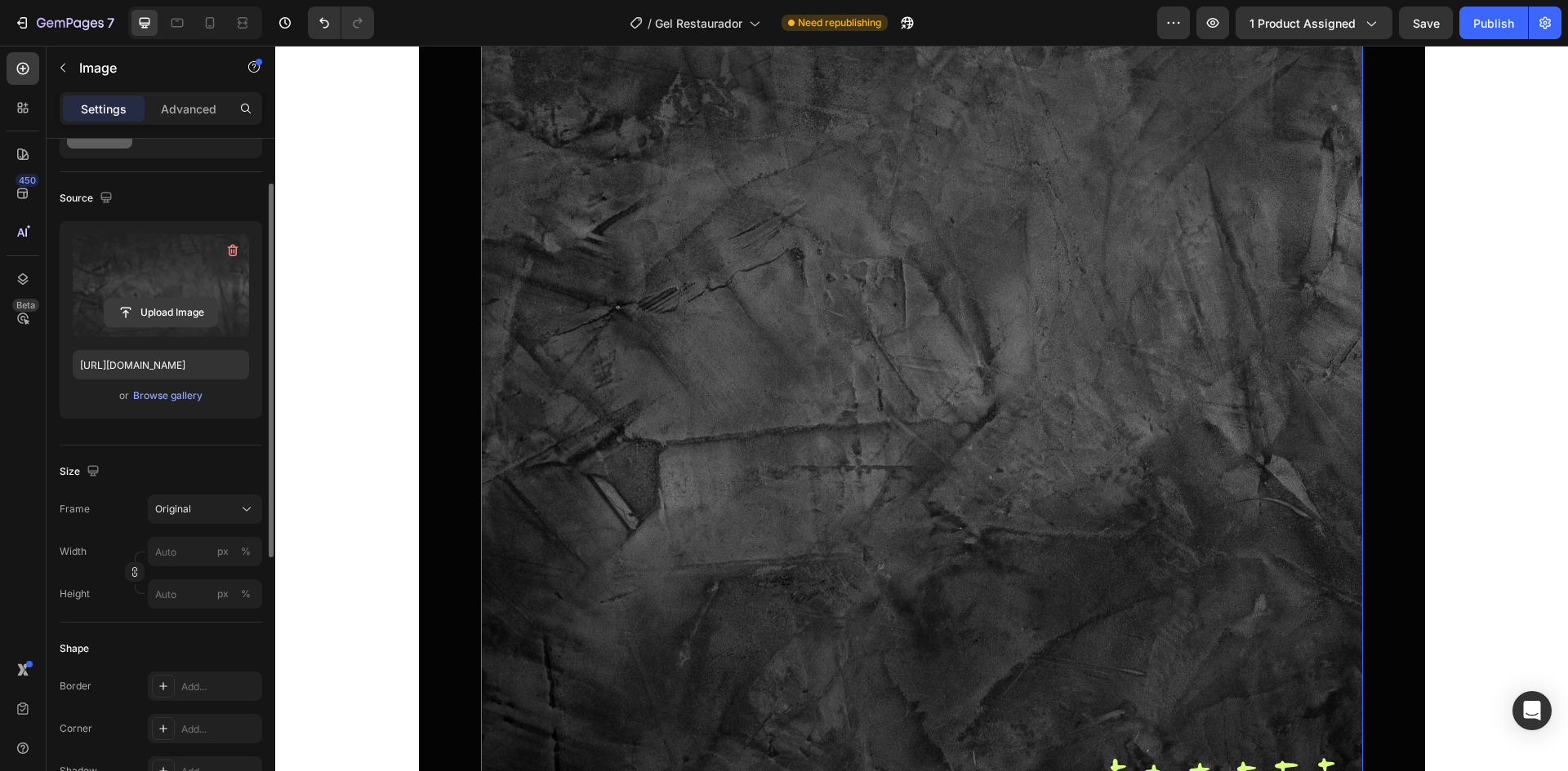
click at [172, 301] on input "file" at bounding box center [160, 312] width 113 height 28
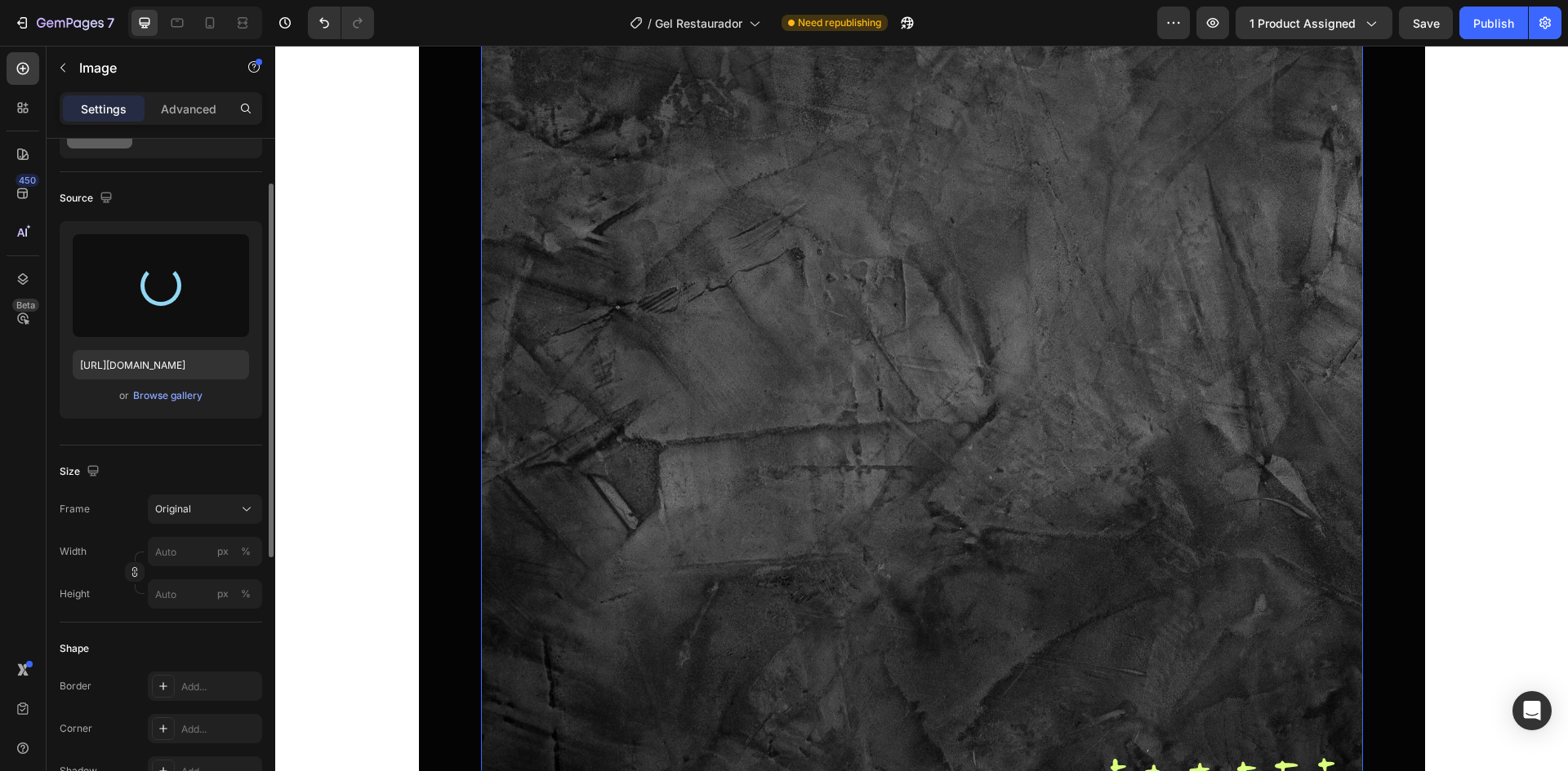
type input "https://cdn.shopify.com/s/files/1/0762/1414/1177/files/gempages_580121271375757…"
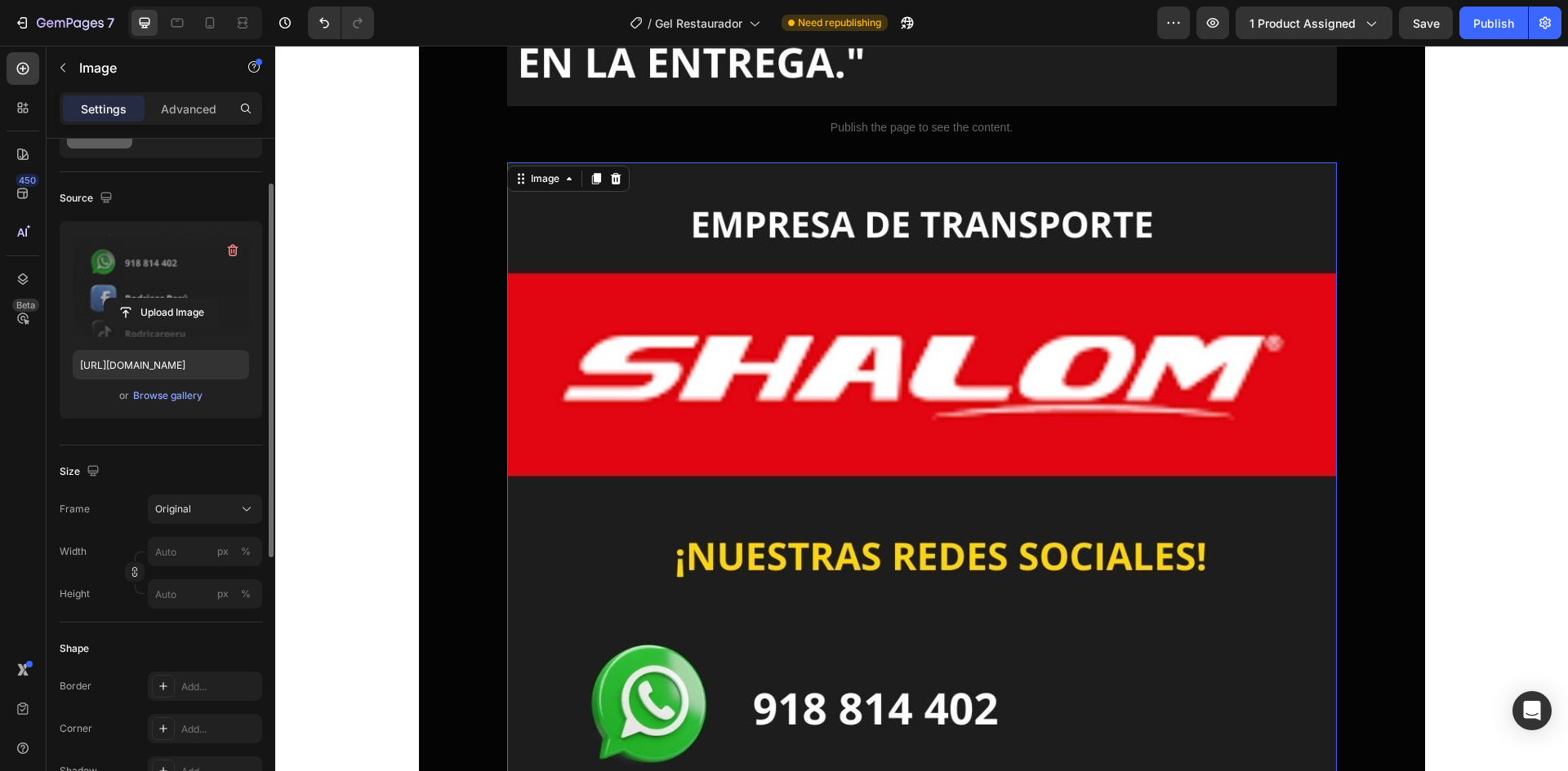
scroll to position [7753, 0]
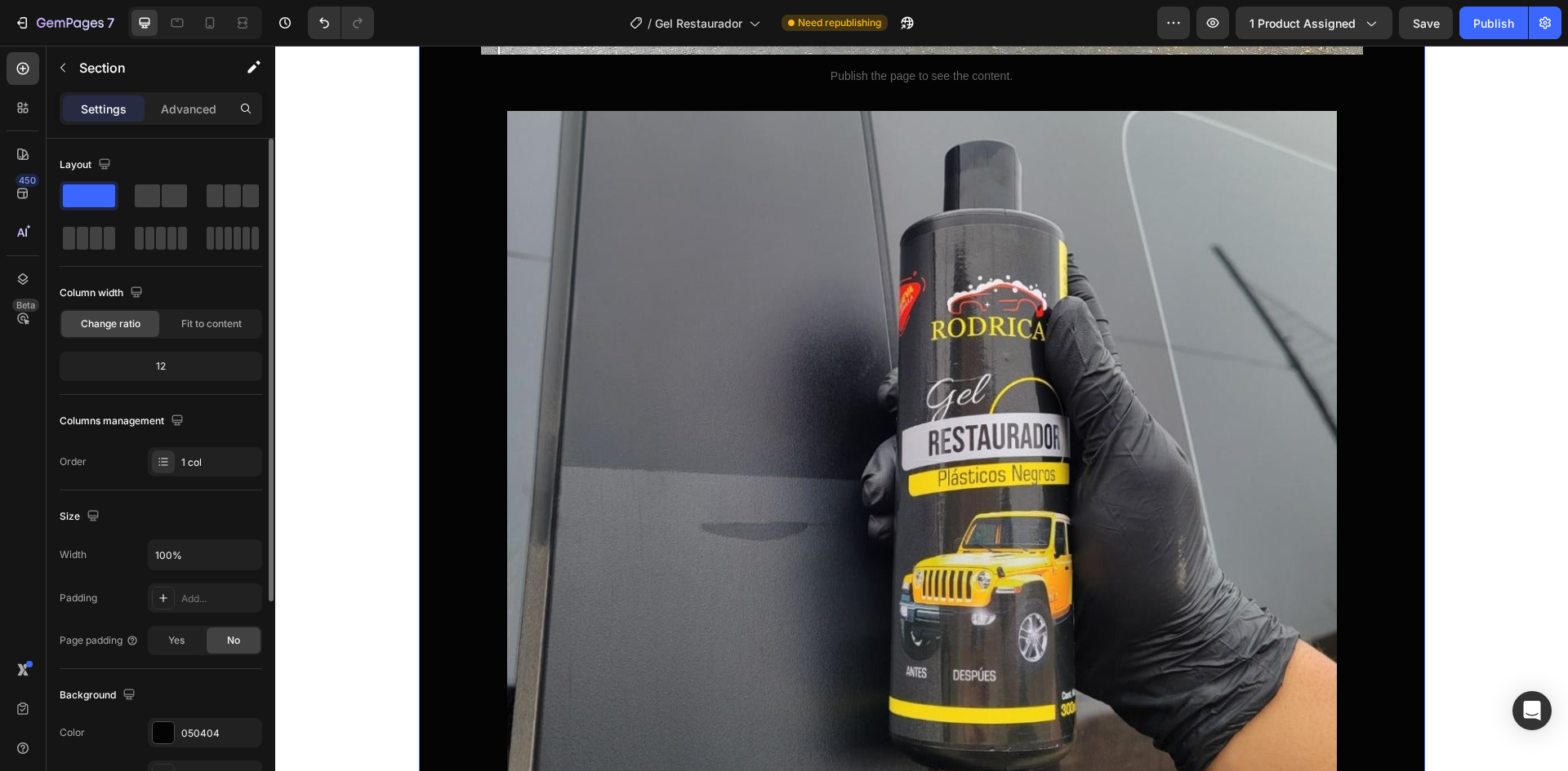
scroll to position [245, 0]
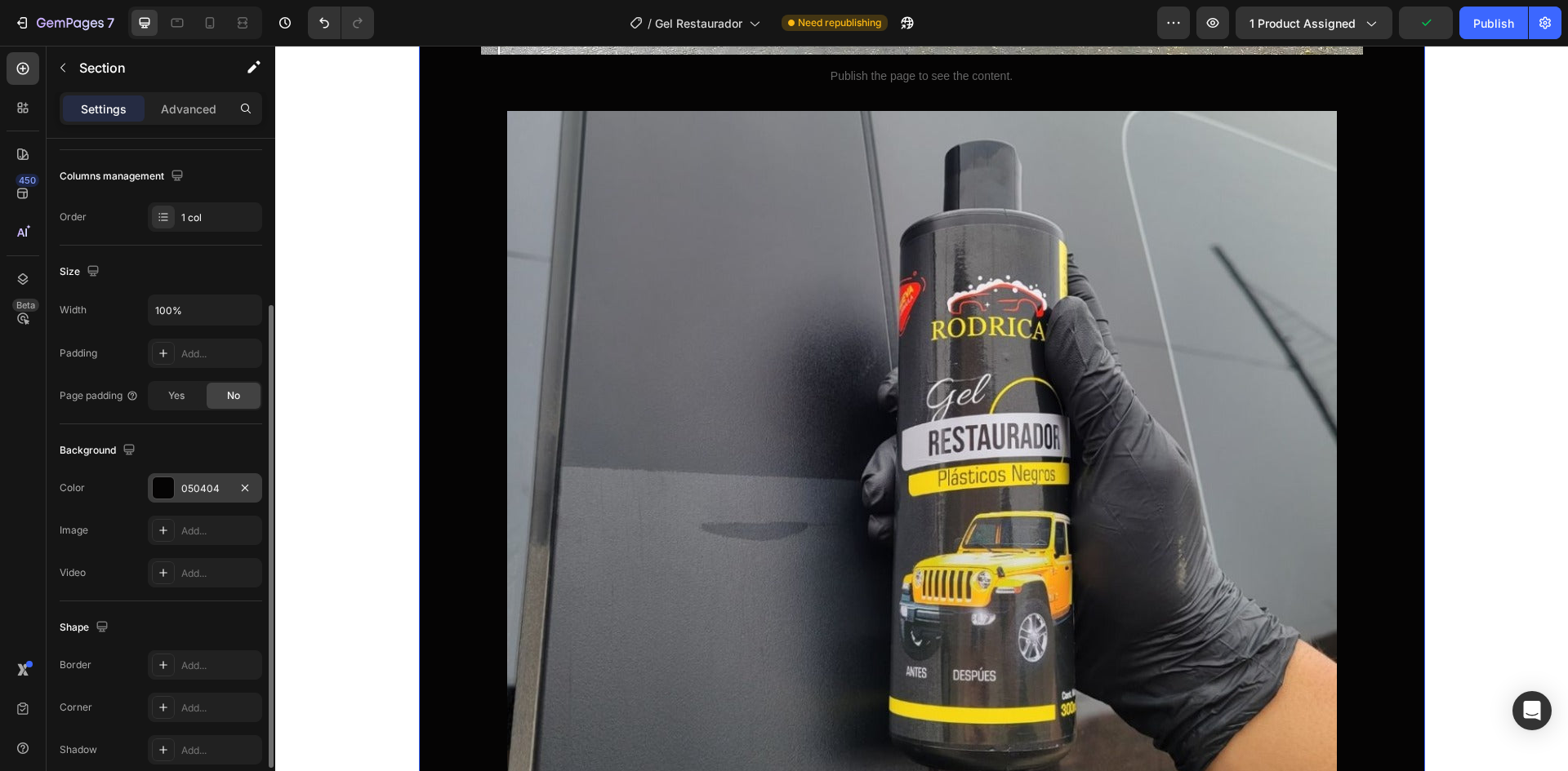
click at [212, 479] on div "050404" at bounding box center [204, 488] width 114 height 30
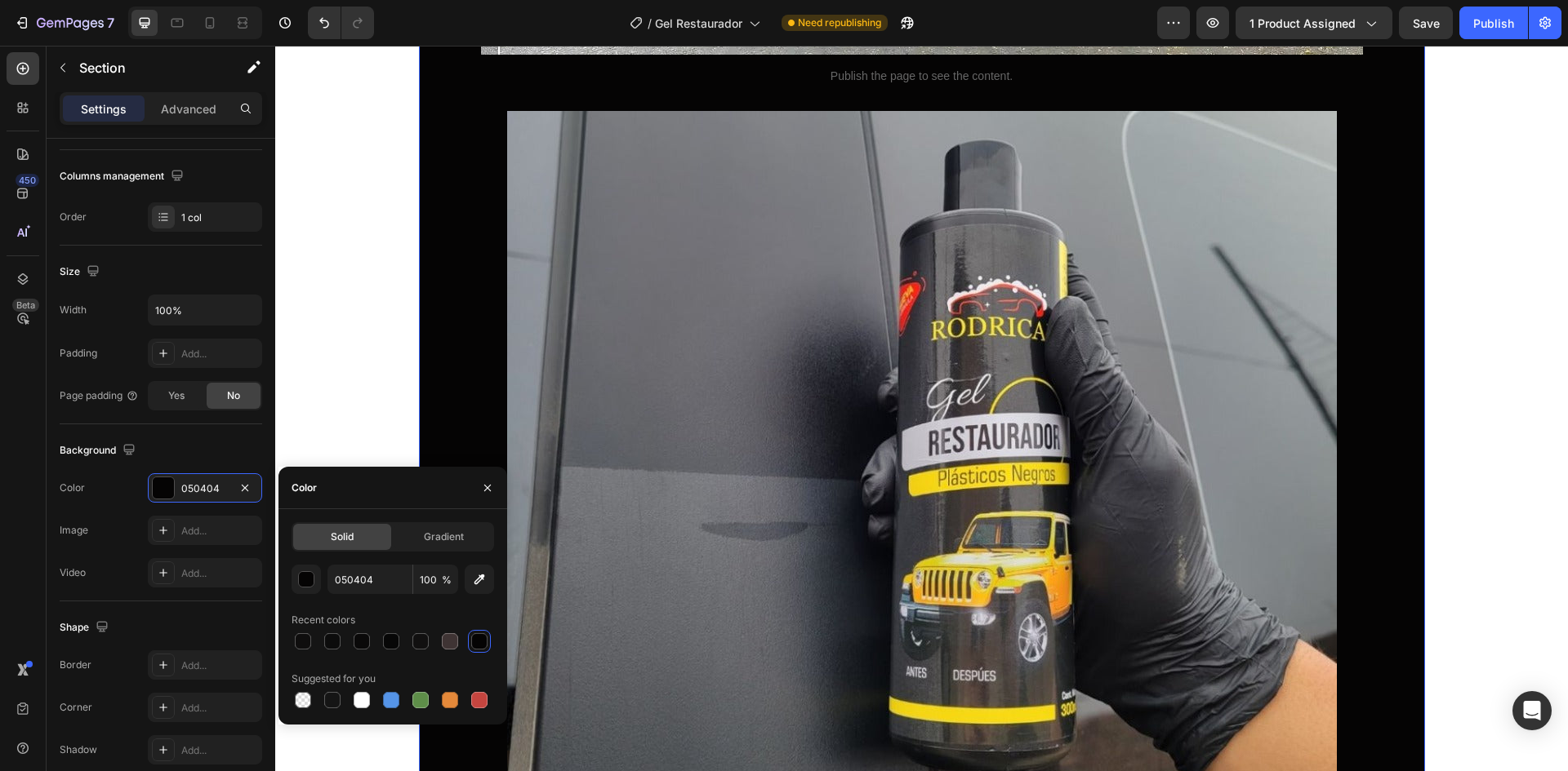
drag, startPoint x: 479, startPoint y: 587, endPoint x: 463, endPoint y: 566, distance: 26.4
click at [463, 566] on div "050404 100 %" at bounding box center [392, 579] width 203 height 30
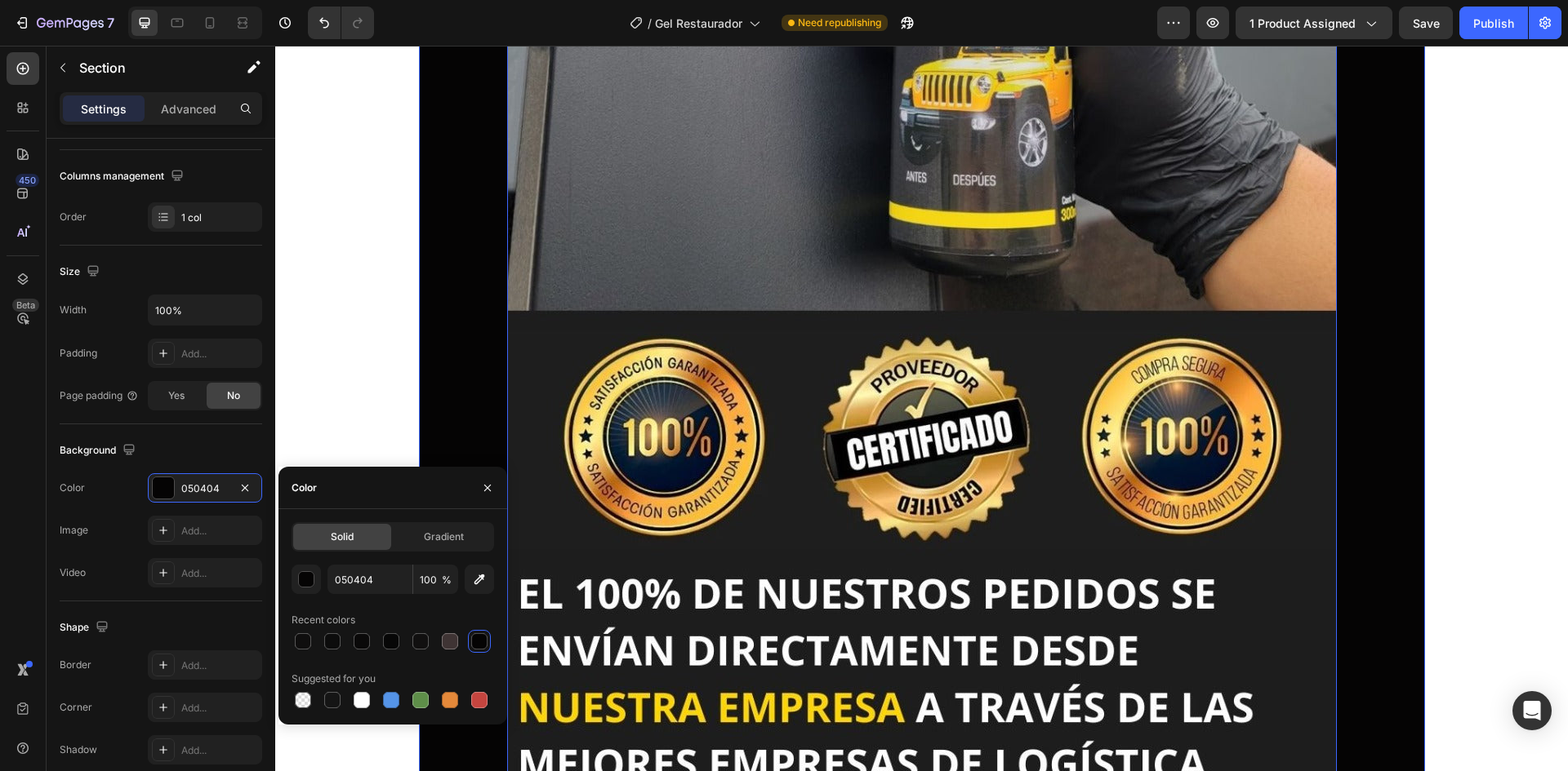
scroll to position [7100, 0]
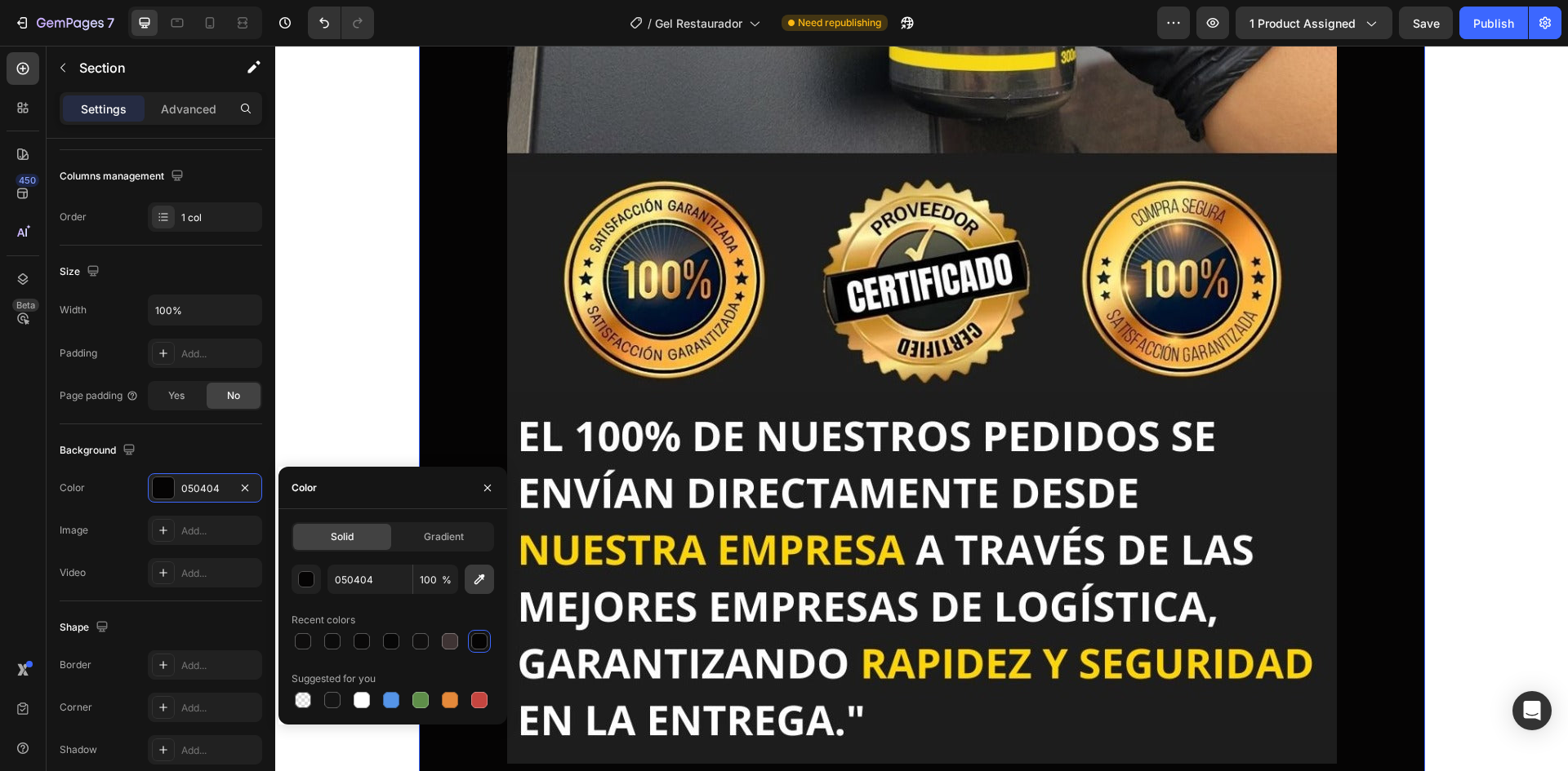
click at [487, 586] on icon "button" at bounding box center [480, 579] width 16 height 16
type input "1E1E1E"
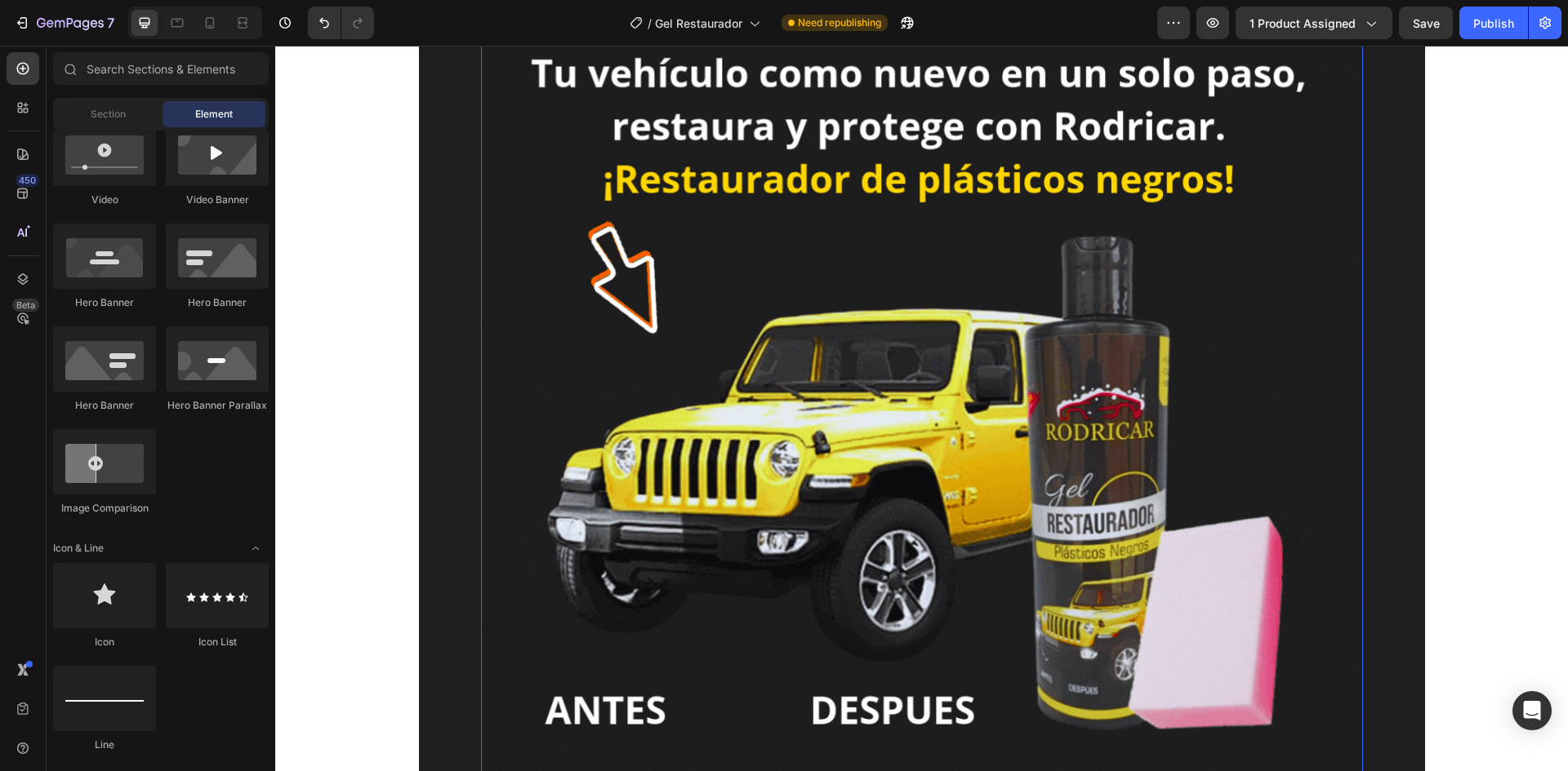
scroll to position [80, 0]
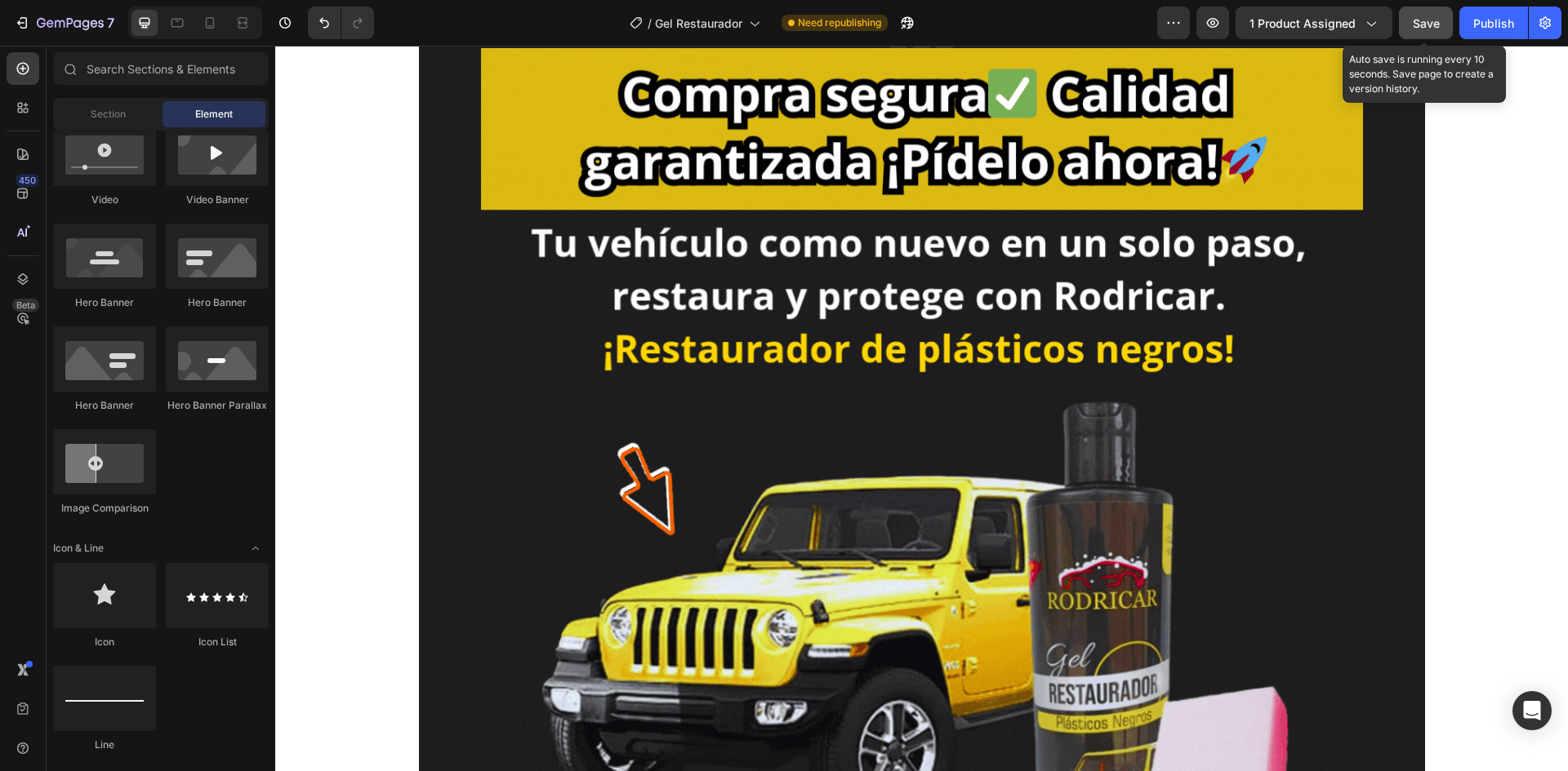
click at [1437, 26] on span "Save" at bounding box center [1427, 22] width 27 height 13
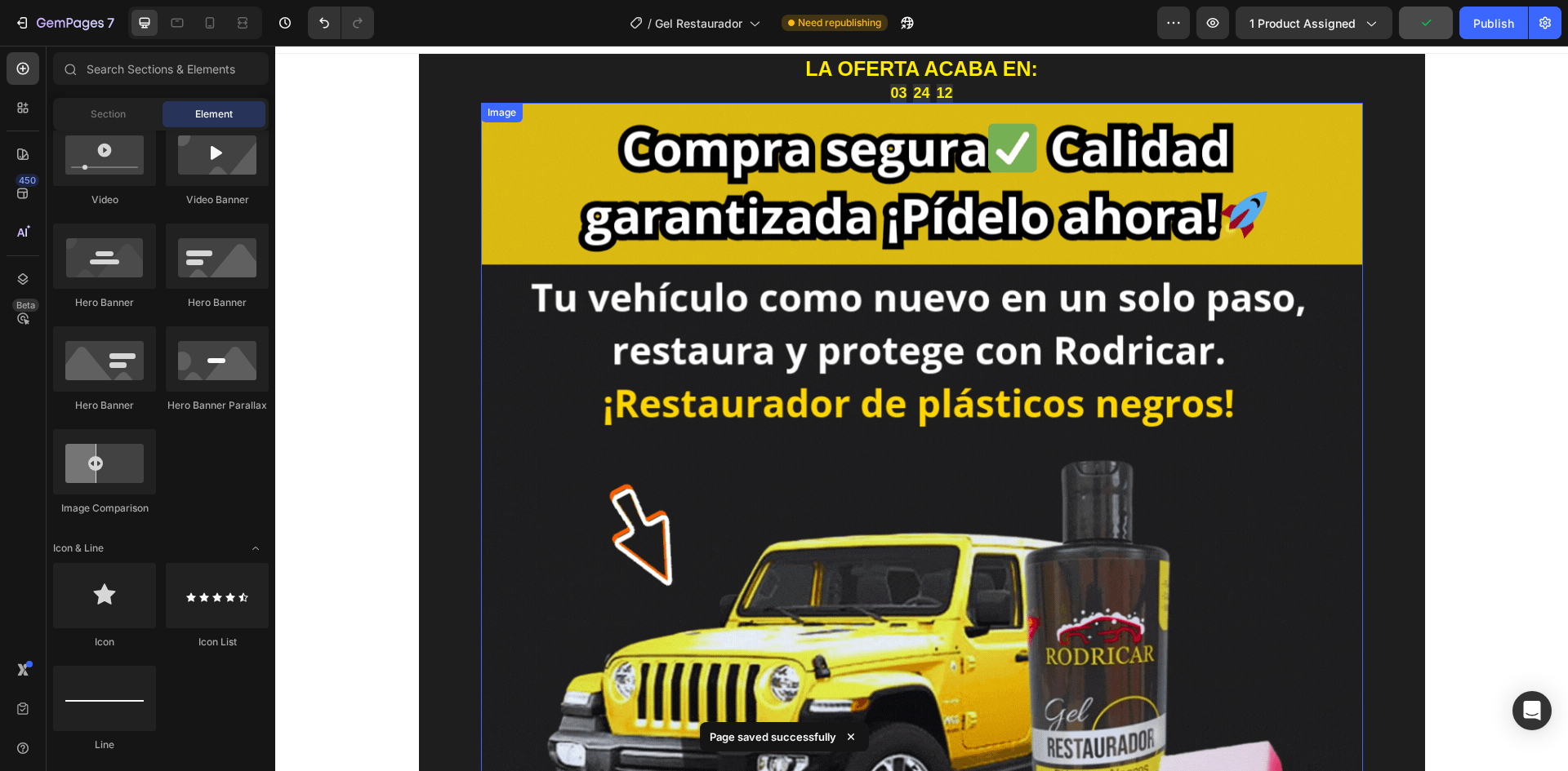
scroll to position [0, 0]
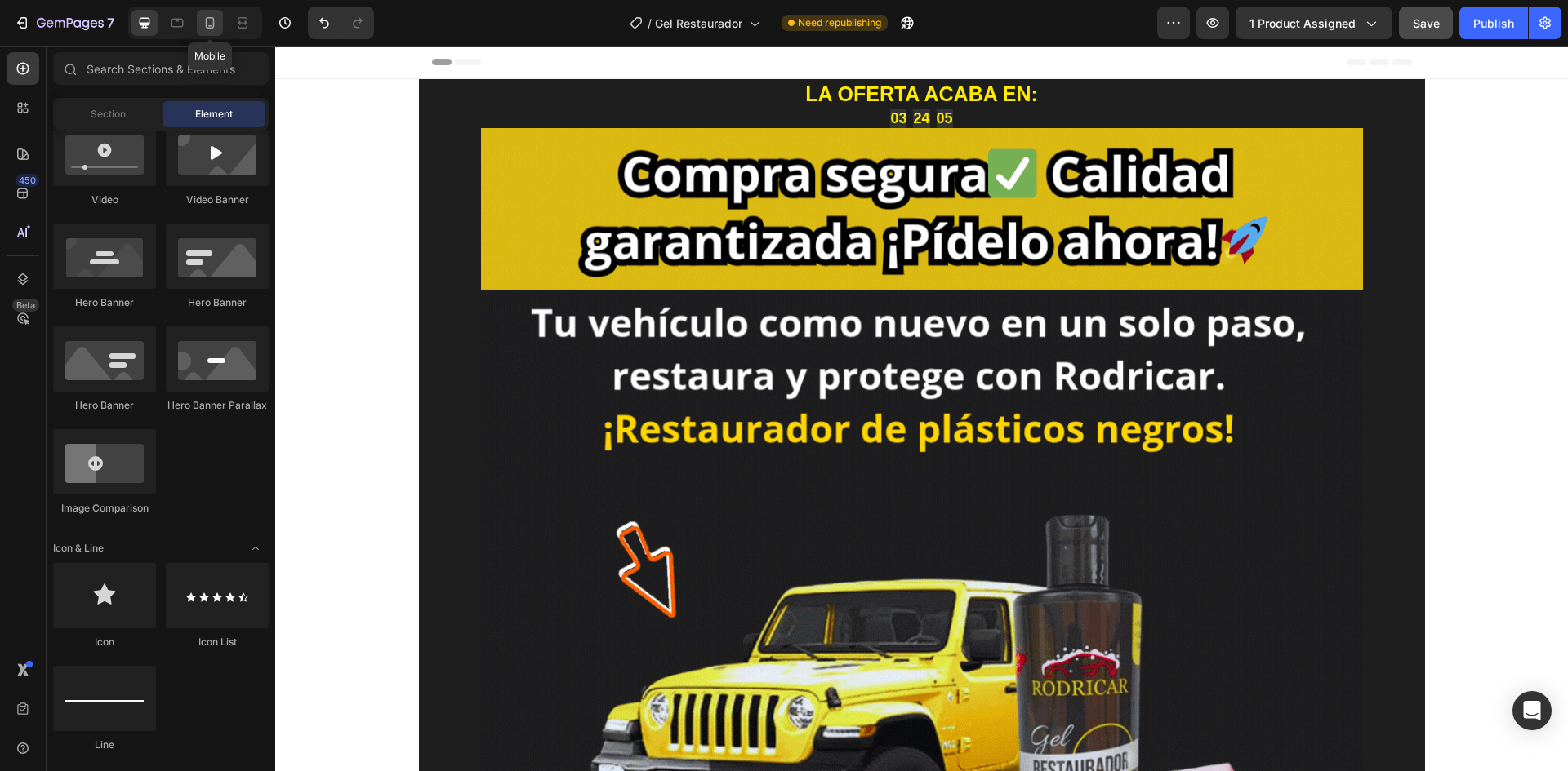
click at [206, 20] on icon at bounding box center [211, 22] width 9 height 12
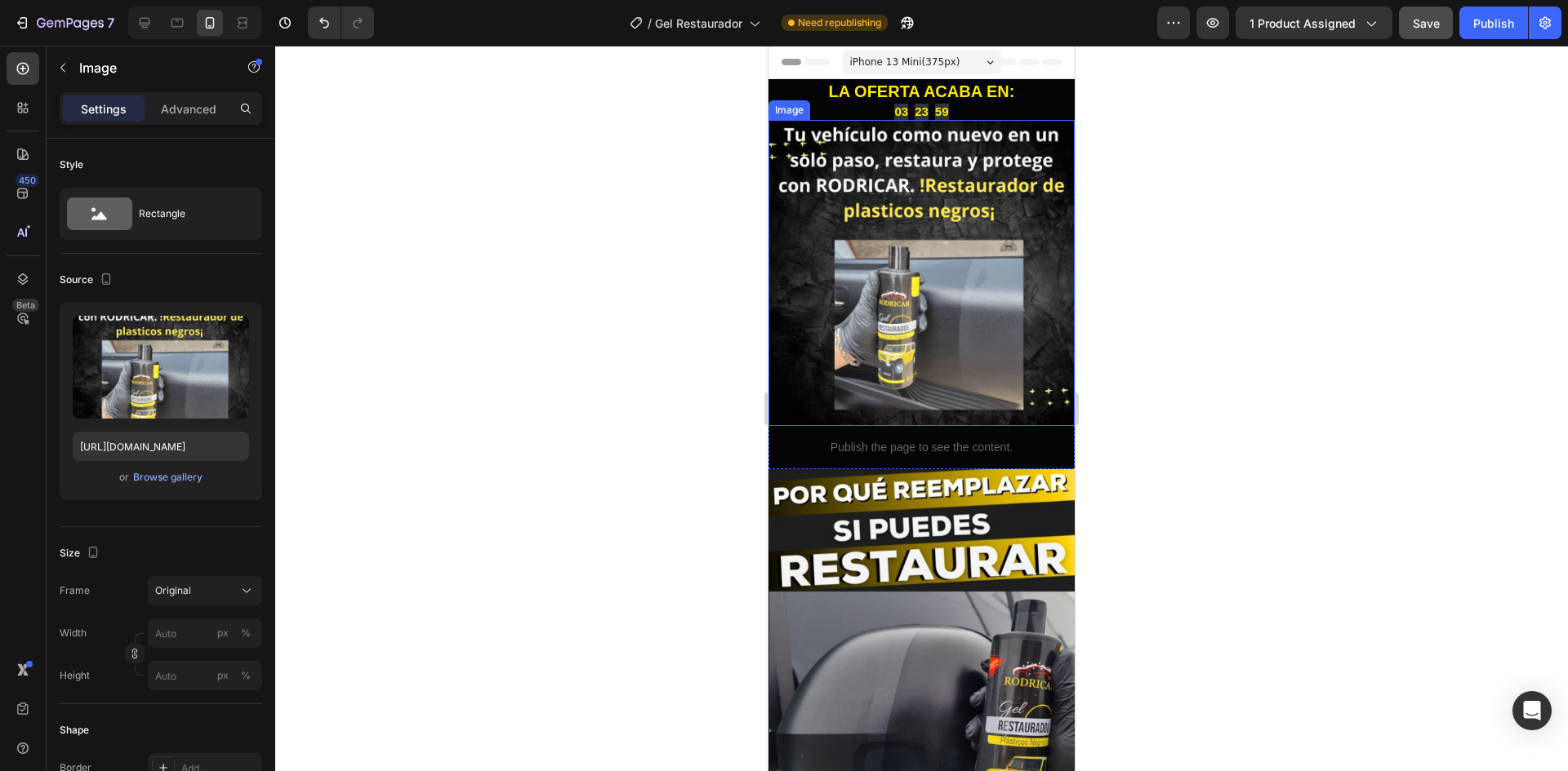
click at [789, 273] on img at bounding box center [922, 273] width 306 height 306
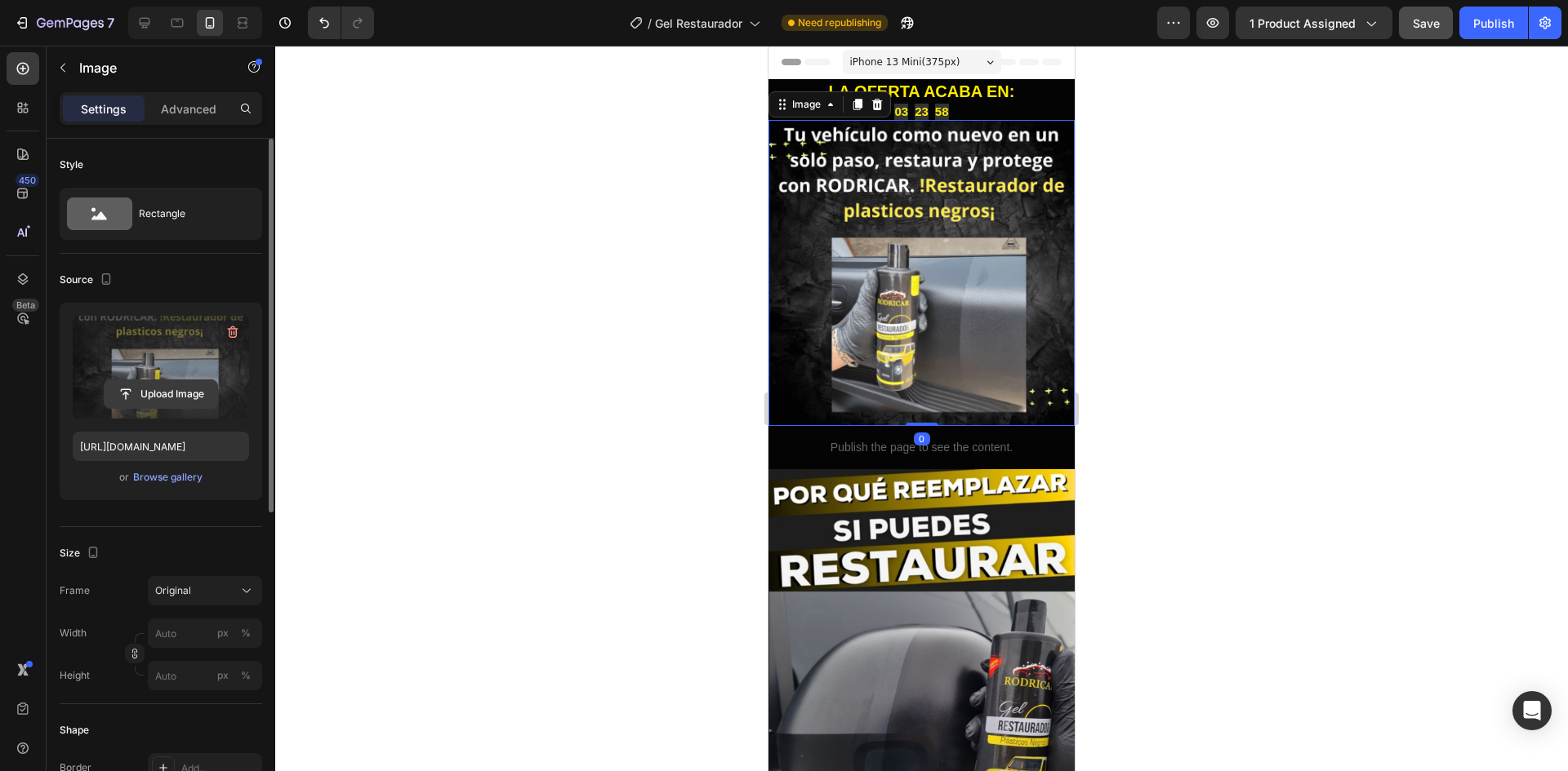
click at [176, 397] on input "file" at bounding box center [160, 394] width 113 height 28
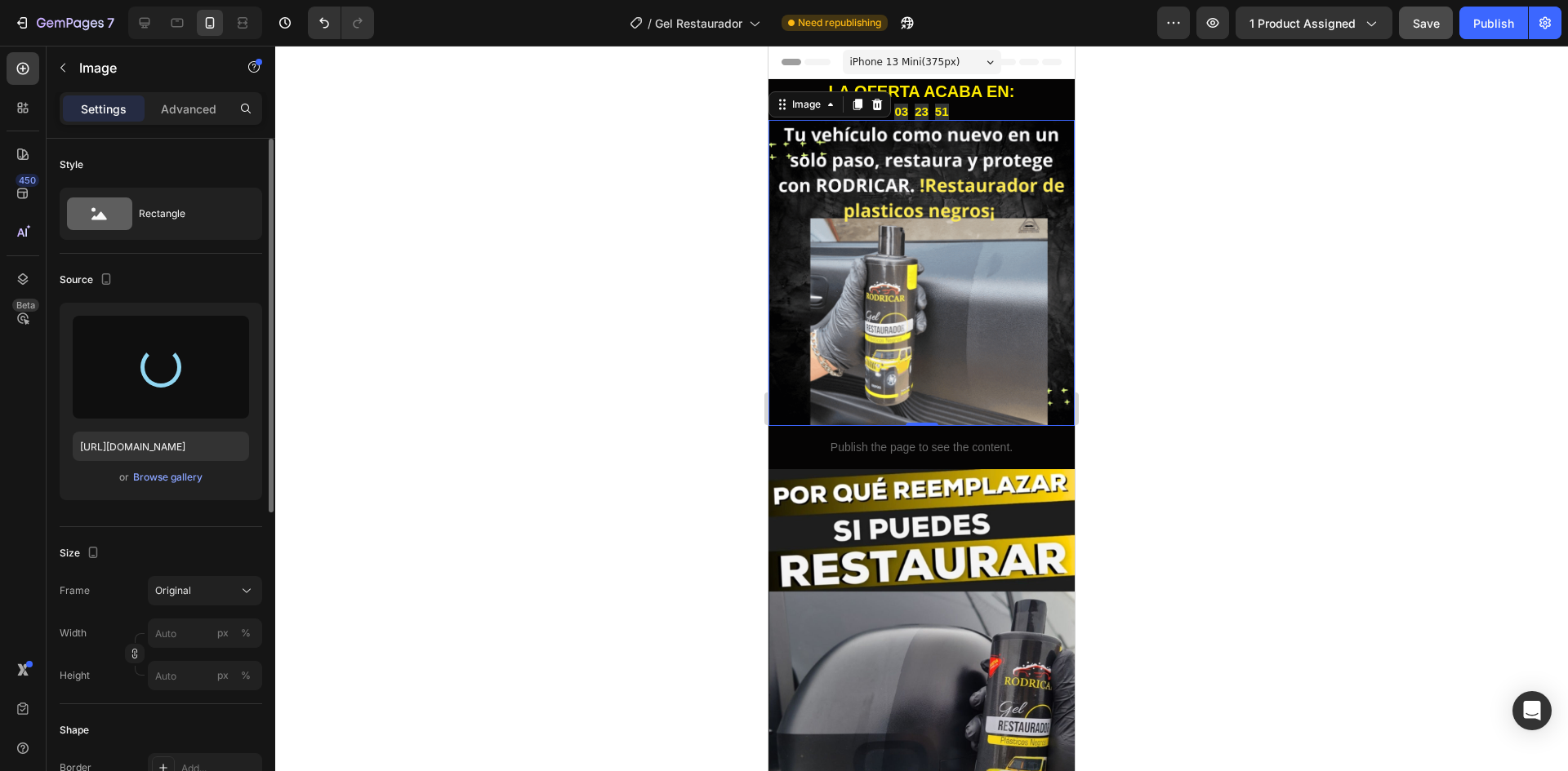
type input "https://cdn.shopify.com/s/files/1/0762/1414/1177/files/gempages_580121271375757…"
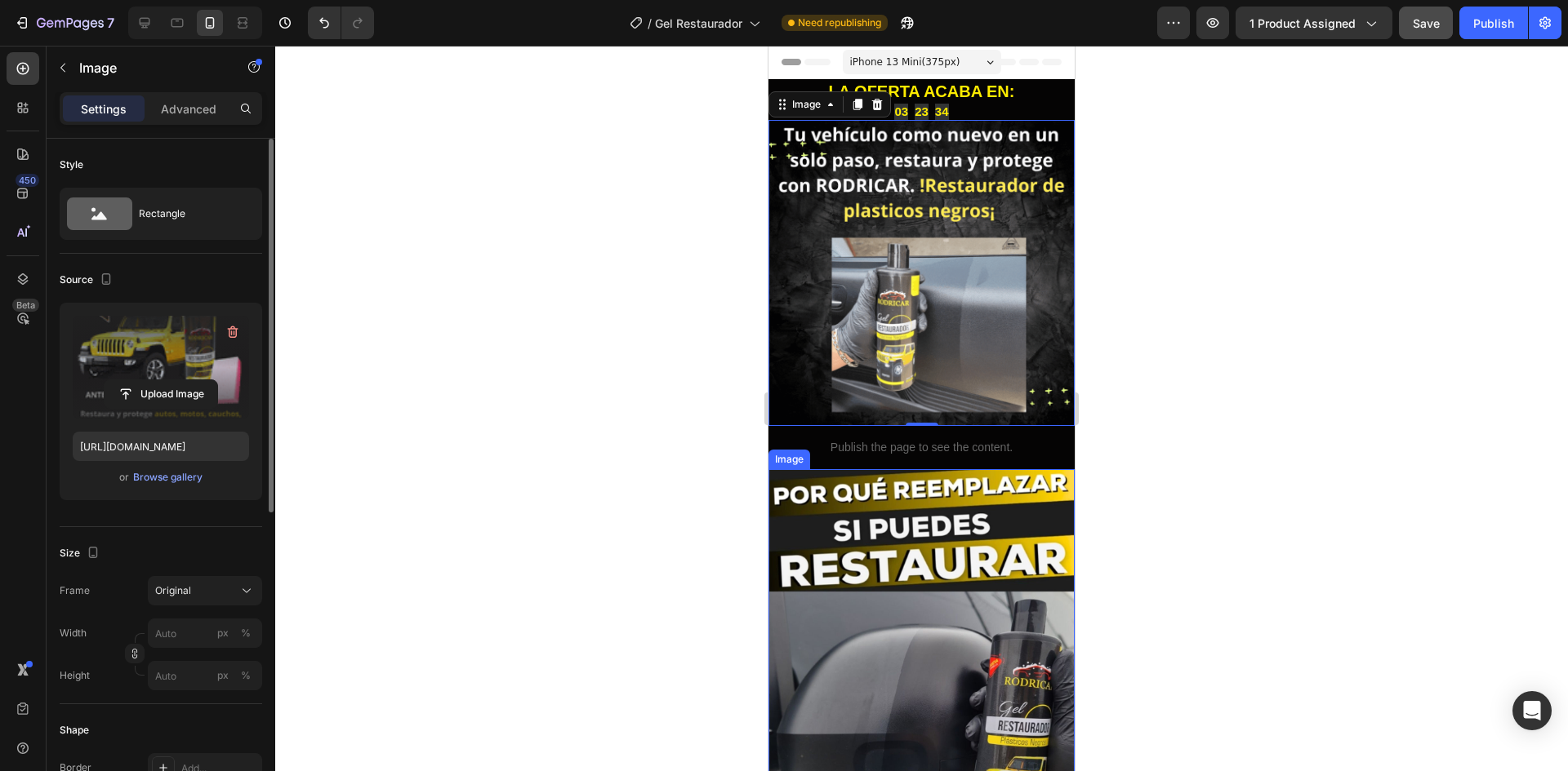
click at [803, 515] on img at bounding box center [922, 711] width 306 height 482
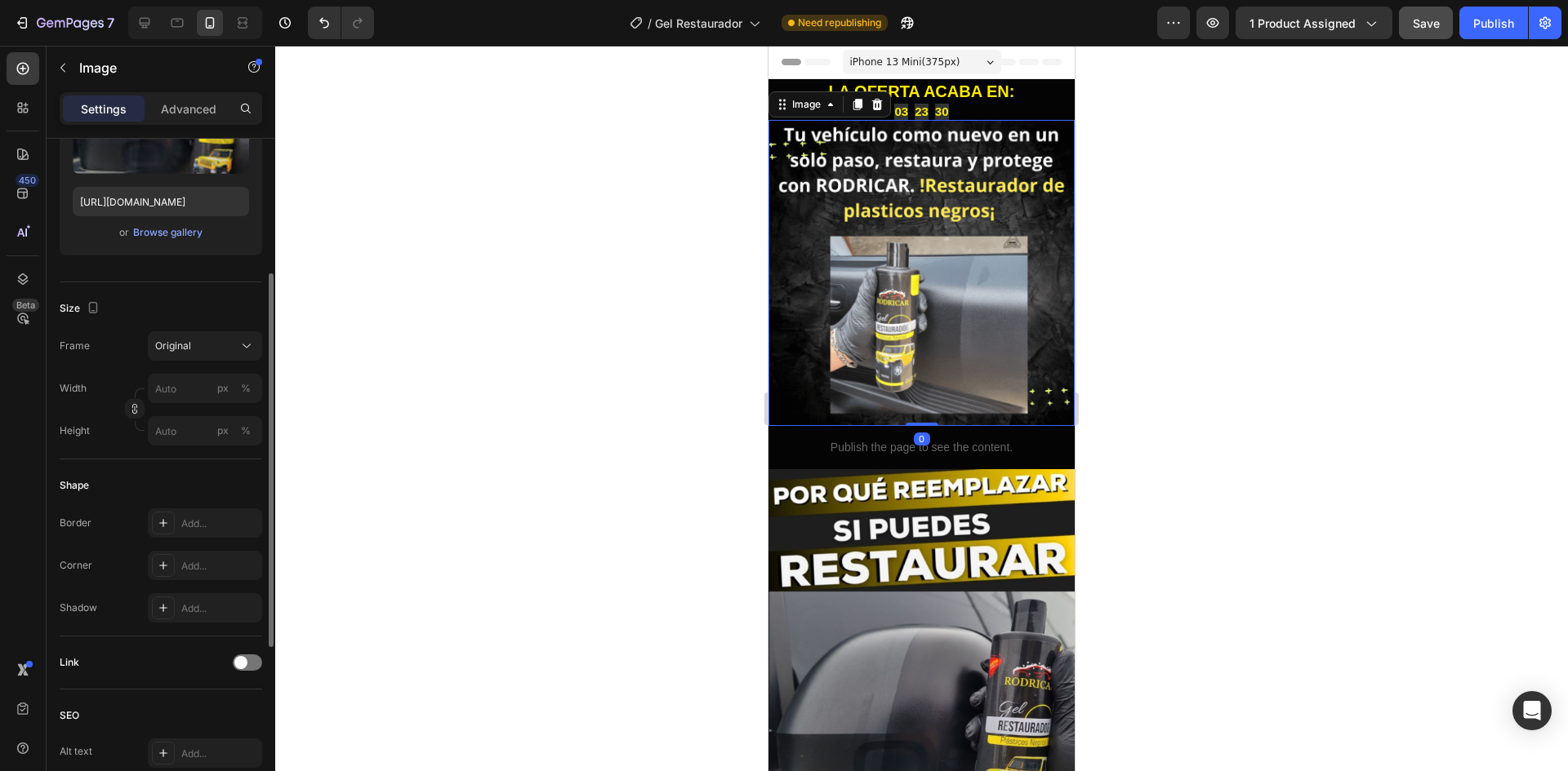
click at [794, 350] on img at bounding box center [922, 273] width 306 height 306
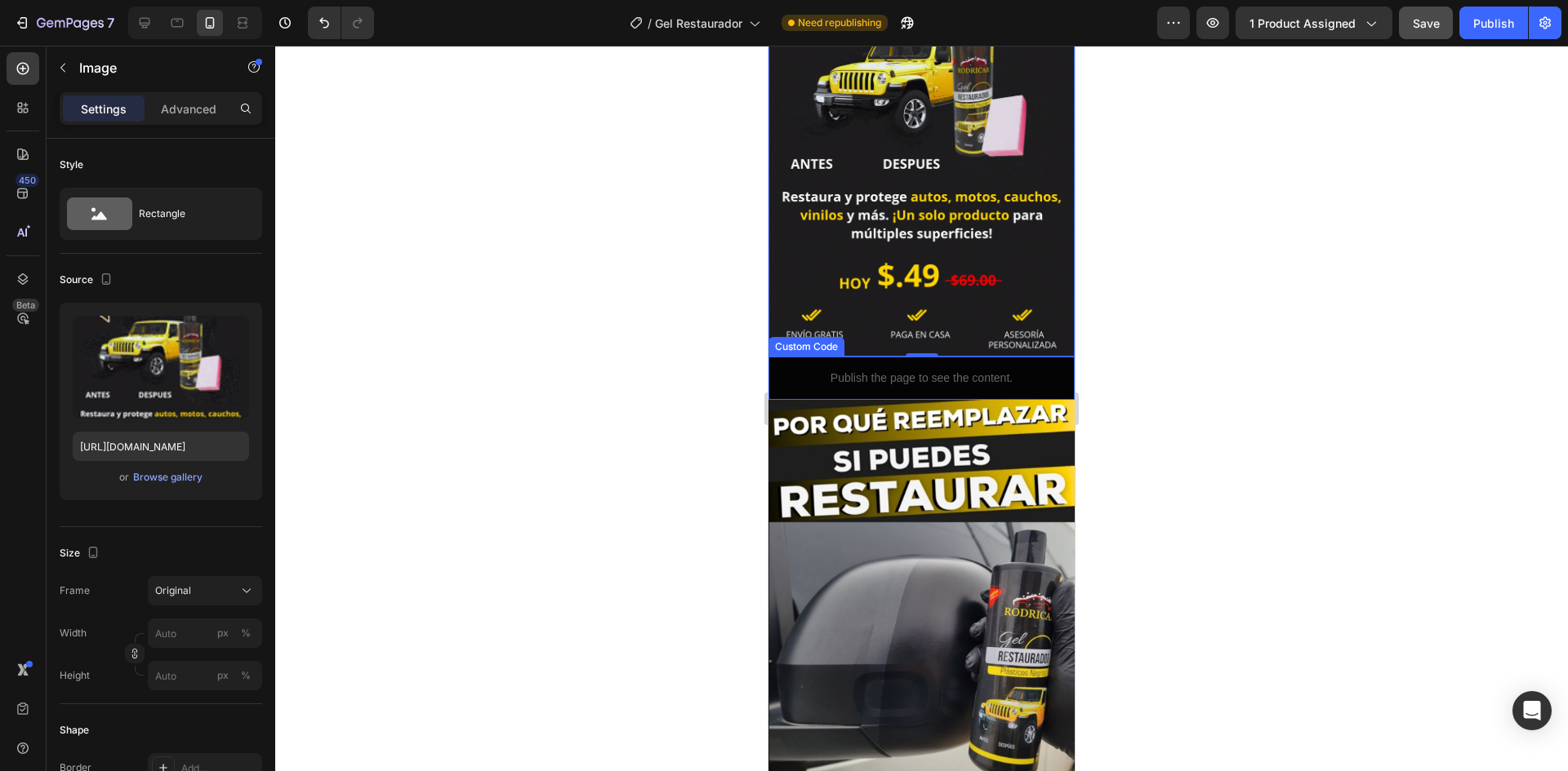
scroll to position [0, 0]
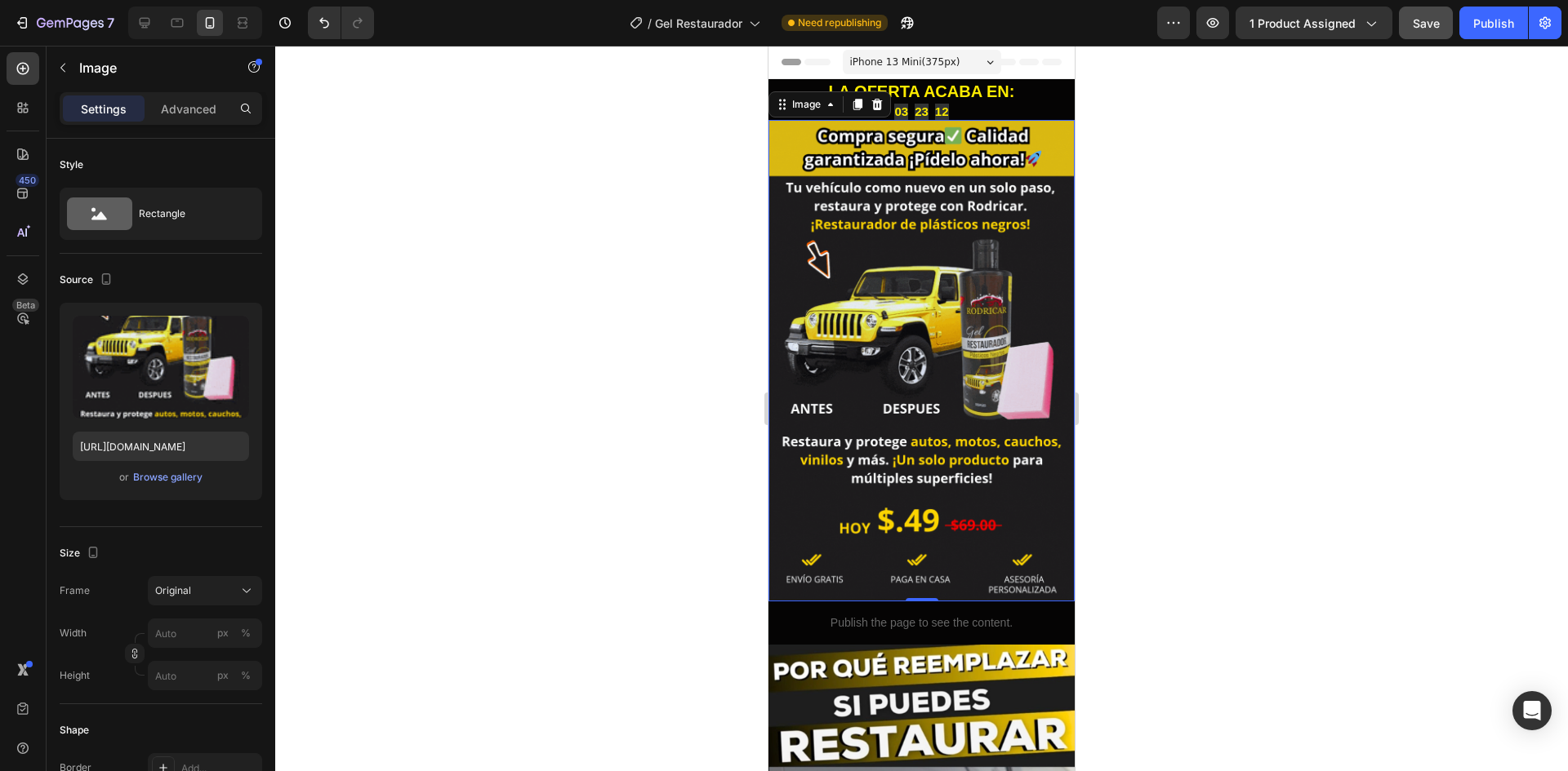
click at [1220, 407] on div at bounding box center [922, 408] width 1293 height 726
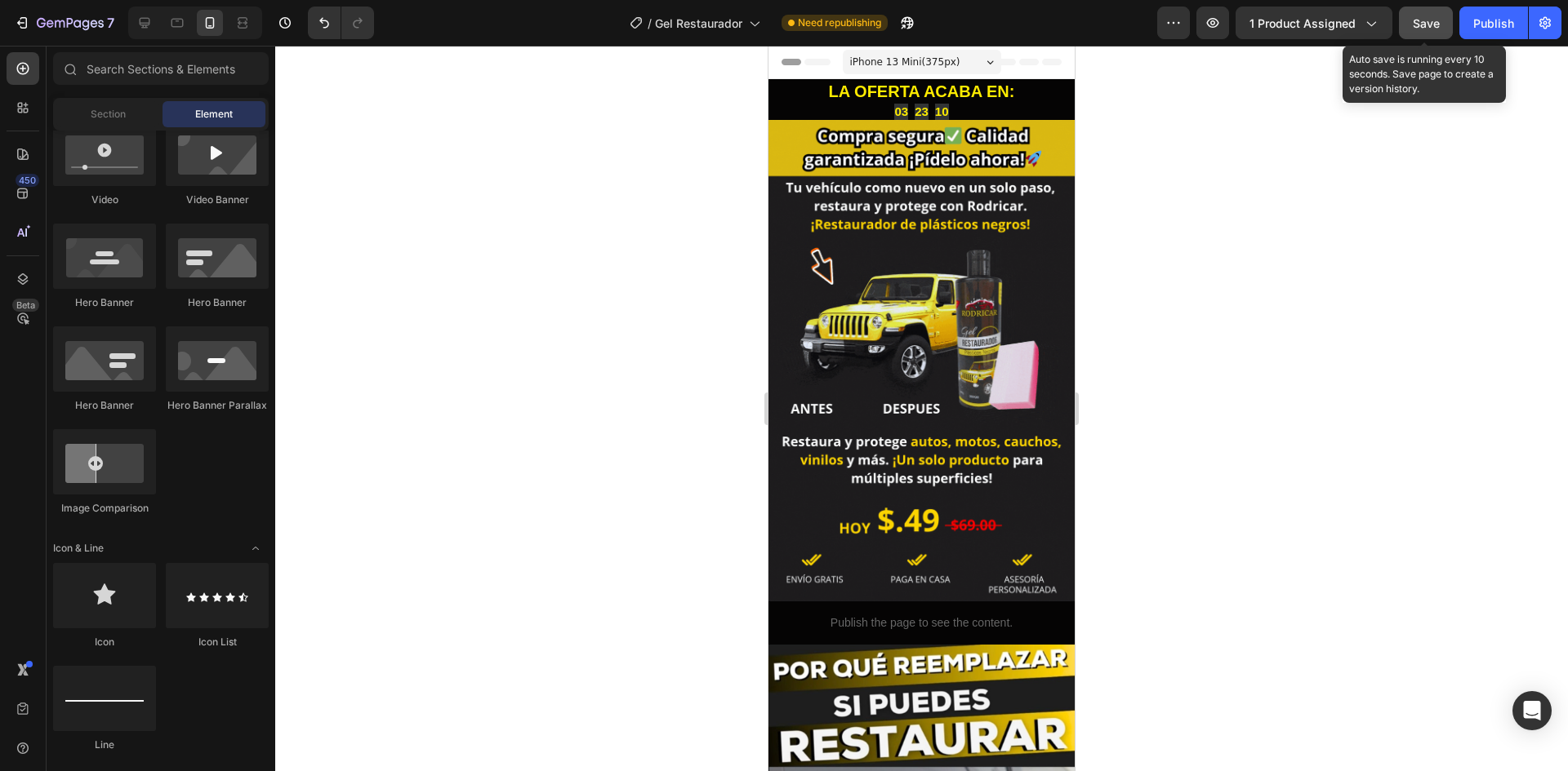
click at [1433, 31] on div "Save" at bounding box center [1427, 22] width 27 height 17
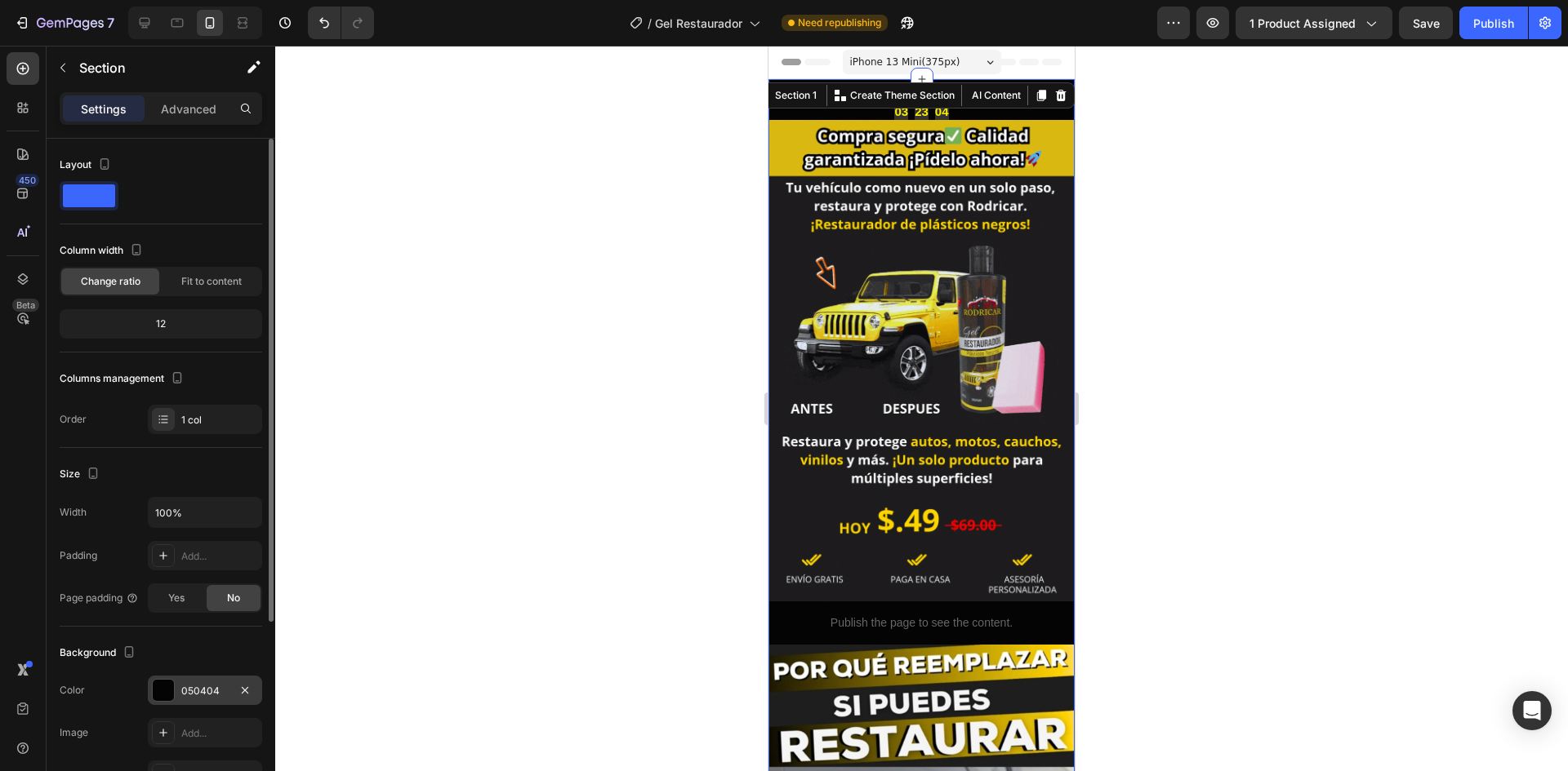
click at [221, 691] on div "050404" at bounding box center [204, 691] width 48 height 14
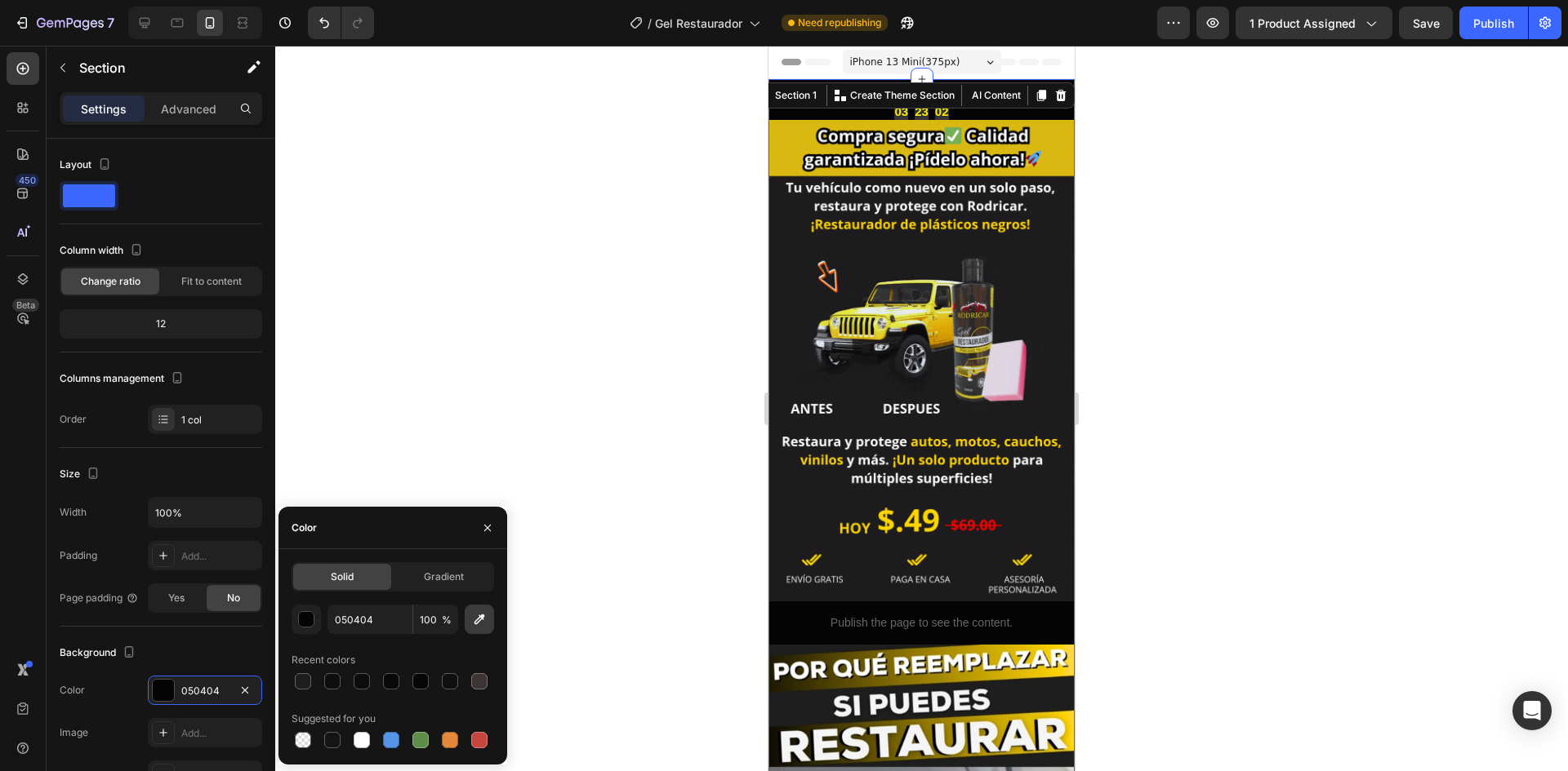
click at [468, 619] on button "button" at bounding box center [479, 619] width 30 height 30
type input "1D1D1D"
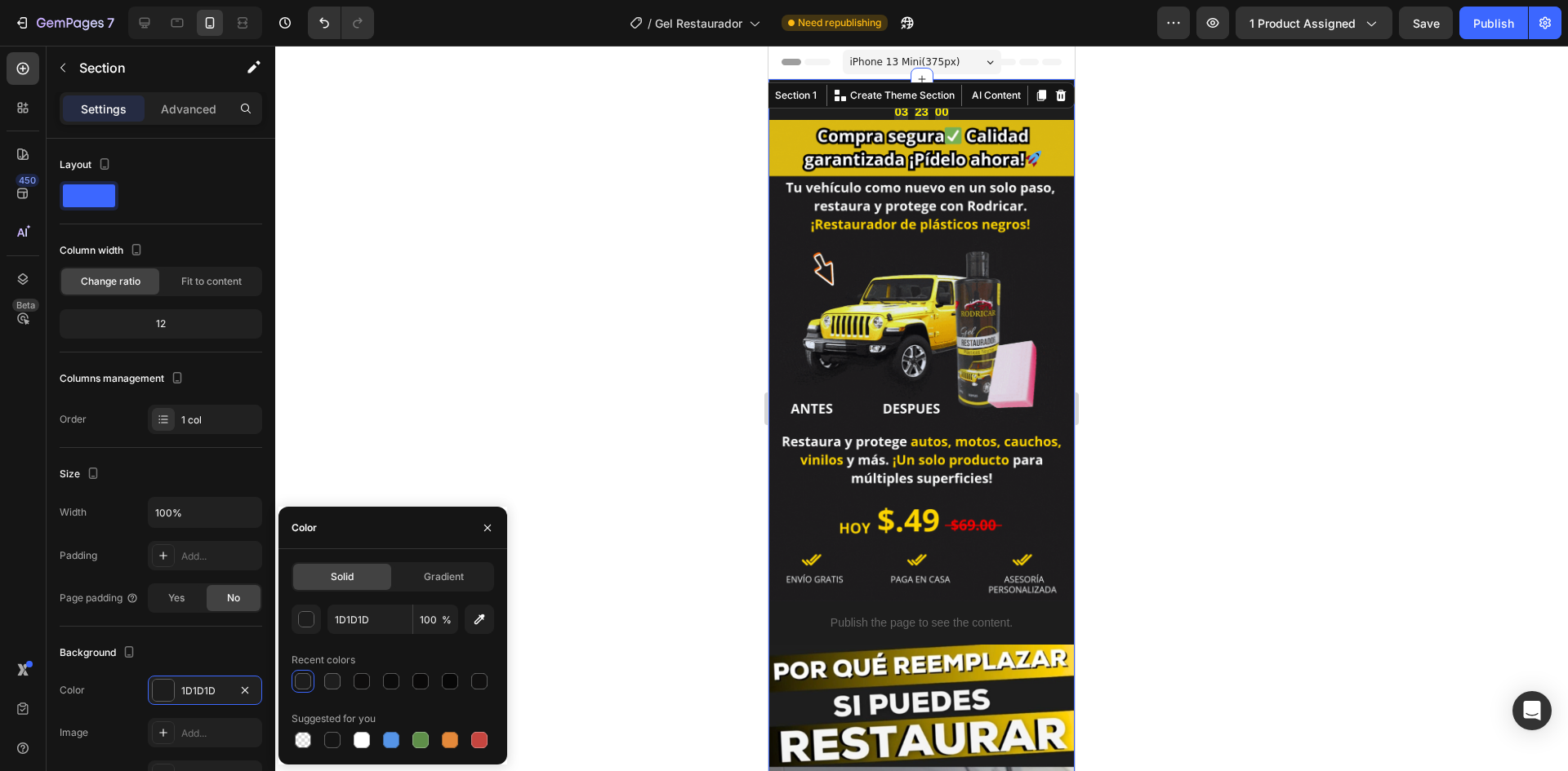
click at [1098, 437] on div at bounding box center [922, 408] width 1293 height 726
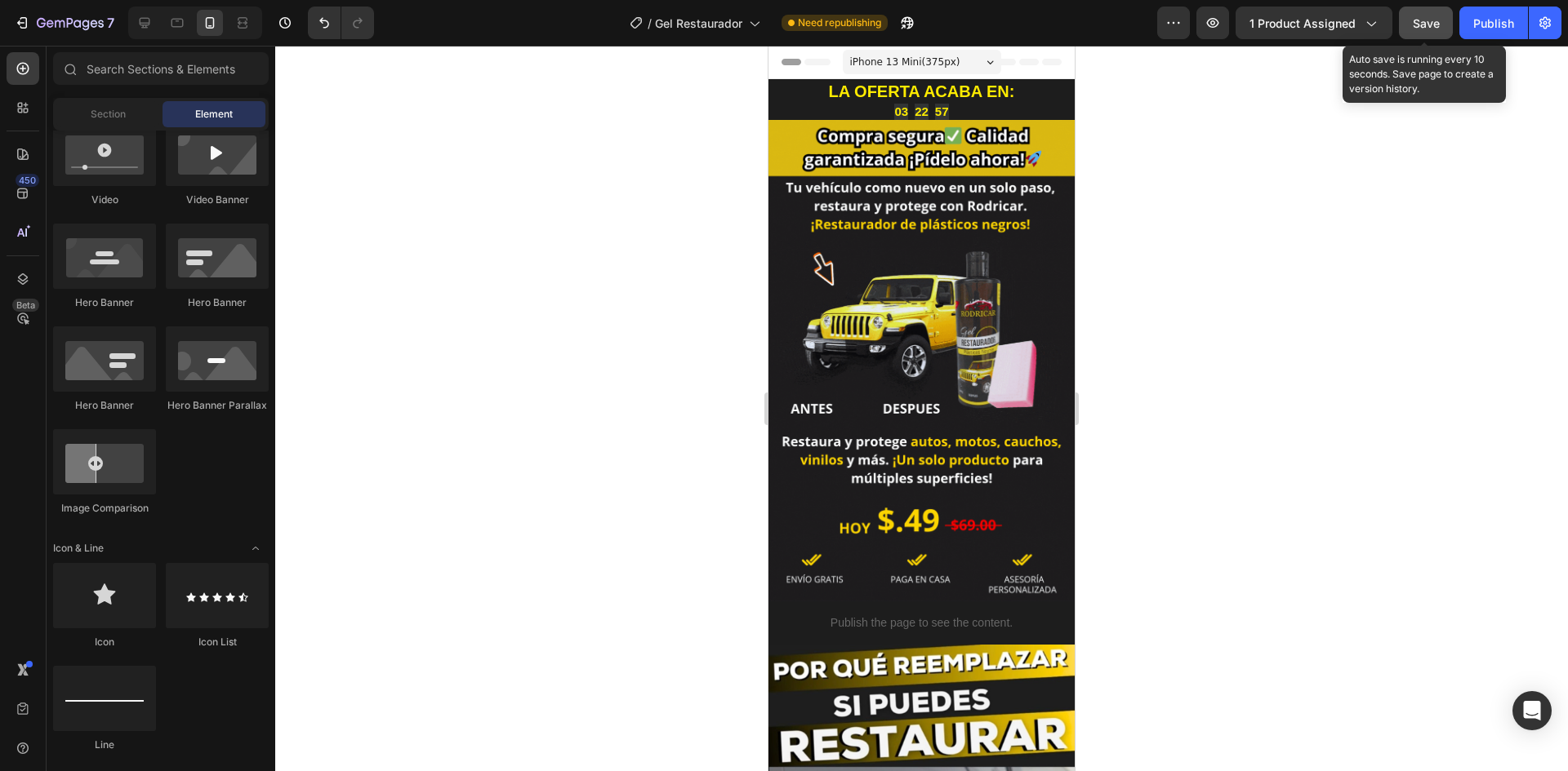
click at [1423, 29] on span "Save" at bounding box center [1427, 22] width 27 height 13
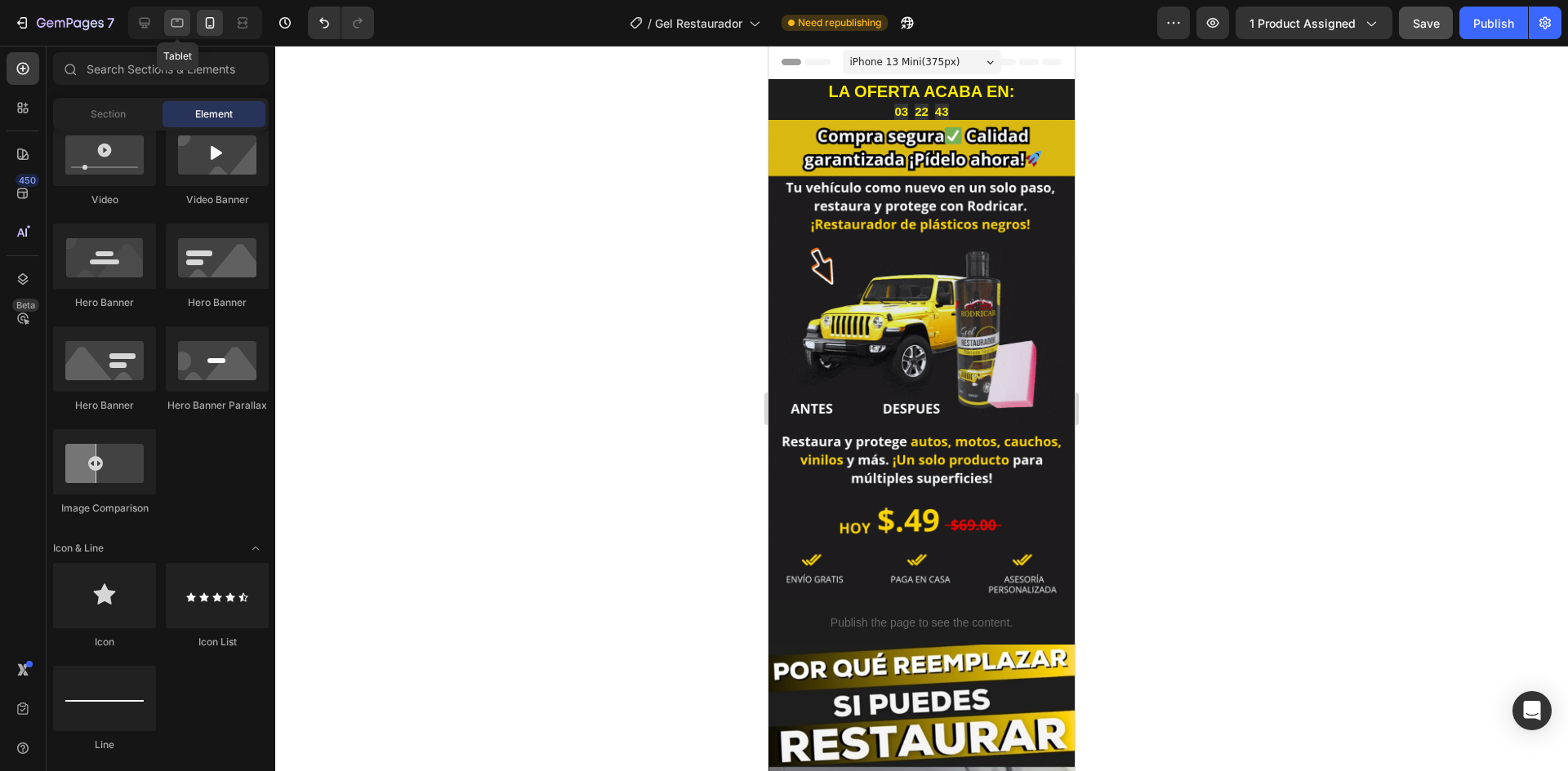
click at [186, 25] on div at bounding box center [176, 22] width 26 height 26
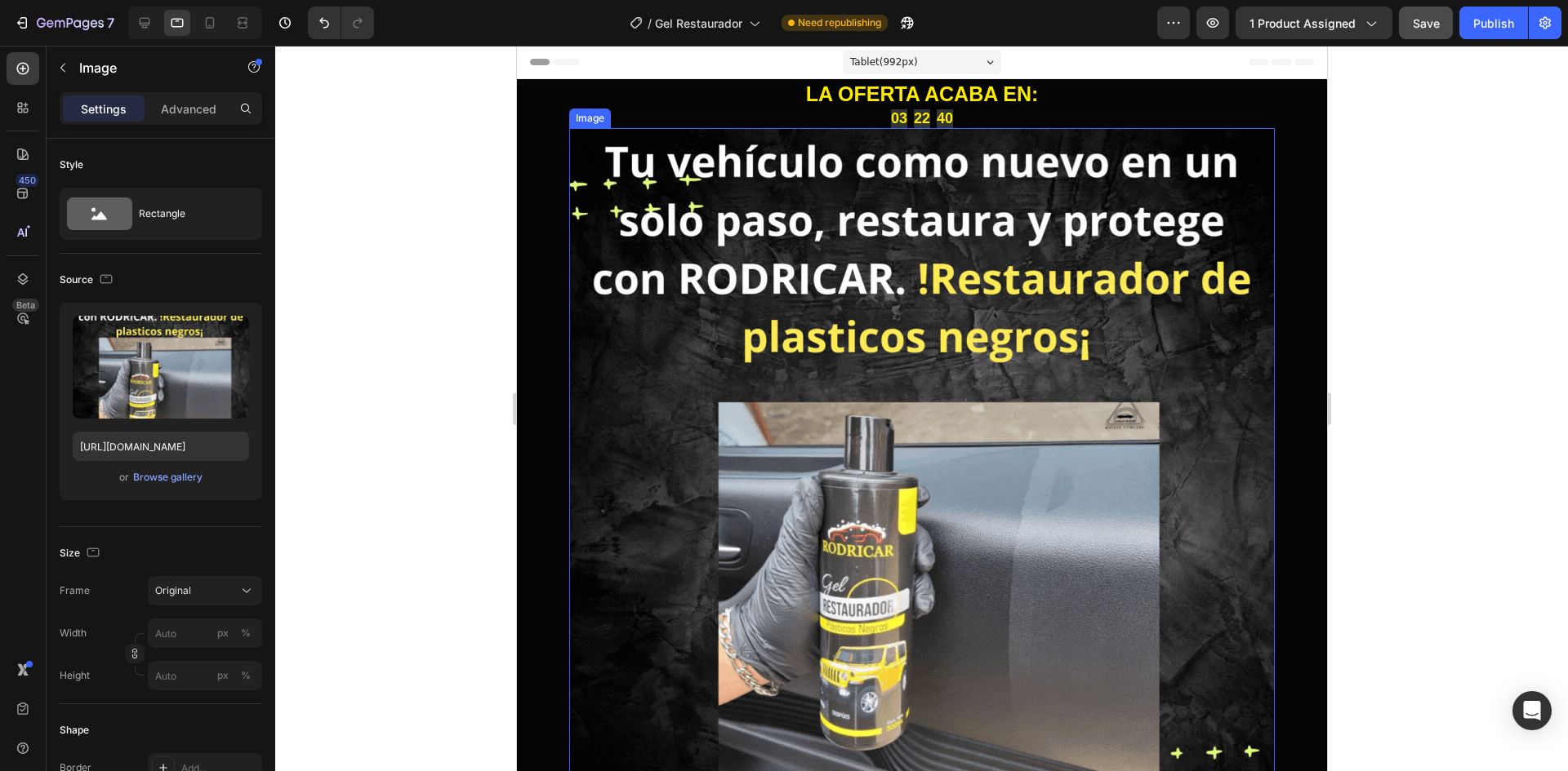
click at [608, 380] on img at bounding box center [922, 480] width 706 height 705
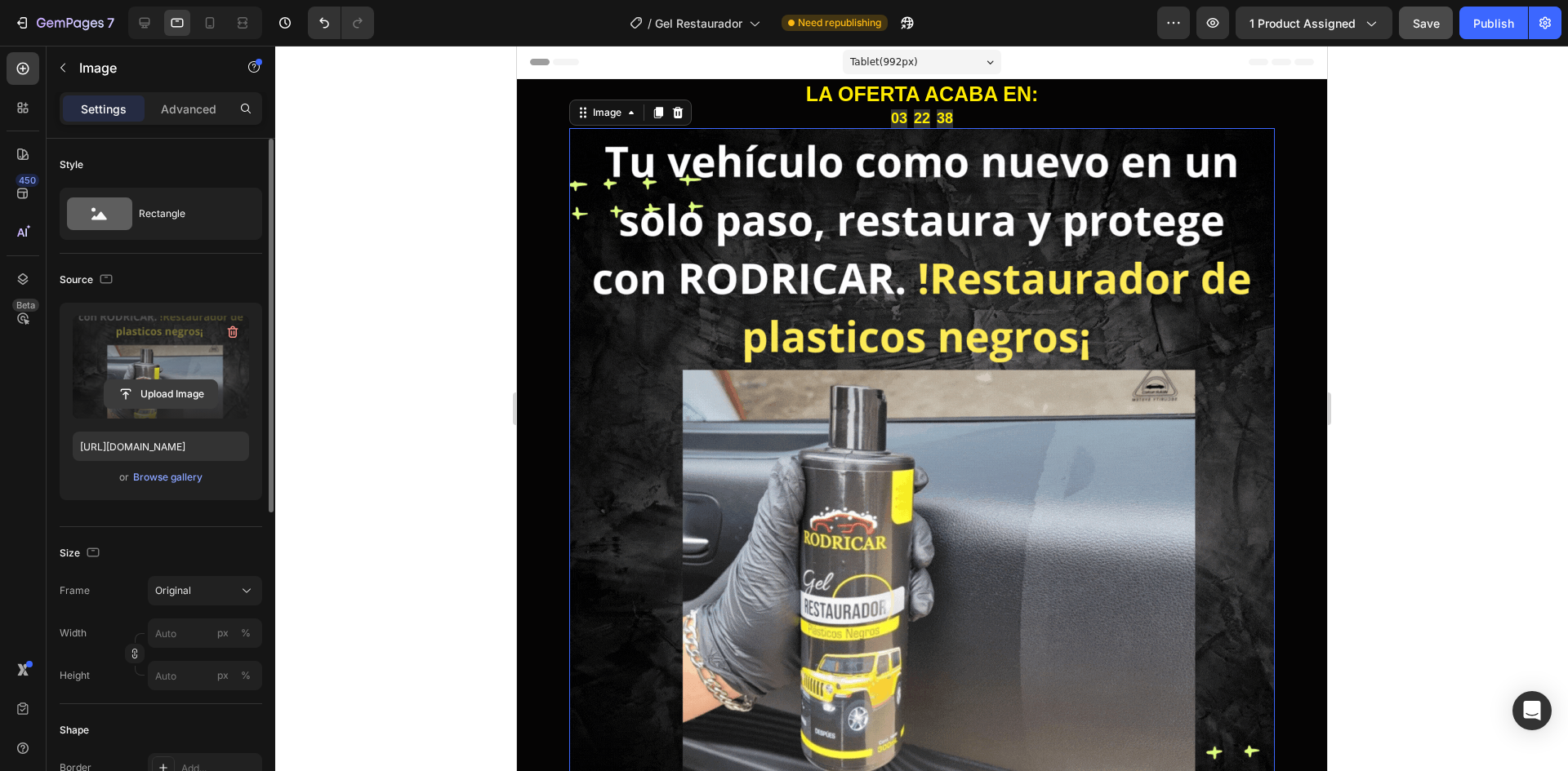
click at [176, 397] on input "file" at bounding box center [160, 394] width 113 height 28
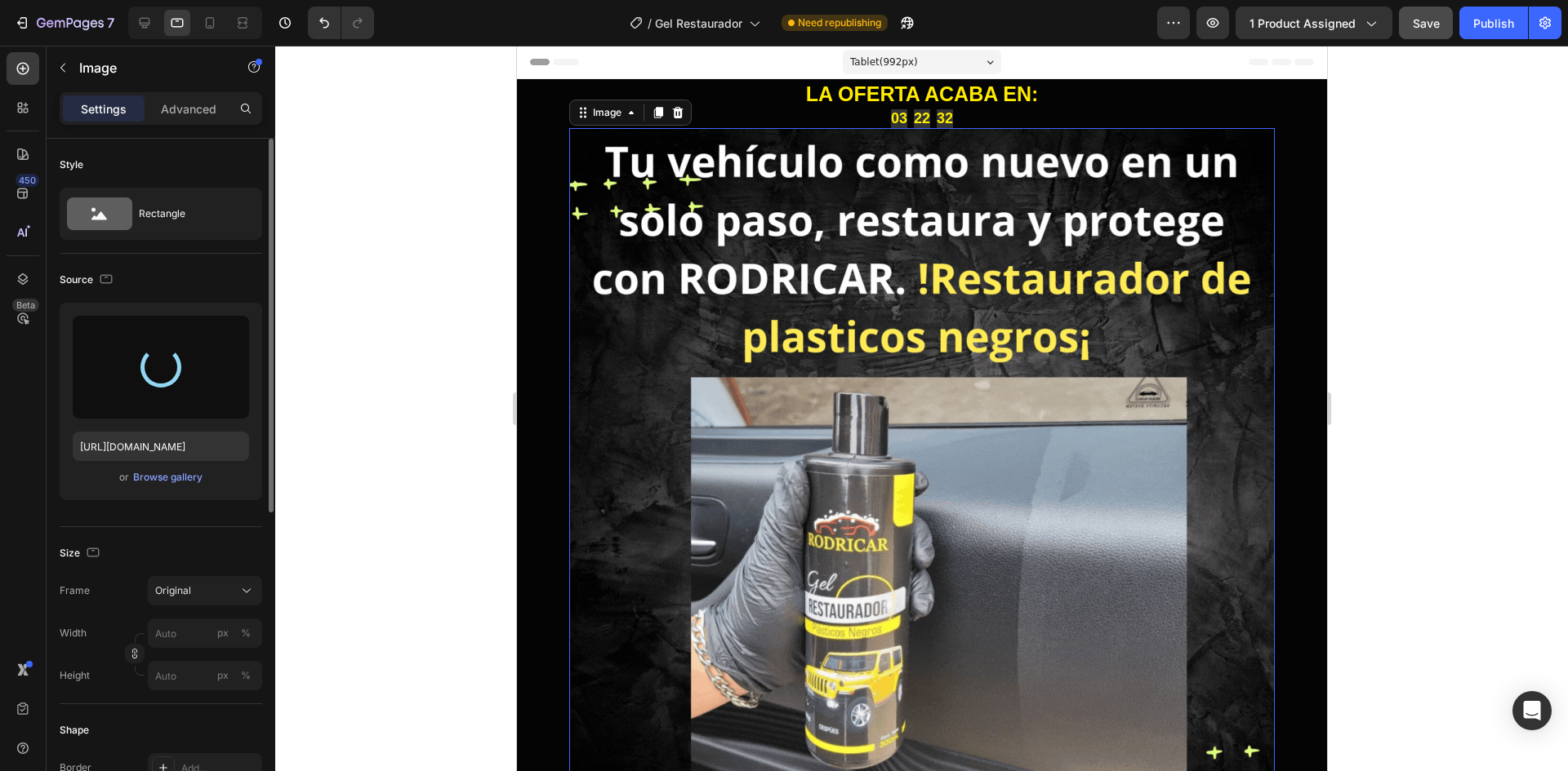
type input "https://cdn.shopify.com/s/files/1/0762/1414/1177/files/gempages_580121271375757…"
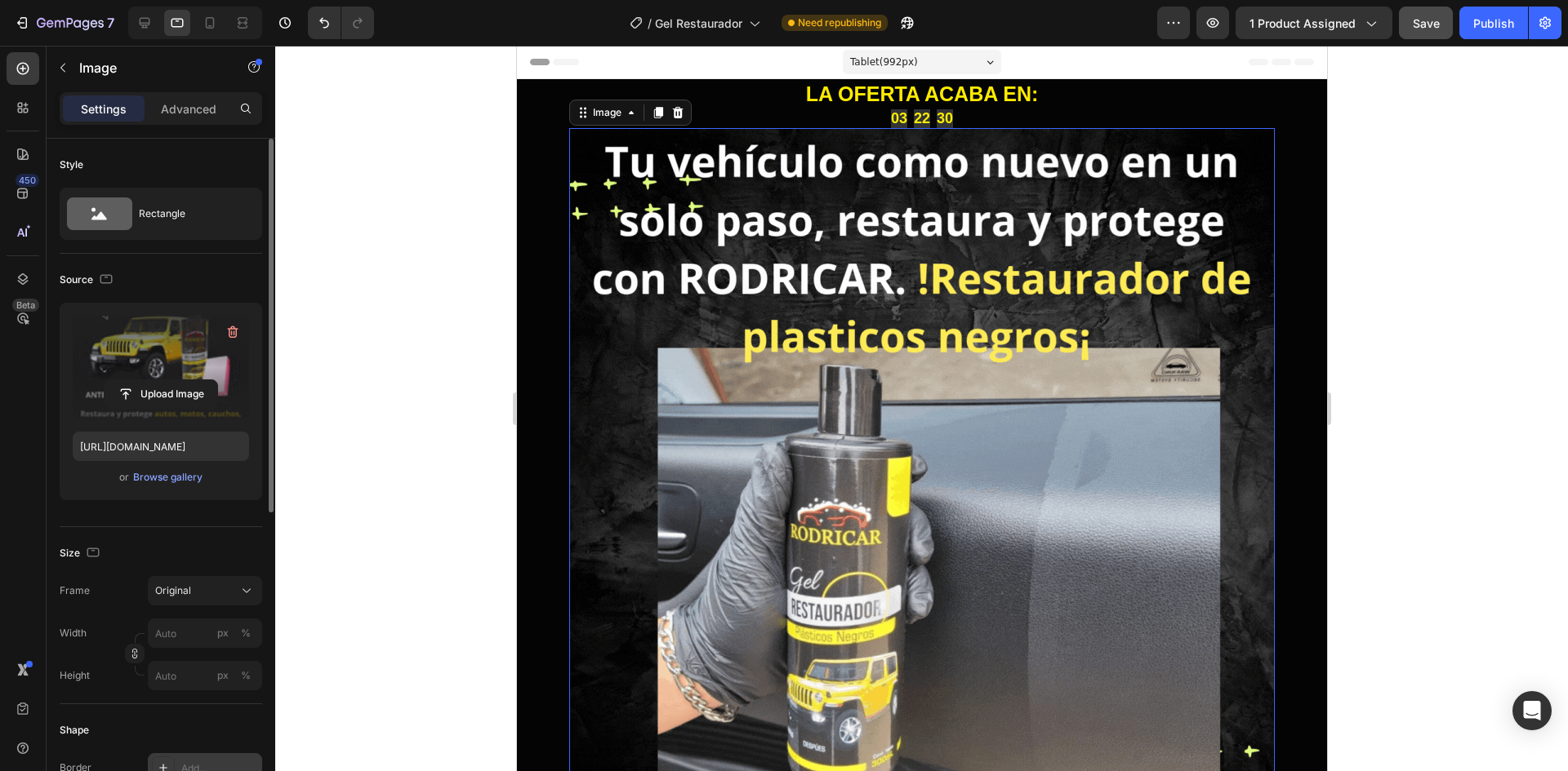
scroll to position [245, 0]
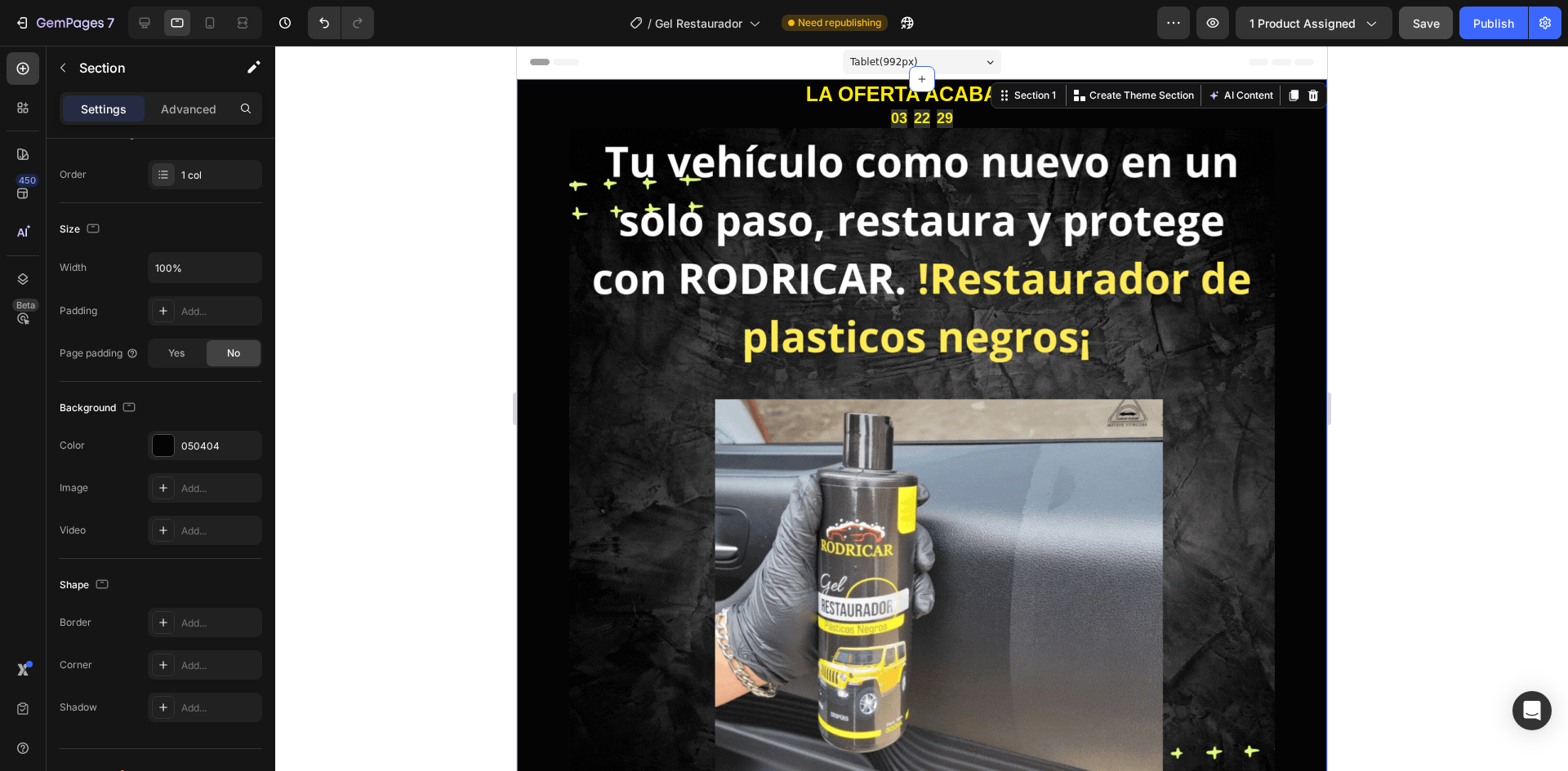
scroll to position [0, 0]
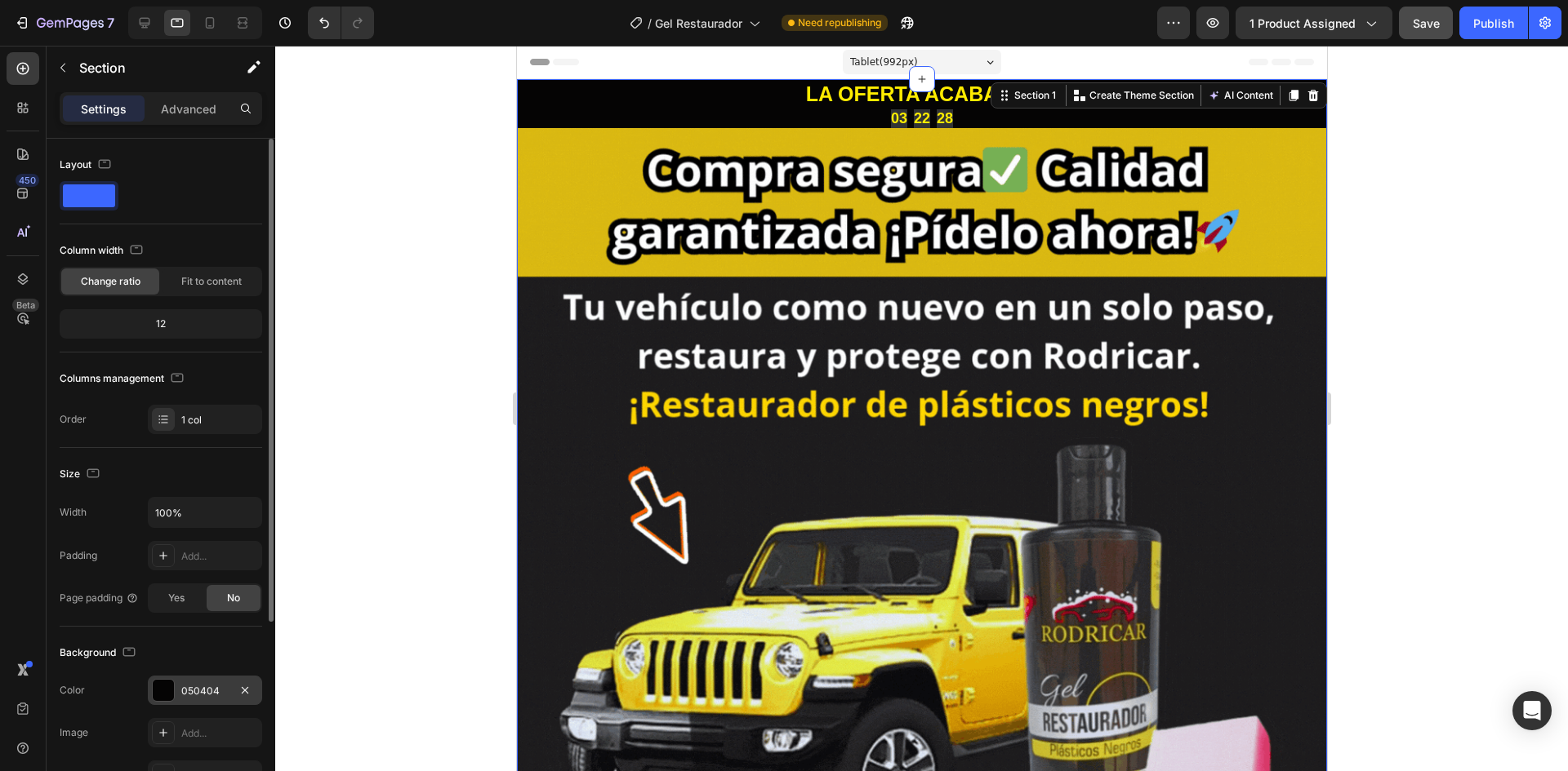
click at [190, 684] on div "050404" at bounding box center [204, 691] width 48 height 14
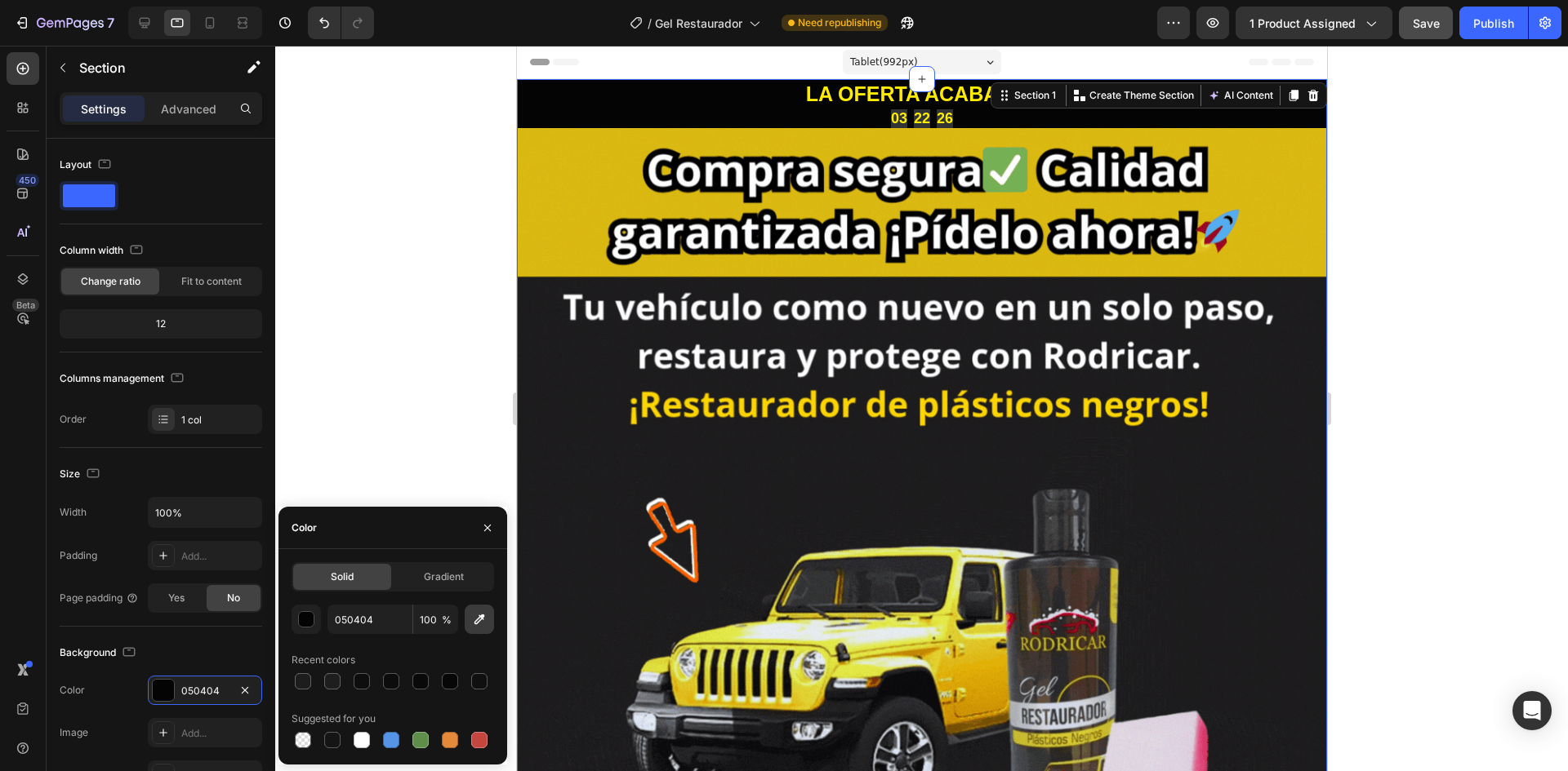
click at [470, 620] on button "button" at bounding box center [479, 619] width 30 height 30
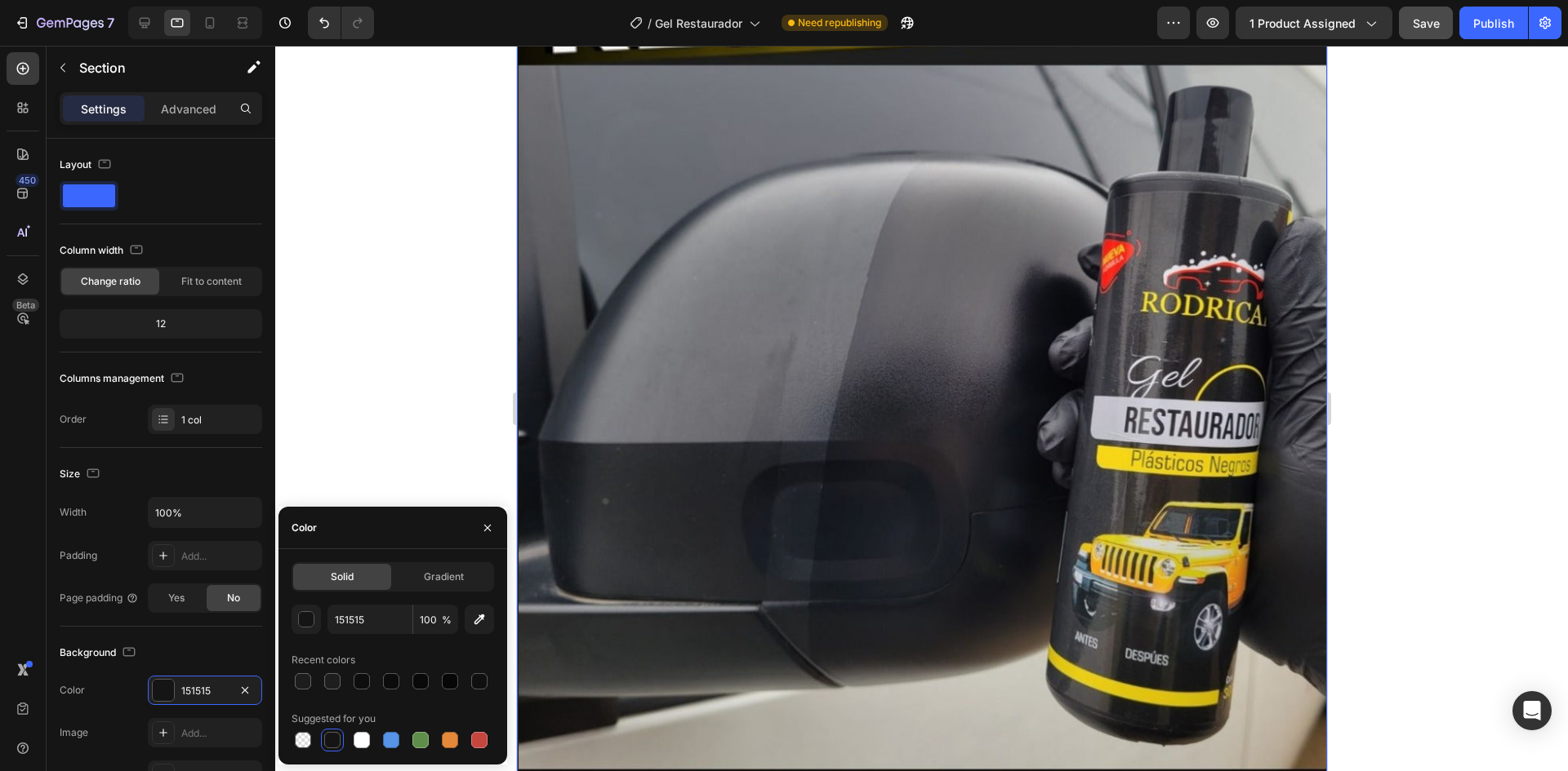
scroll to position [1715, 0]
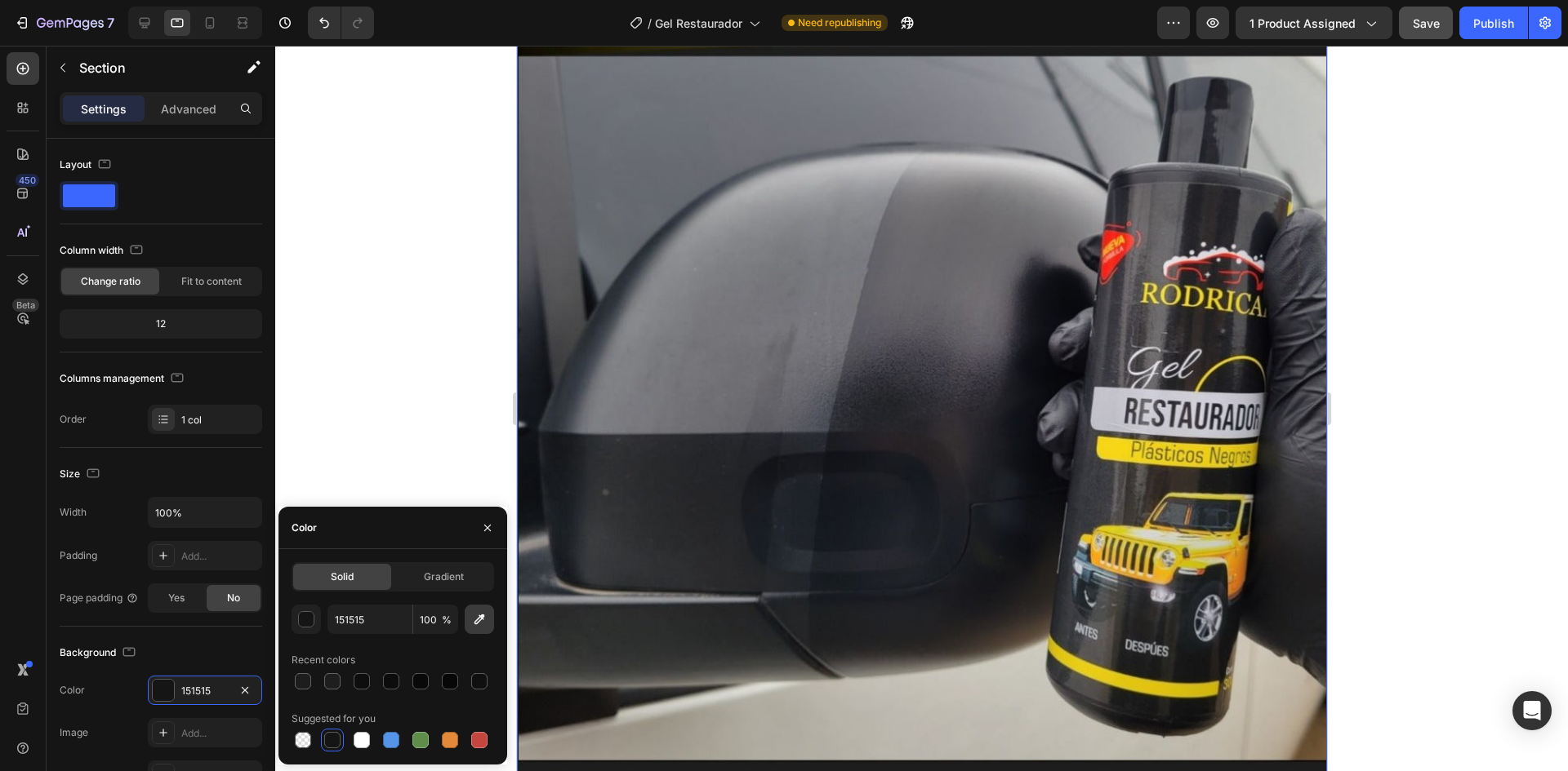
click at [481, 625] on icon "button" at bounding box center [480, 620] width 16 height 16
type input "1D1D1D"
click at [375, 449] on div at bounding box center [922, 408] width 1293 height 726
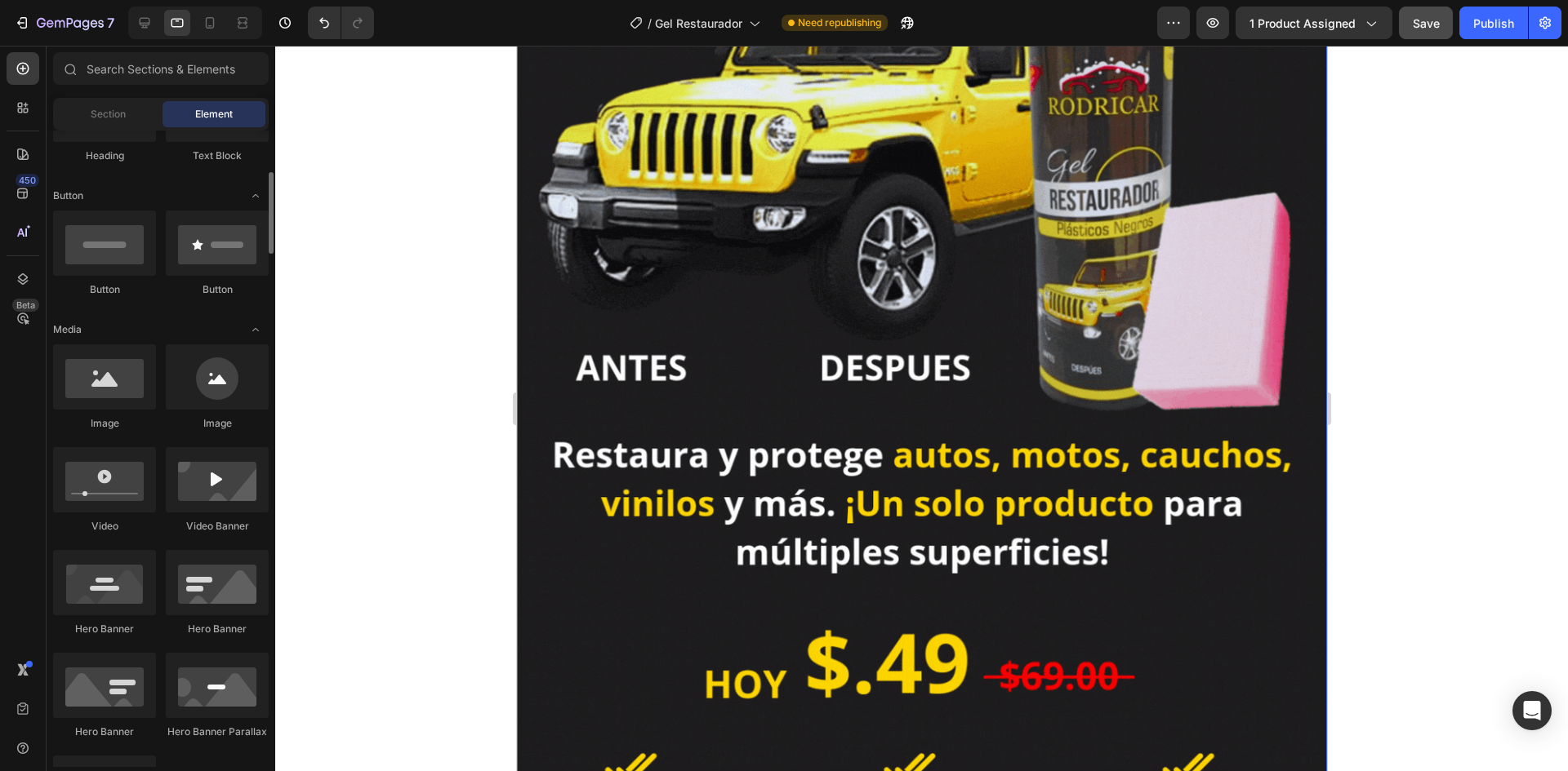
scroll to position [327, 0]
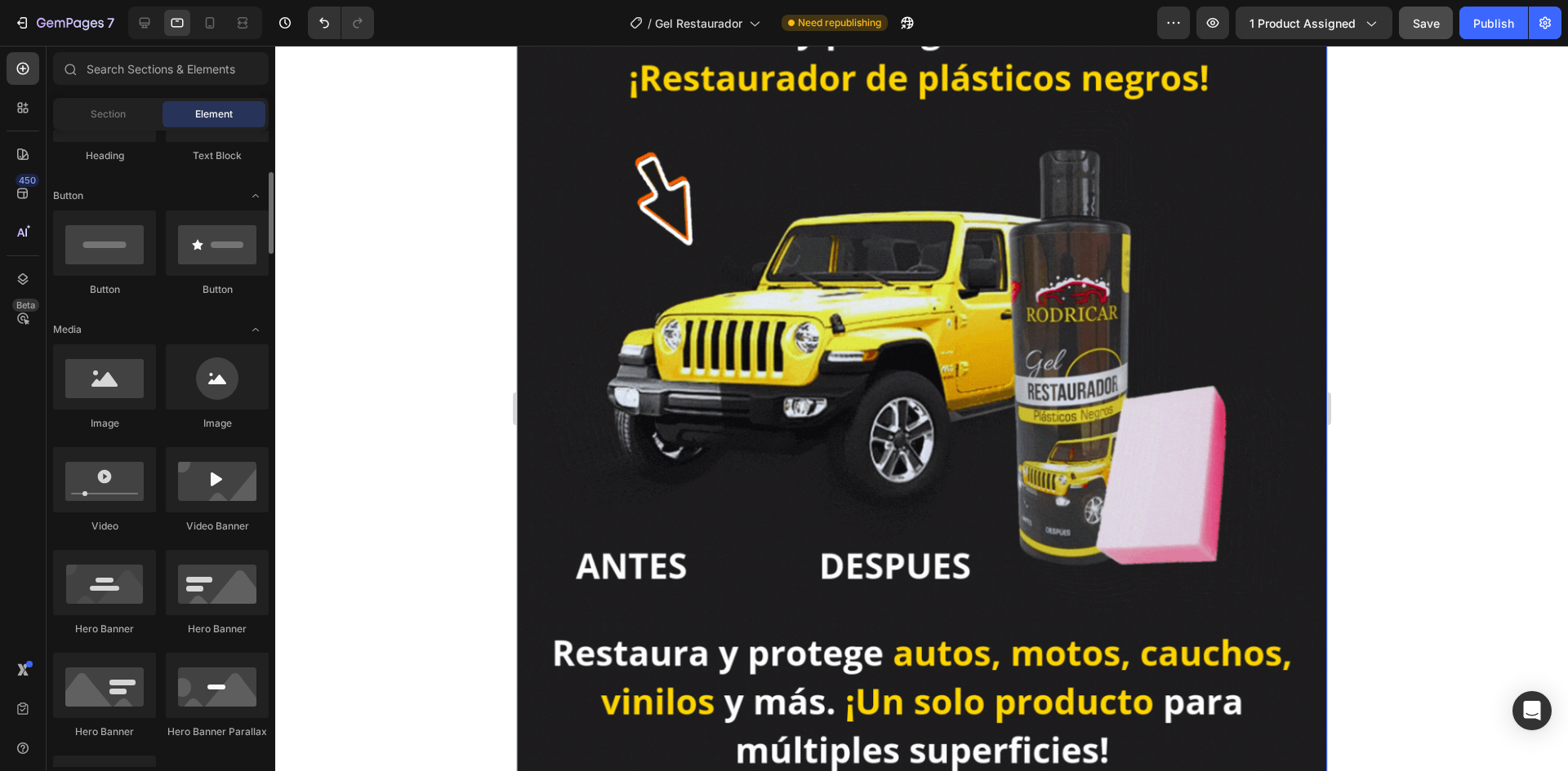
click at [639, 206] on img at bounding box center [921, 439] width 810 height 1275
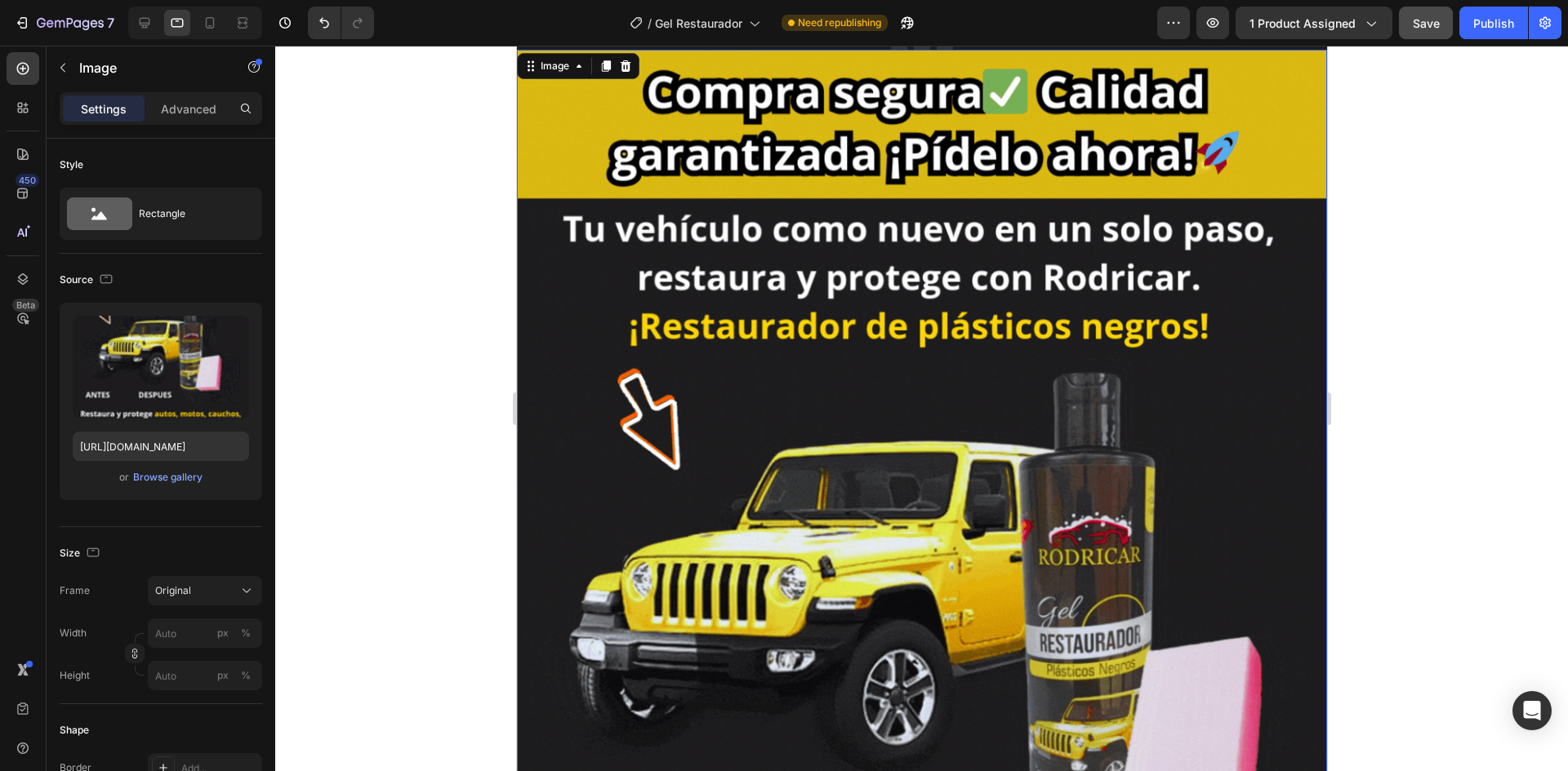
scroll to position [0, 0]
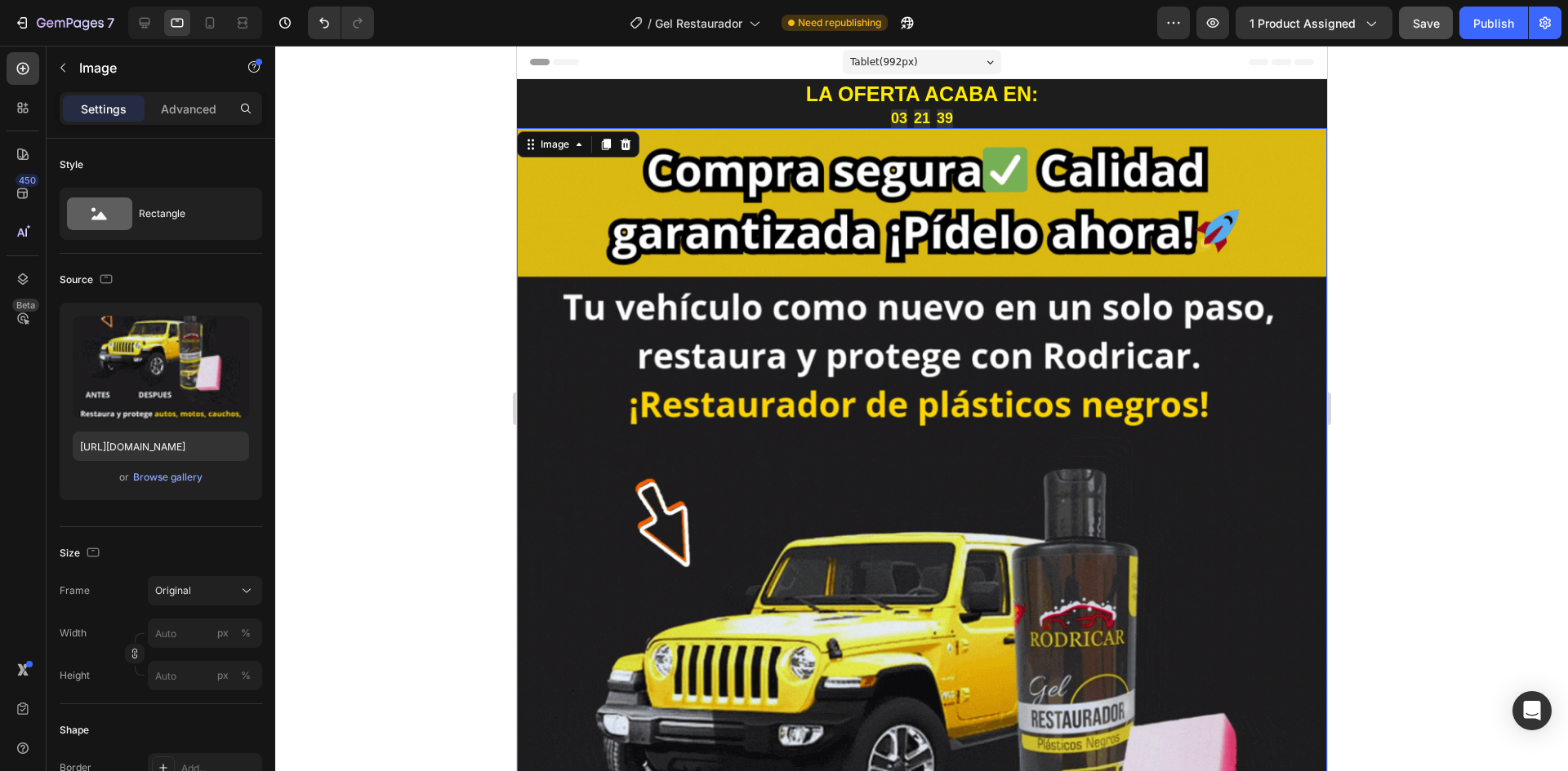
click at [1446, 22] on button "Save" at bounding box center [1426, 22] width 54 height 32
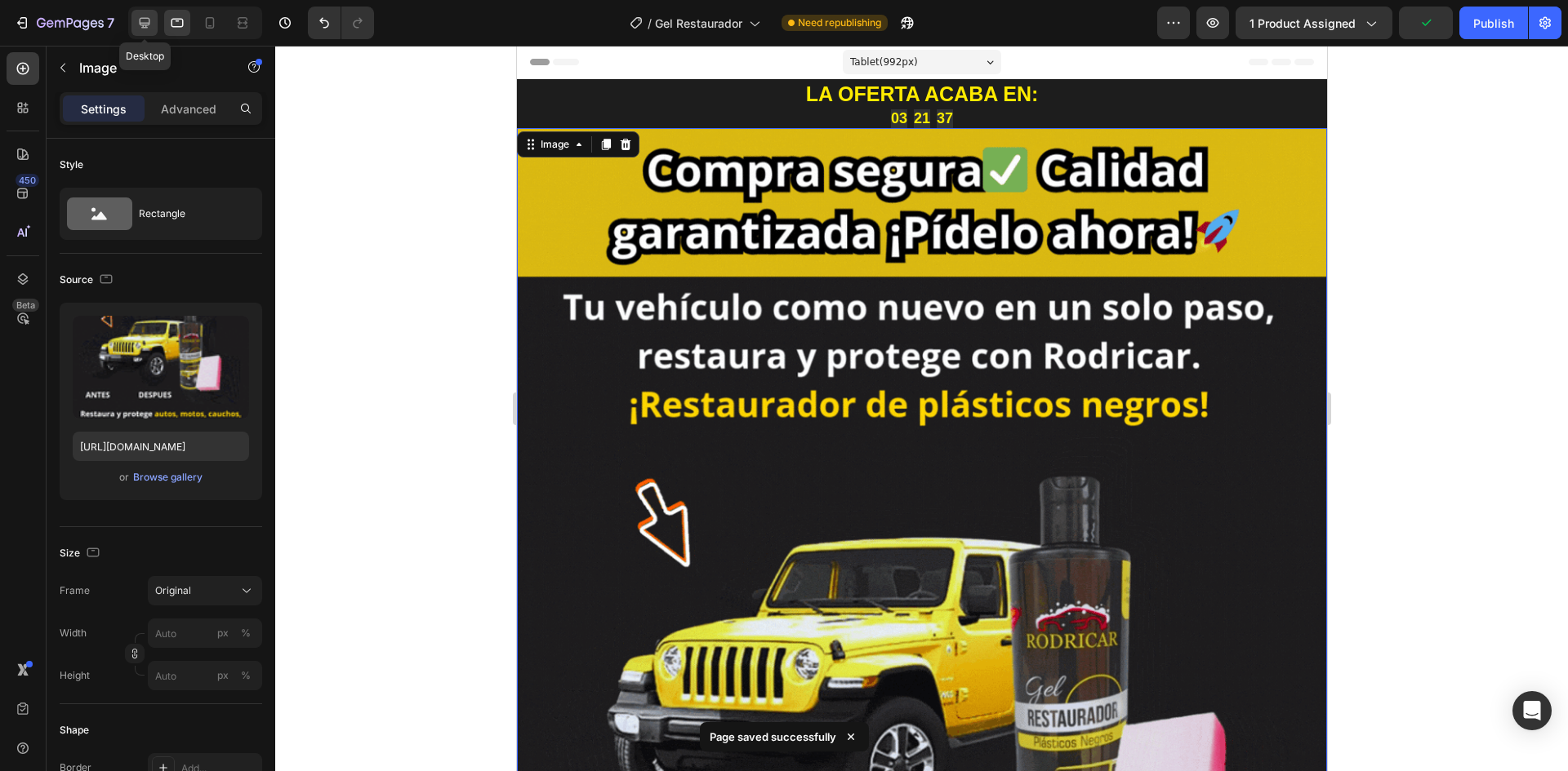
click at [142, 18] on icon at bounding box center [145, 23] width 11 height 11
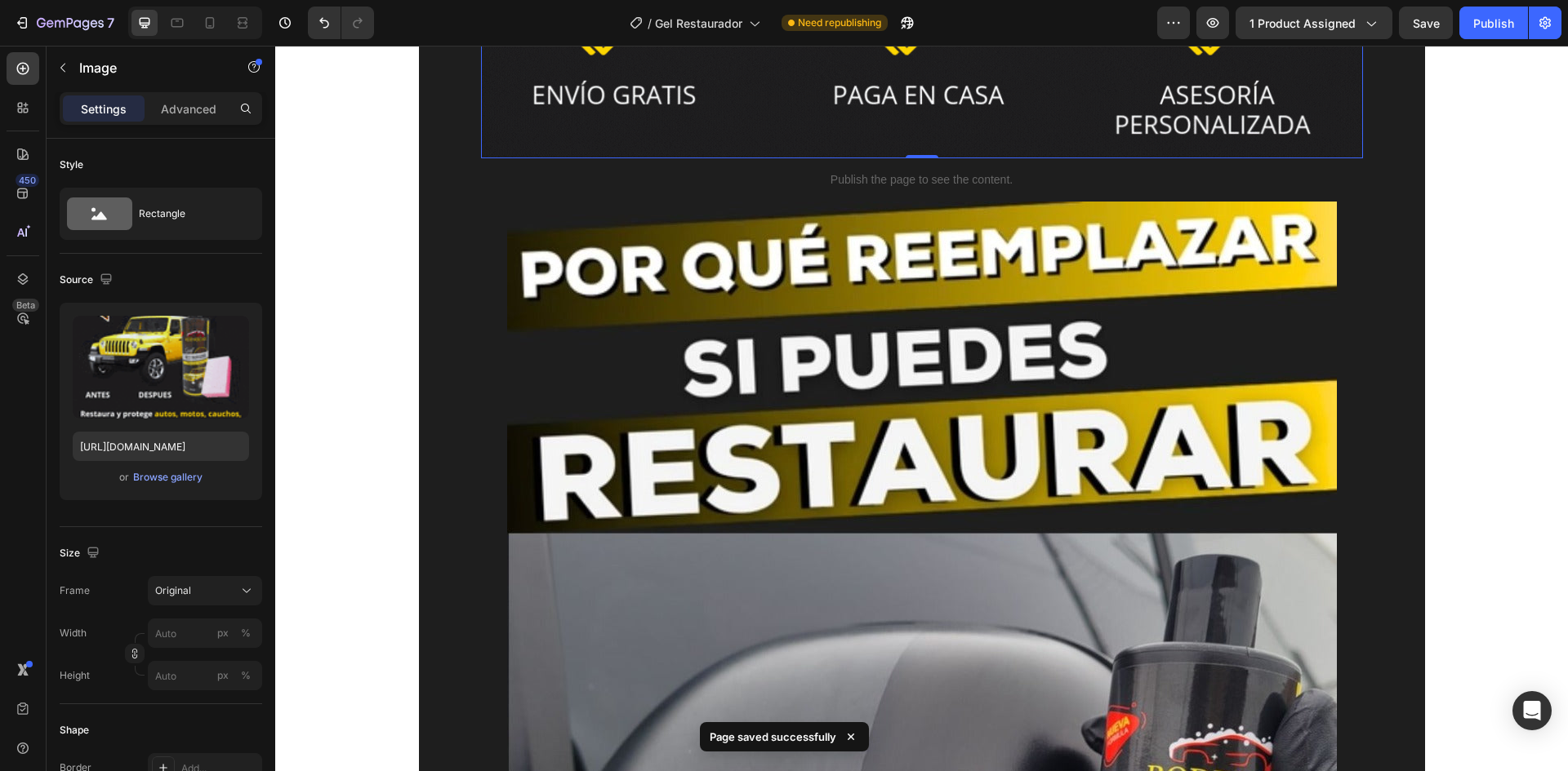
scroll to position [1224, 0]
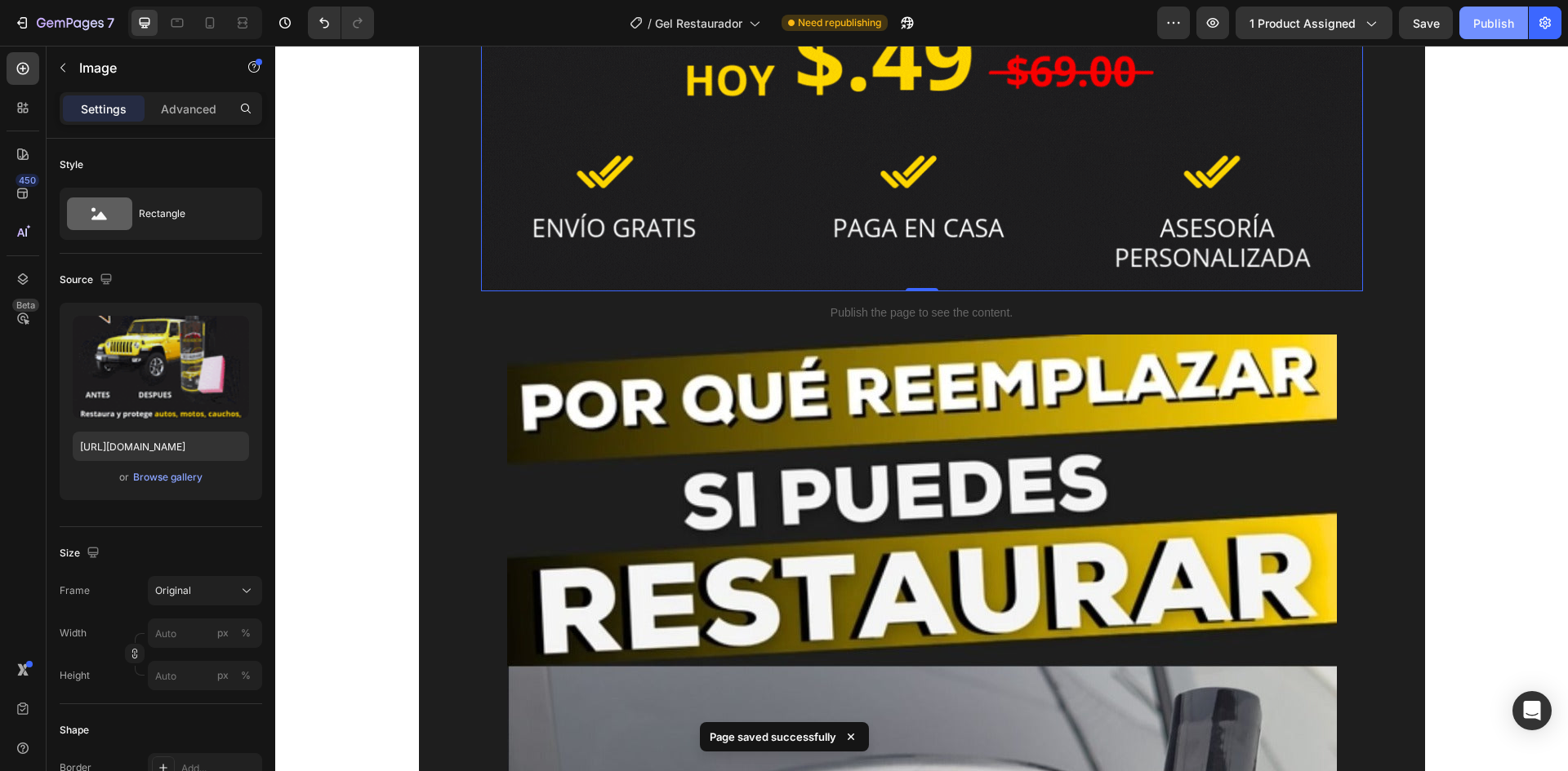
click at [1508, 18] on div "Publish" at bounding box center [1493, 22] width 41 height 17
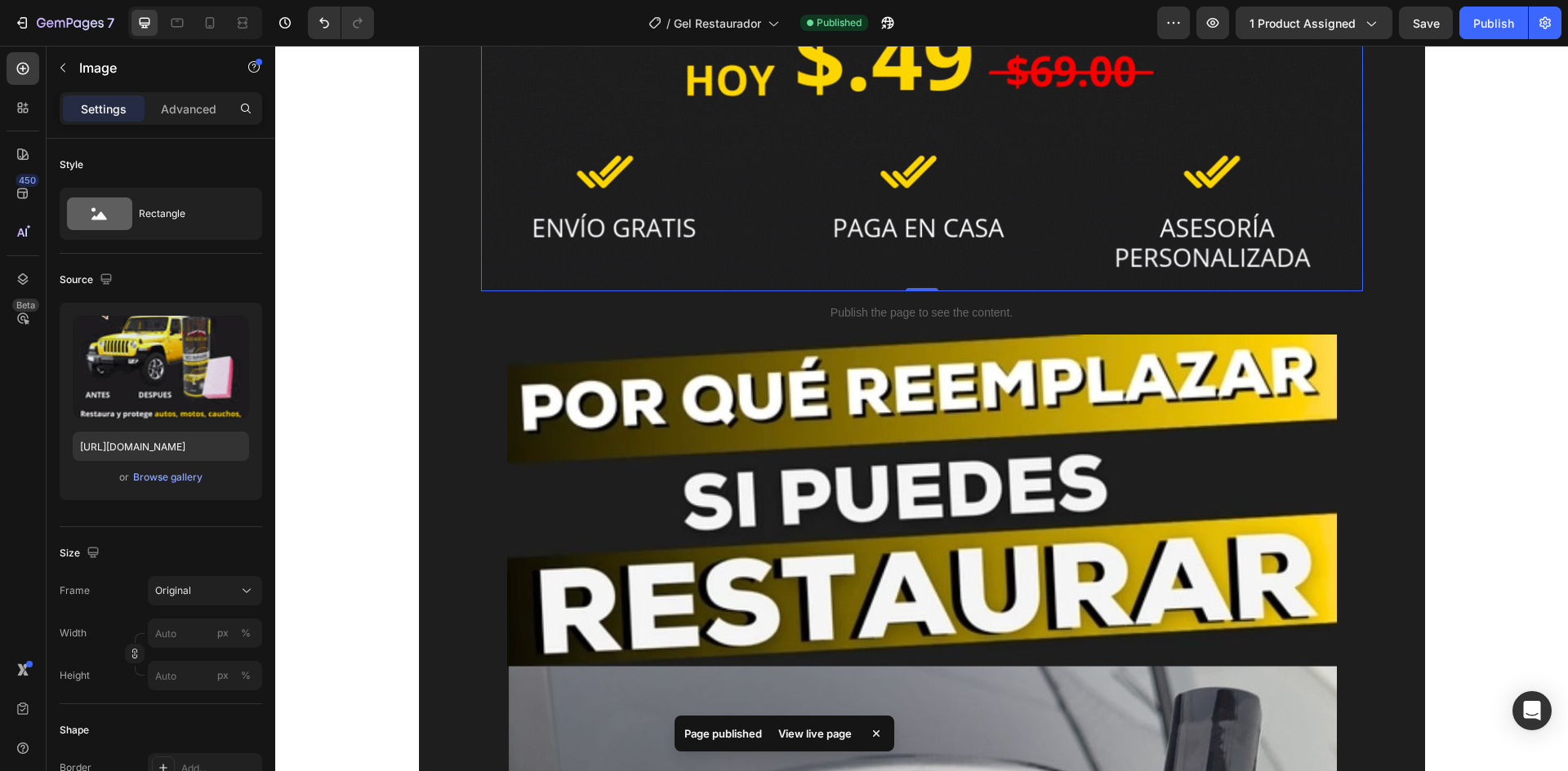
click at [820, 734] on div "View live page" at bounding box center [815, 733] width 93 height 22
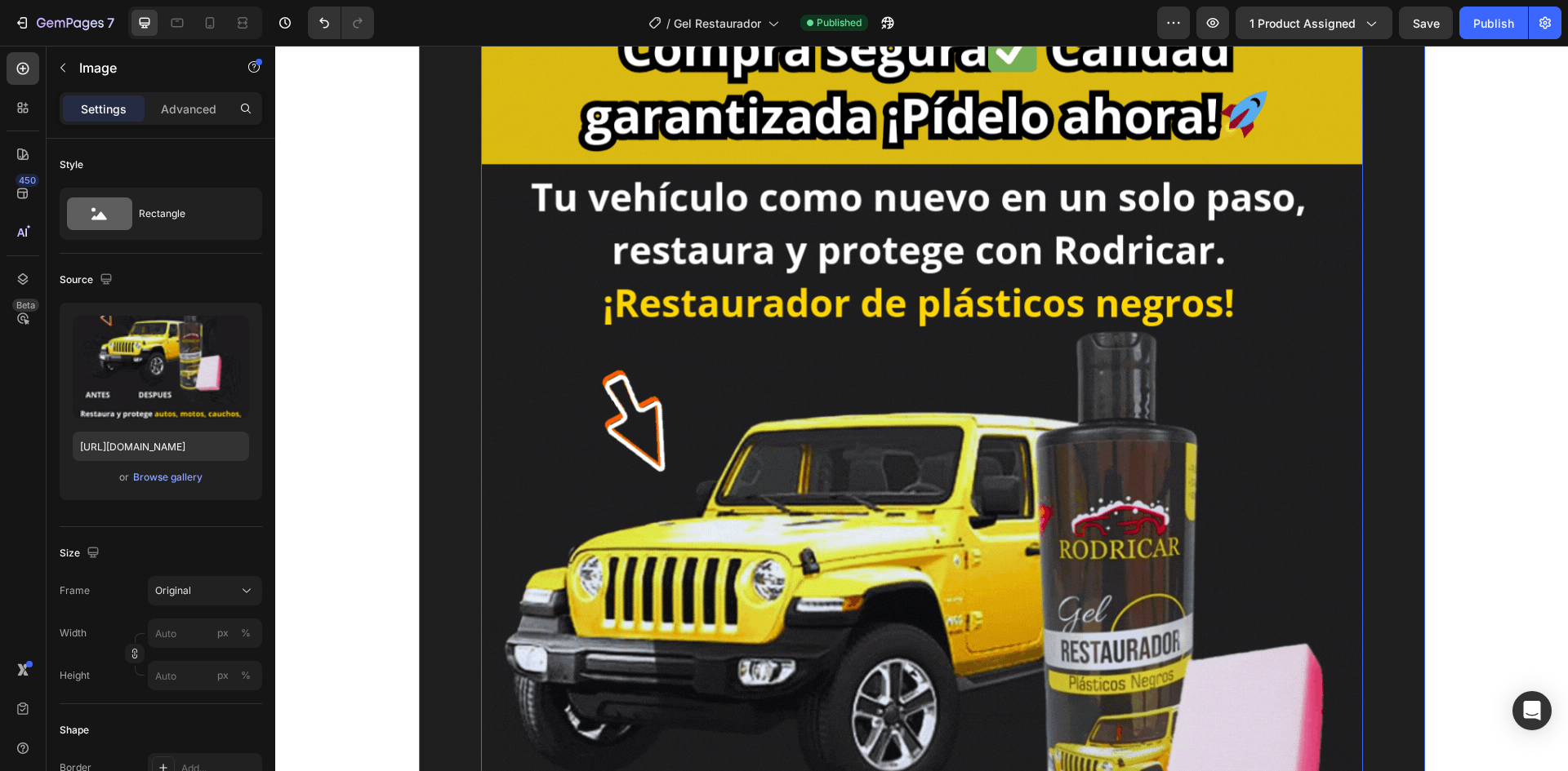
scroll to position [0, 0]
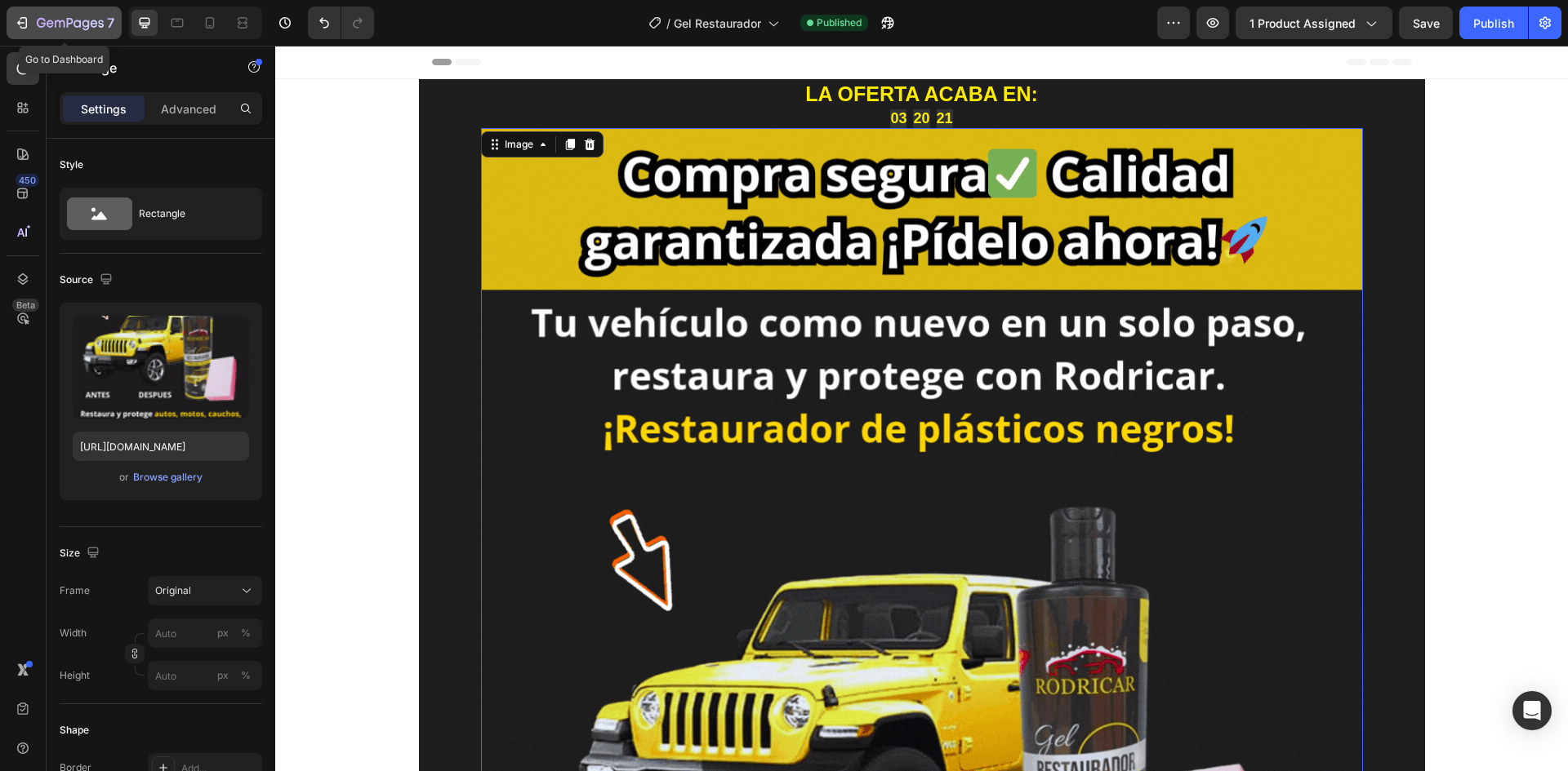
click at [51, 24] on icon "button" at bounding box center [70, 23] width 67 height 13
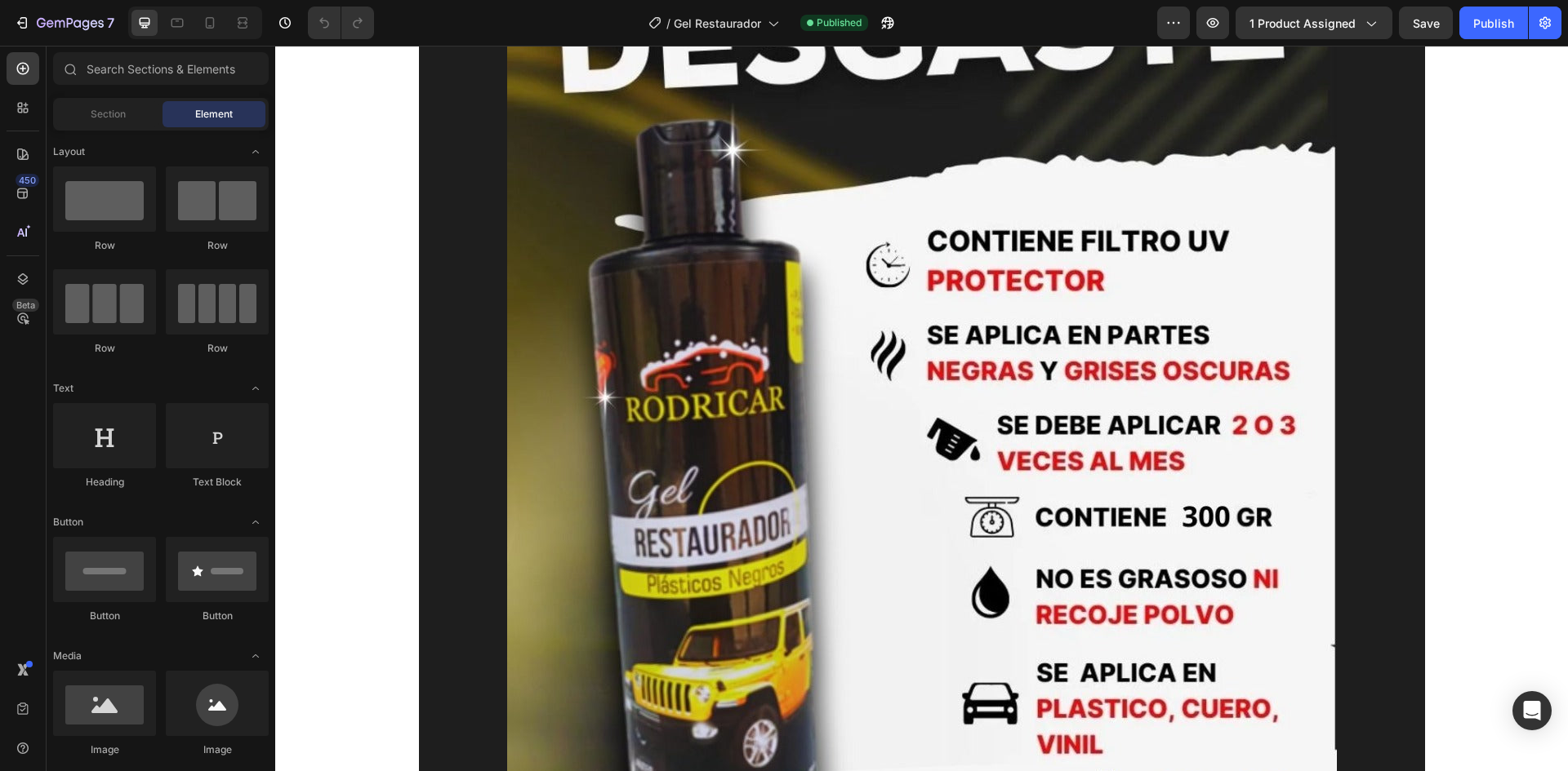
scroll to position [489, 0]
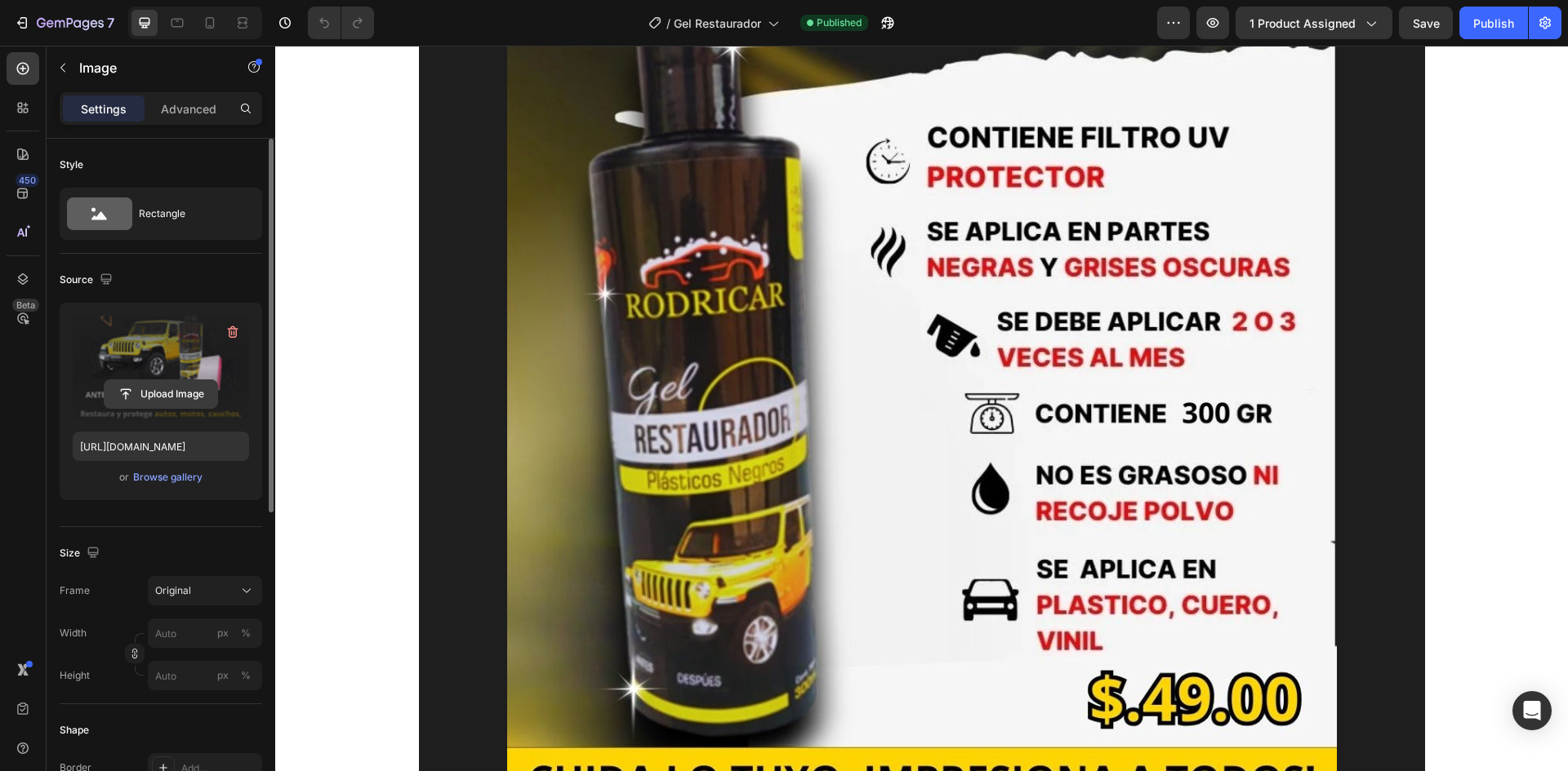
click at [163, 390] on input "file" at bounding box center [160, 394] width 113 height 28
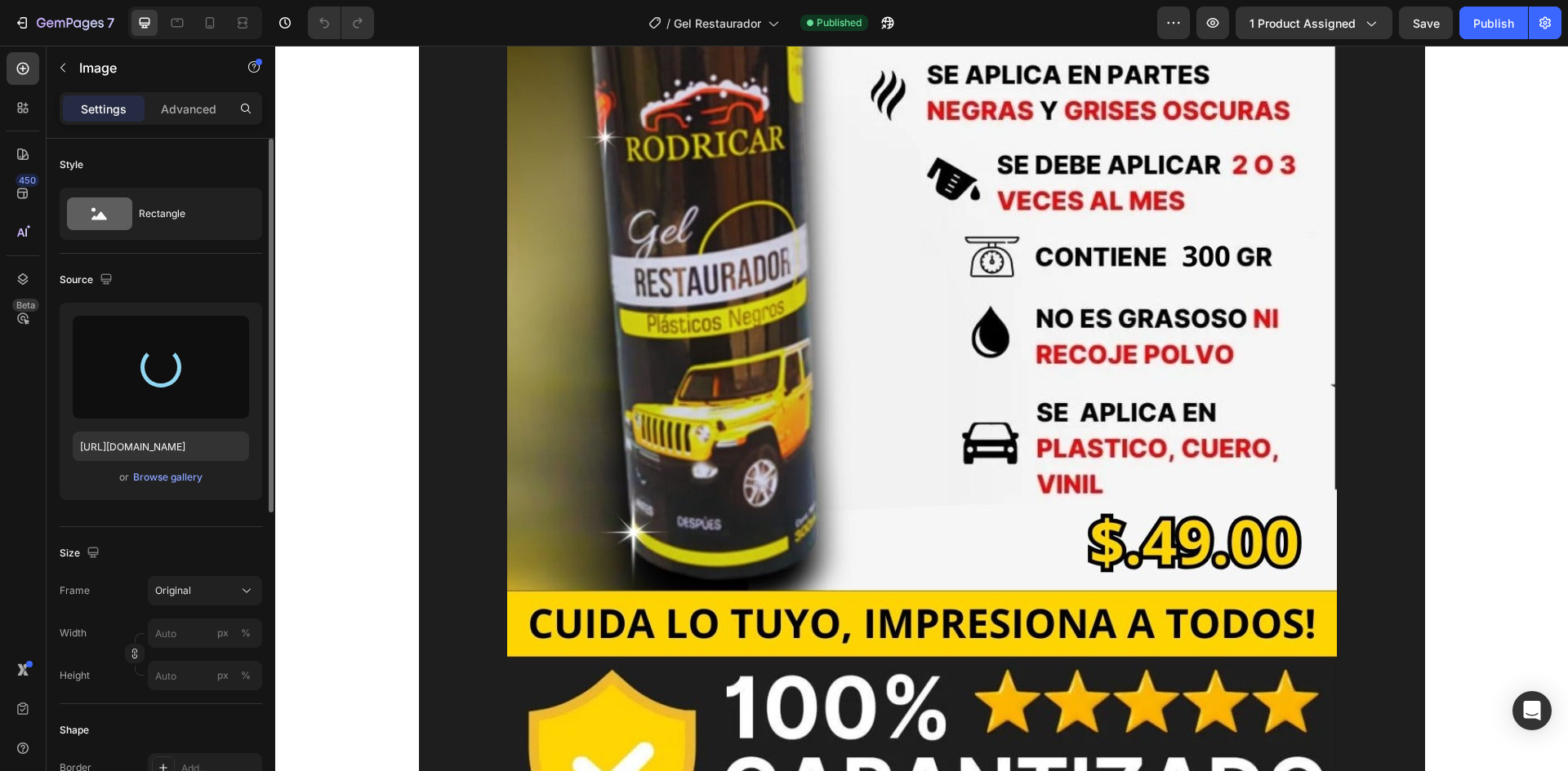
scroll to position [653, 0]
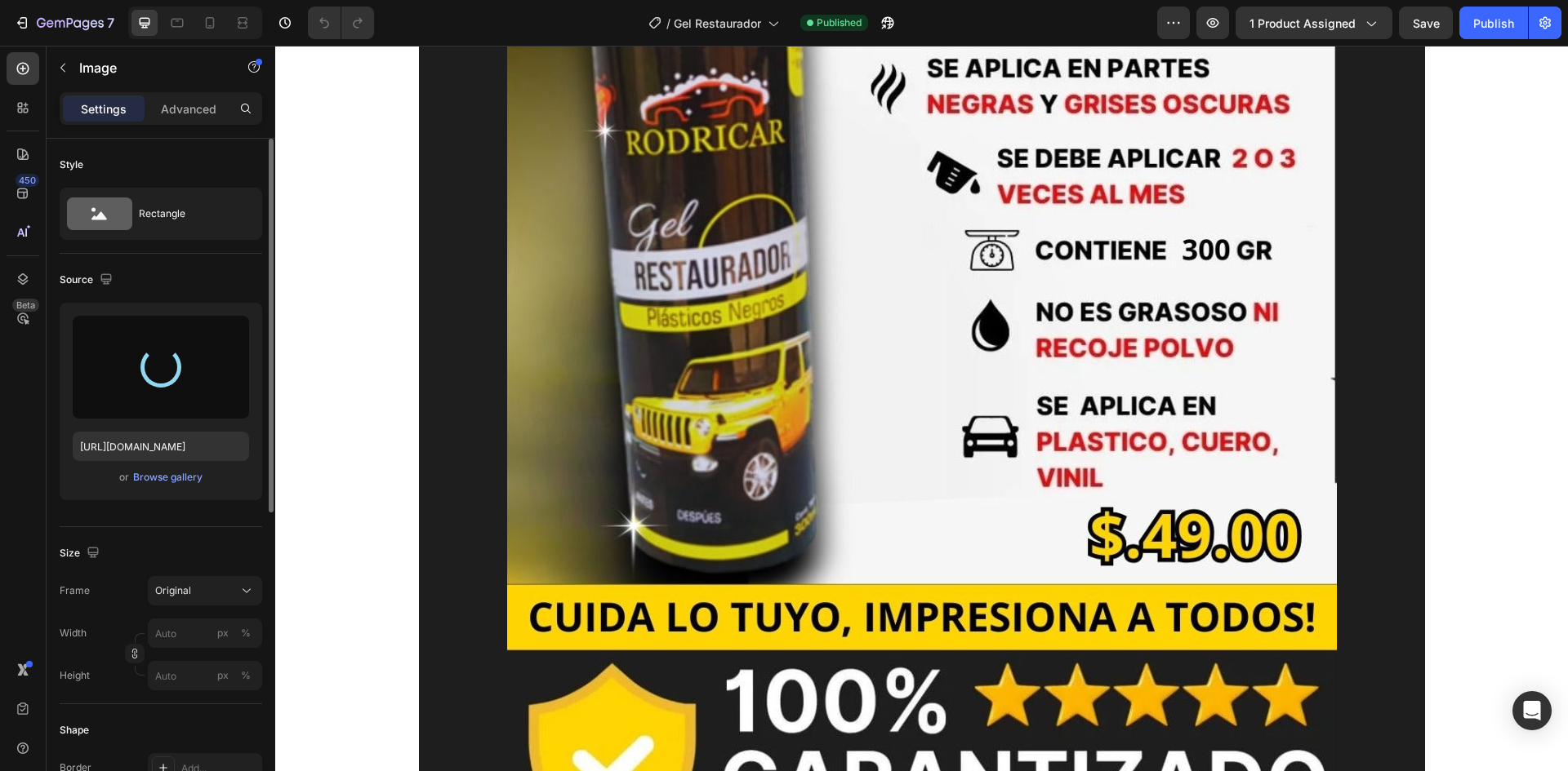
type input "https://cdn.shopify.com/s/files/1/0762/1414/1177/files/gempages_580121271375757…"
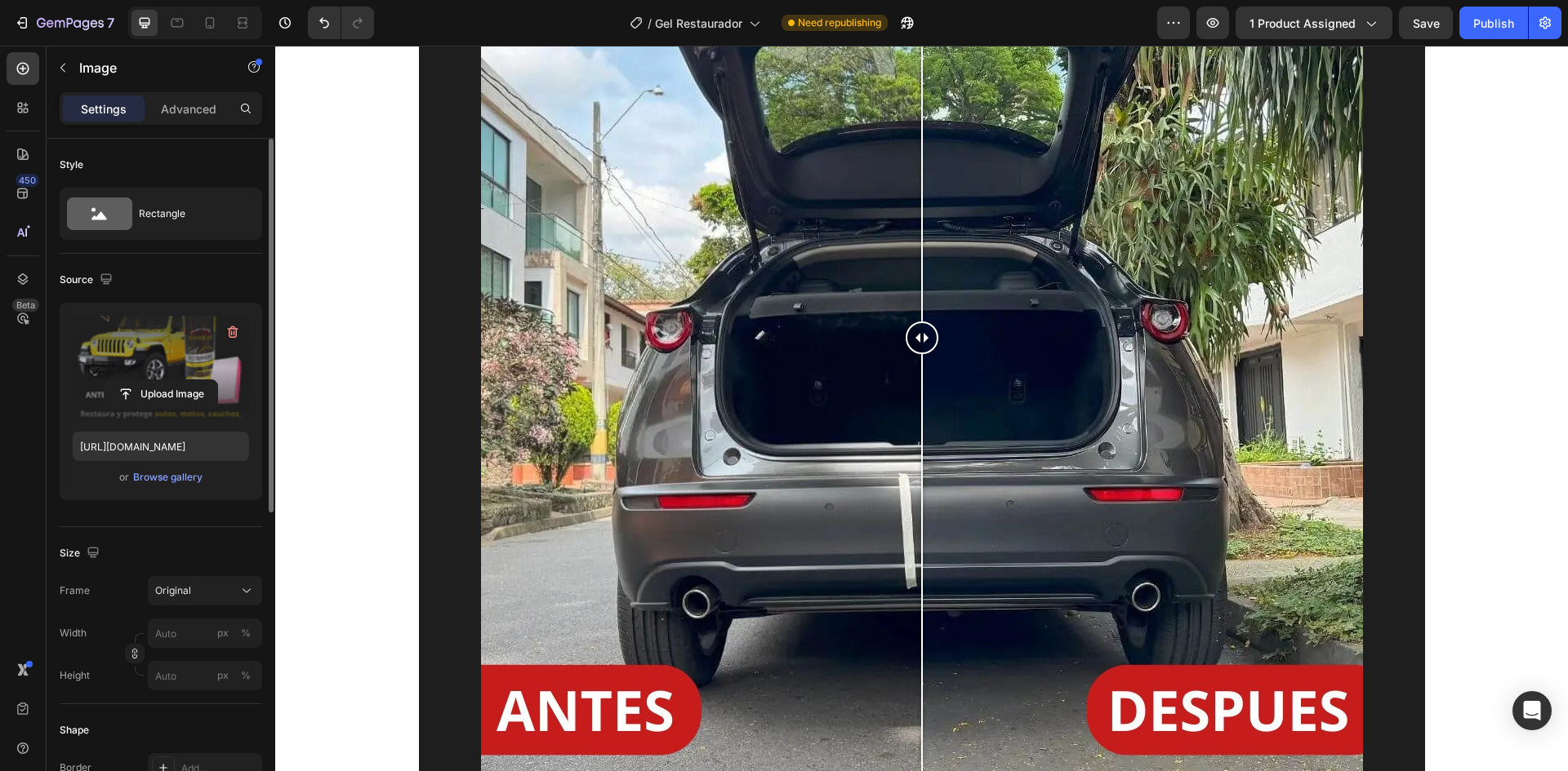
scroll to position [3266, 0]
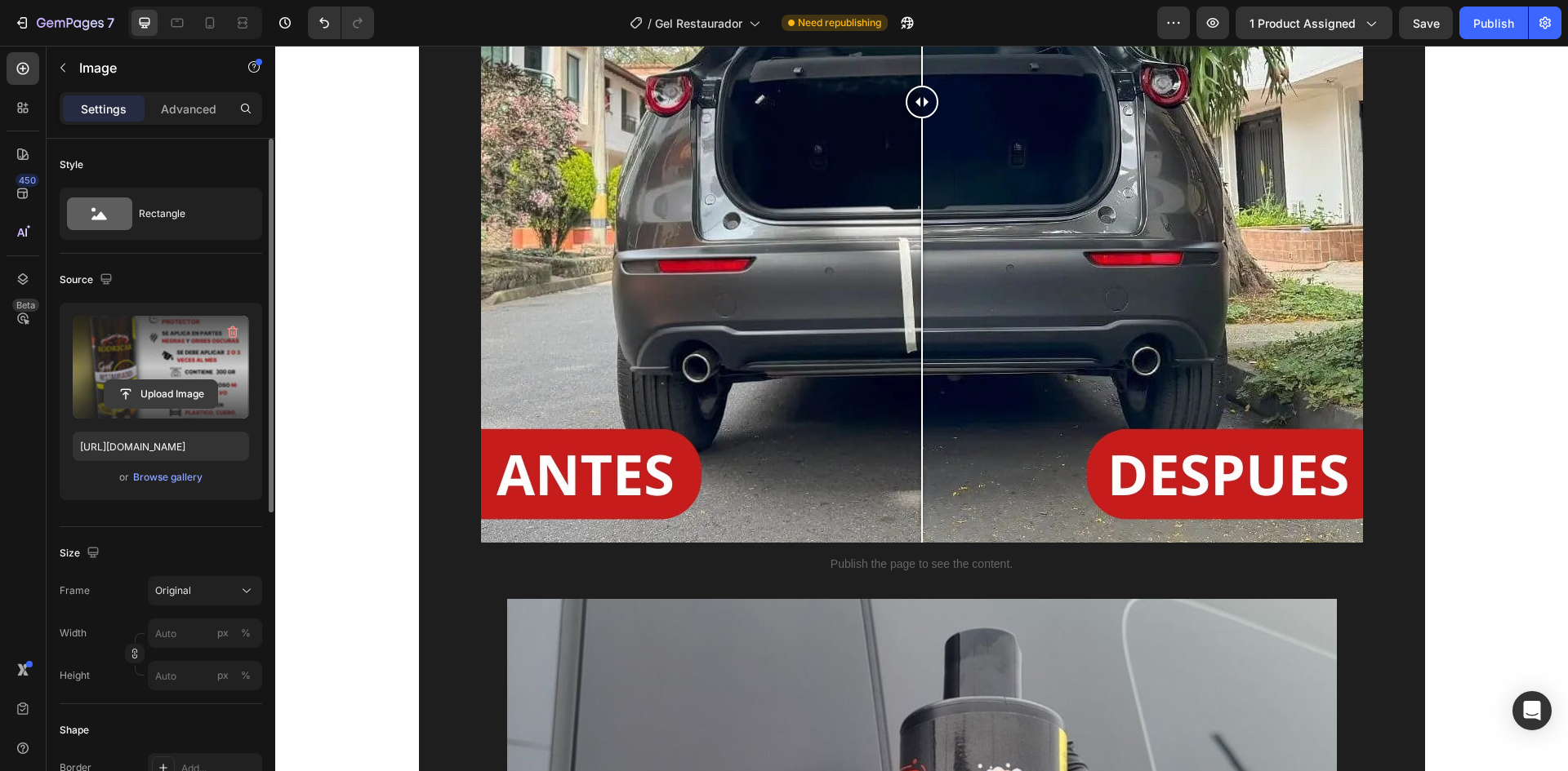
click at [199, 392] on input "file" at bounding box center [160, 394] width 113 height 28
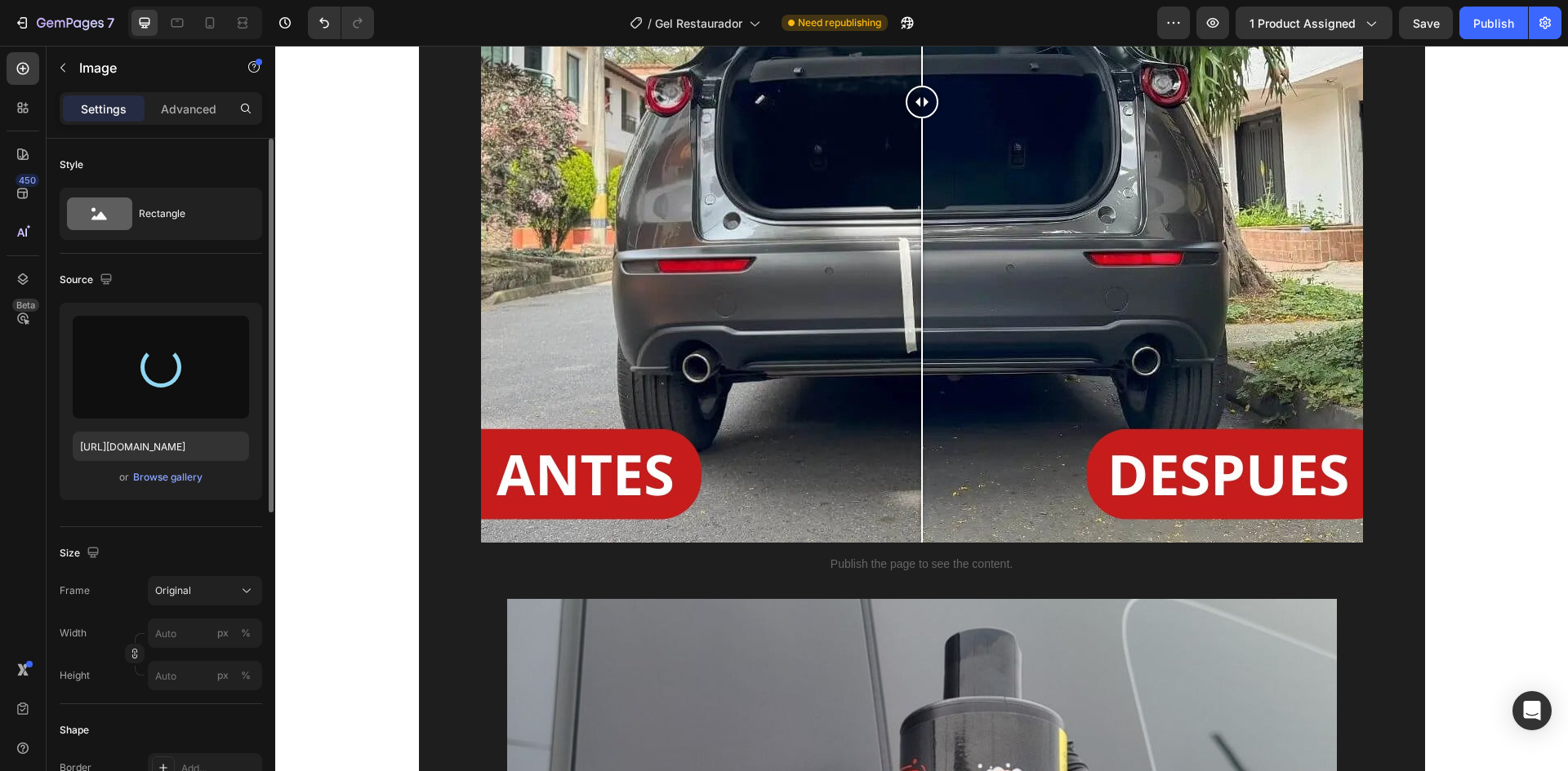
type input "https://cdn.shopify.com/s/files/1/0762/1414/1177/files/gempages_580121271375757…"
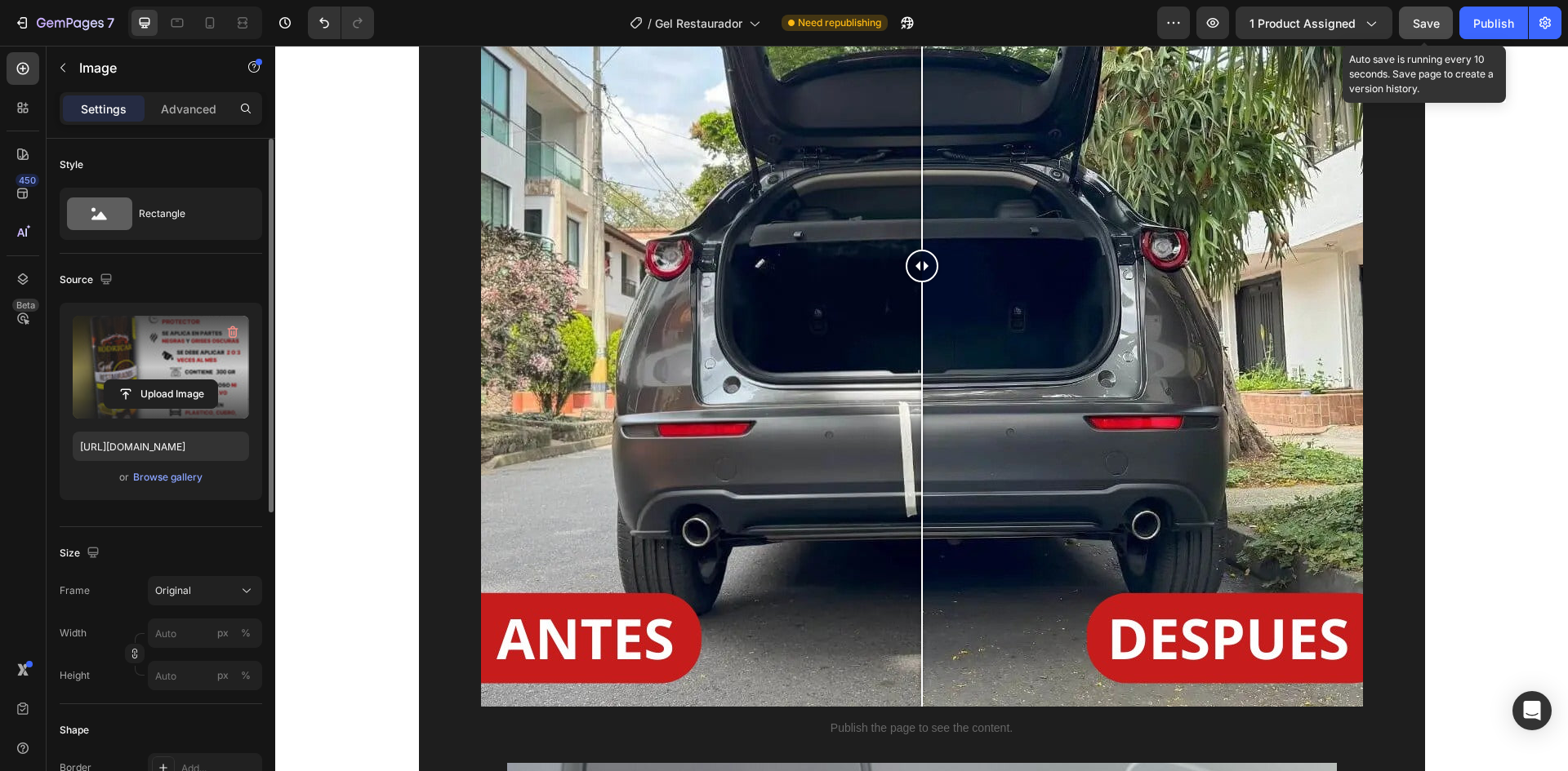
click at [1433, 18] on span "Save" at bounding box center [1427, 22] width 27 height 13
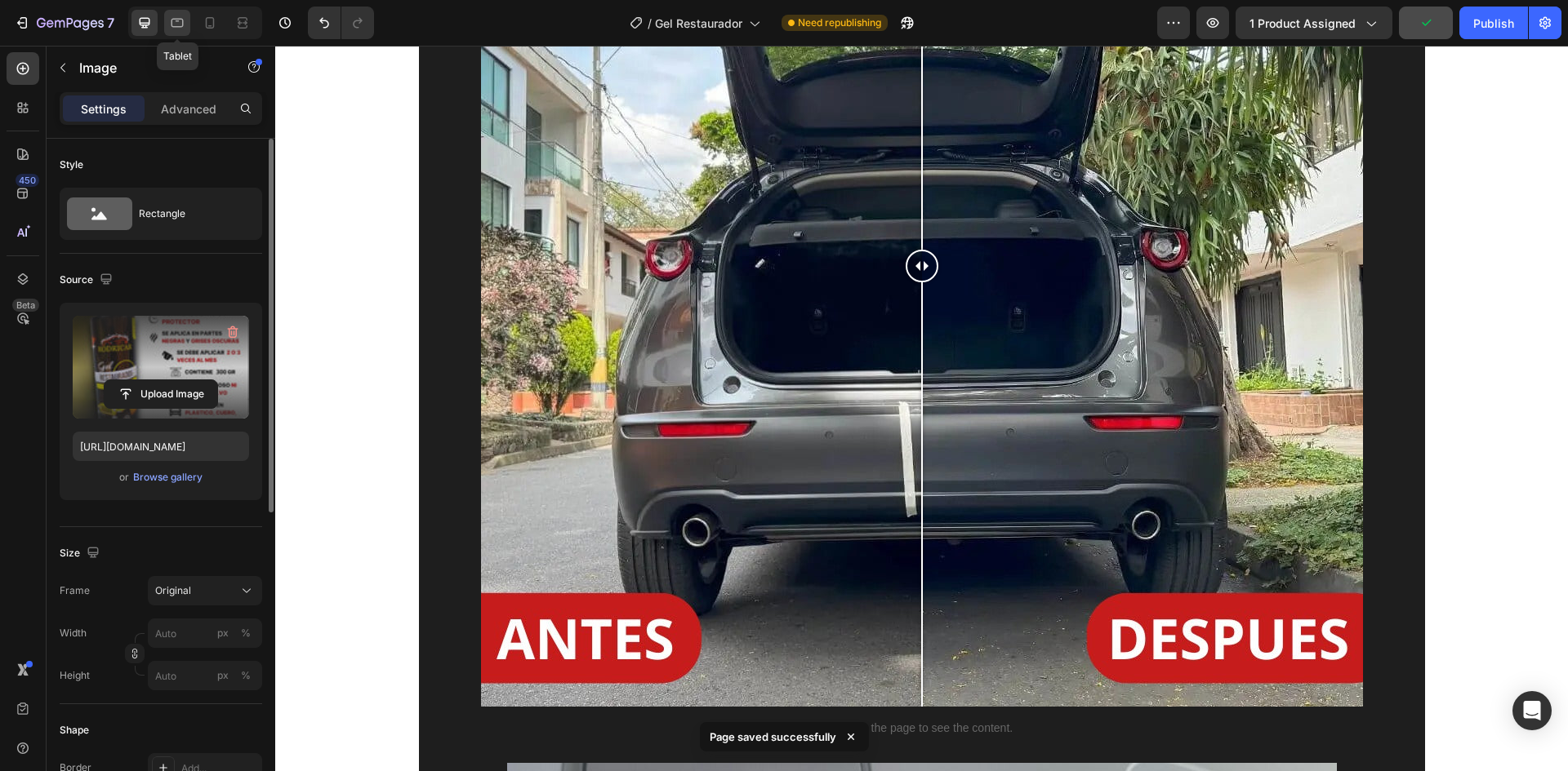
click at [181, 30] on icon at bounding box center [177, 22] width 16 height 16
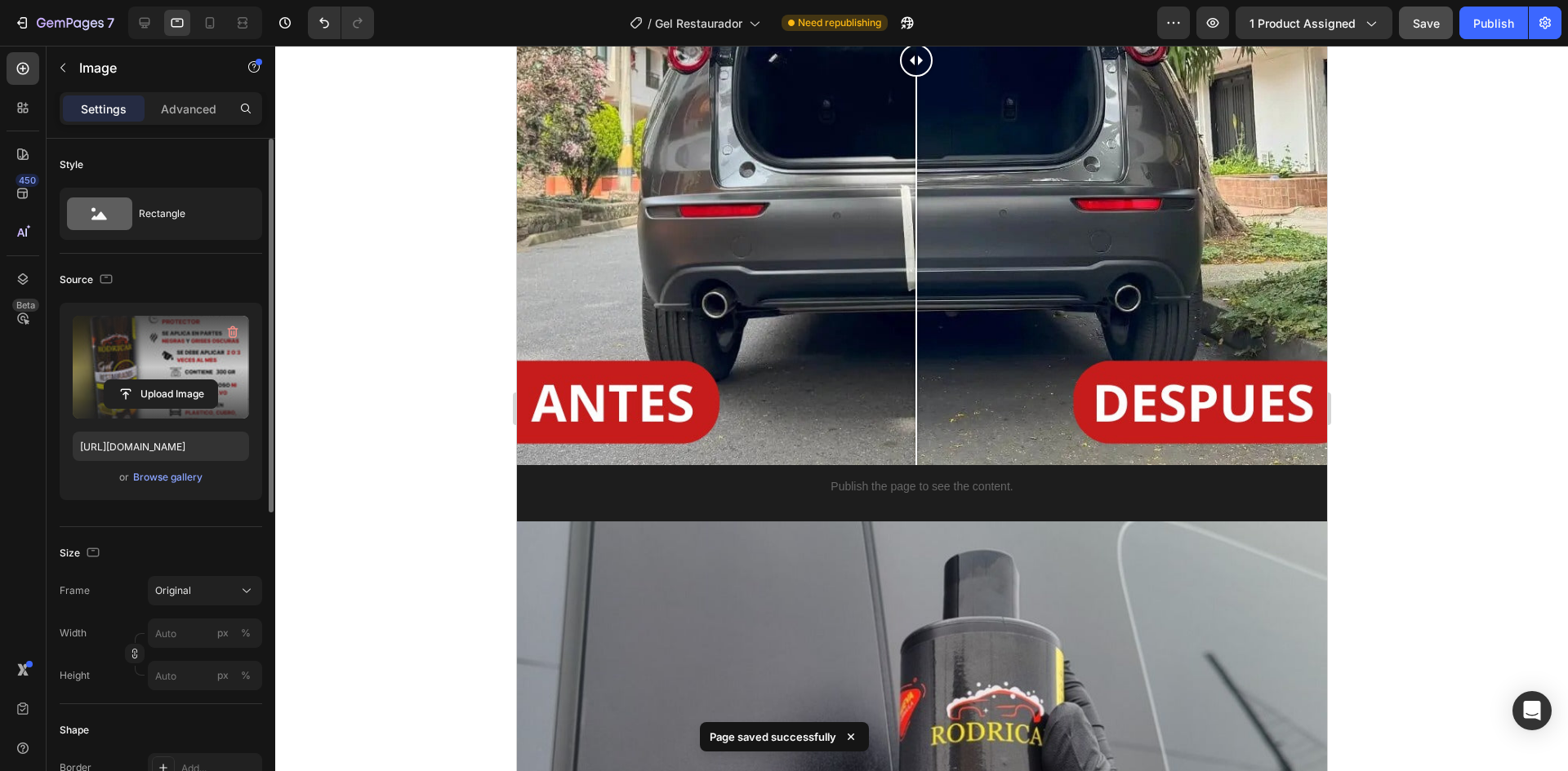
scroll to position [3207, 0]
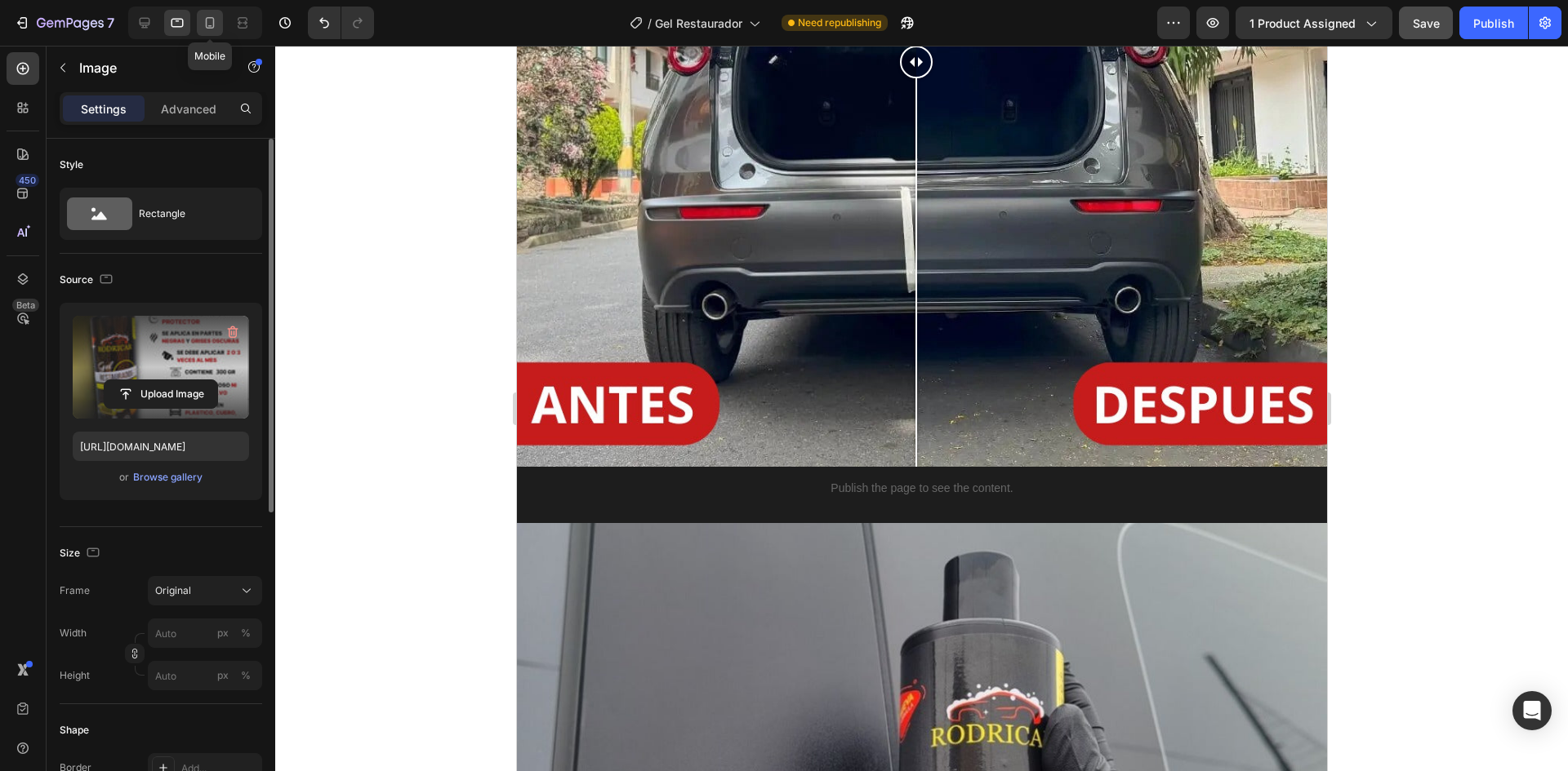
click at [221, 23] on div at bounding box center [210, 22] width 26 height 26
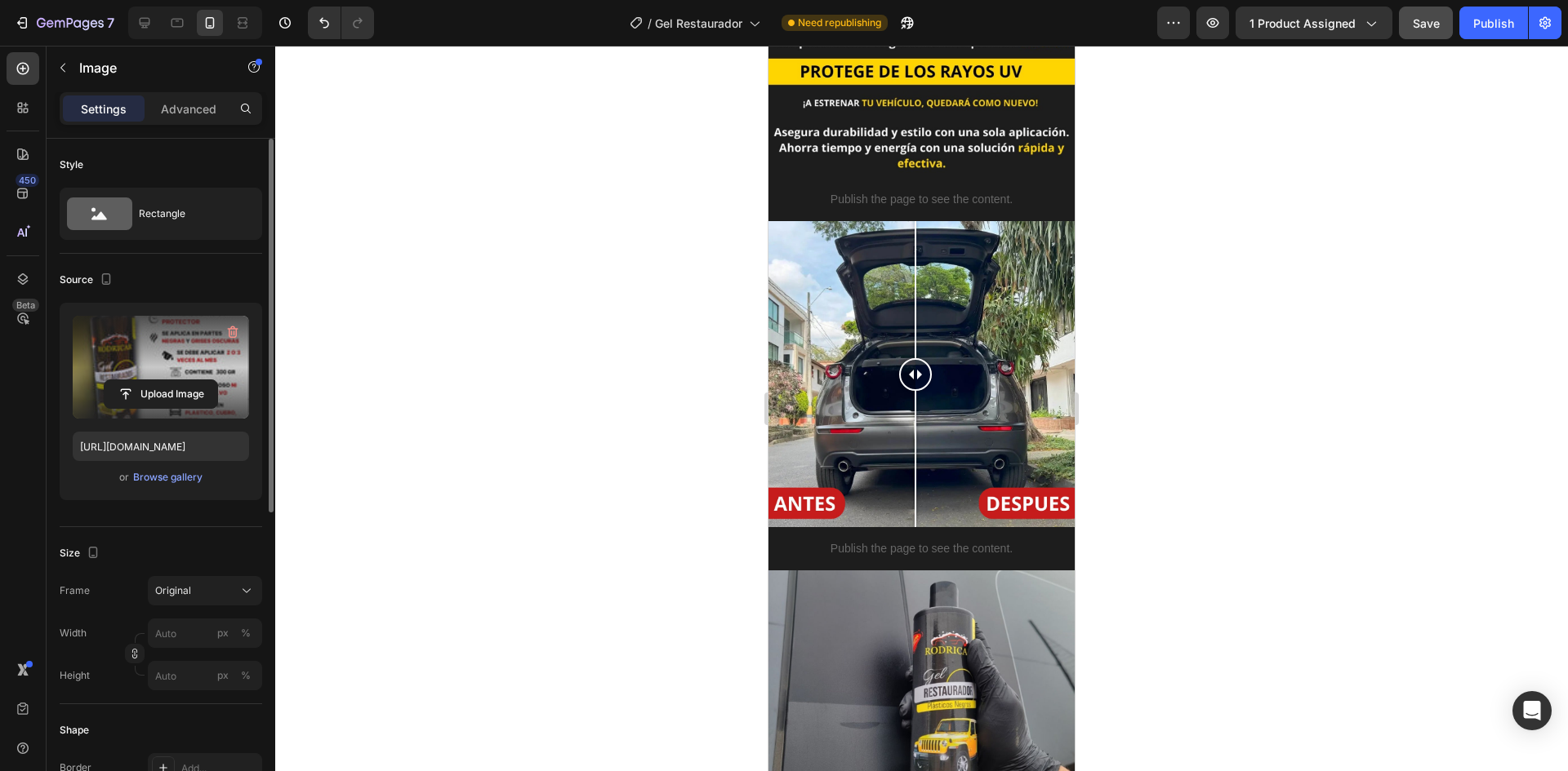
scroll to position [1028, 0]
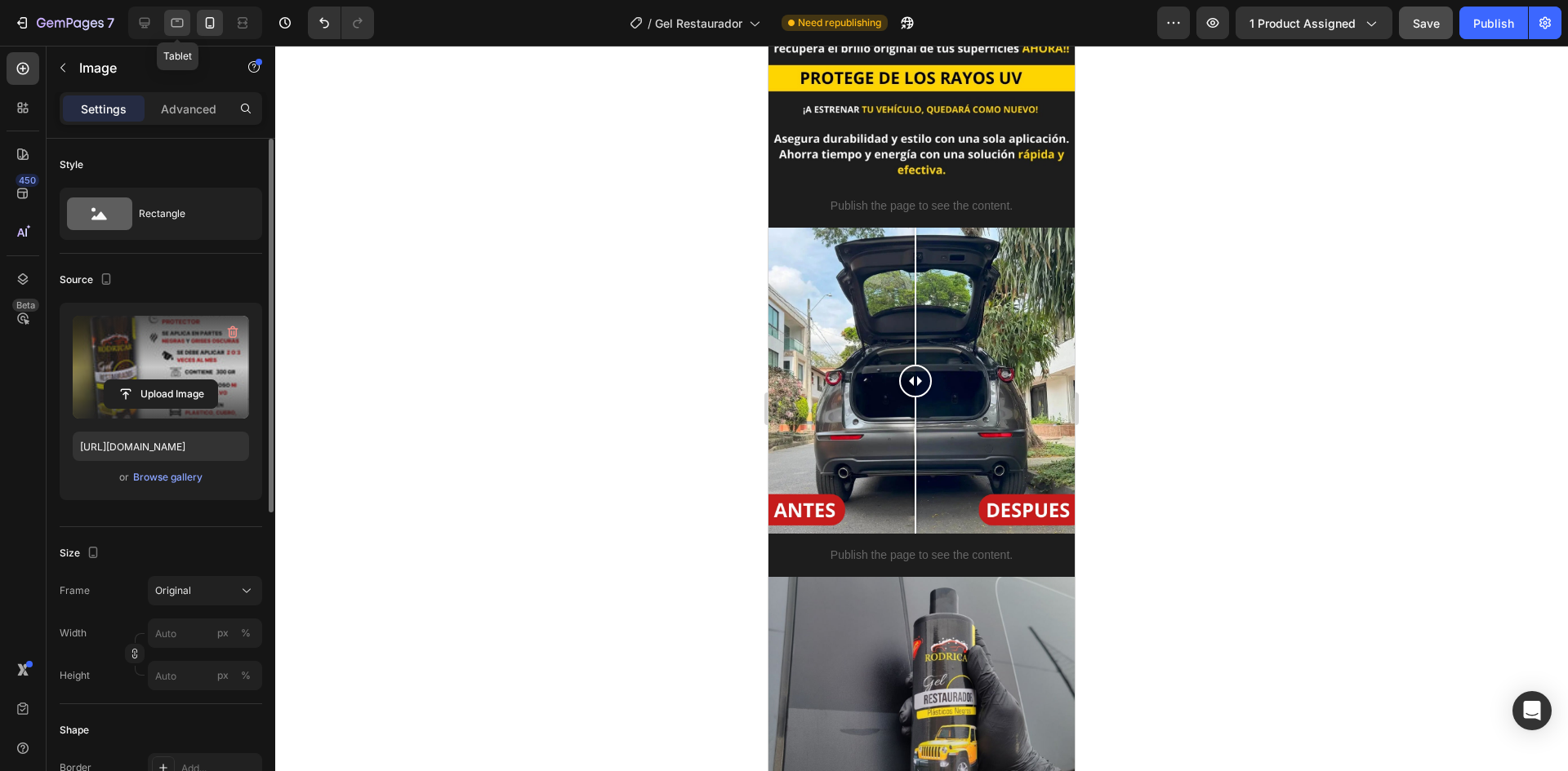
click at [178, 19] on icon at bounding box center [178, 23] width 13 height 9
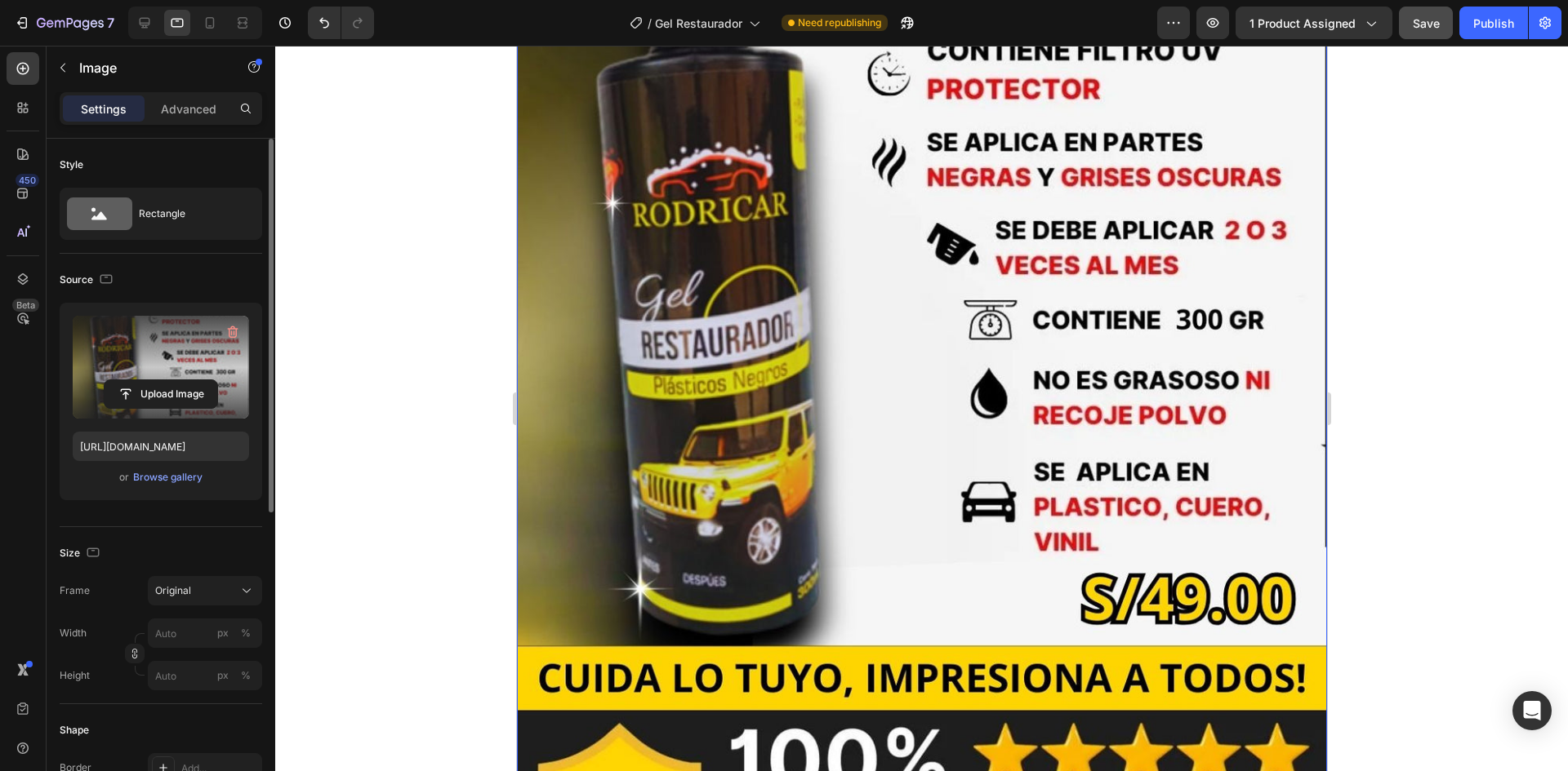
scroll to position [677, 0]
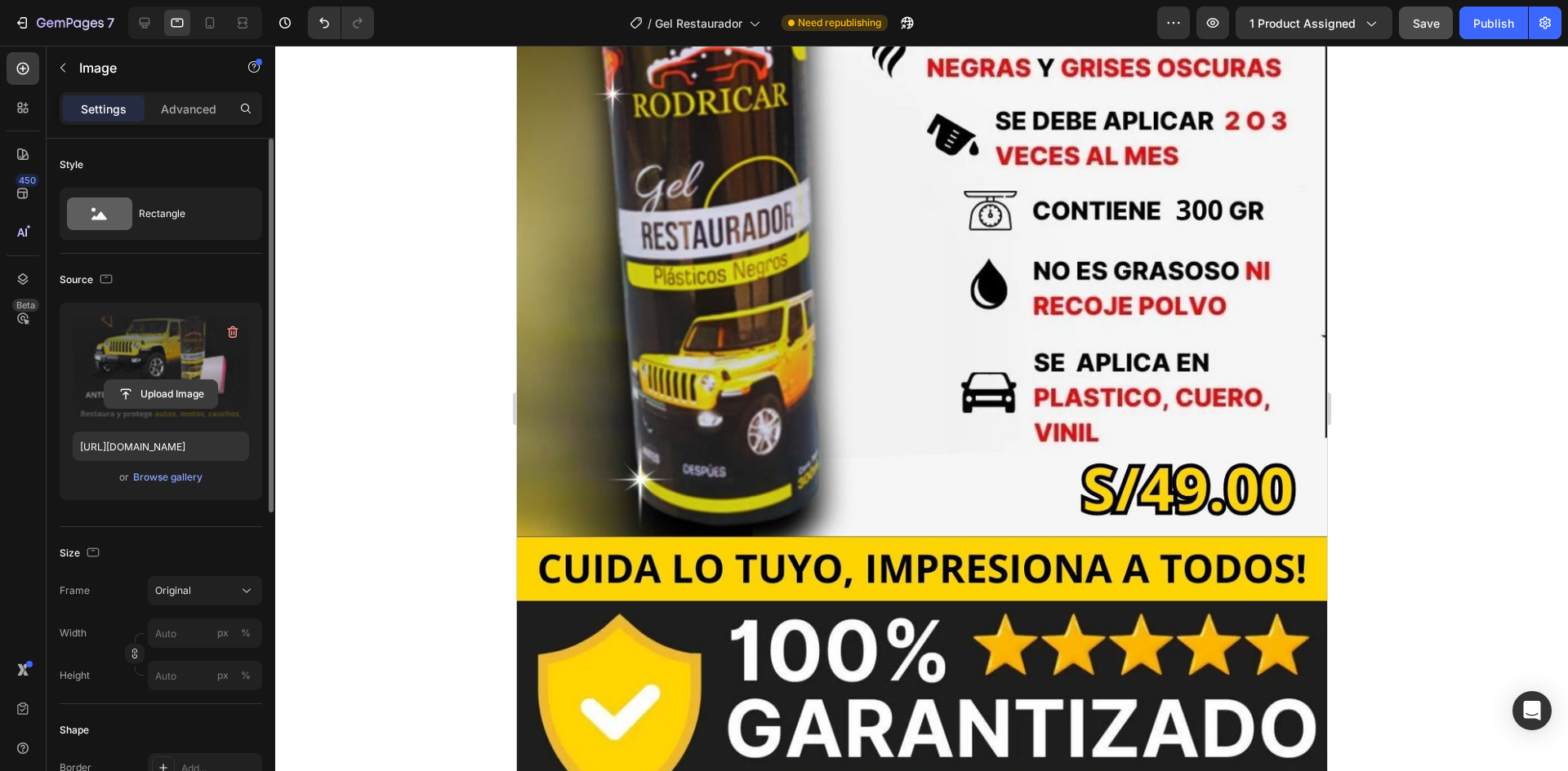
click at [162, 387] on input "file" at bounding box center [160, 394] width 113 height 28
click at [213, 22] on icon at bounding box center [211, 22] width 9 height 12
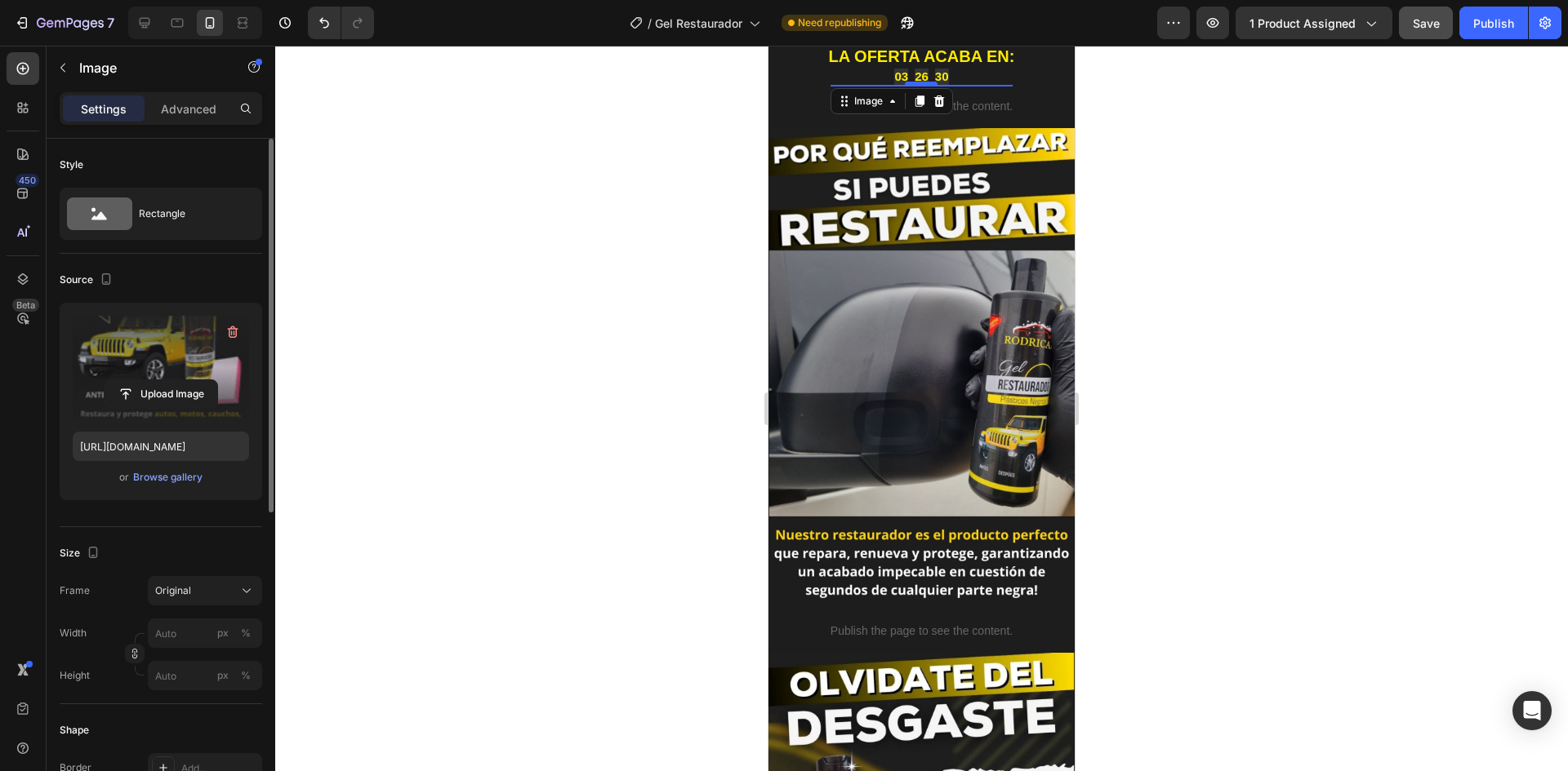
scroll to position [17, 0]
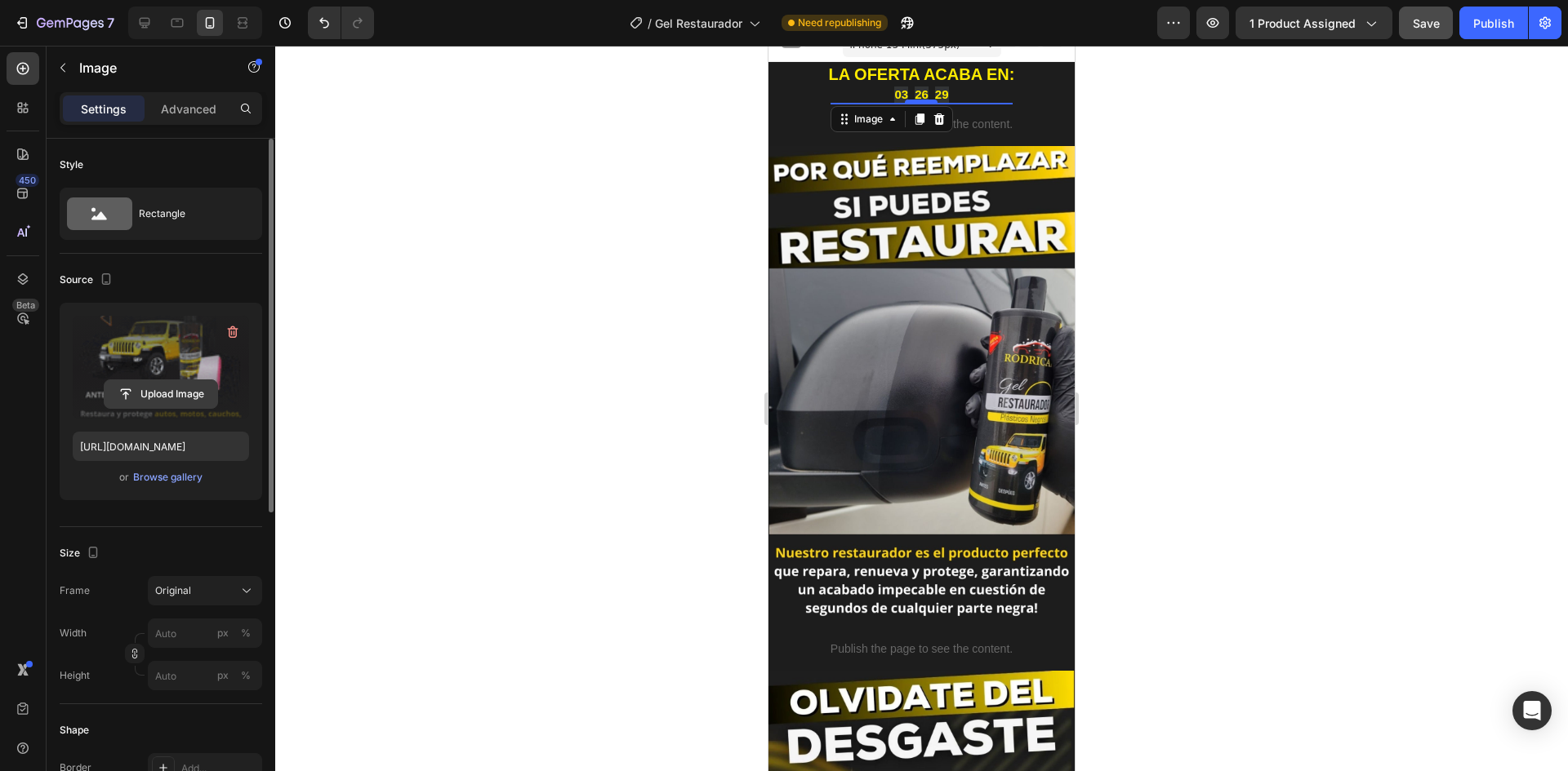
click at [186, 381] on input "file" at bounding box center [160, 394] width 113 height 28
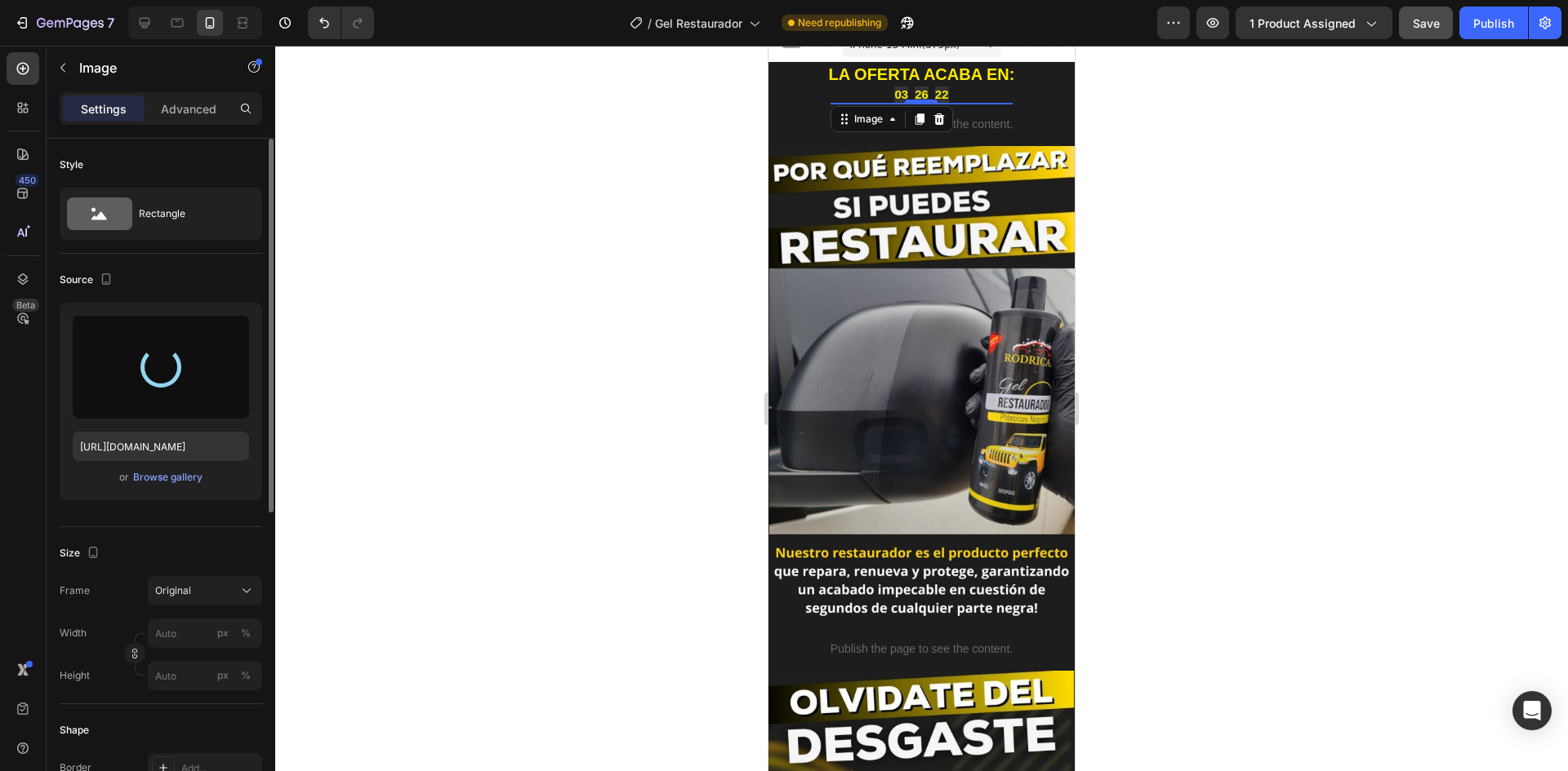
type input "https://cdn.shopify.com/s/files/1/0762/1414/1177/files/gempages_580121271375757…"
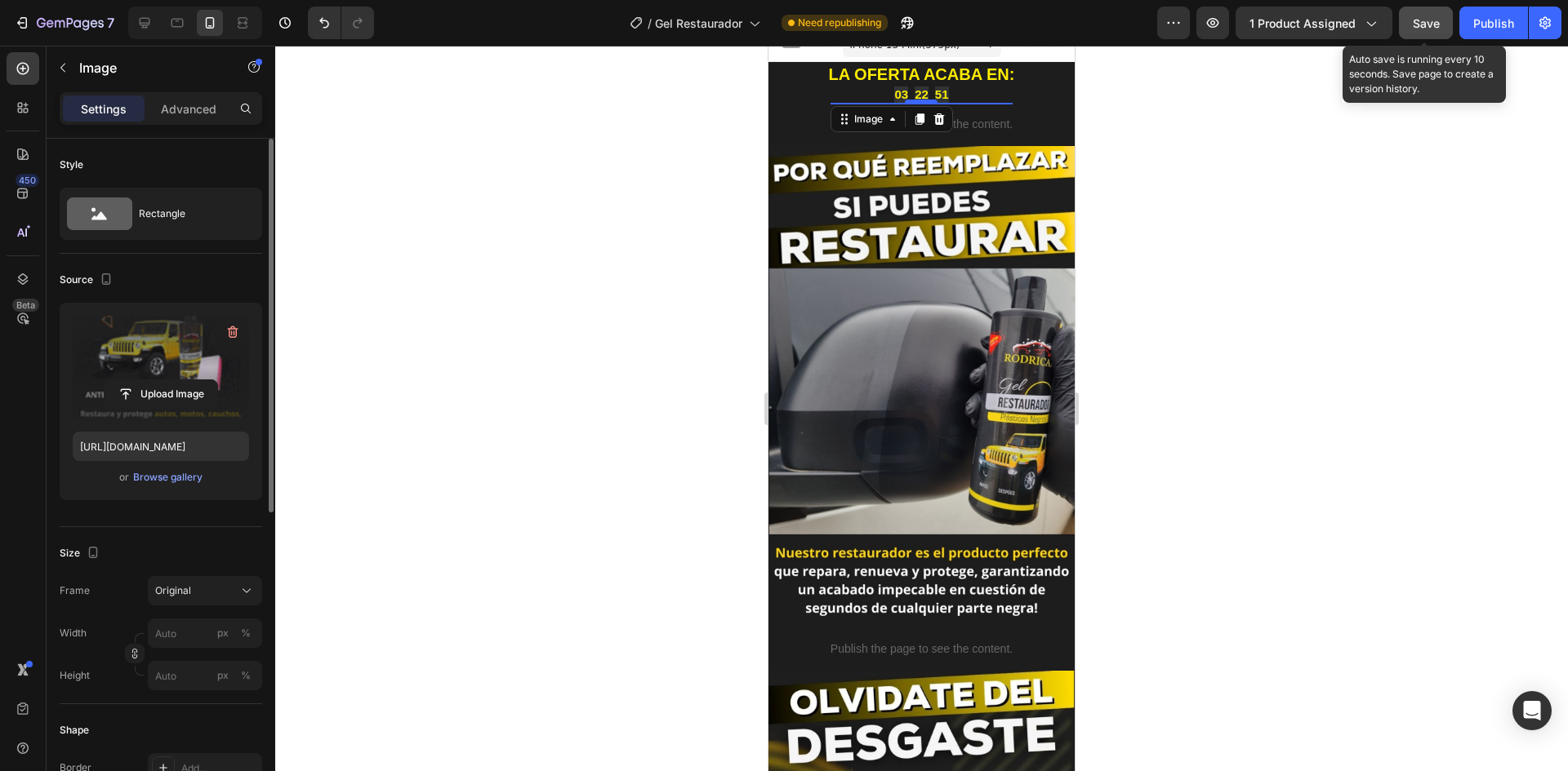
click at [1416, 33] on button "Save" at bounding box center [1426, 22] width 54 height 32
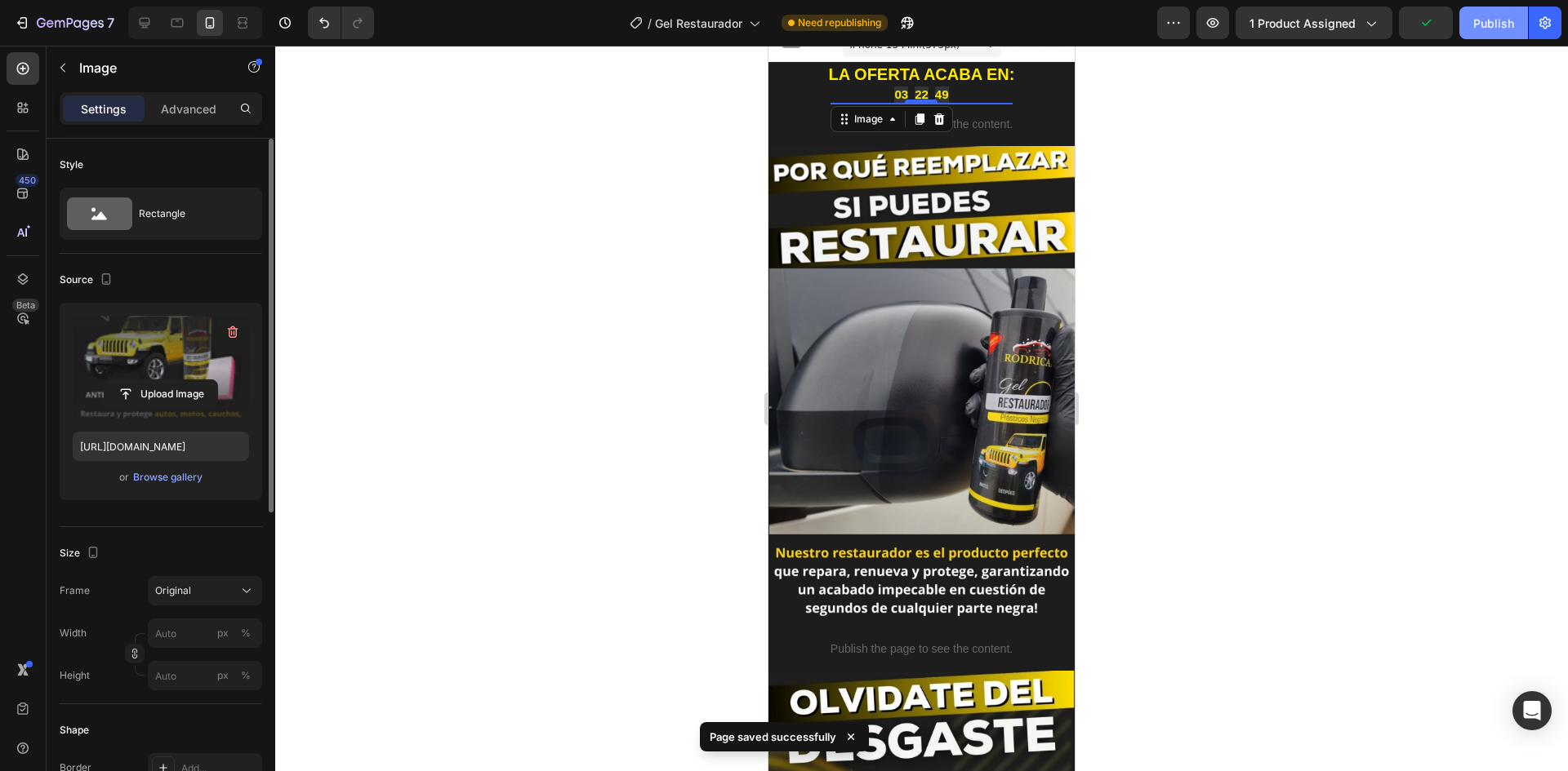
click at [1476, 31] on div "Publish" at bounding box center [1493, 22] width 41 height 17
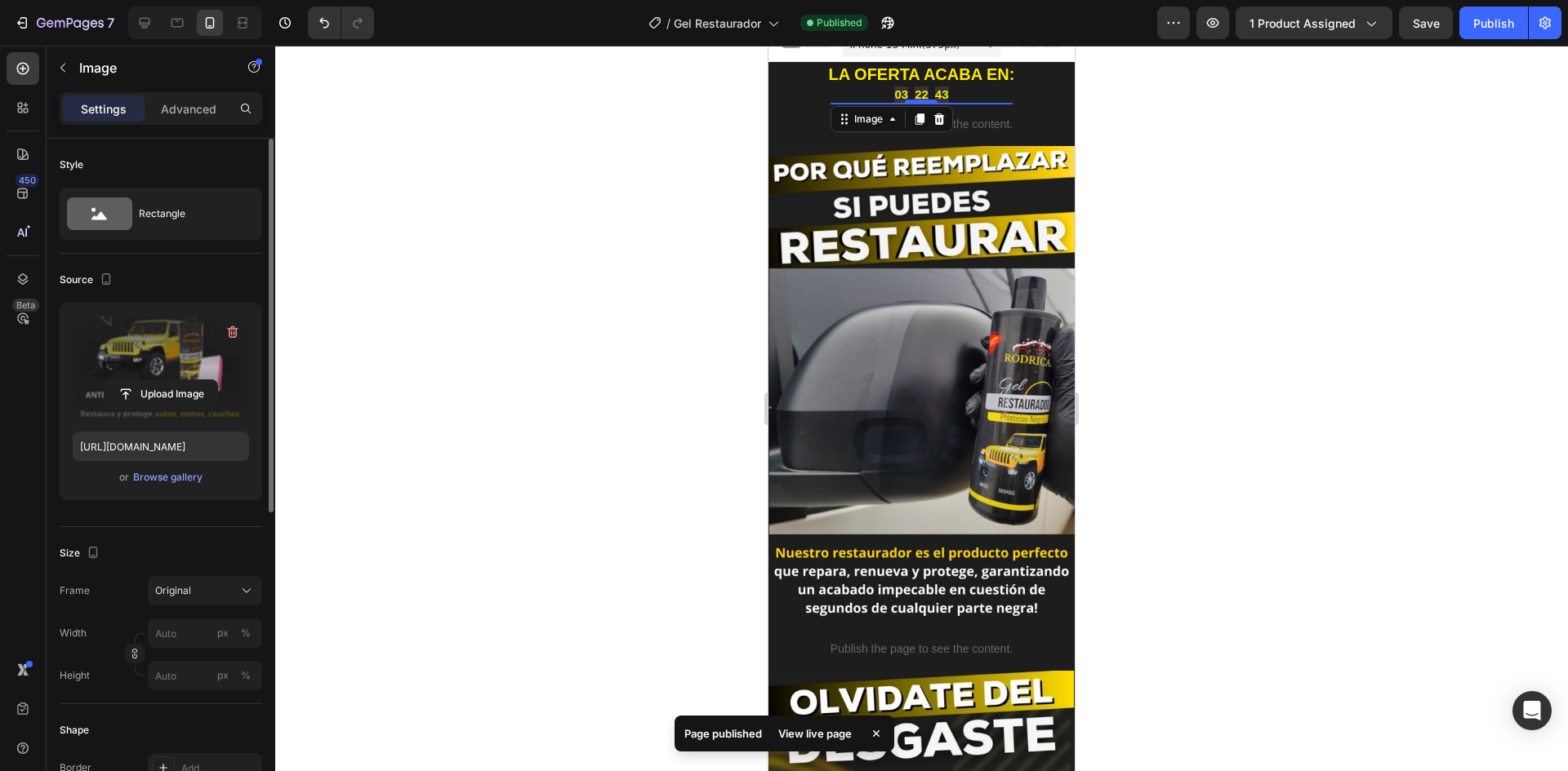
click at [811, 731] on div "View live page" at bounding box center [815, 733] width 93 height 22
click at [72, 23] on icon "button" at bounding box center [70, 23] width 67 height 13
